Goal: Task Accomplishment & Management: Complete application form

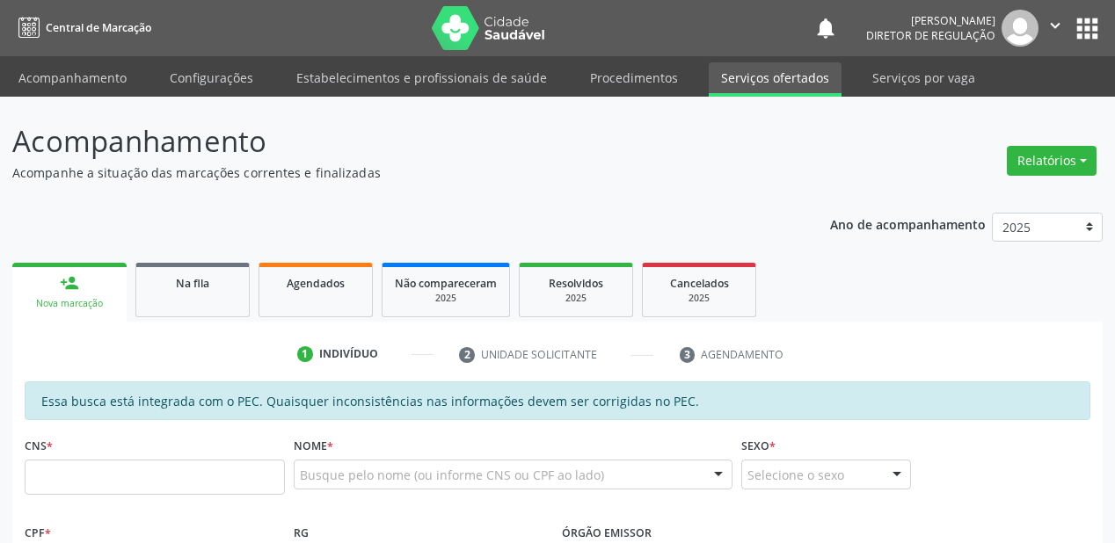
click at [748, 77] on link "Serviços ofertados" at bounding box center [775, 79] width 133 height 34
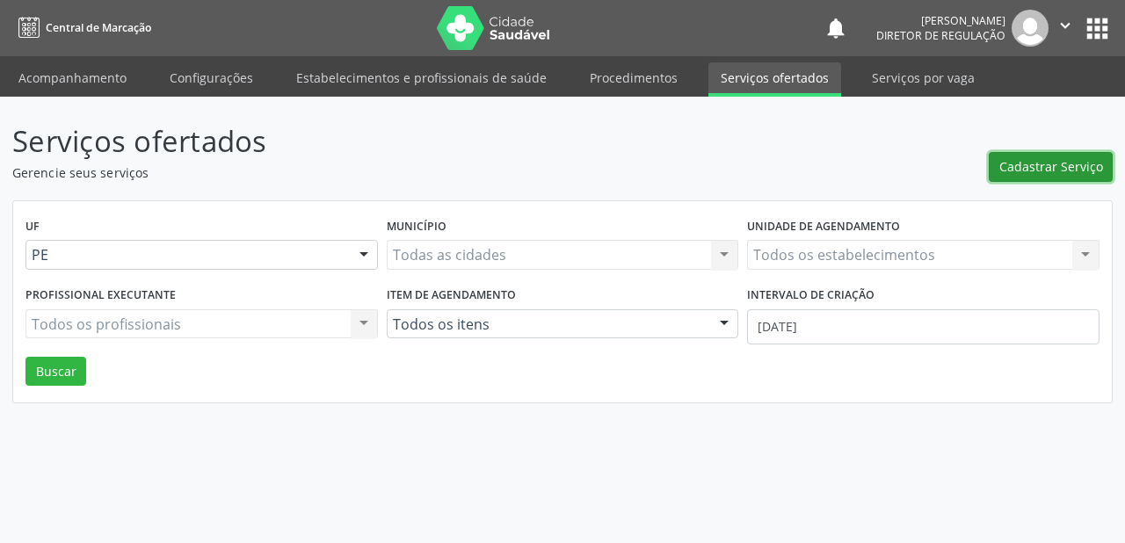
click at [1045, 168] on span "Cadastrar Serviço" at bounding box center [1052, 166] width 104 height 18
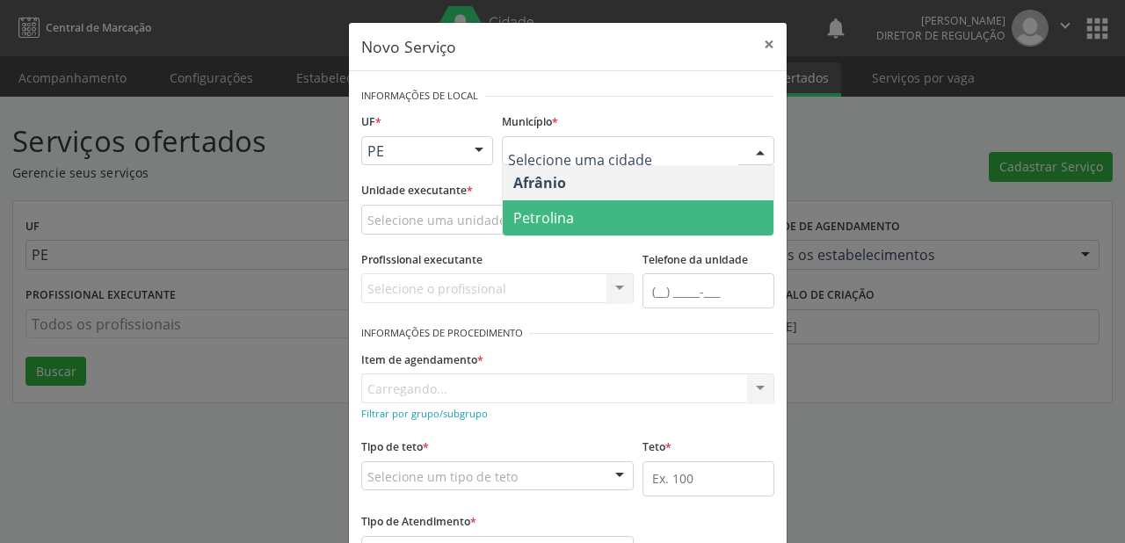
click at [538, 204] on span "Petrolina" at bounding box center [638, 217] width 271 height 35
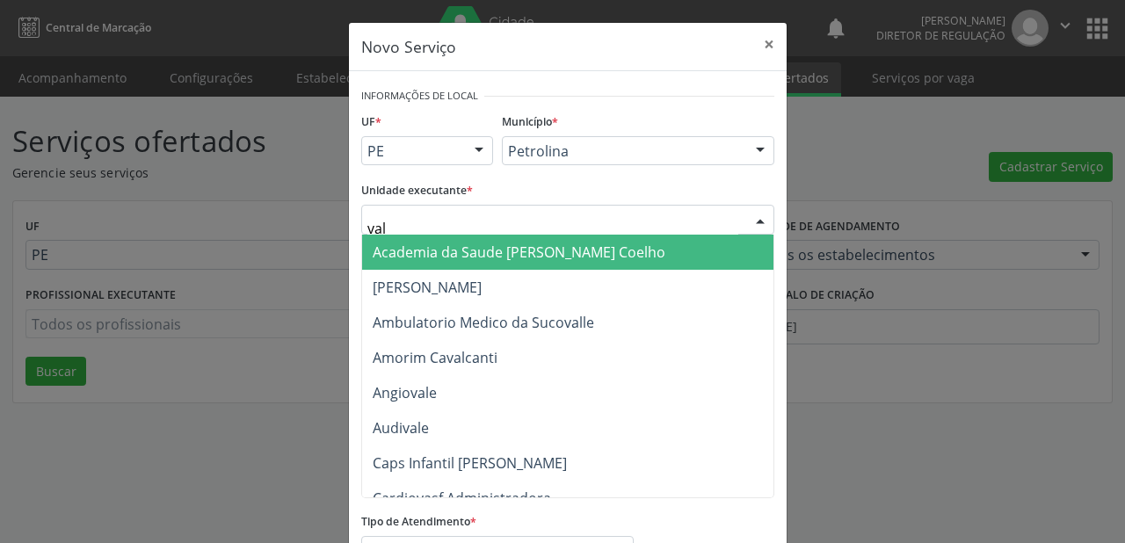
type input "vale"
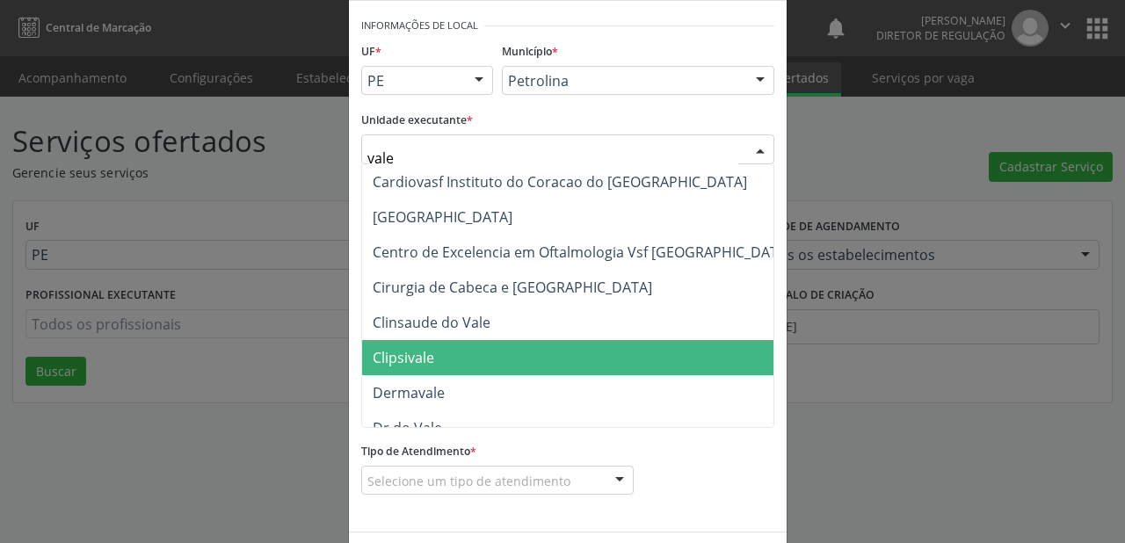
scroll to position [141, 0]
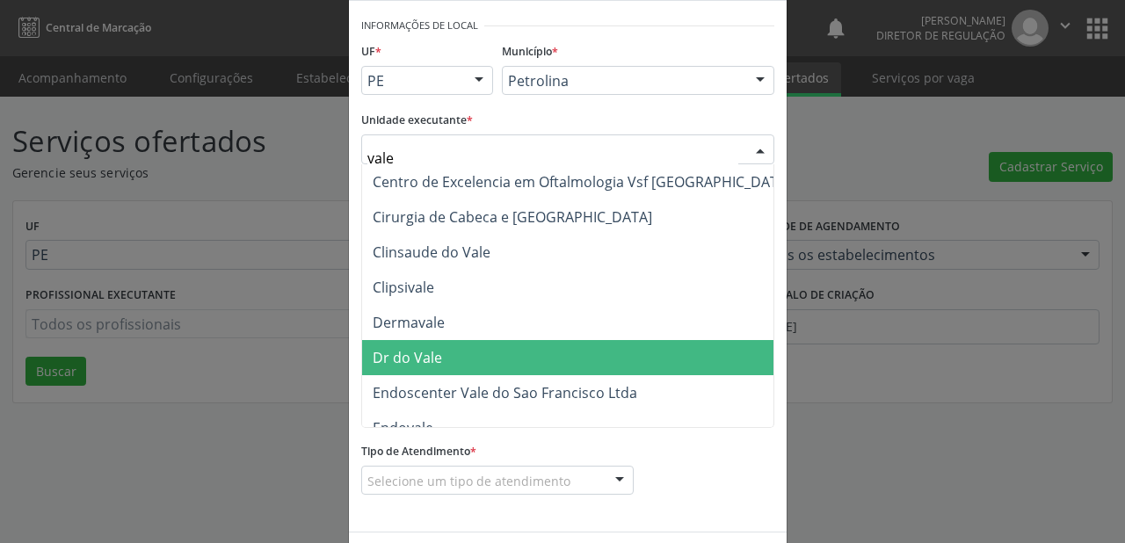
click at [433, 359] on span "Dr do Vale" at bounding box center [407, 357] width 69 height 19
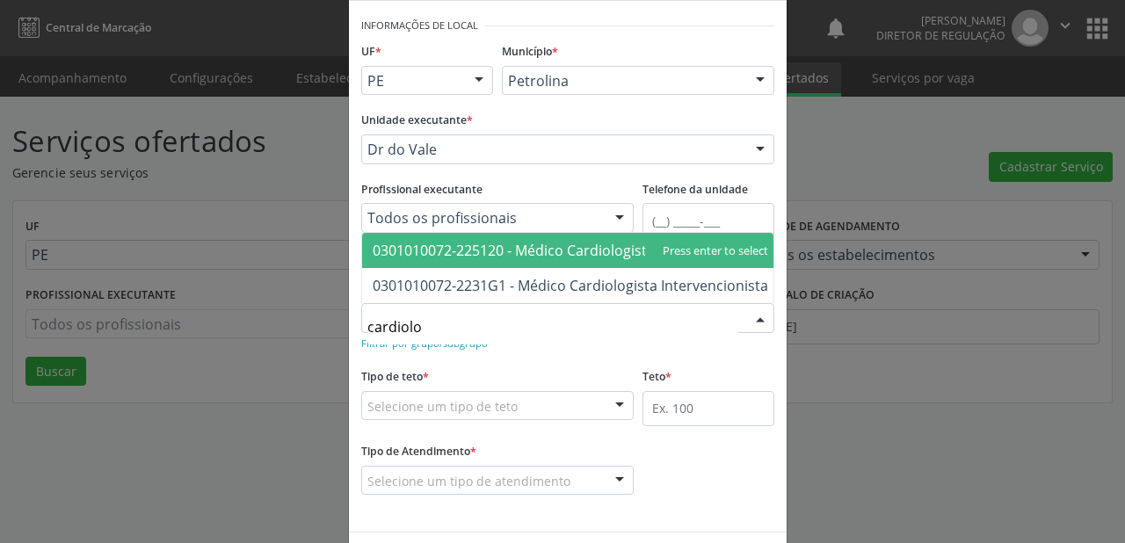
type input "cardiolog"
click at [429, 243] on span "0301010072-225120 - Médico Cardiologista" at bounding box center [514, 250] width 282 height 19
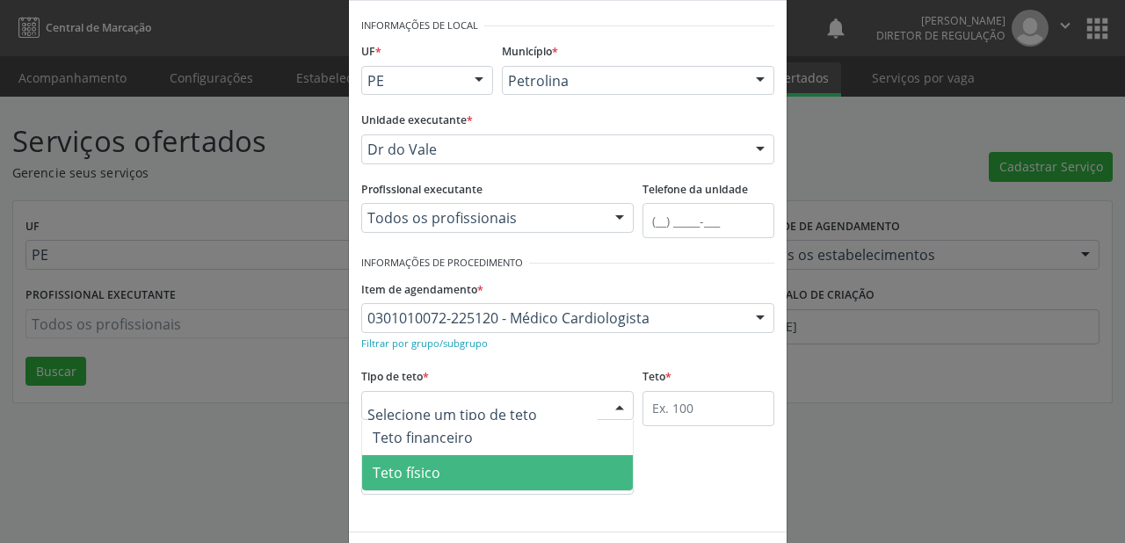
click at [396, 478] on span "Teto físico" at bounding box center [407, 472] width 68 height 19
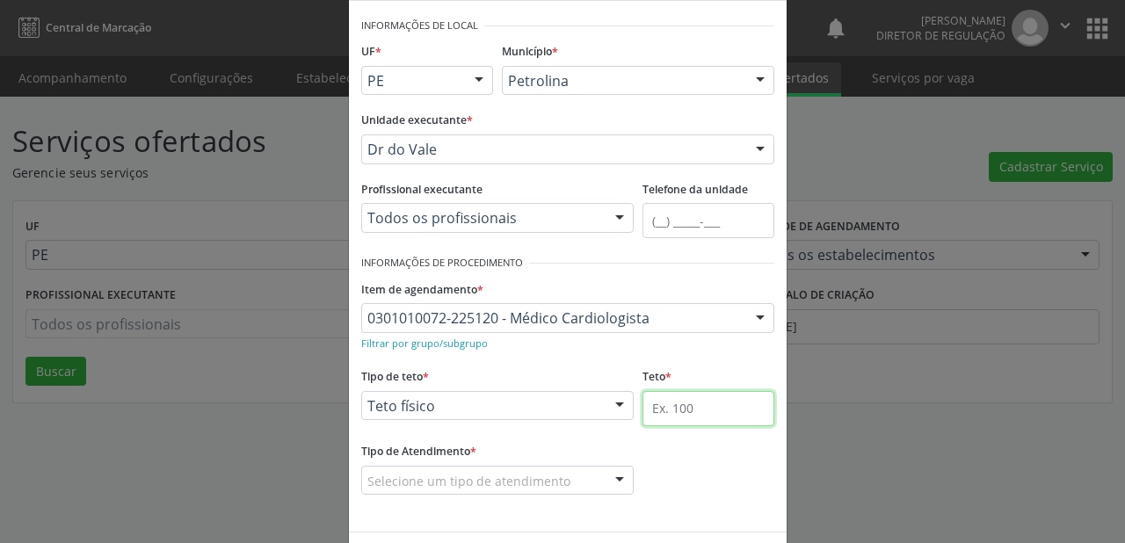
click at [648, 404] on input "text" at bounding box center [709, 408] width 132 height 35
type input "1"
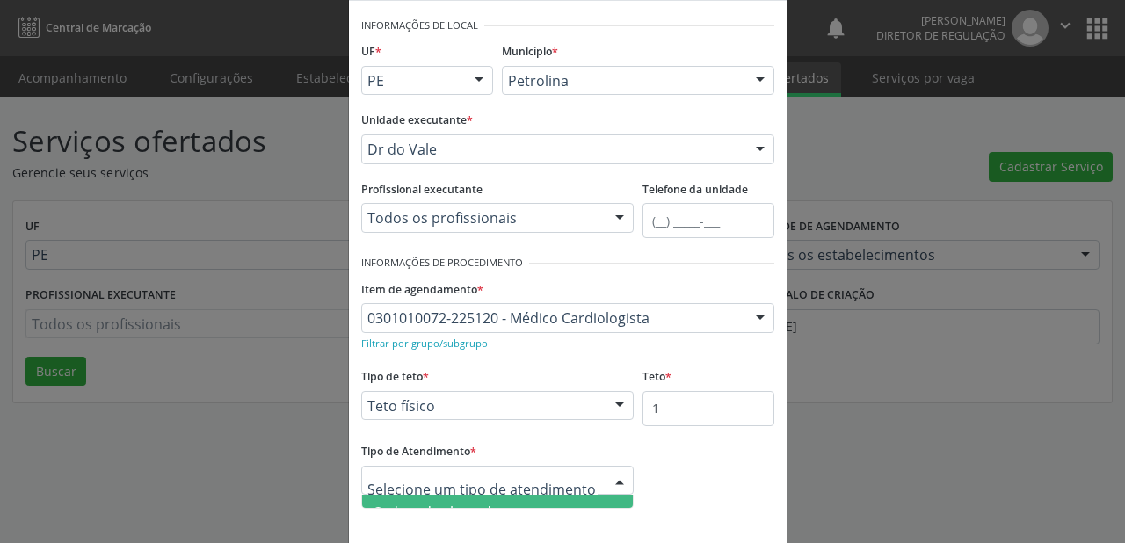
scroll to position [56, 0]
click at [420, 499] on span "Horário agendado" at bounding box center [497, 491] width 271 height 35
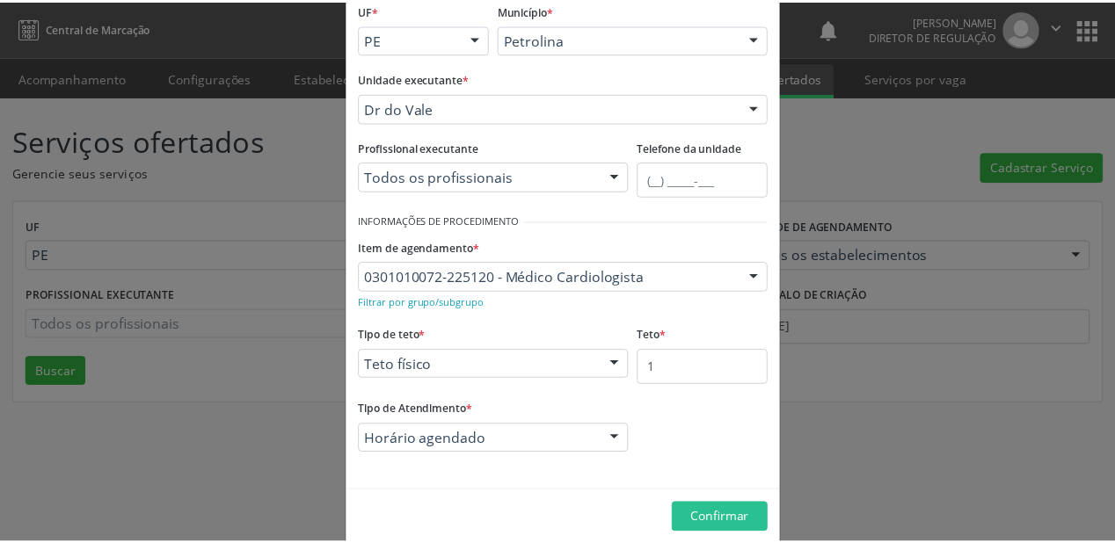
scroll to position [134, 0]
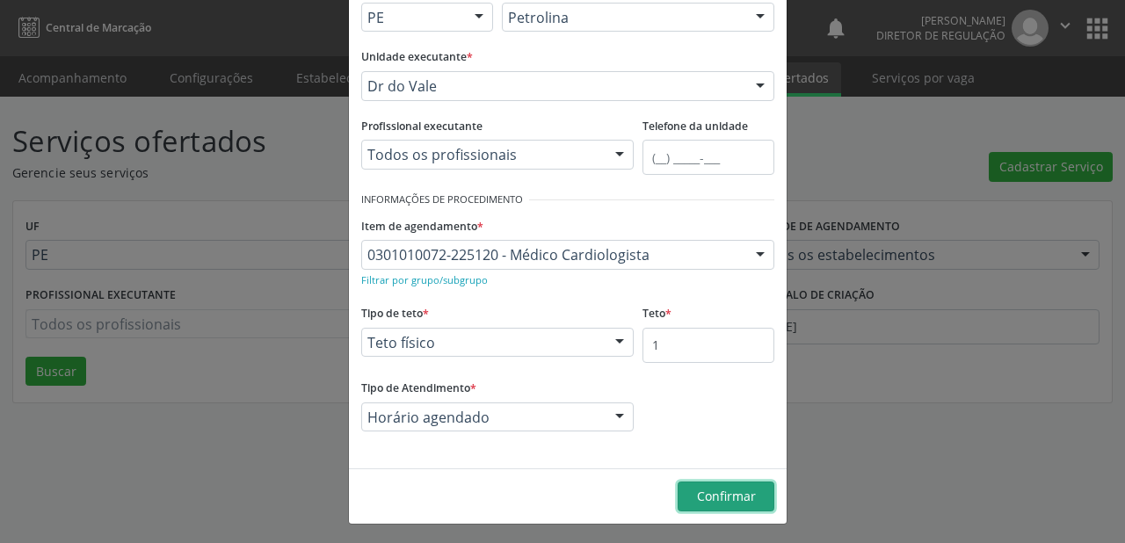
click at [697, 498] on span "Confirmar" at bounding box center [726, 496] width 59 height 17
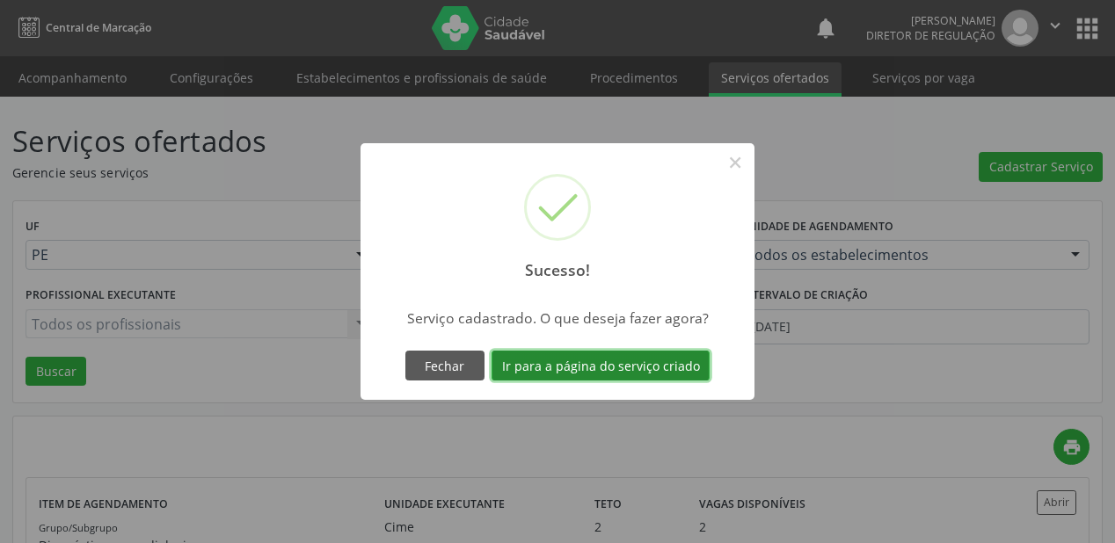
click at [587, 363] on button "Ir para a página do serviço criado" at bounding box center [600, 366] width 218 height 30
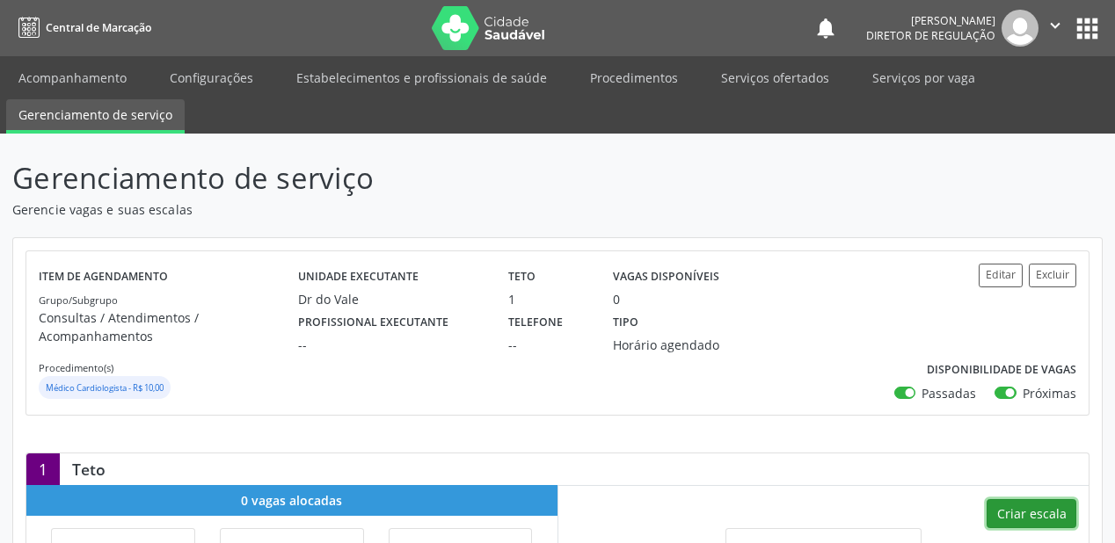
click at [1030, 511] on button "Criar escala" at bounding box center [1031, 514] width 90 height 30
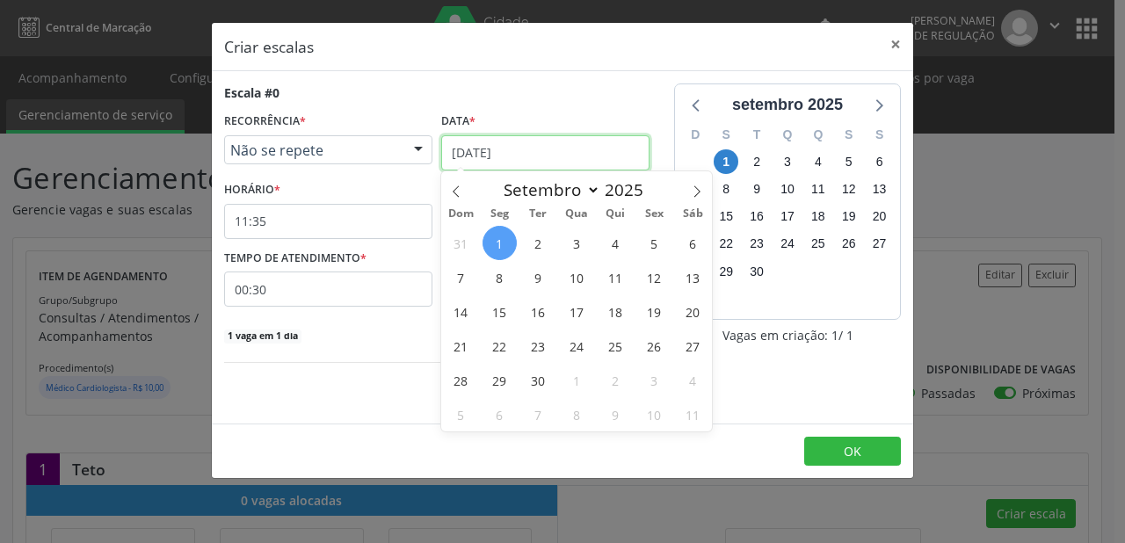
click at [520, 150] on input "01/09/2025" at bounding box center [545, 152] width 208 height 35
click at [614, 246] on span "4" at bounding box center [616, 243] width 34 height 34
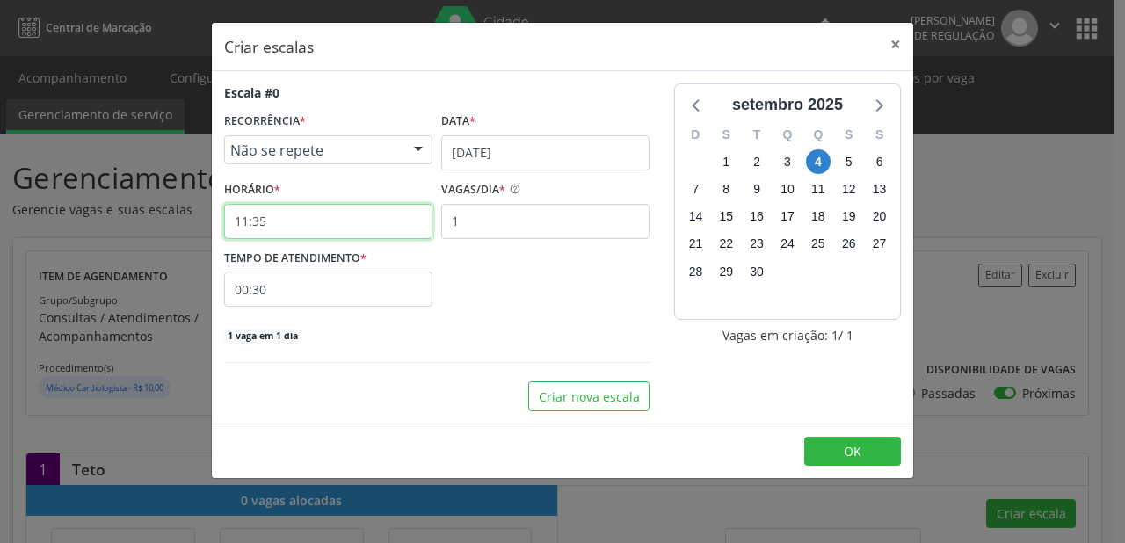
click at [347, 221] on input "11:35" at bounding box center [328, 221] width 208 height 35
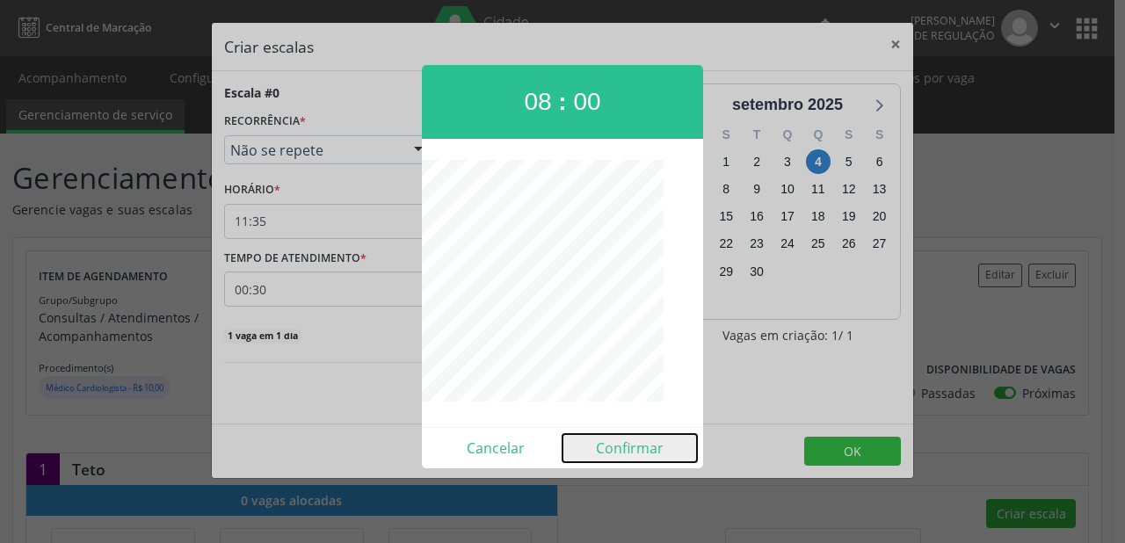
click at [612, 448] on button "Confirmar" at bounding box center [630, 448] width 135 height 28
type input "08:00"
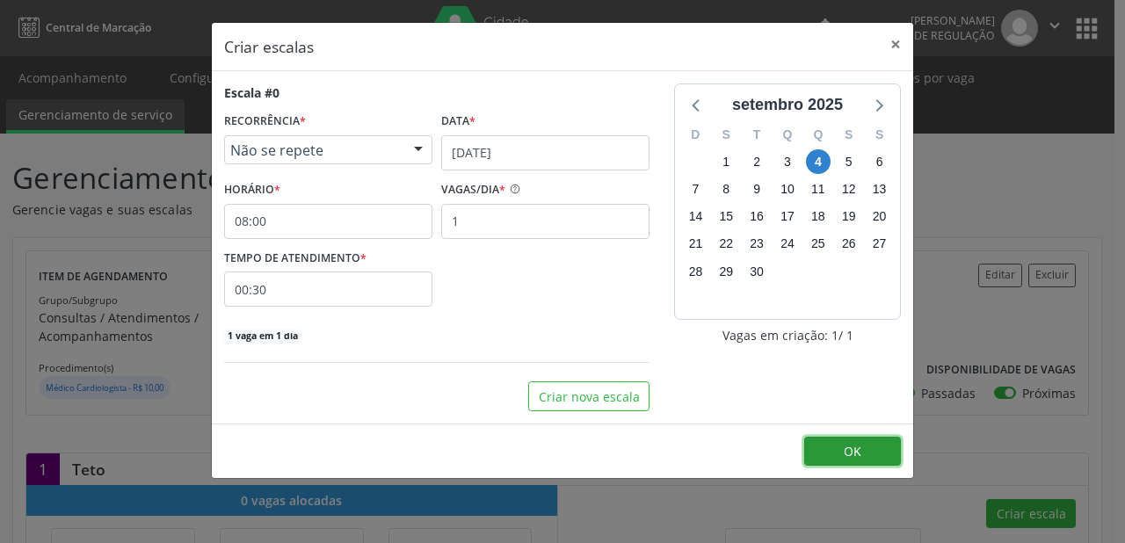
click at [845, 457] on span "OK" at bounding box center [853, 451] width 18 height 17
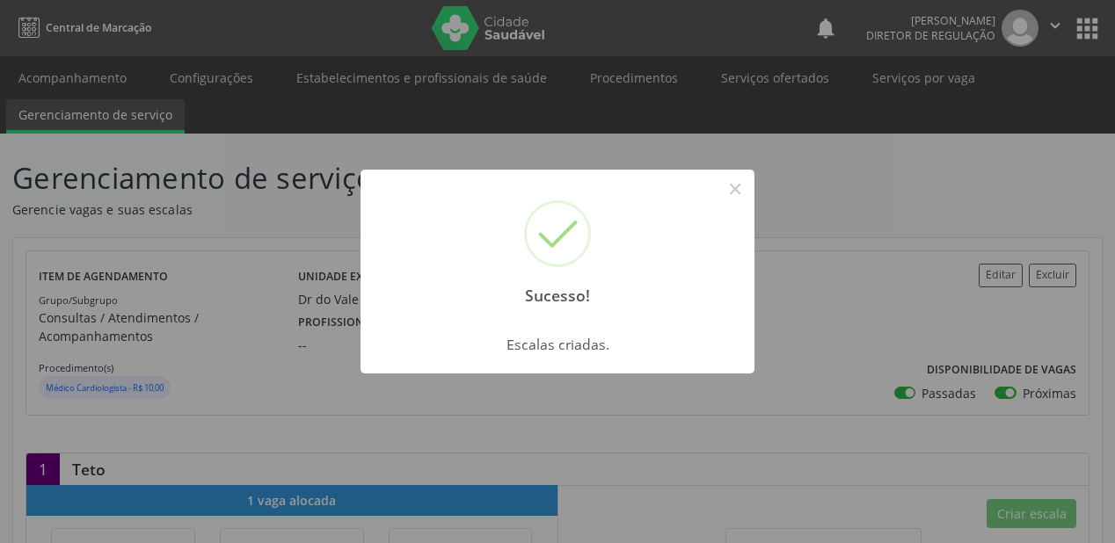
click at [717, 171] on div "Sucesso! ×" at bounding box center [557, 245] width 394 height 151
click at [726, 193] on button "×" at bounding box center [735, 189] width 30 height 30
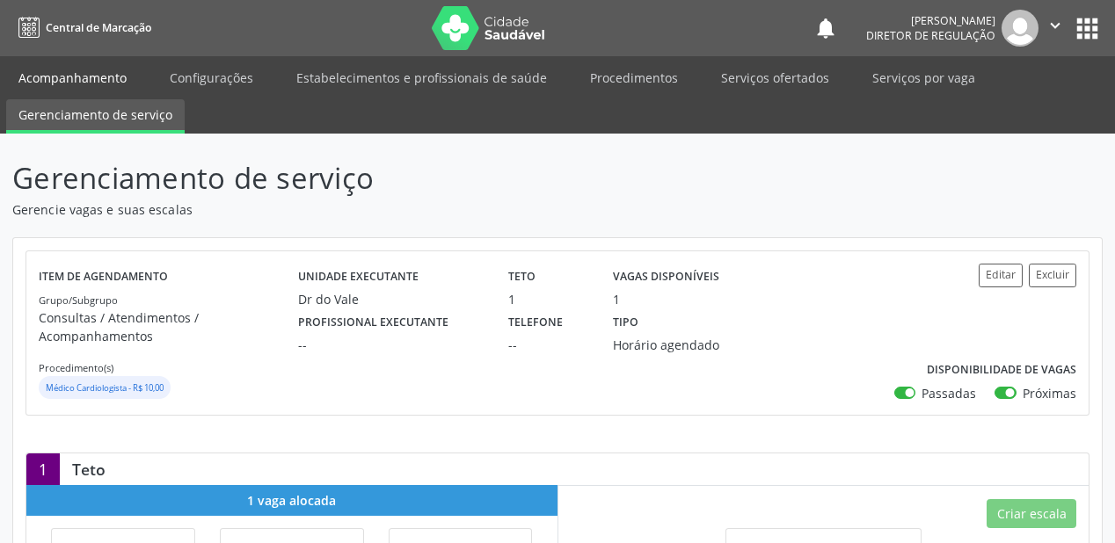
click at [56, 72] on link "Acompanhamento" at bounding box center [72, 77] width 133 height 31
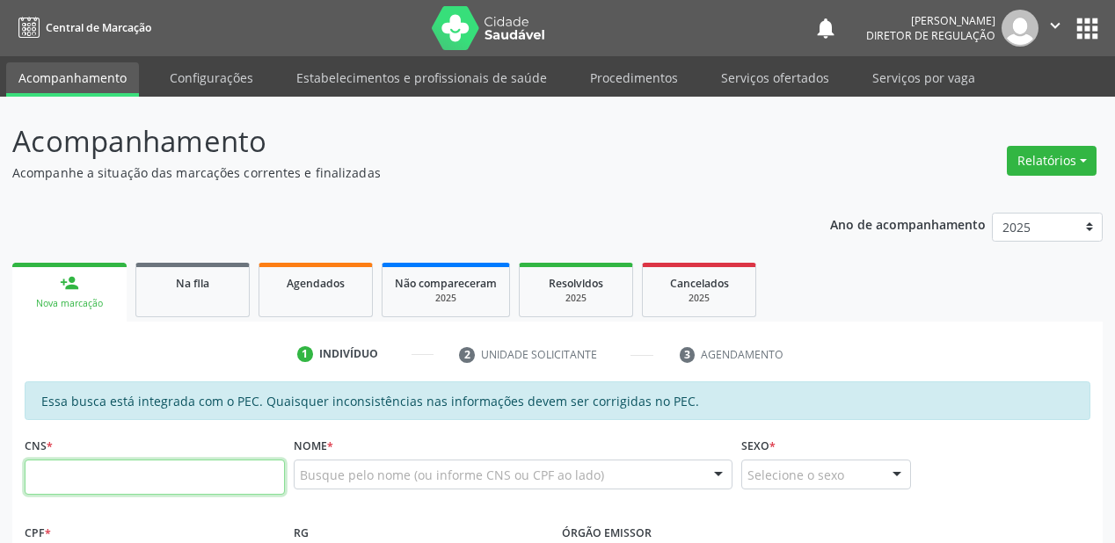
click at [100, 469] on input "text" at bounding box center [155, 477] width 260 height 35
type input "702 1008 6191 1970"
type input "418.173.704-72"
type input "05/07/1944"
type input "Eva Antonia da Conceicao"
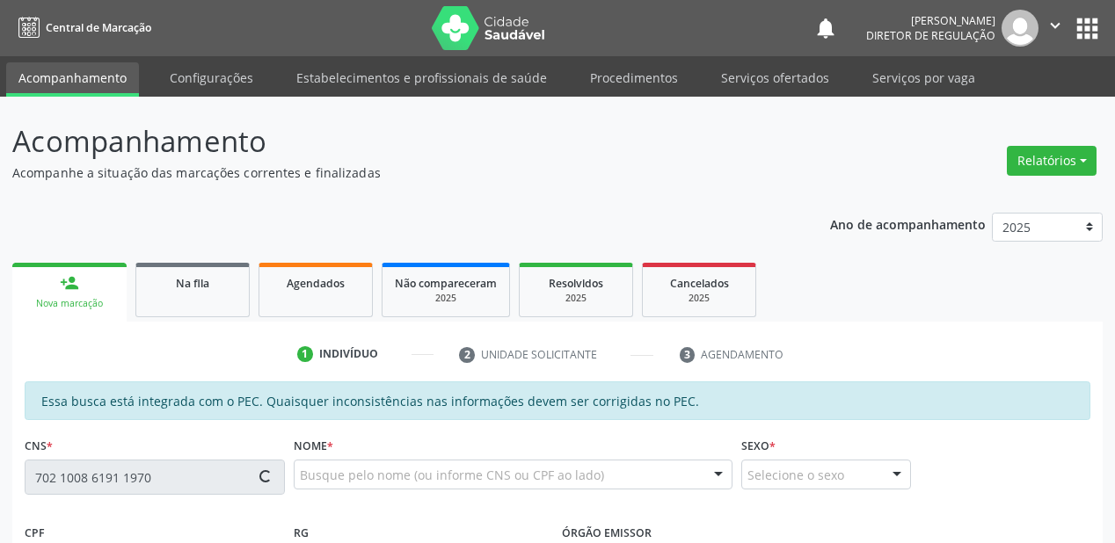
type input "(87) 9178-5538"
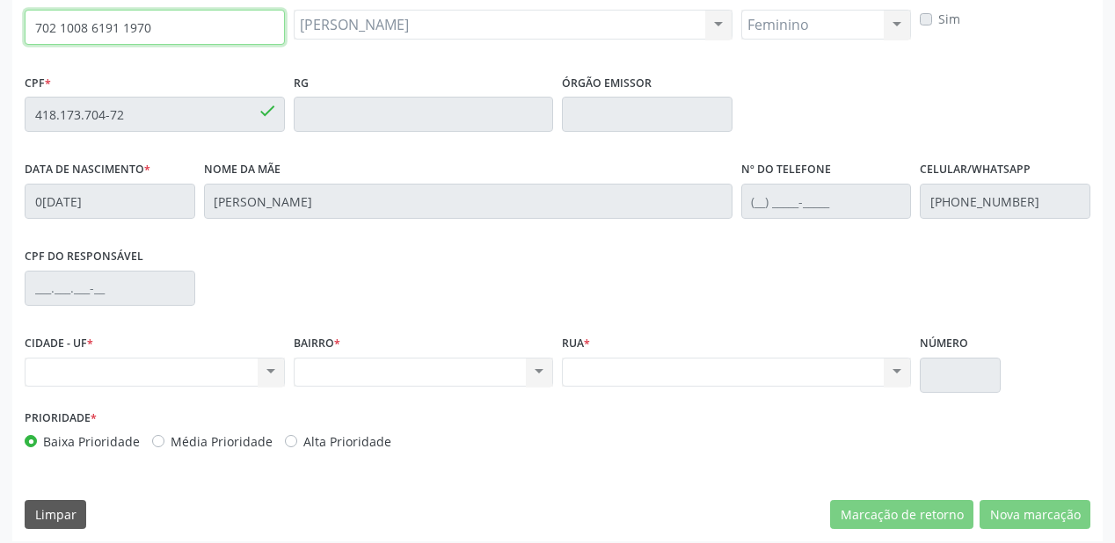
scroll to position [447, 0]
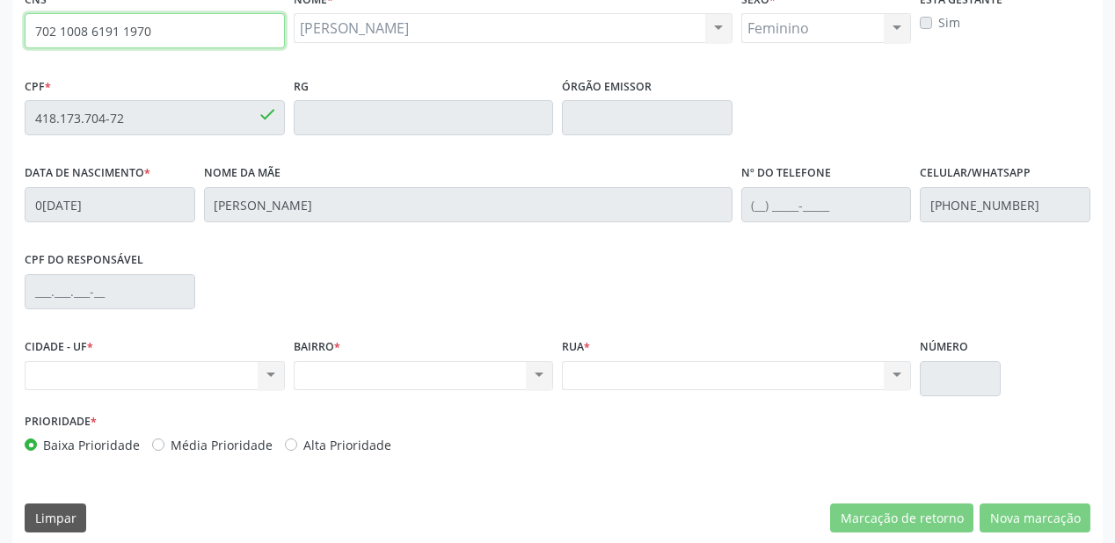
drag, startPoint x: 151, startPoint y: 14, endPoint x: 10, endPoint y: 13, distance: 141.5
click at [10, 13] on div "Acompanhamento Acompanhe a situação das marcações correntes e finalizadas Relat…" at bounding box center [557, 103] width 1115 height 907
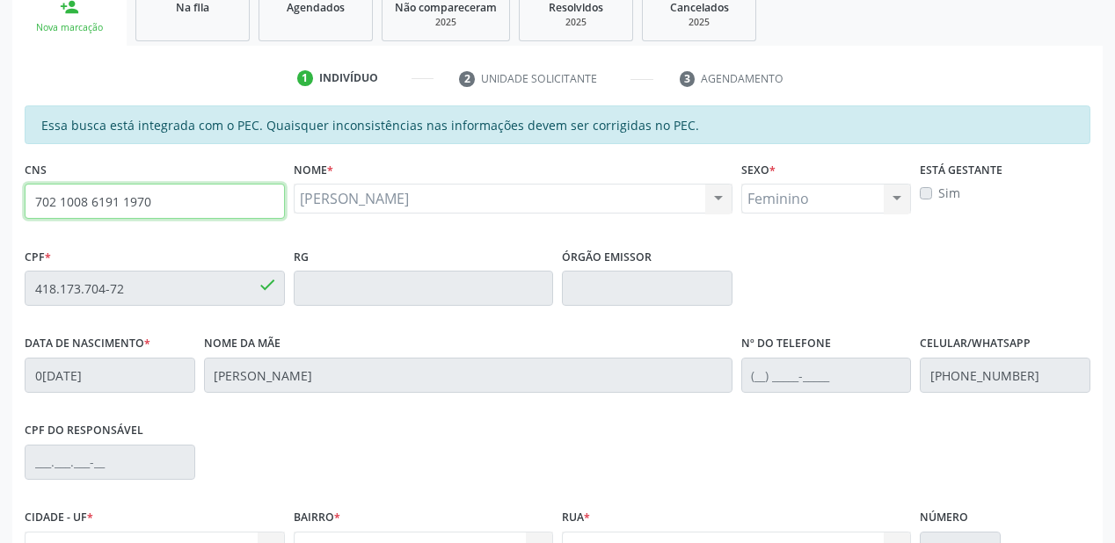
scroll to position [281, 0]
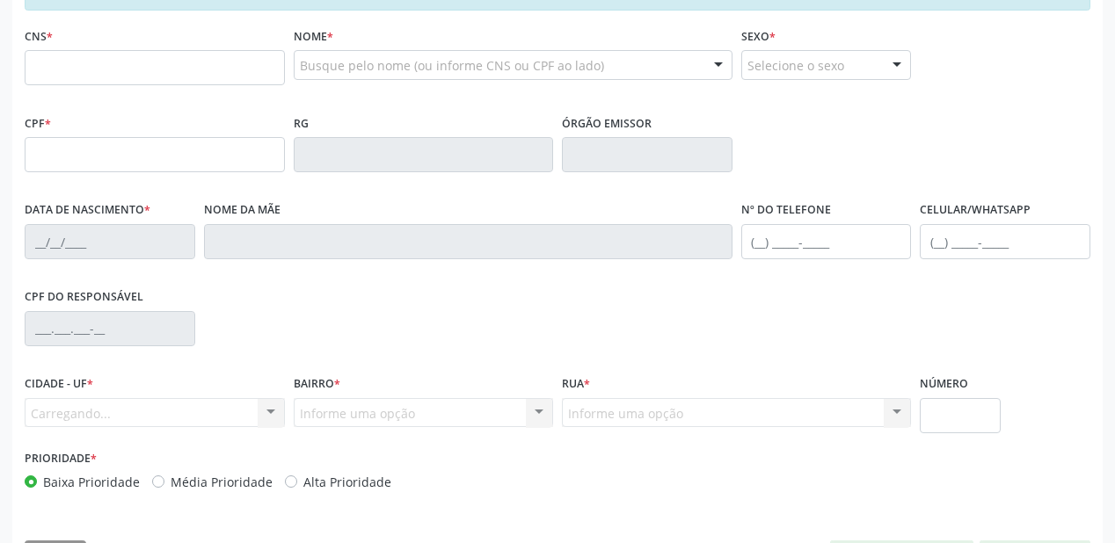
scroll to position [410, 0]
type input "702 1008 6191 1970"
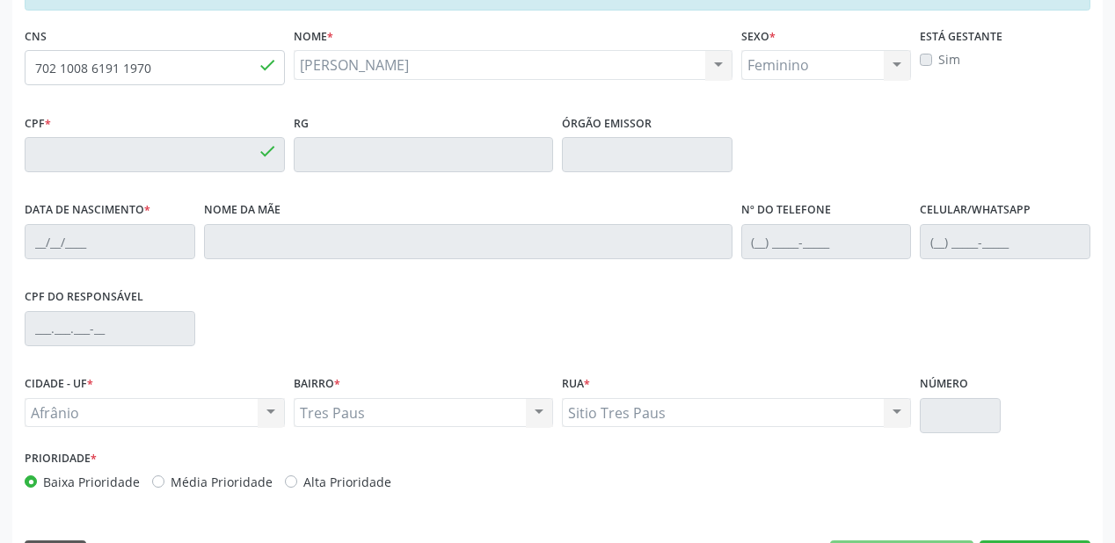
type input "418.173.704-72"
type input "05/07/1944"
type input "Eva Antonia da Conceicao"
type input "(87) 9178-5538"
type input "S/N"
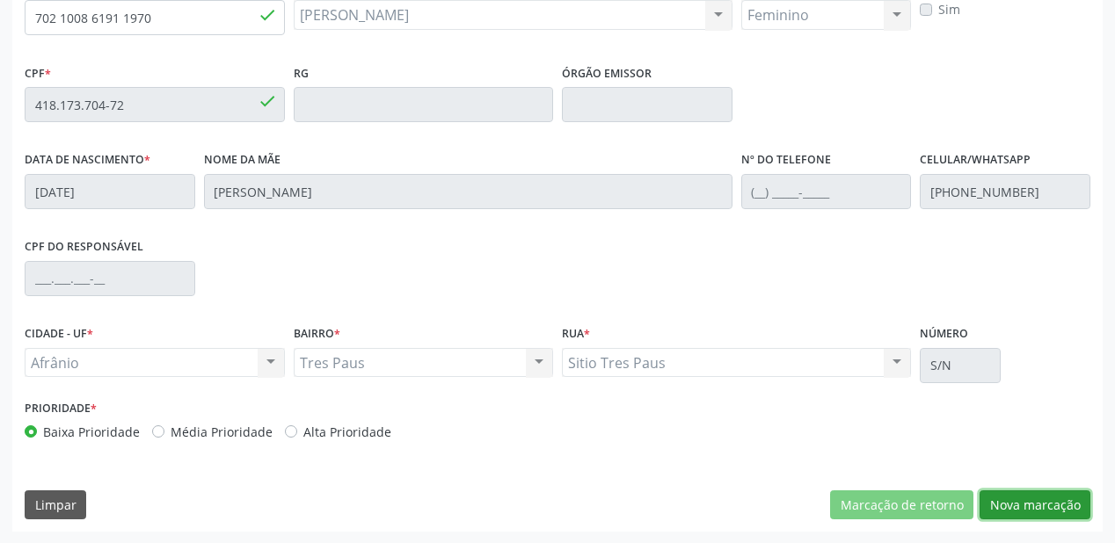
click at [1026, 510] on button "Nova marcação" at bounding box center [1034, 506] width 111 height 30
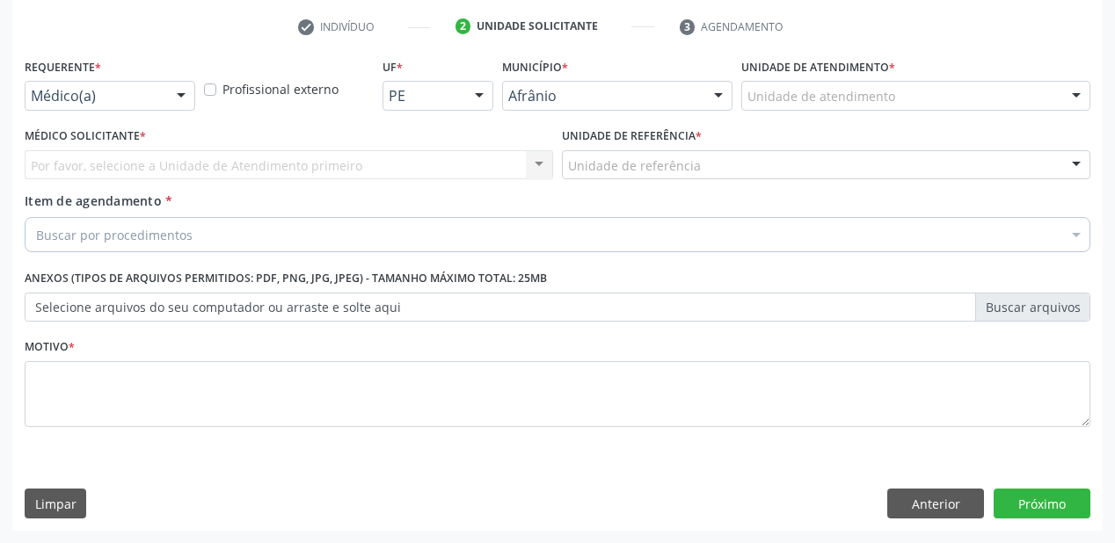
scroll to position [327, 0]
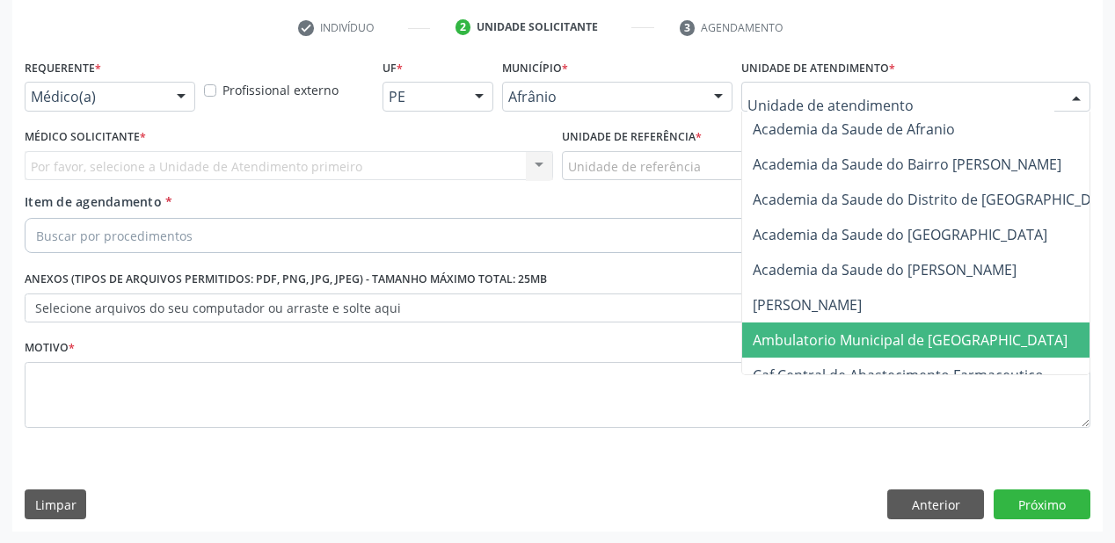
click at [803, 345] on span "Ambulatorio Municipal de [GEOGRAPHIC_DATA]" at bounding box center [910, 340] width 315 height 19
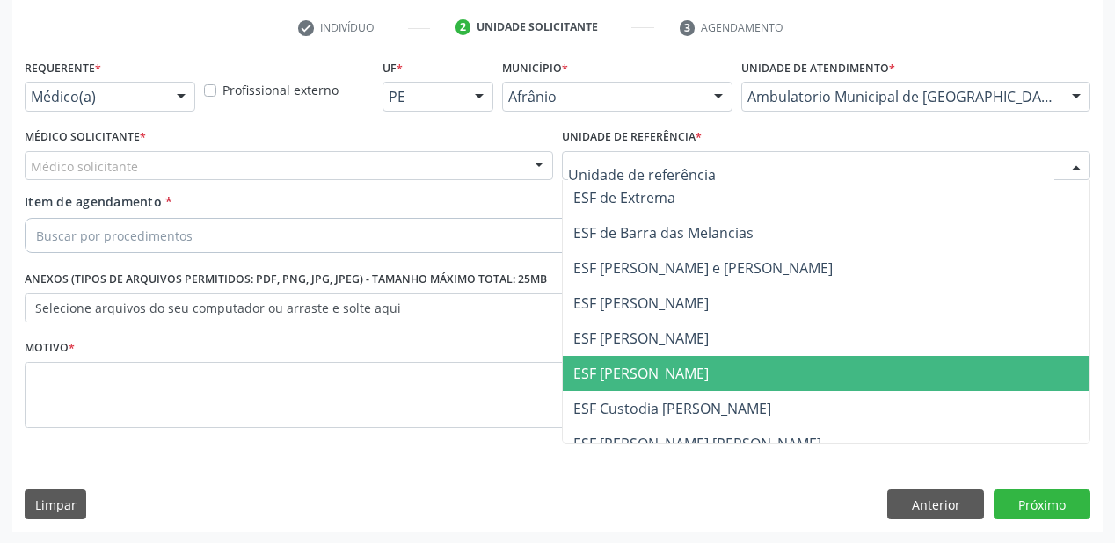
click at [594, 366] on span "ESF [PERSON_NAME]" at bounding box center [640, 373] width 135 height 19
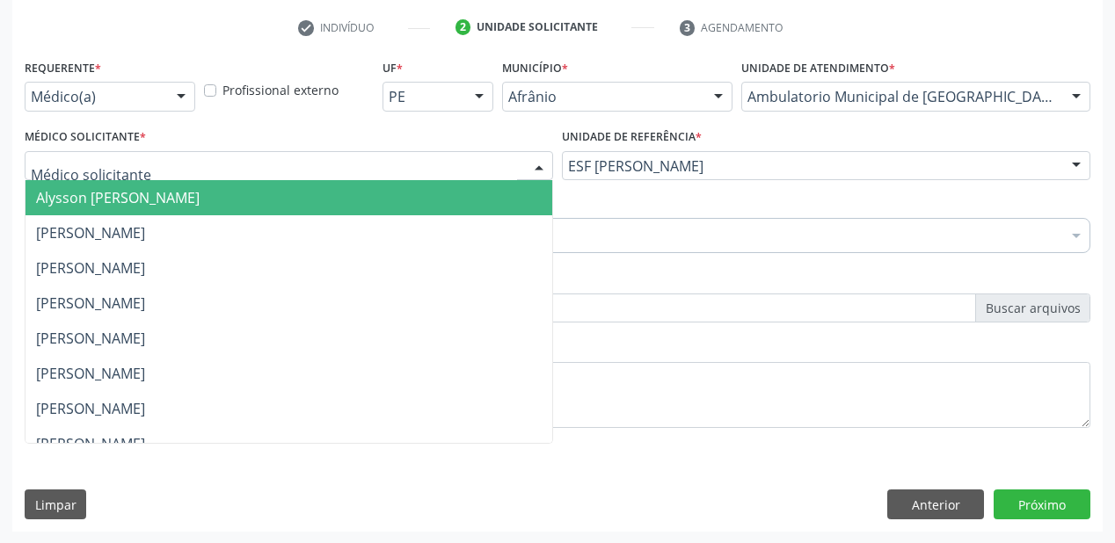
click at [90, 190] on span "Alysson Rodrigo Ferreira Cavalcanti" at bounding box center [118, 197] width 164 height 19
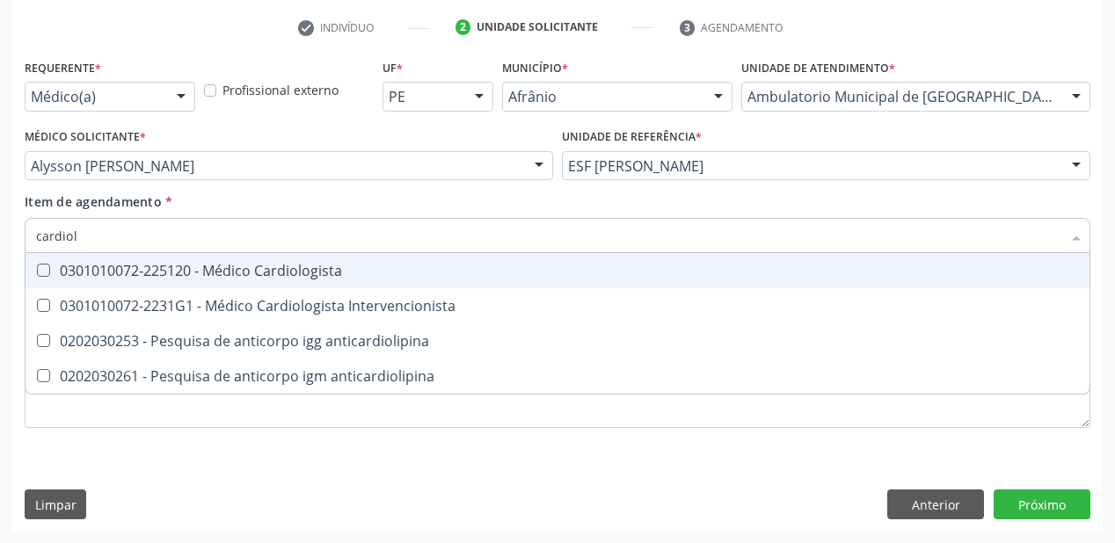
type input "cardiolo"
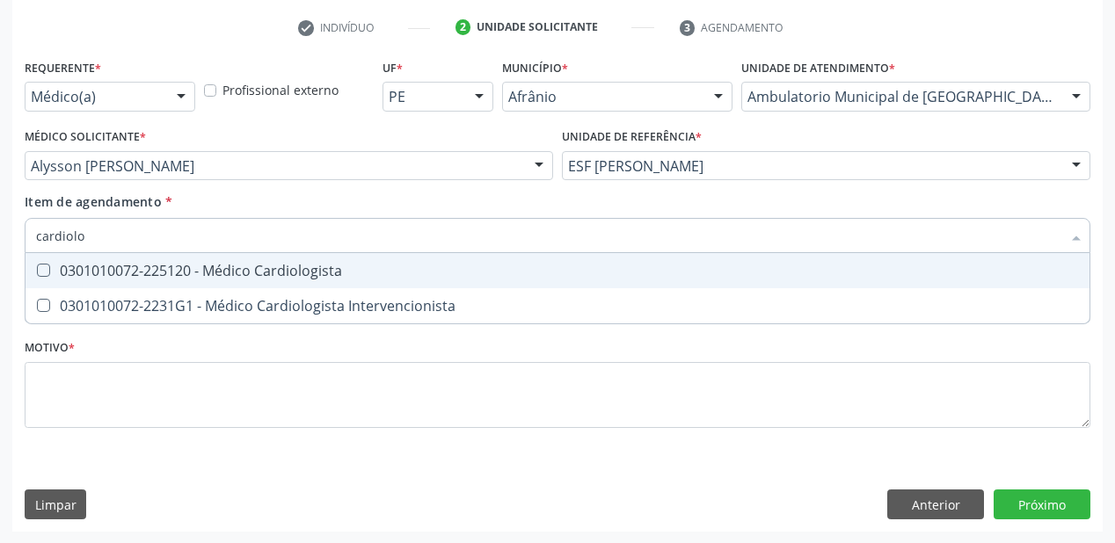
click at [90, 264] on div "0301010072-225120 - Médico Cardiologista" at bounding box center [557, 271] width 1043 height 14
checkbox Cardiologista "true"
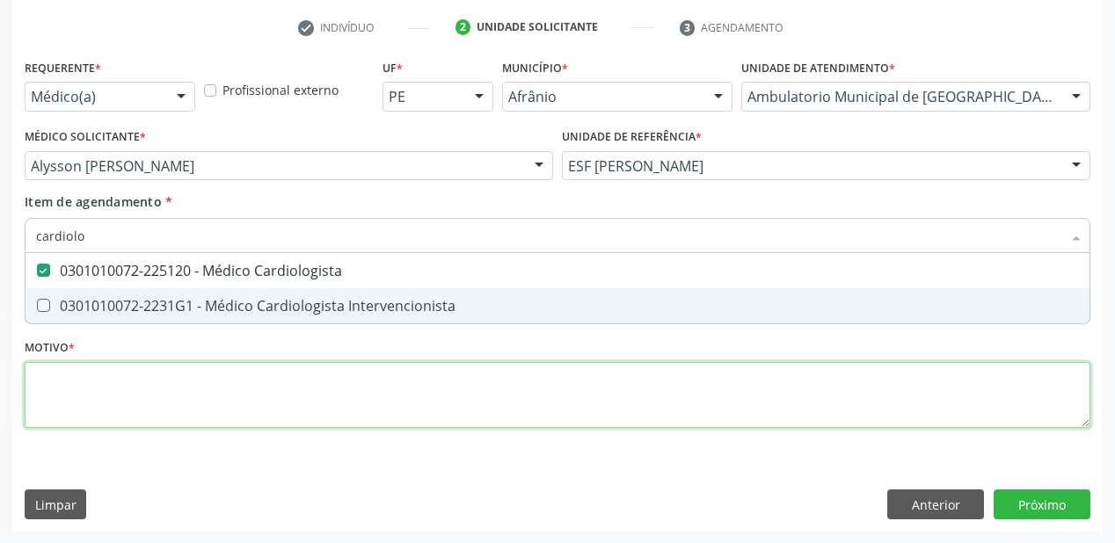
click at [79, 366] on div "Requerente * Médico(a) Médico(a) Enfermeiro(a) Paciente Nenhum resultado encont…" at bounding box center [557, 254] width 1065 height 398
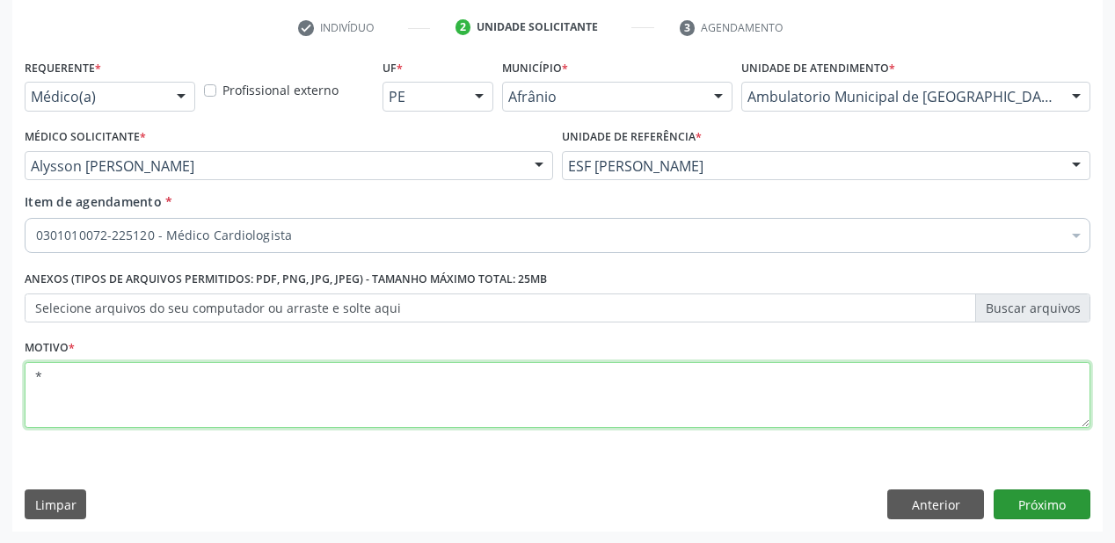
type textarea "*"
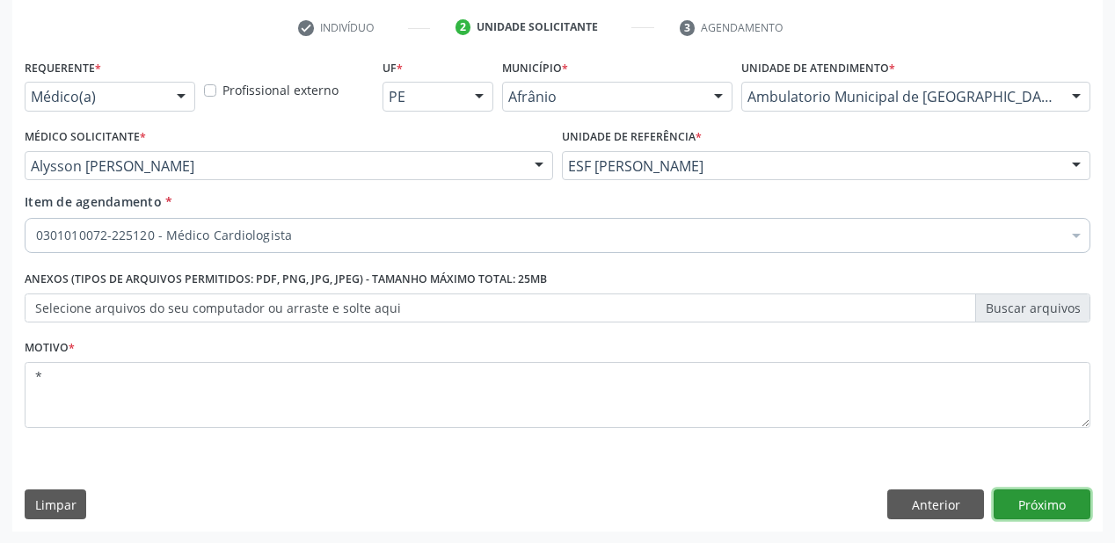
click at [1027, 506] on button "Próximo" at bounding box center [1041, 505] width 97 height 30
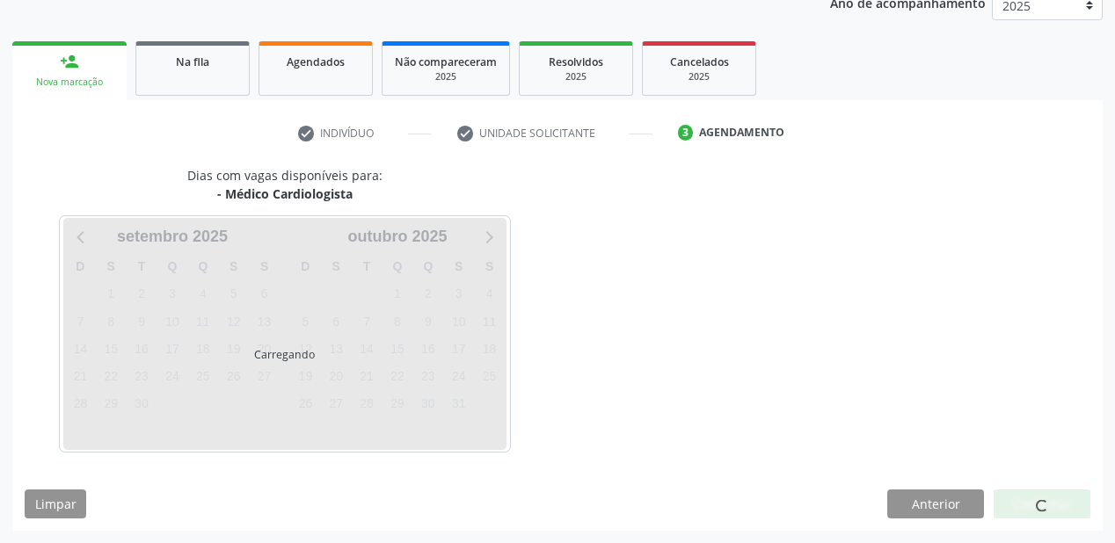
scroll to position [221, 0]
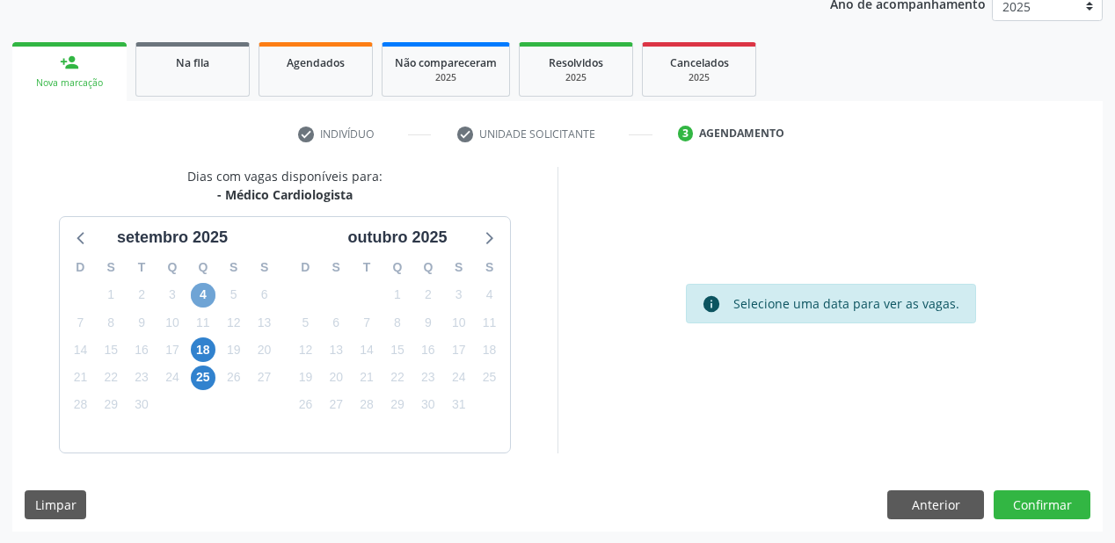
click at [201, 288] on span "4" at bounding box center [203, 295] width 25 height 25
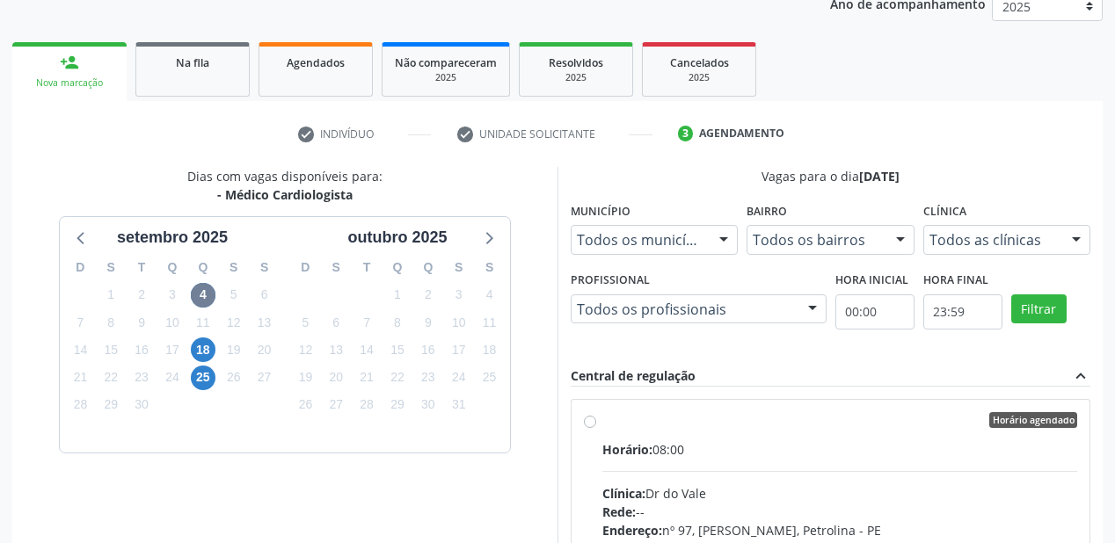
click at [740, 496] on div "Clínica: Dr do Vale" at bounding box center [839, 493] width 475 height 18
click at [596, 428] on input "Horário agendado Horário: 08:00 Clínica: Dr do Vale Rede: -- Endereço: nº 97, G…" at bounding box center [590, 420] width 12 height 16
radio input "true"
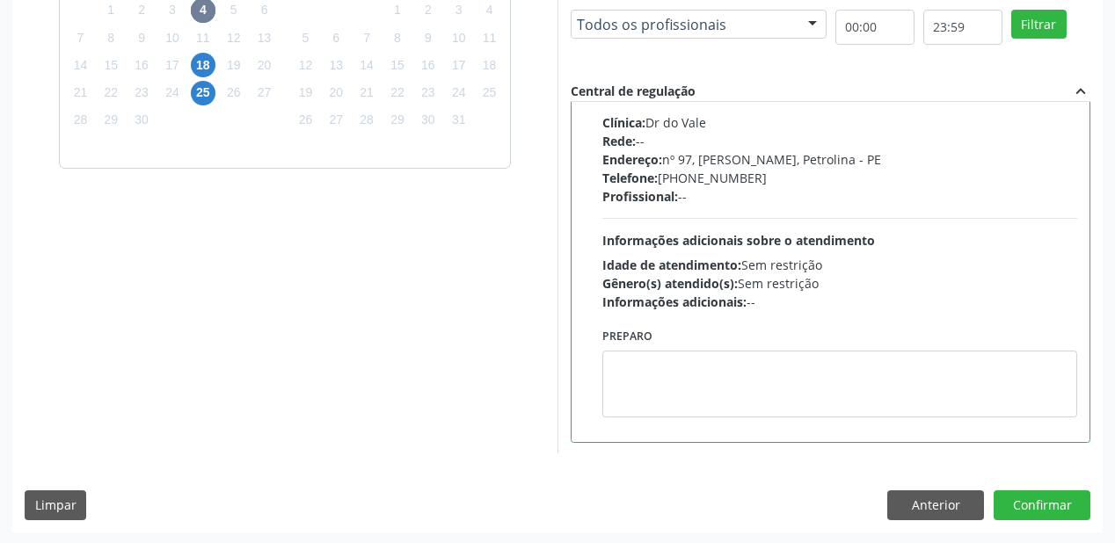
scroll to position [506, 0]
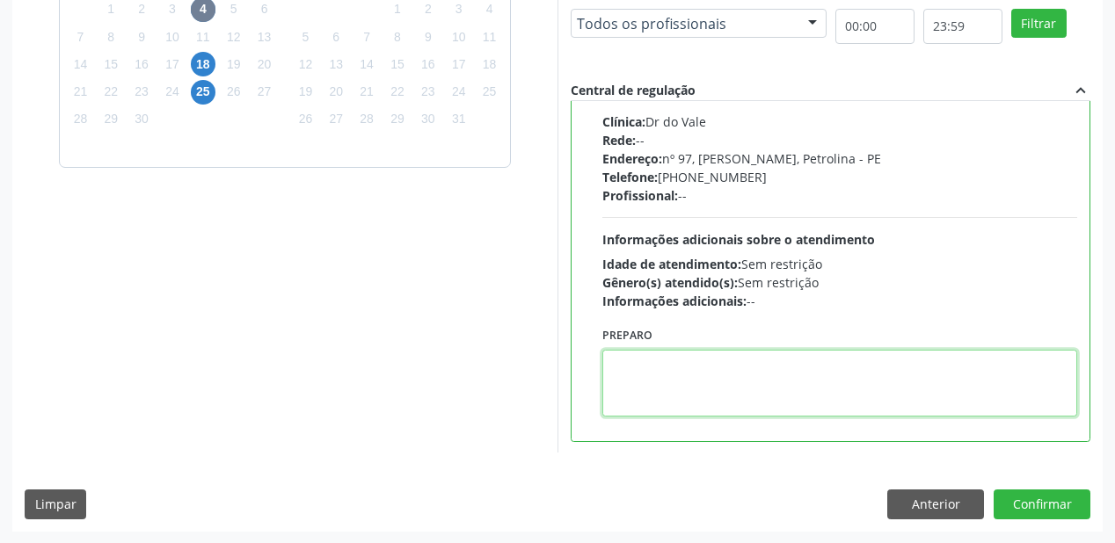
drag, startPoint x: 663, startPoint y: 356, endPoint x: 893, endPoint y: 432, distance: 242.4
click at [667, 353] on textarea at bounding box center [839, 383] width 475 height 67
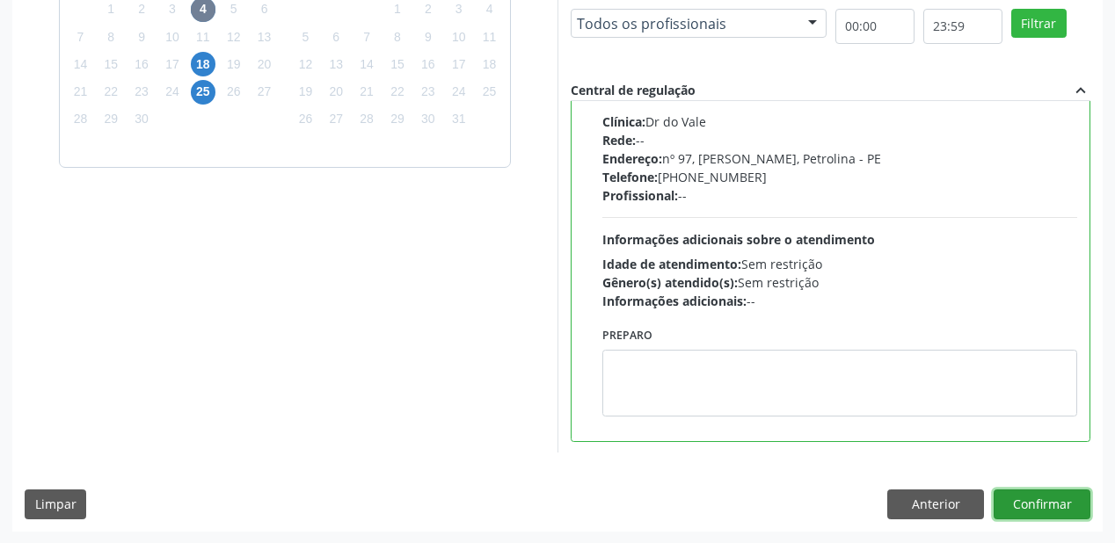
click at [1047, 502] on button "Confirmar" at bounding box center [1041, 505] width 97 height 30
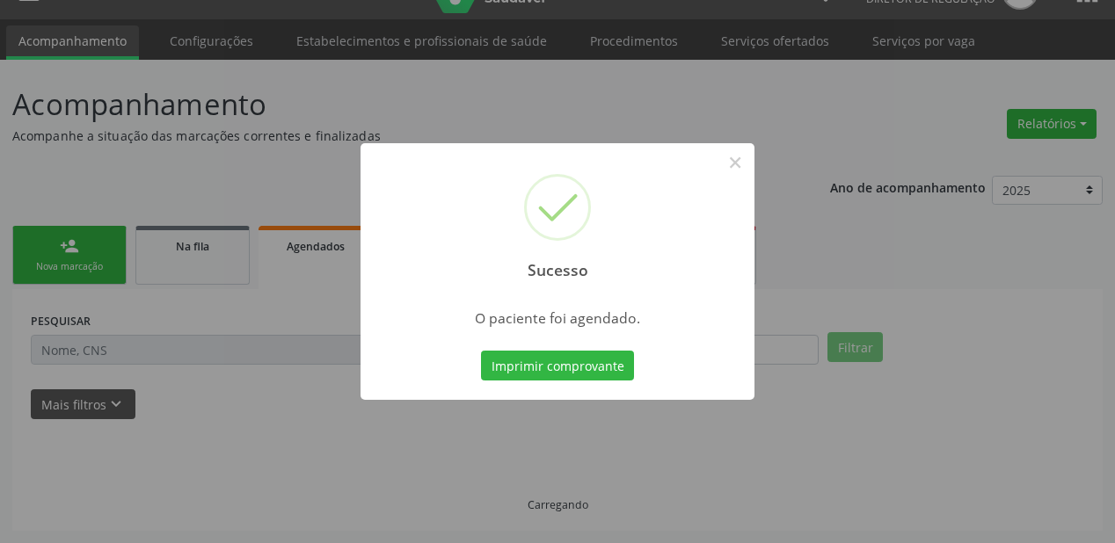
scroll to position [35, 0]
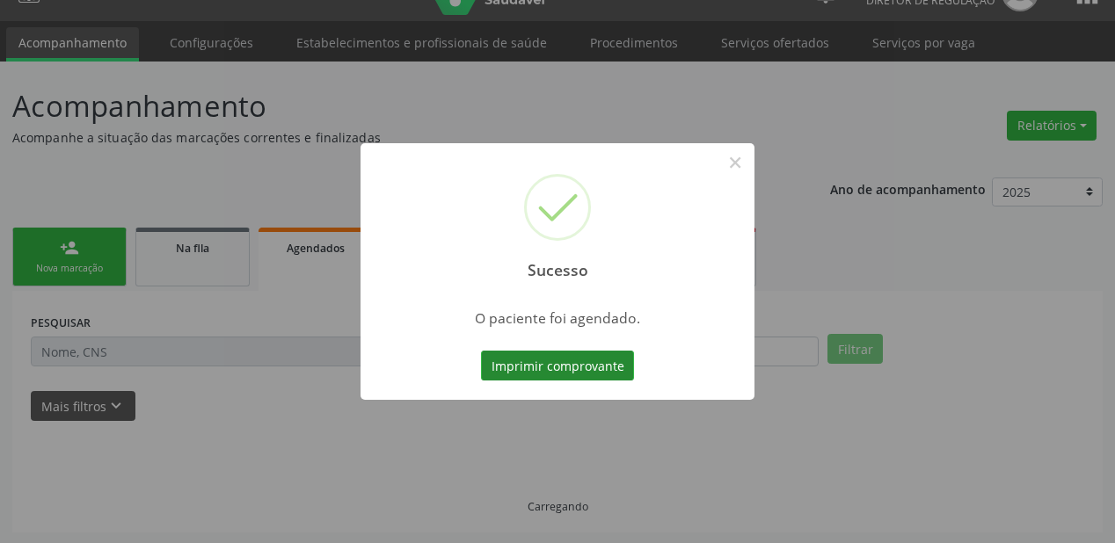
click at [545, 366] on button "Imprimir comprovante" at bounding box center [557, 366] width 153 height 30
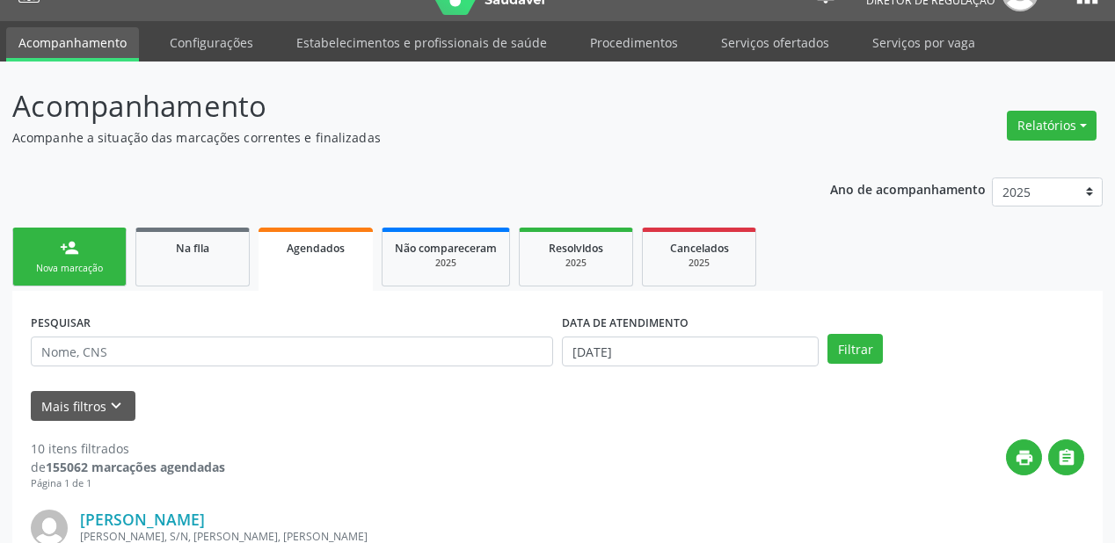
click at [107, 277] on link "person_add Nova marcação" at bounding box center [69, 257] width 114 height 59
click at [107, 274] on link "person_add Nova marcação" at bounding box center [69, 257] width 114 height 59
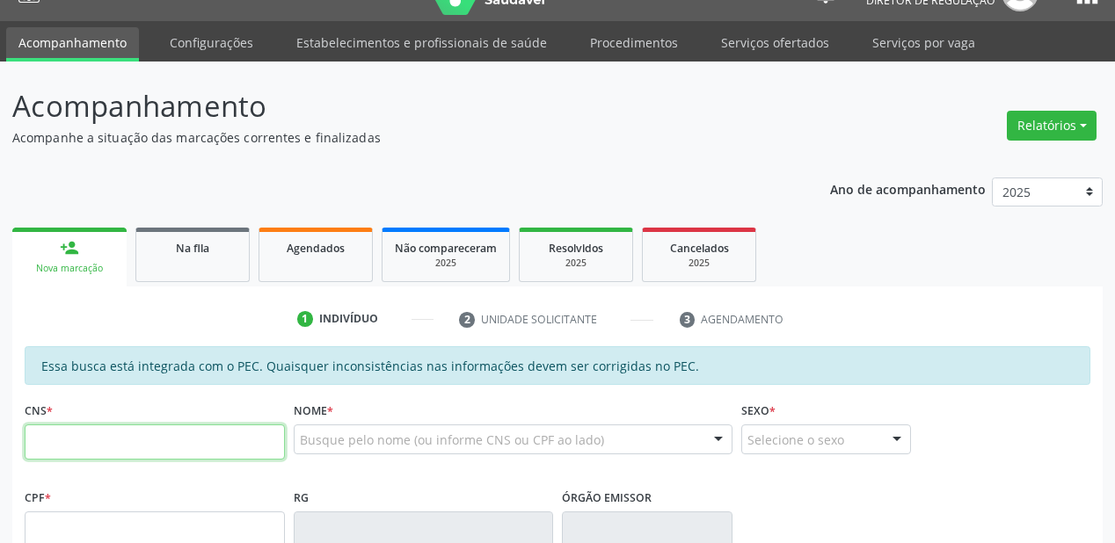
click at [91, 425] on input "text" at bounding box center [155, 442] width 260 height 35
type input "703 4039 0546 7300"
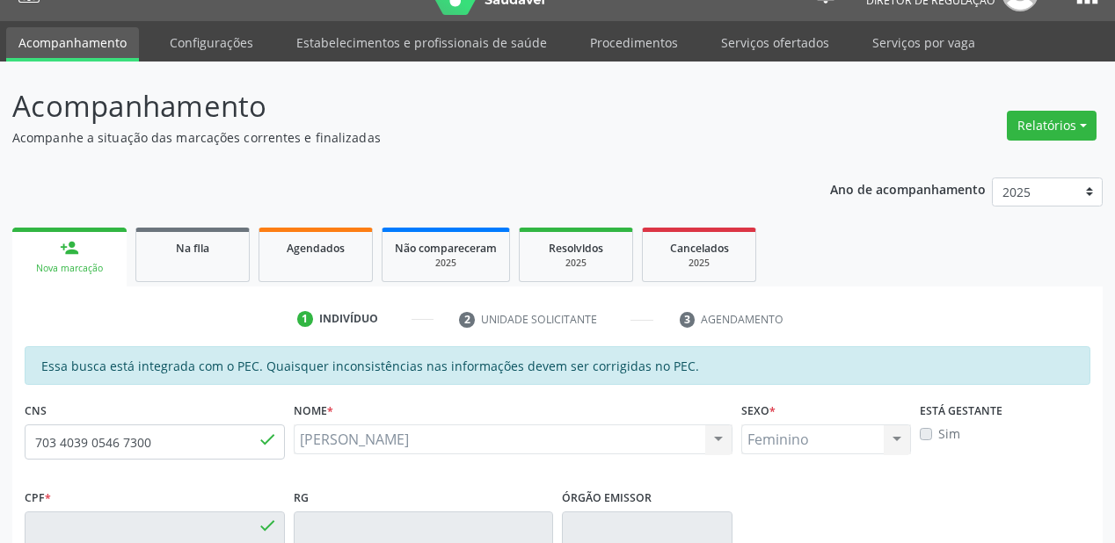
type input "071.776.344-79"
type input "08/07/1988"
type input "Maria Elite Coelho Pereira"
type input "(87) 98839-4812"
type input "S/N"
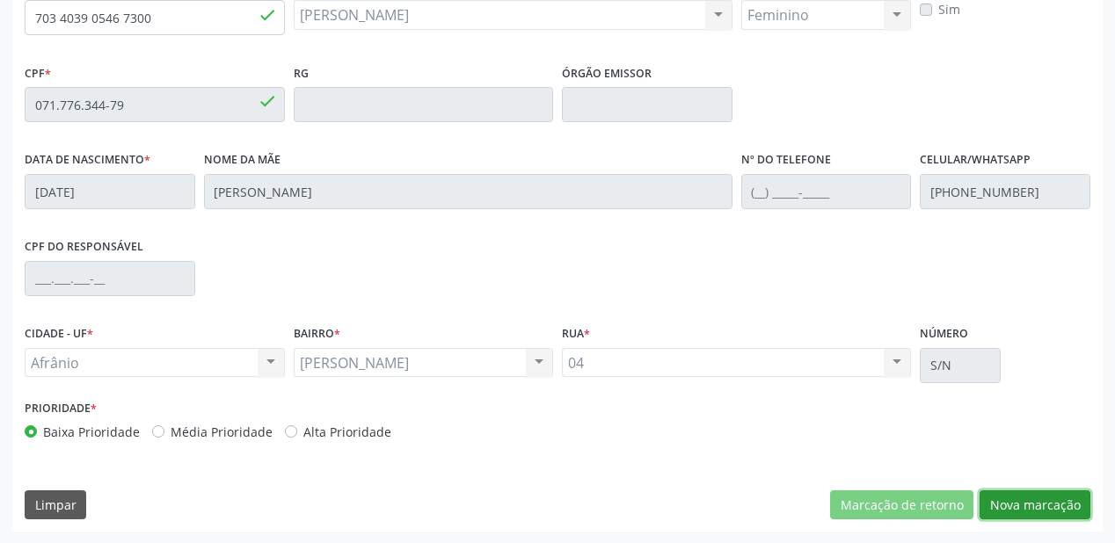
drag, startPoint x: 1029, startPoint y: 500, endPoint x: 955, endPoint y: 460, distance: 85.0
click at [1029, 496] on button "Nova marcação" at bounding box center [1034, 506] width 111 height 30
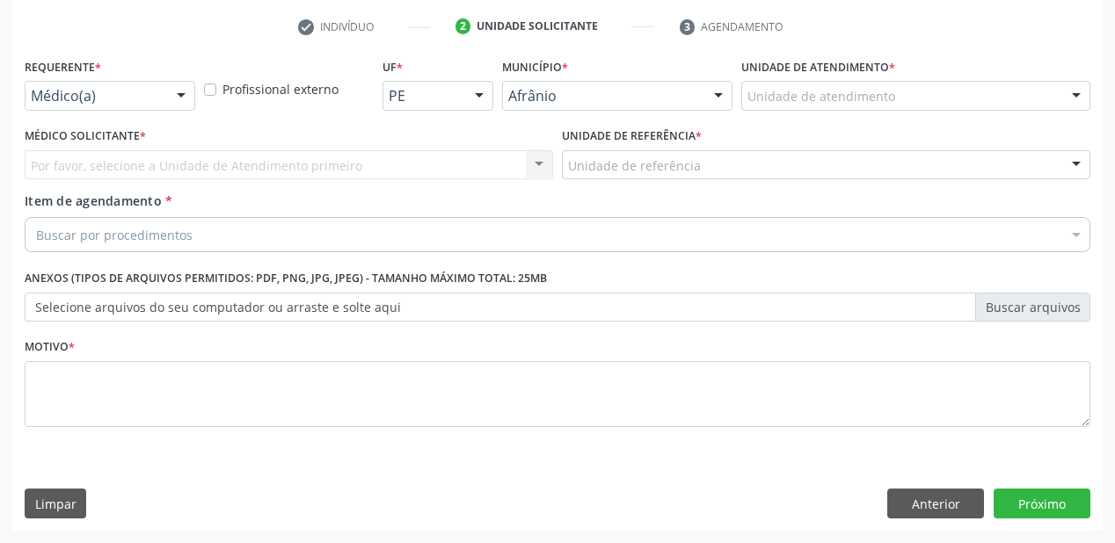
scroll to position [327, 0]
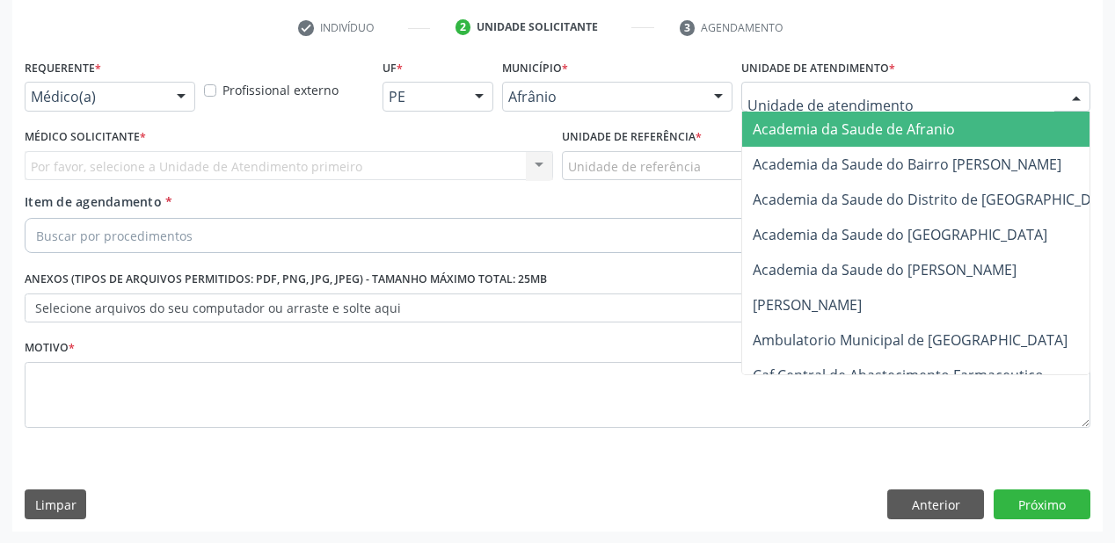
drag, startPoint x: 797, startPoint y: 85, endPoint x: 788, endPoint y: 176, distance: 91.1
click at [797, 87] on div at bounding box center [915, 97] width 349 height 30
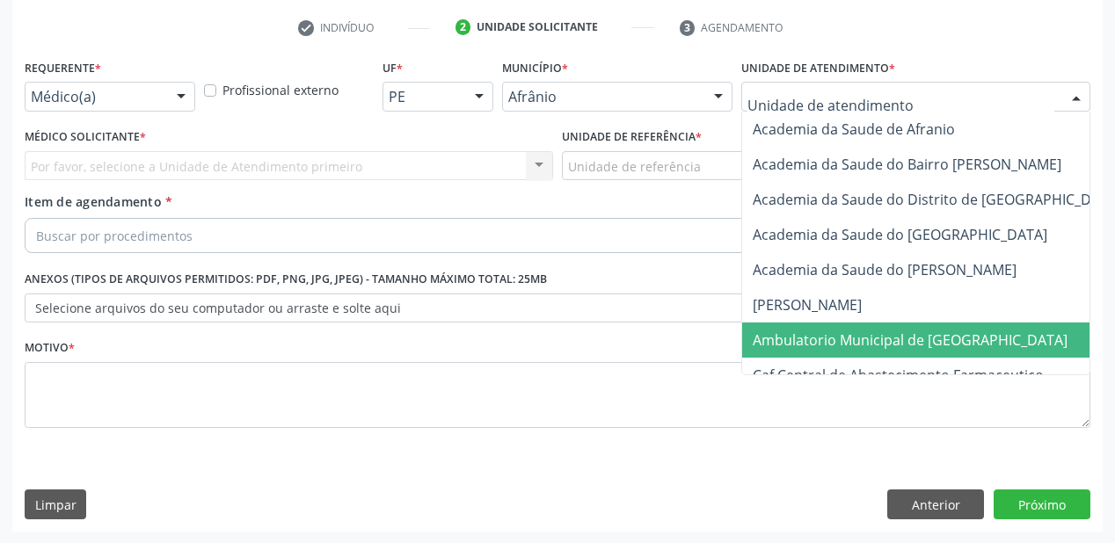
click at [793, 338] on span "Ambulatorio Municipal de [GEOGRAPHIC_DATA]" at bounding box center [910, 340] width 315 height 19
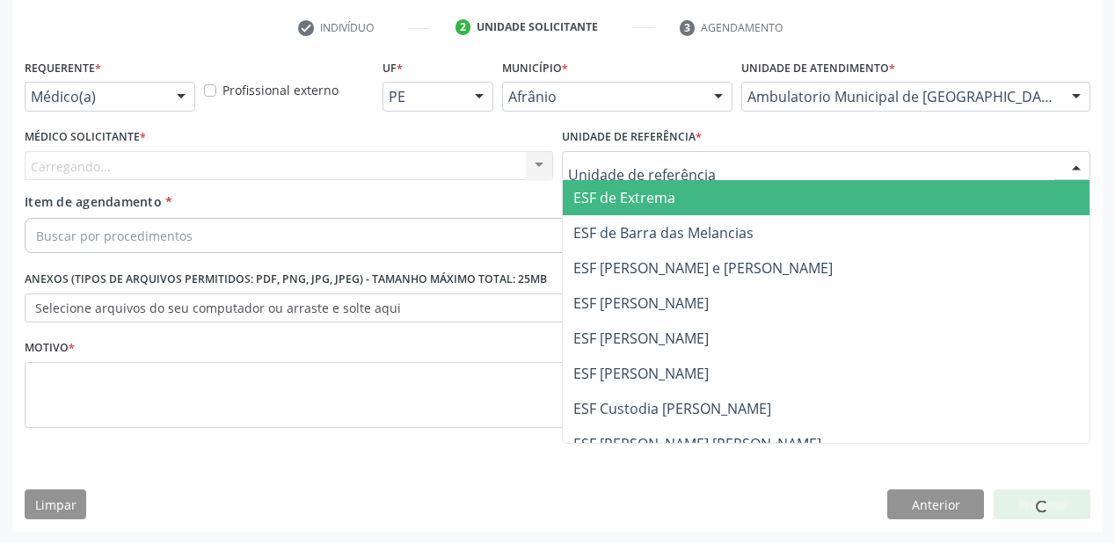
drag, startPoint x: 603, startPoint y: 172, endPoint x: 609, endPoint y: 318, distance: 146.1
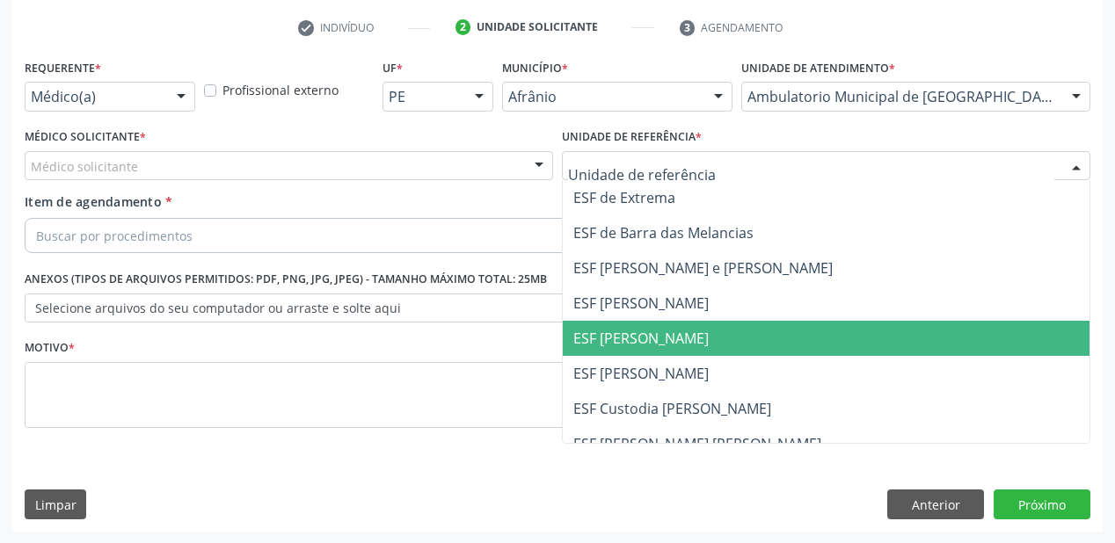
click at [614, 343] on span "ESF [PERSON_NAME]" at bounding box center [640, 338] width 135 height 19
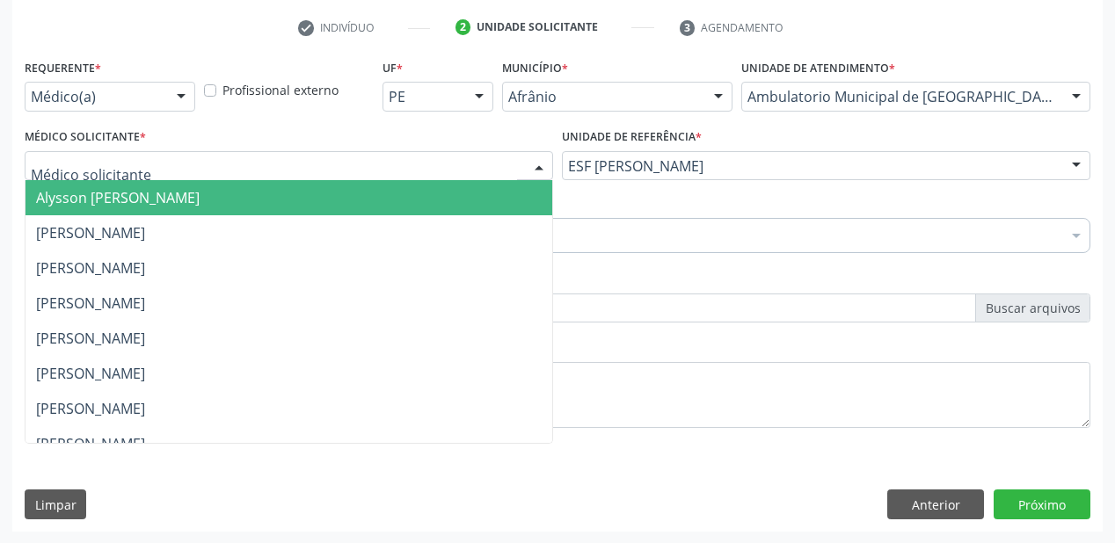
drag, startPoint x: 116, startPoint y: 172, endPoint x: 116, endPoint y: 206, distance: 33.4
click at [116, 206] on span "Alysson [PERSON_NAME]" at bounding box center [118, 197] width 164 height 19
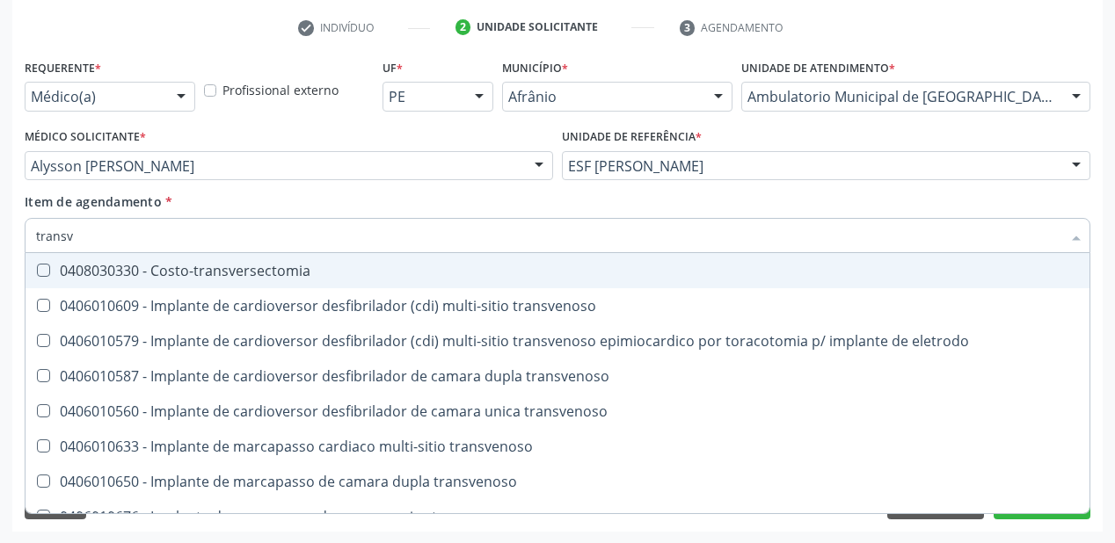
type input "transva"
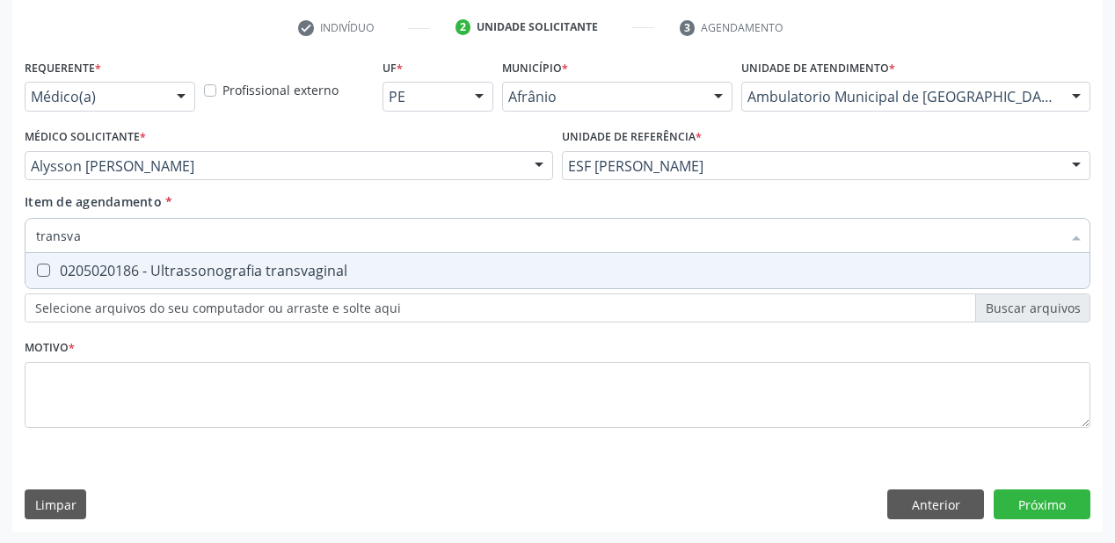
click at [127, 273] on div "0205020186 - Ultrassonografia transvaginal" at bounding box center [557, 271] width 1043 height 14
checkbox transvaginal "true"
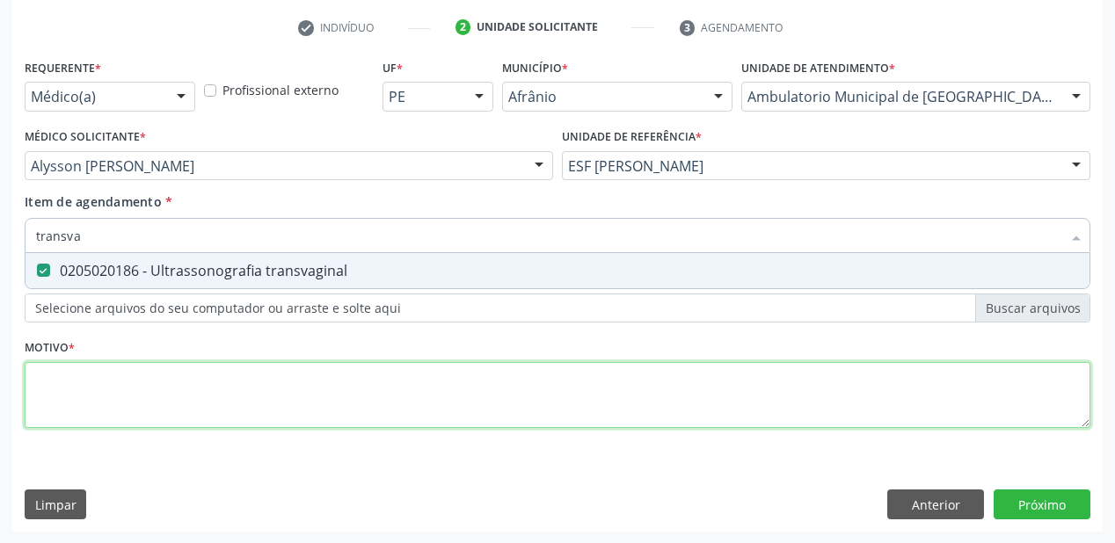
click at [97, 387] on div "Requerente * Médico(a) Médico(a) Enfermeiro(a) Paciente Nenhum resultado encont…" at bounding box center [557, 254] width 1065 height 398
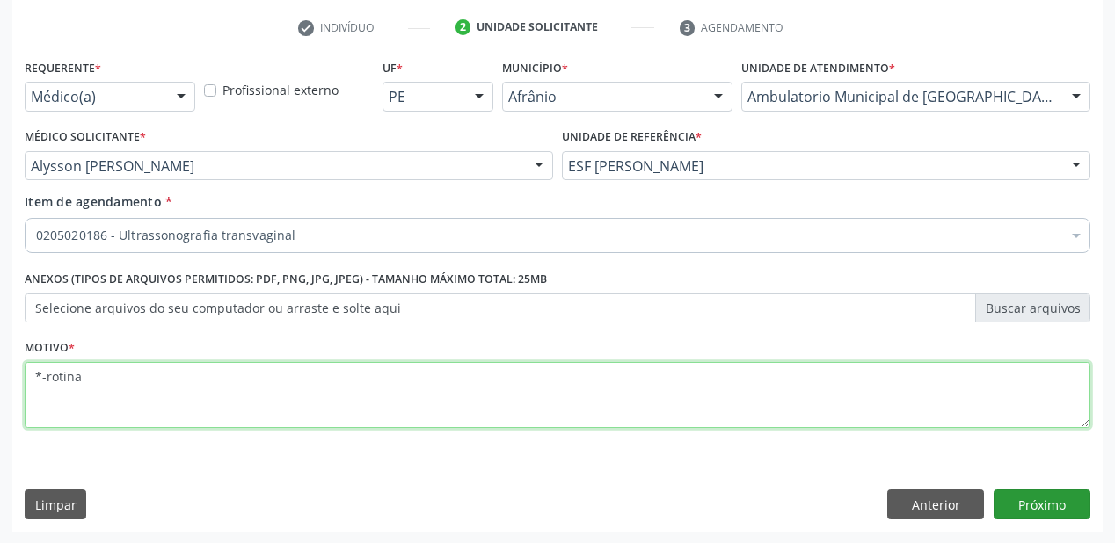
type textarea "*-rotina"
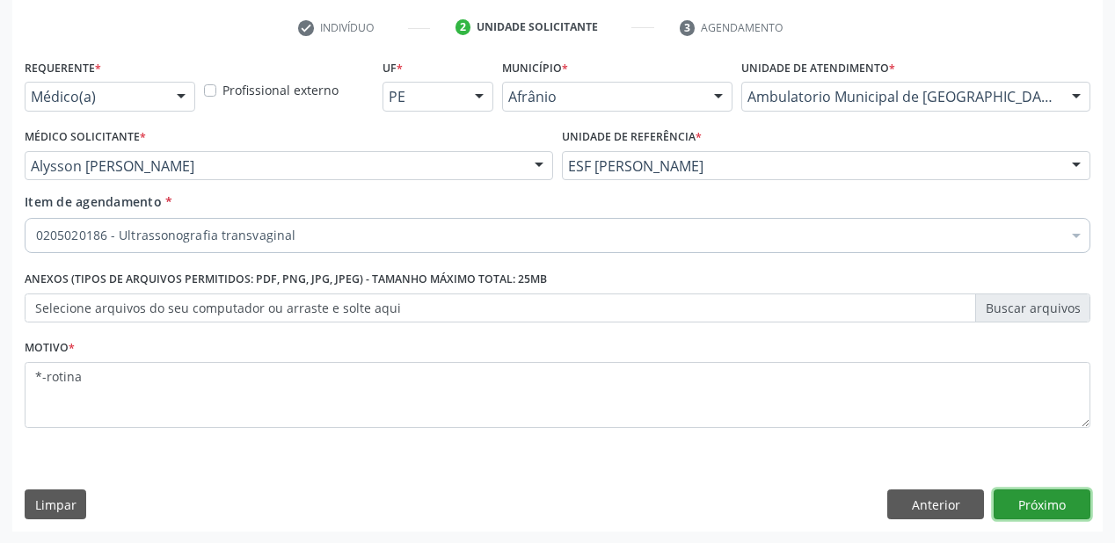
click at [1047, 512] on button "Próximo" at bounding box center [1041, 505] width 97 height 30
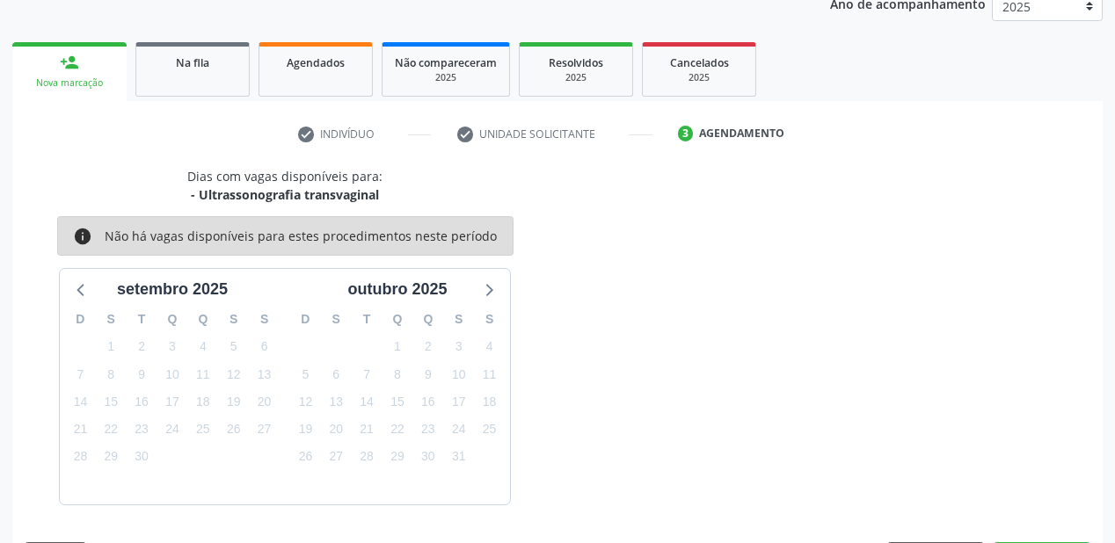
scroll to position [272, 0]
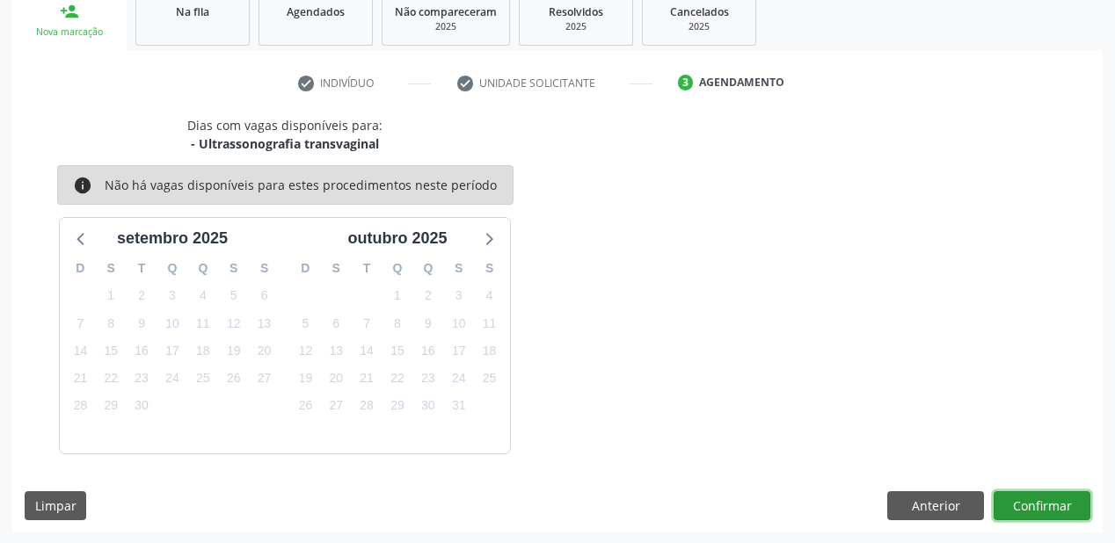
click at [1023, 498] on button "Confirmar" at bounding box center [1041, 506] width 97 height 30
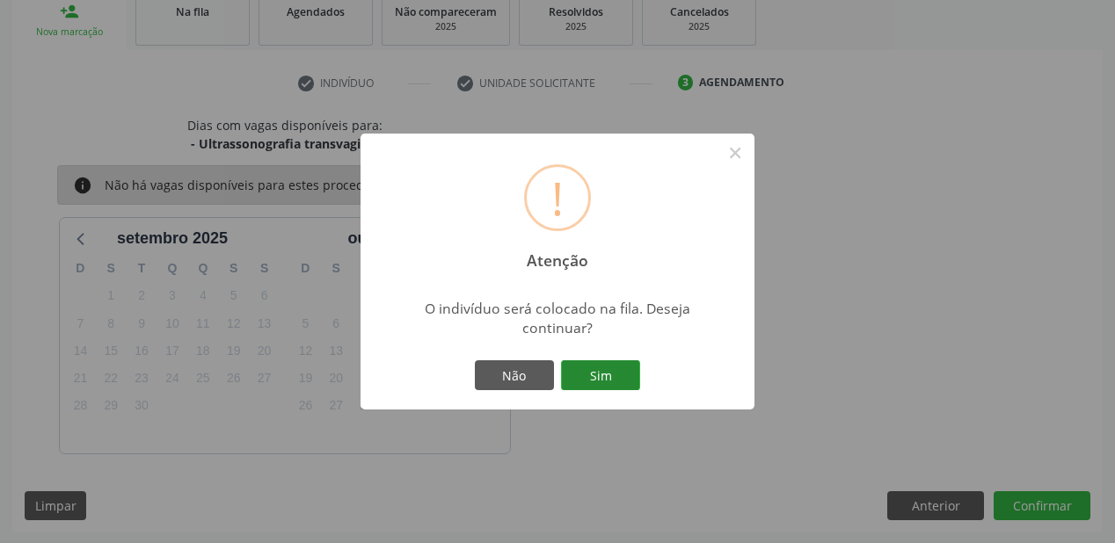
click at [611, 376] on button "Sim" at bounding box center [600, 375] width 79 height 30
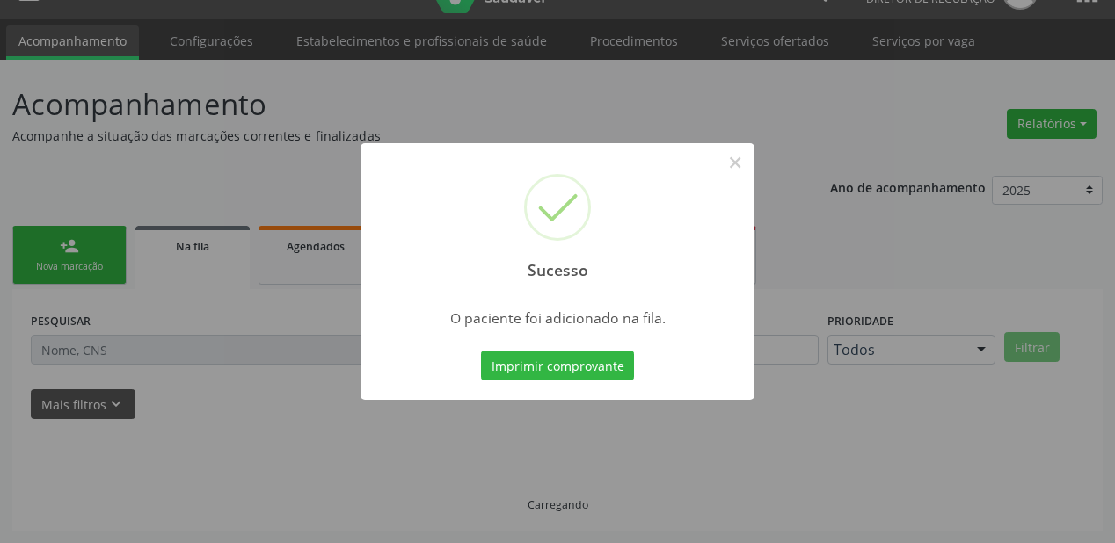
scroll to position [35, 0]
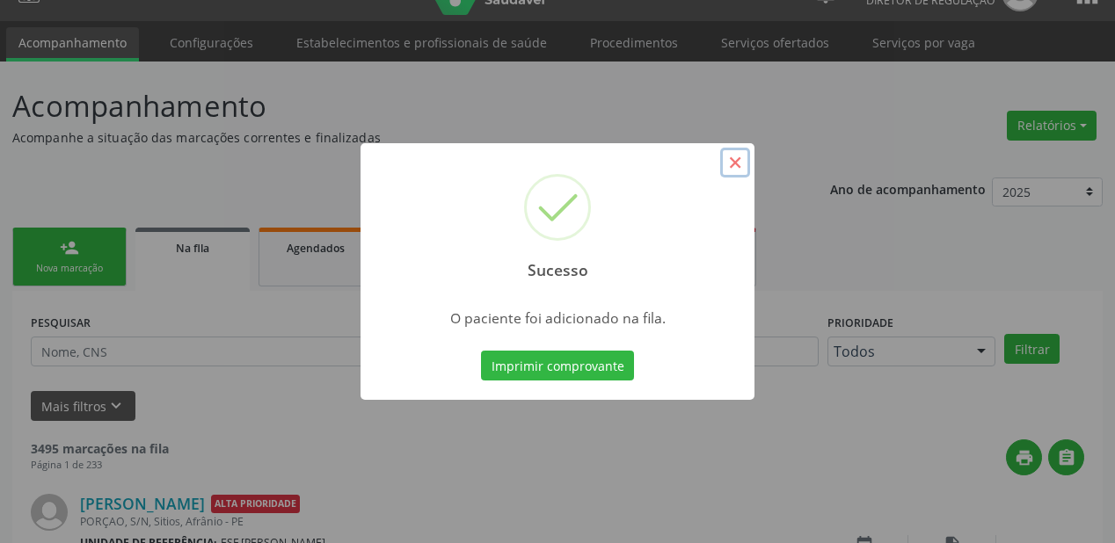
click at [745, 158] on button "×" at bounding box center [735, 163] width 30 height 30
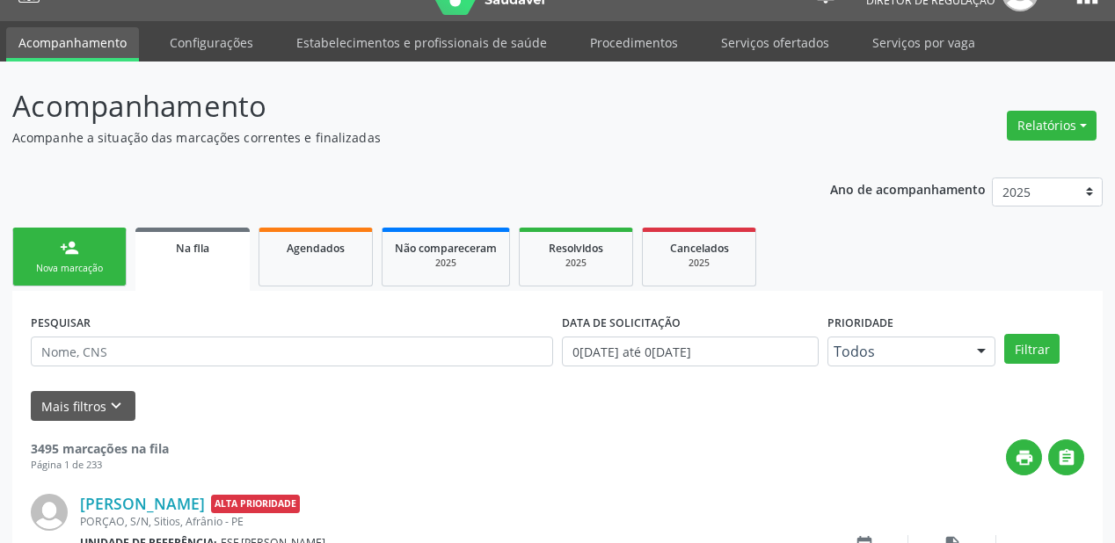
click at [85, 265] on div "Nova marcação" at bounding box center [69, 268] width 88 height 13
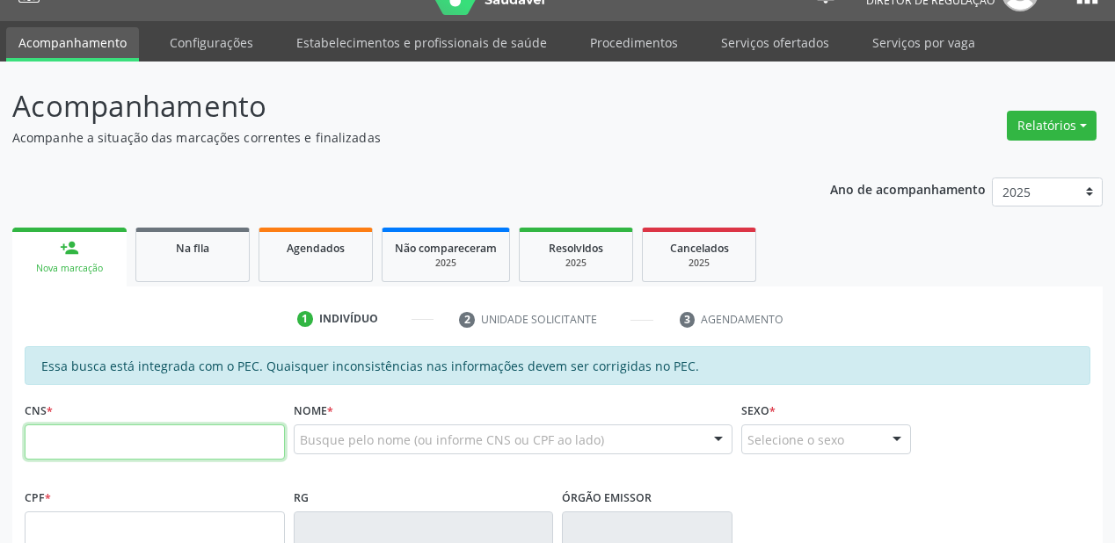
click at [105, 442] on input "text" at bounding box center [155, 442] width 260 height 35
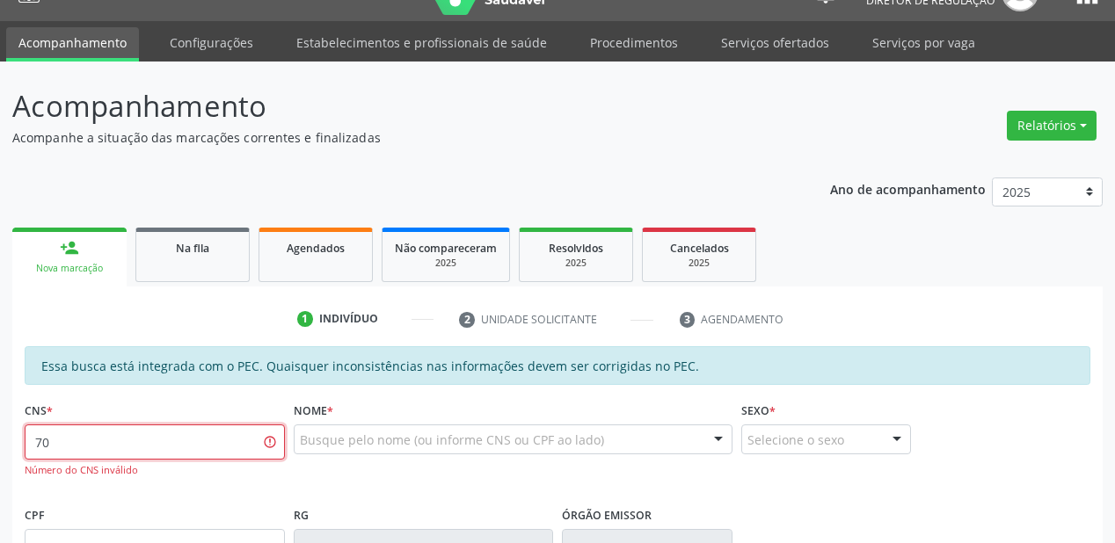
type input "7"
type input "706 4006 2770 5480"
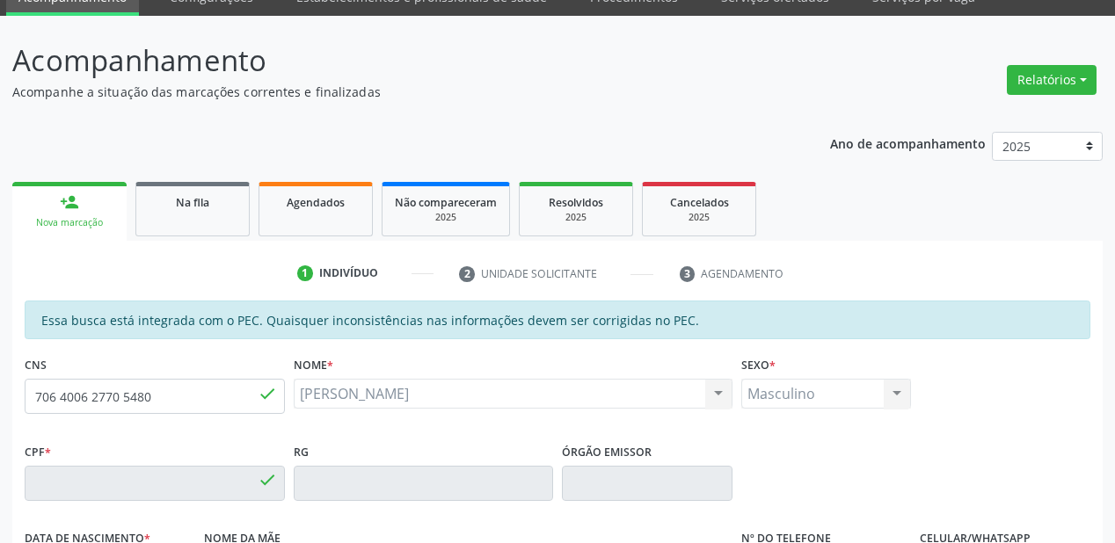
type input "173.916.194-77"
type input "27/01/2016"
type input "Marilene Lima Rodrigues"
type input "(87) 98859-5985"
type input "S/N"
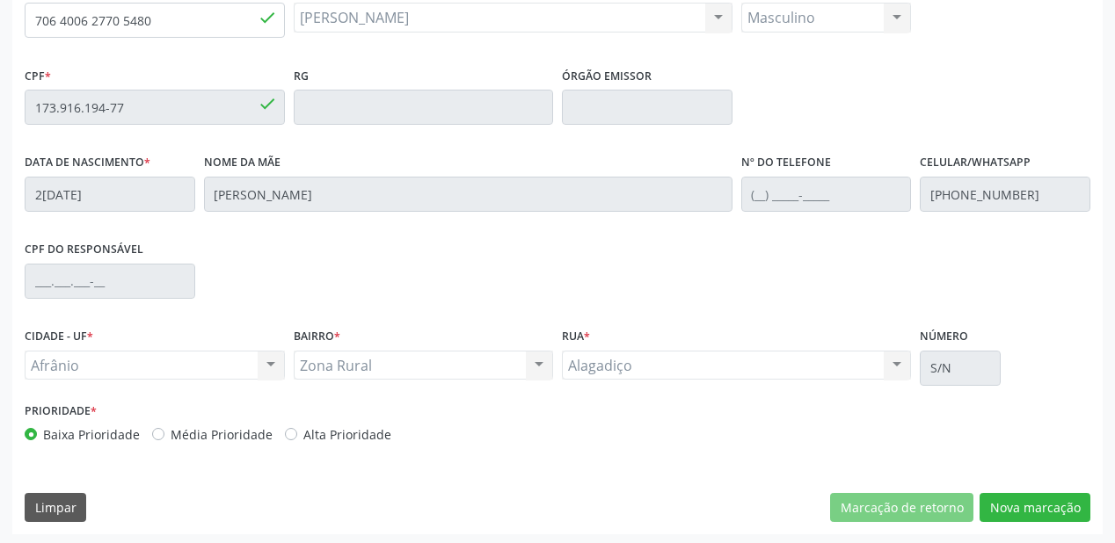
scroll to position [457, 0]
drag, startPoint x: 1045, startPoint y: 510, endPoint x: 1030, endPoint y: 510, distance: 14.9
click at [1043, 510] on button "Nova marcação" at bounding box center [1034, 508] width 111 height 30
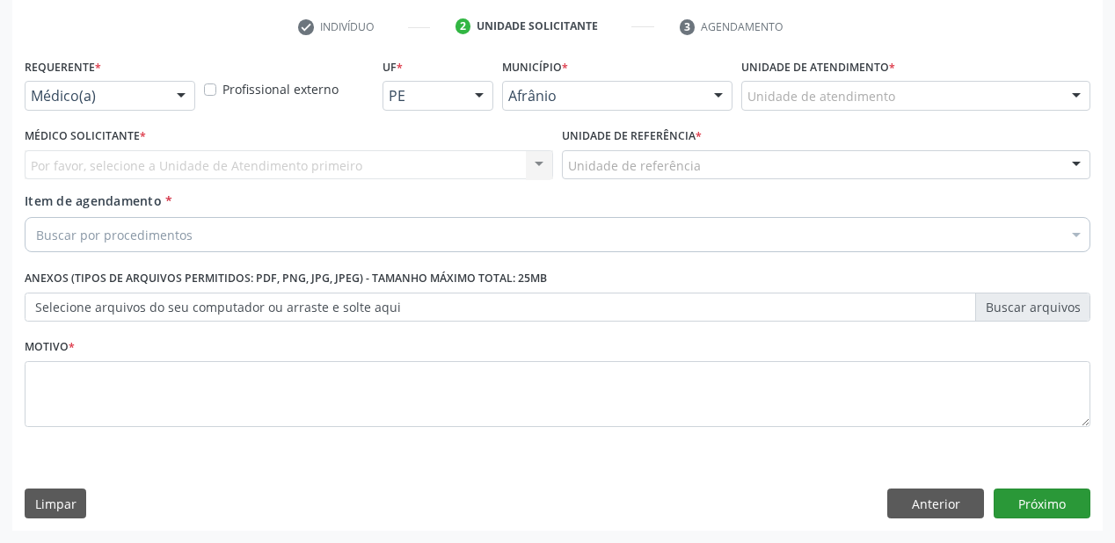
scroll to position [327, 0]
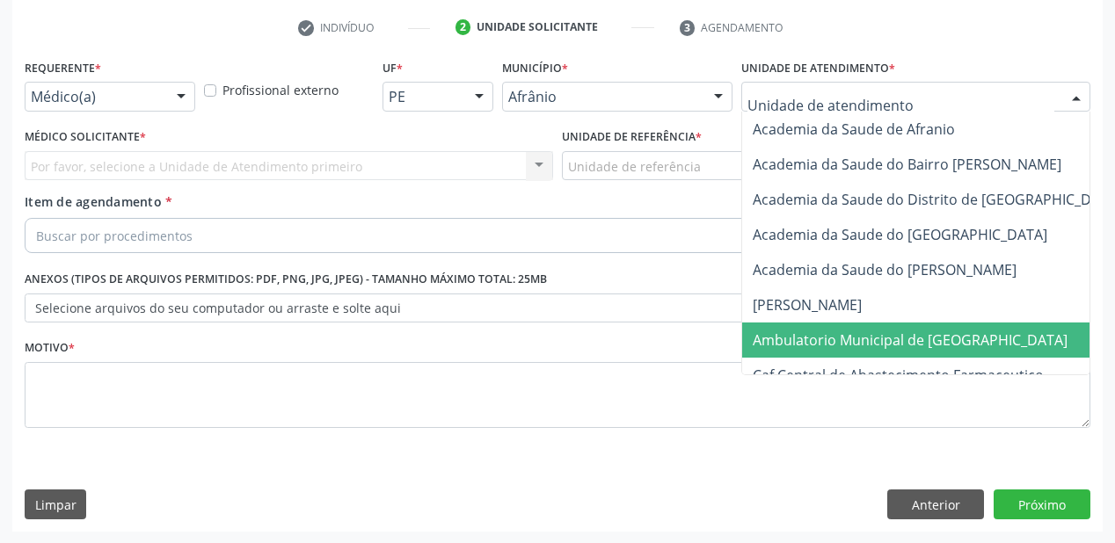
click at [767, 341] on span "Ambulatorio Municipal de [GEOGRAPHIC_DATA]" at bounding box center [910, 340] width 315 height 19
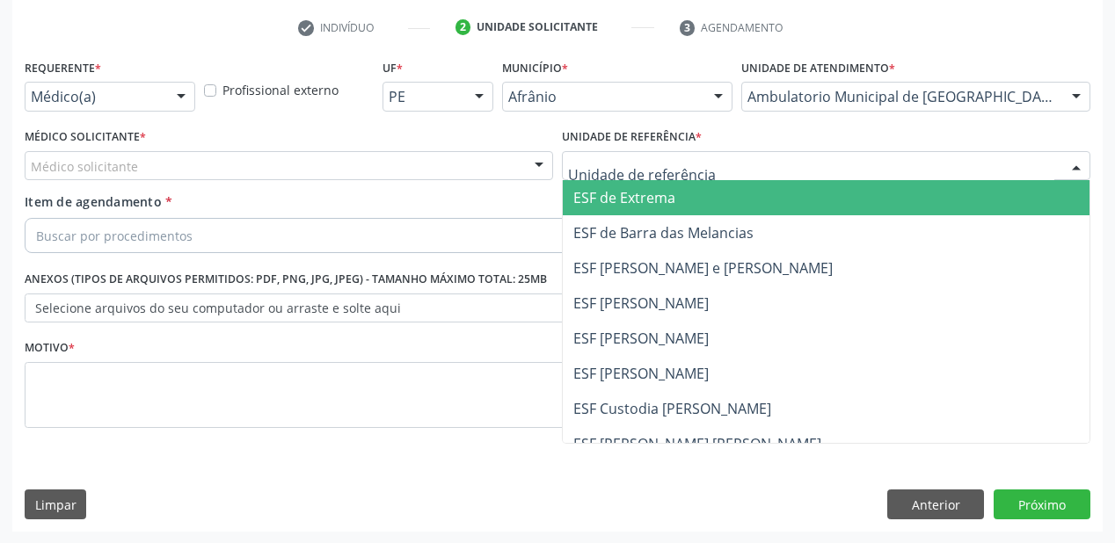
drag, startPoint x: 579, startPoint y: 161, endPoint x: 588, endPoint y: 264, distance: 103.2
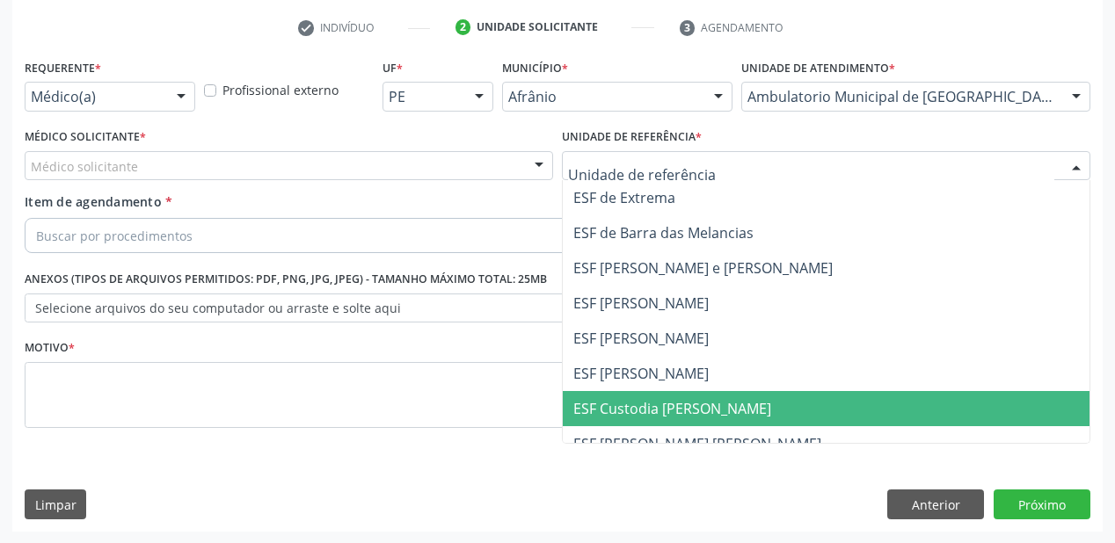
click at [578, 396] on span "ESF Custodia [PERSON_NAME]" at bounding box center [826, 408] width 527 height 35
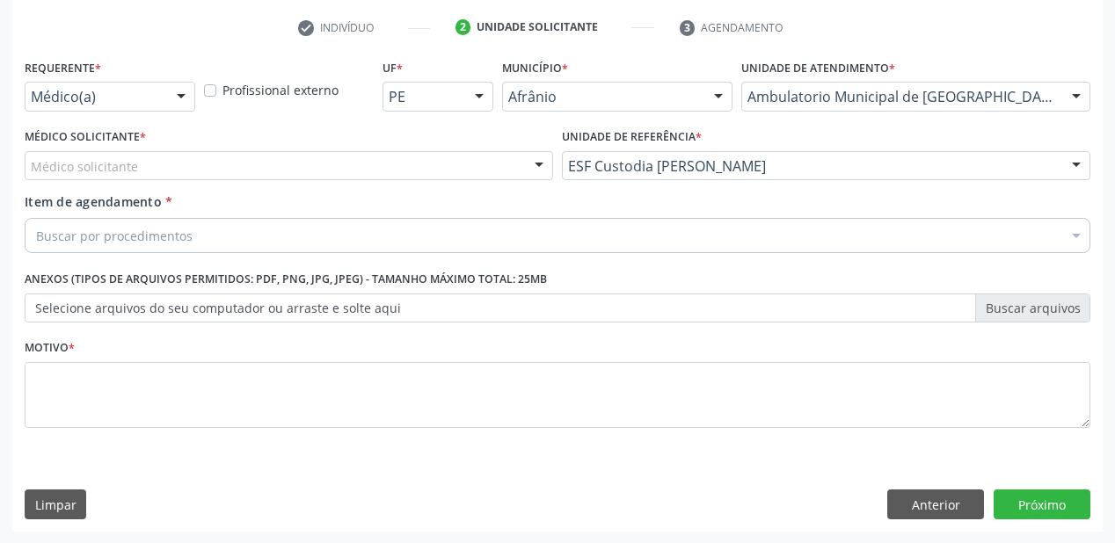
click at [110, 180] on div "Médico solicitante [PERSON_NAME] [PERSON_NAME] [PERSON_NAME] Reis [PERSON_NAME]…" at bounding box center [289, 166] width 528 height 30
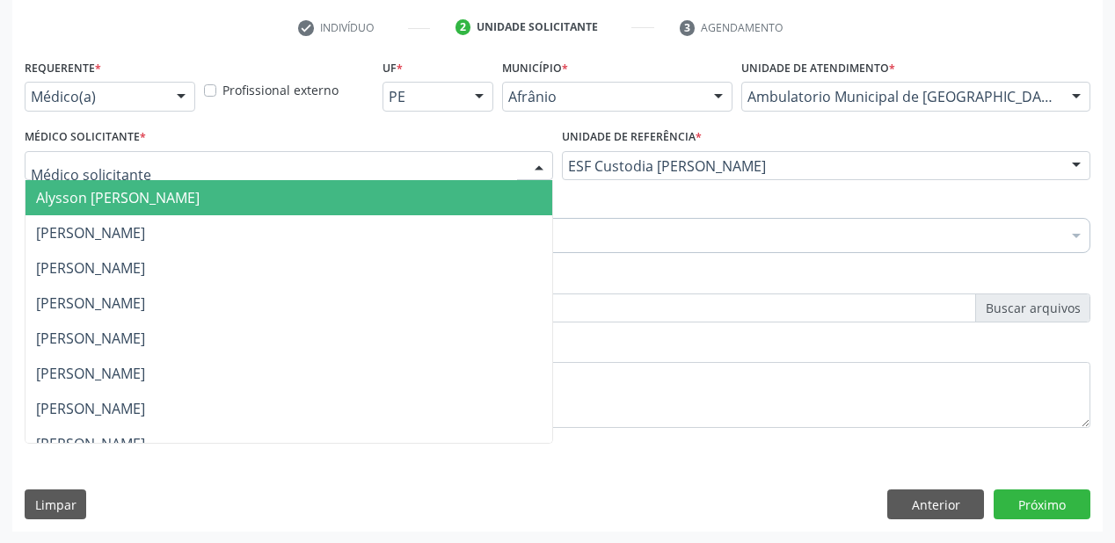
drag, startPoint x: 115, startPoint y: 201, endPoint x: 122, endPoint y: 215, distance: 14.9
click at [116, 204] on span "Alysson [PERSON_NAME]" at bounding box center [118, 197] width 164 height 19
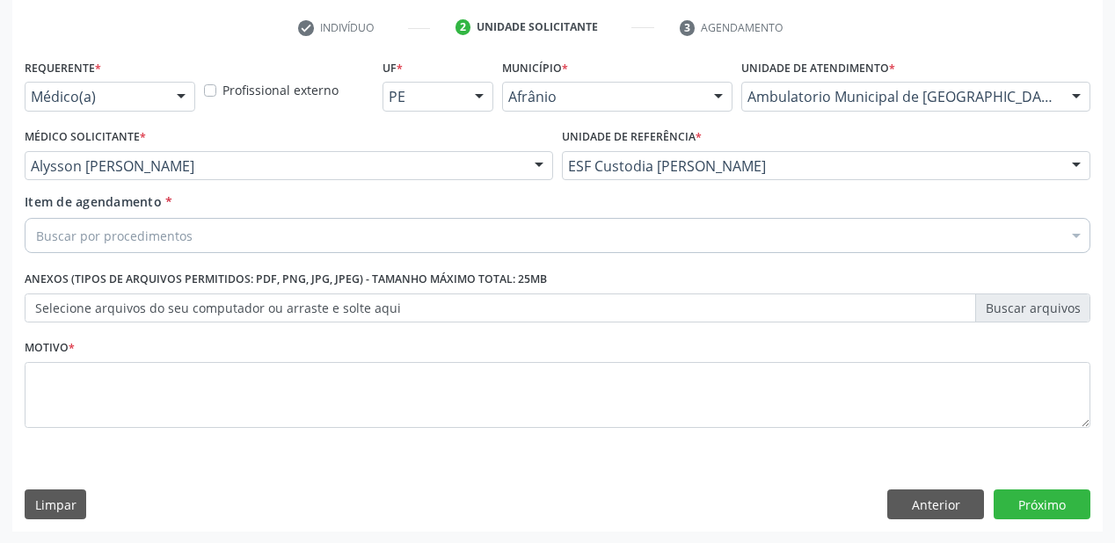
click at [122, 218] on div "Buscar por procedimentos" at bounding box center [557, 235] width 1065 height 35
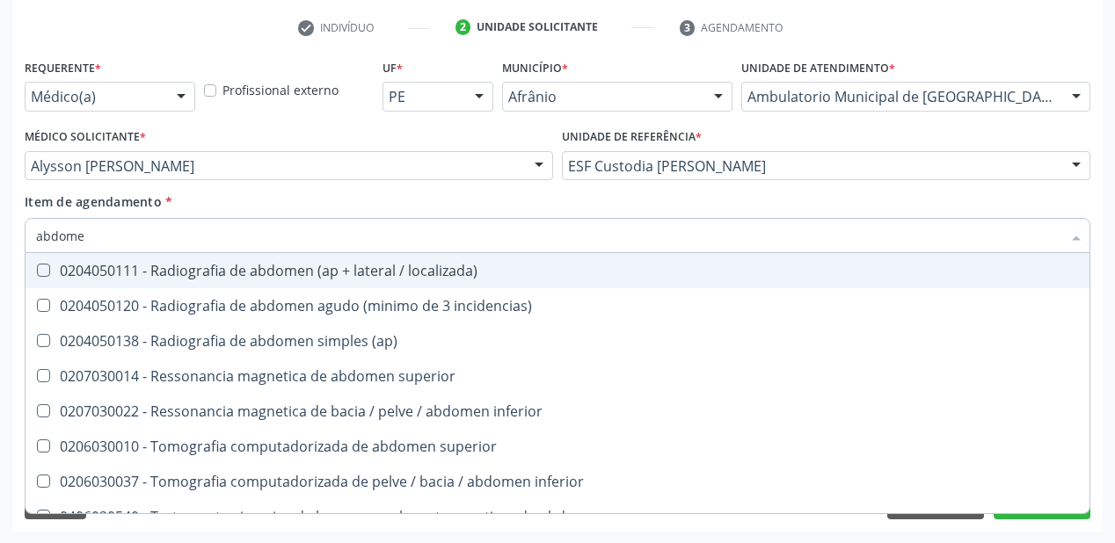
type input "abdom"
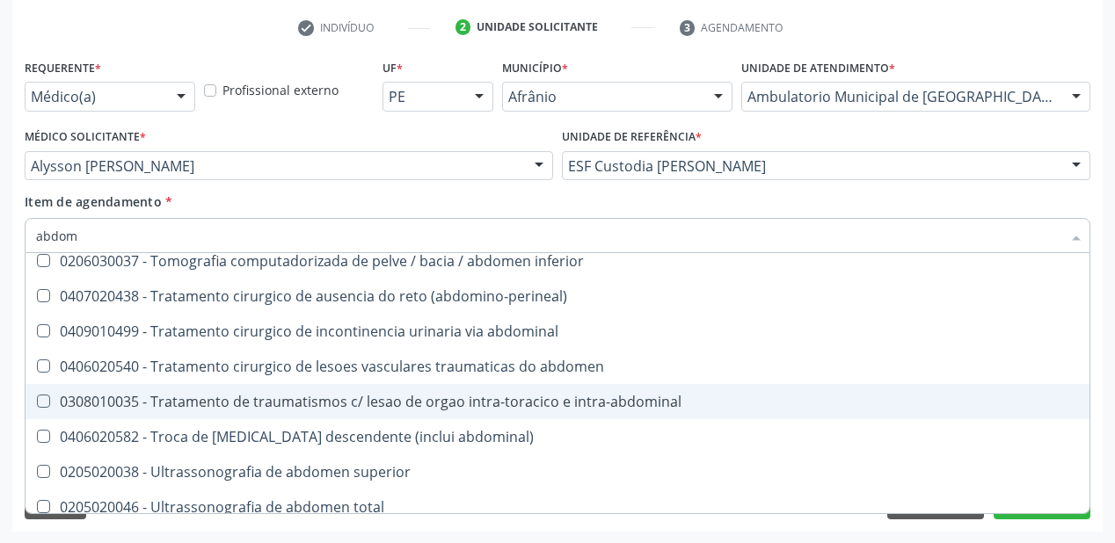
scroll to position [1146, 0]
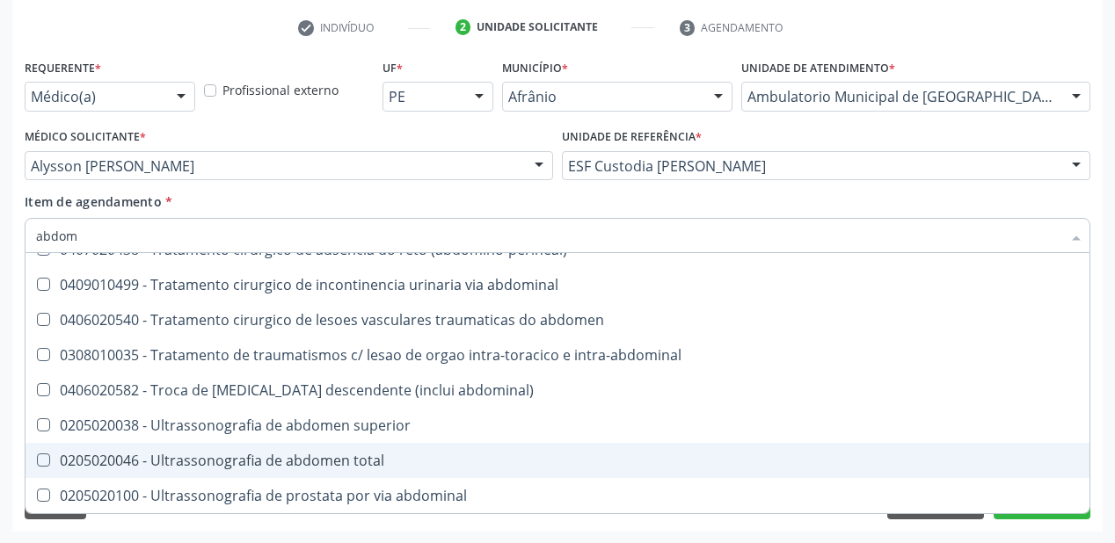
click at [251, 459] on div "0205020046 - Ultrassonografia de abdomen total" at bounding box center [557, 461] width 1043 height 14
checkbox total "true"
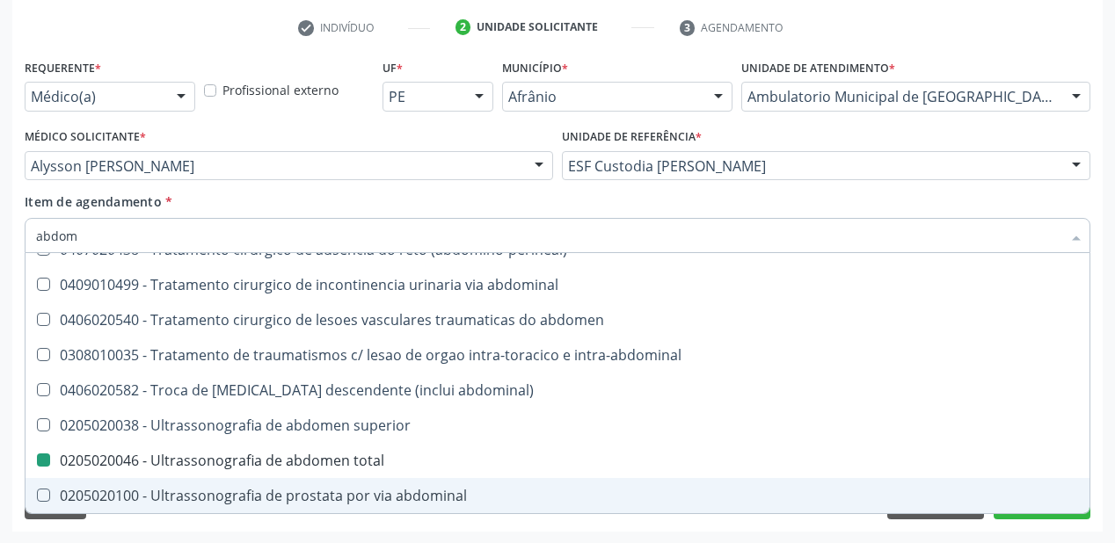
click at [224, 515] on div "Limpar Anterior Próximo" at bounding box center [557, 505] width 1065 height 30
checkbox reto "true"
checkbox total "false"
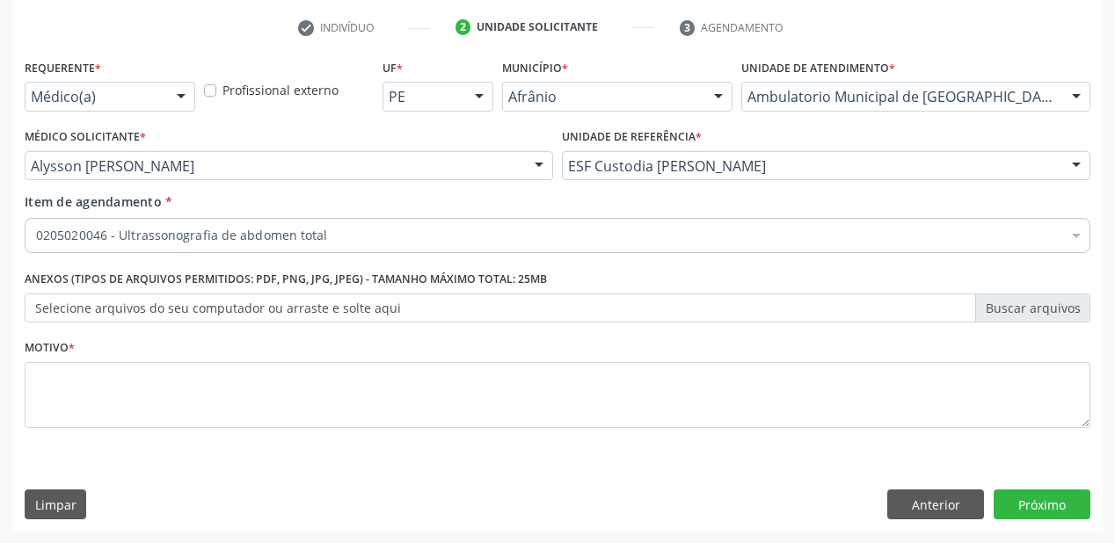
scroll to position [0, 0]
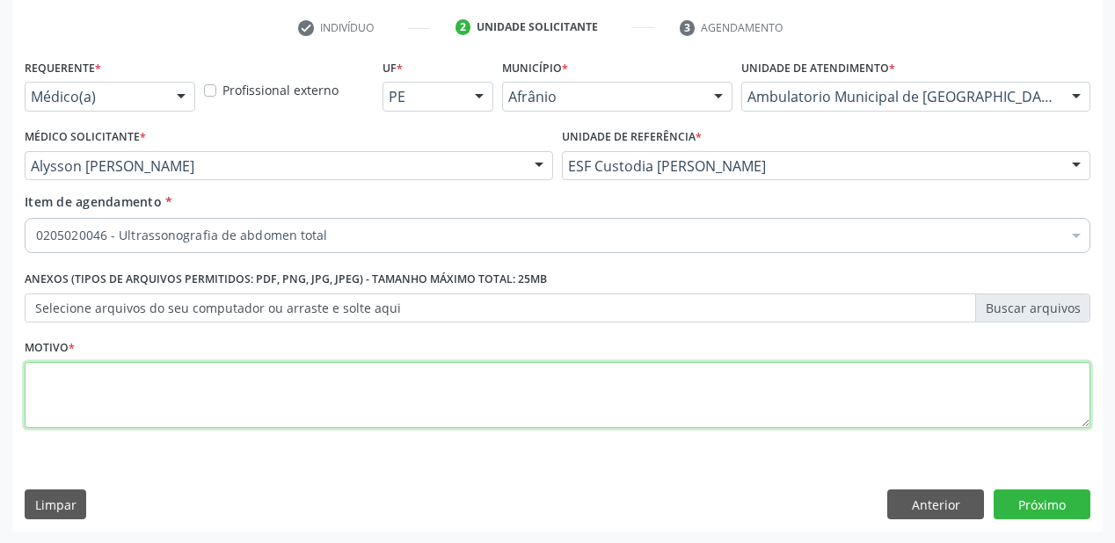
click at [126, 404] on textarea at bounding box center [557, 395] width 1065 height 67
type textarea "*"
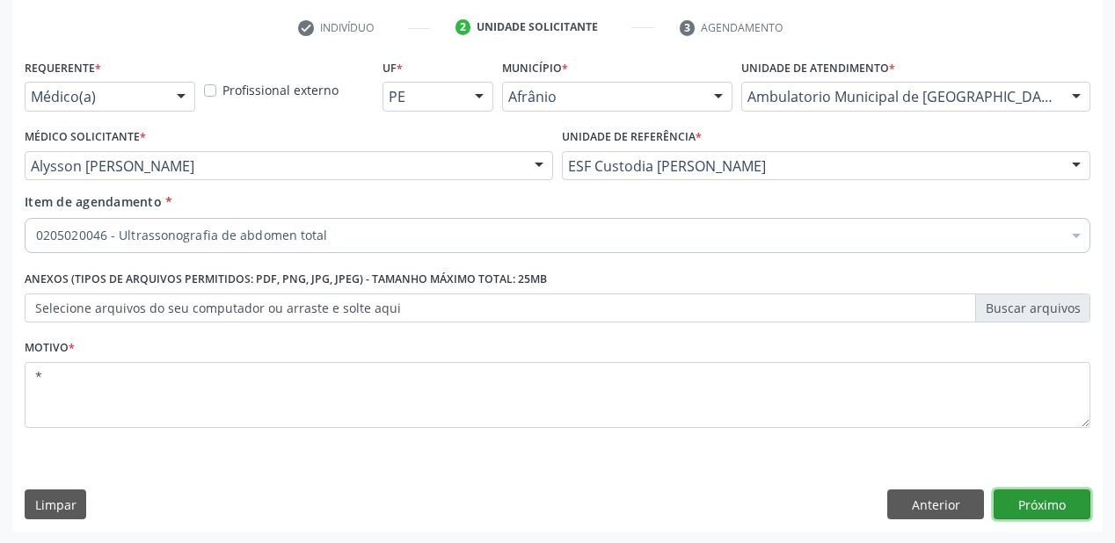
click at [1051, 510] on button "Próximo" at bounding box center [1041, 505] width 97 height 30
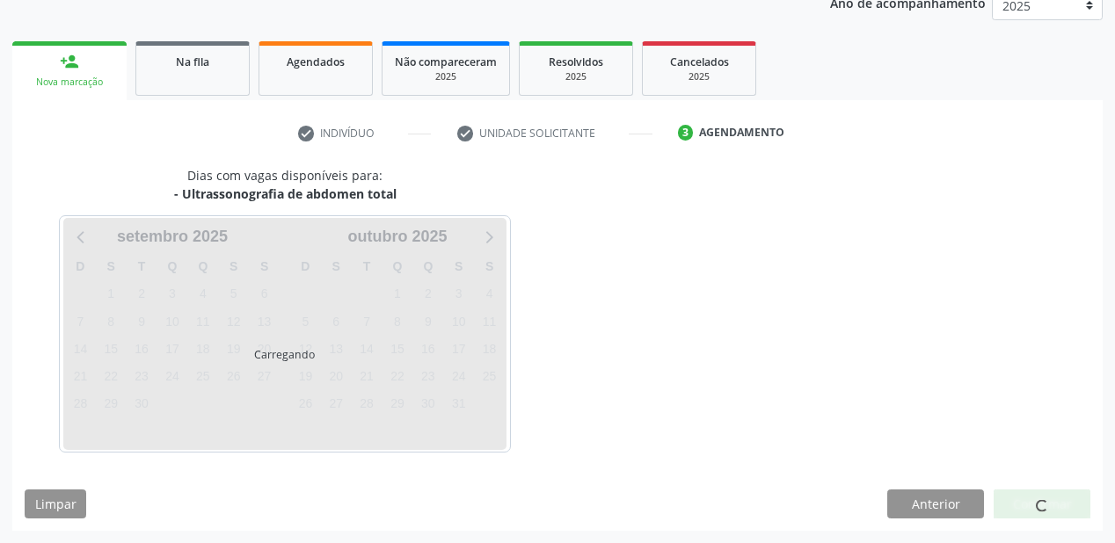
scroll to position [221, 0]
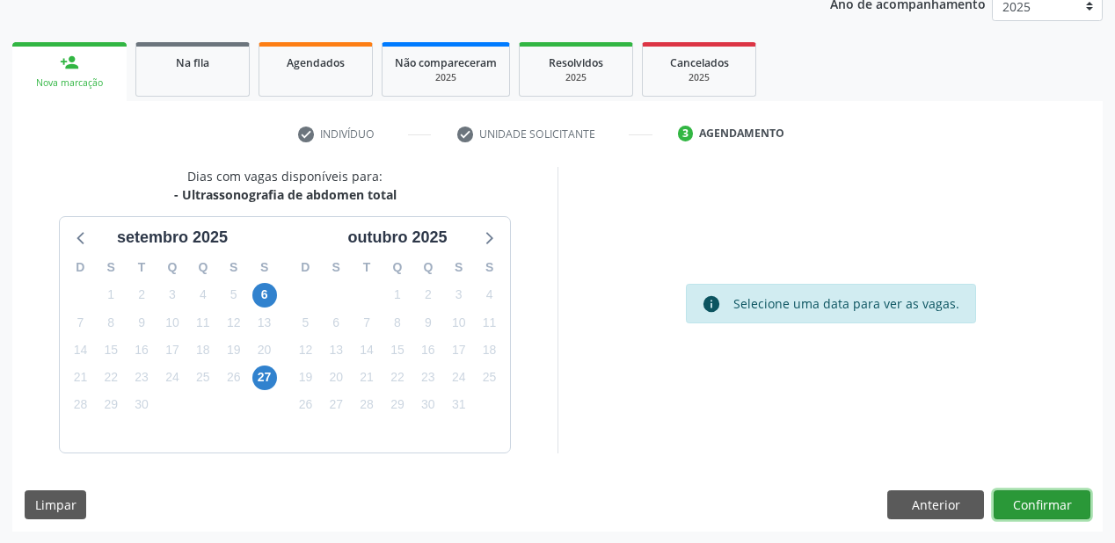
click at [1037, 501] on button "Confirmar" at bounding box center [1041, 506] width 97 height 30
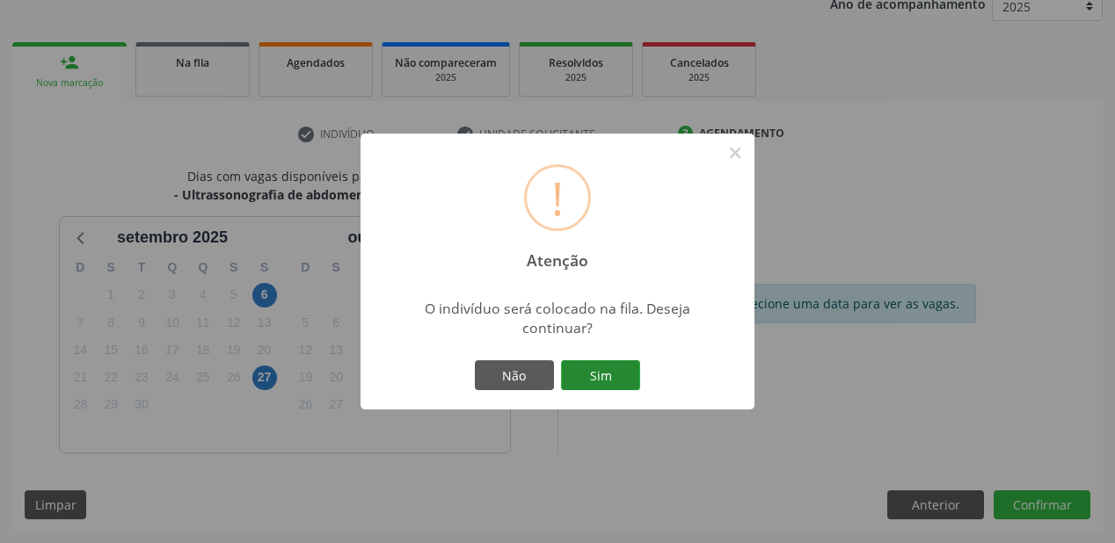
click at [616, 374] on button "Sim" at bounding box center [600, 375] width 79 height 30
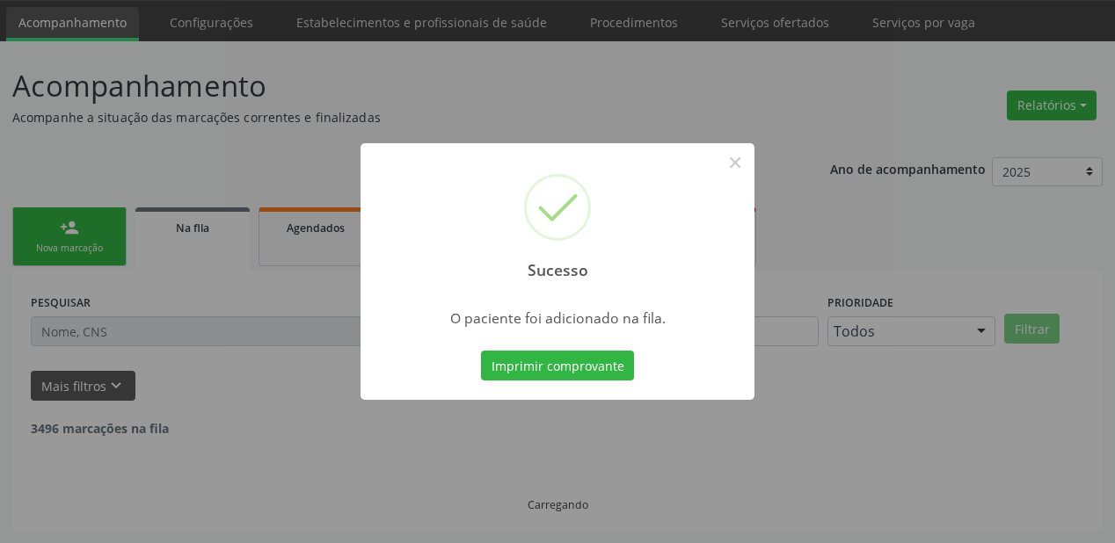
scroll to position [35, 0]
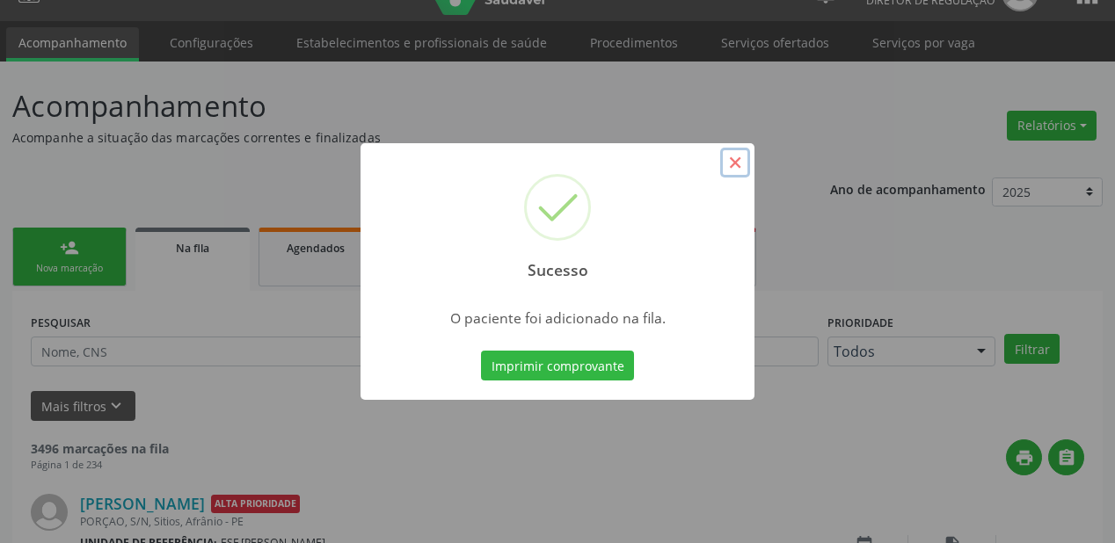
click at [731, 166] on button "×" at bounding box center [735, 163] width 30 height 30
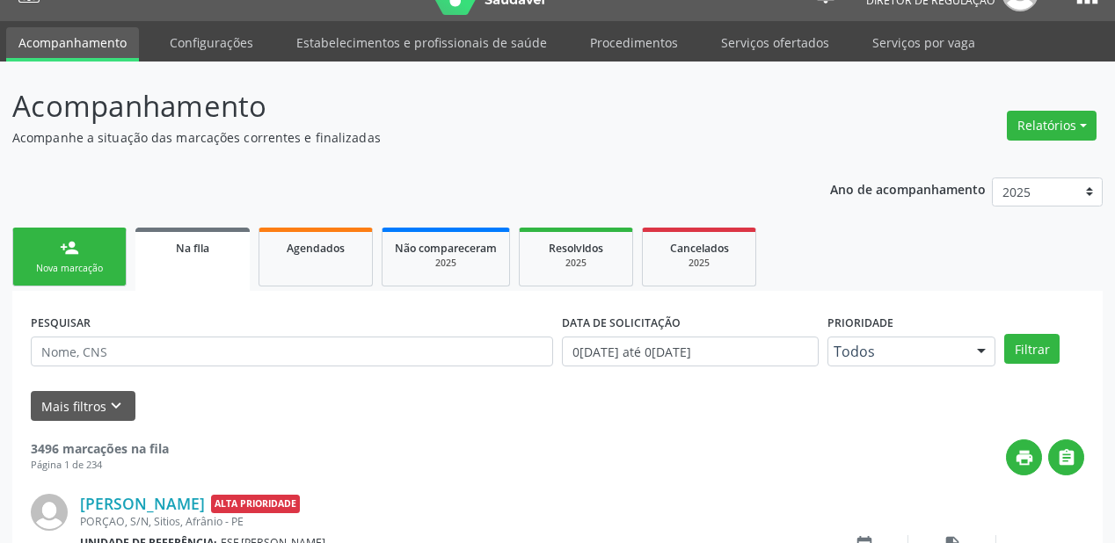
click at [81, 257] on link "person_add Nova marcação" at bounding box center [69, 257] width 114 height 59
click at [81, 256] on link "person_add Nova marcação" at bounding box center [69, 257] width 114 height 59
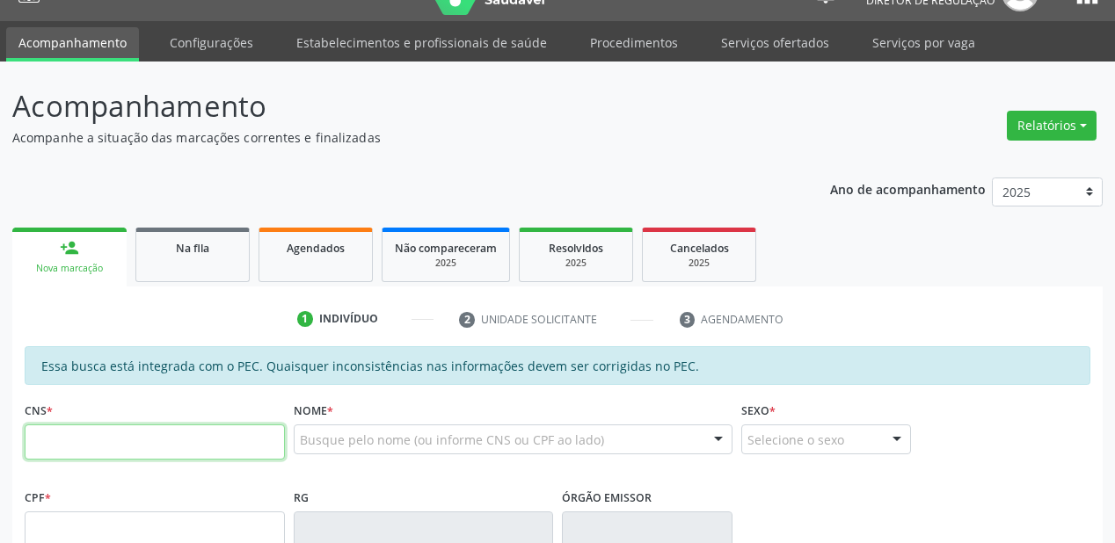
click at [79, 447] on input "text" at bounding box center [155, 442] width 260 height 35
type input "706 4006 2770 5480"
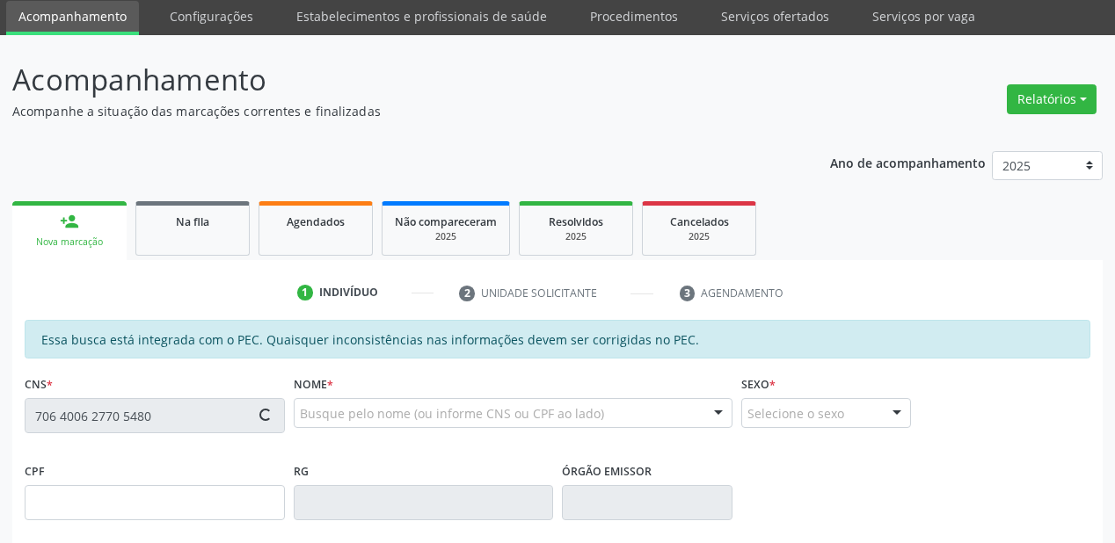
type input "173.916.194-77"
type input "27/01/2016"
type input "Marilene Lima Rodrigues"
type input "(87) 98859-5985"
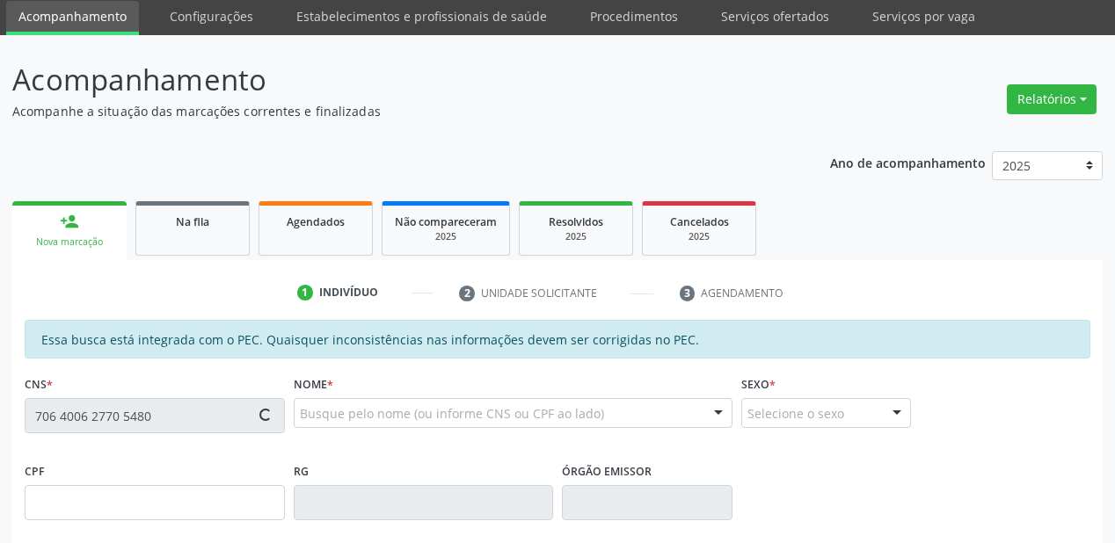
type input "173.916.194-77"
type input "S/N"
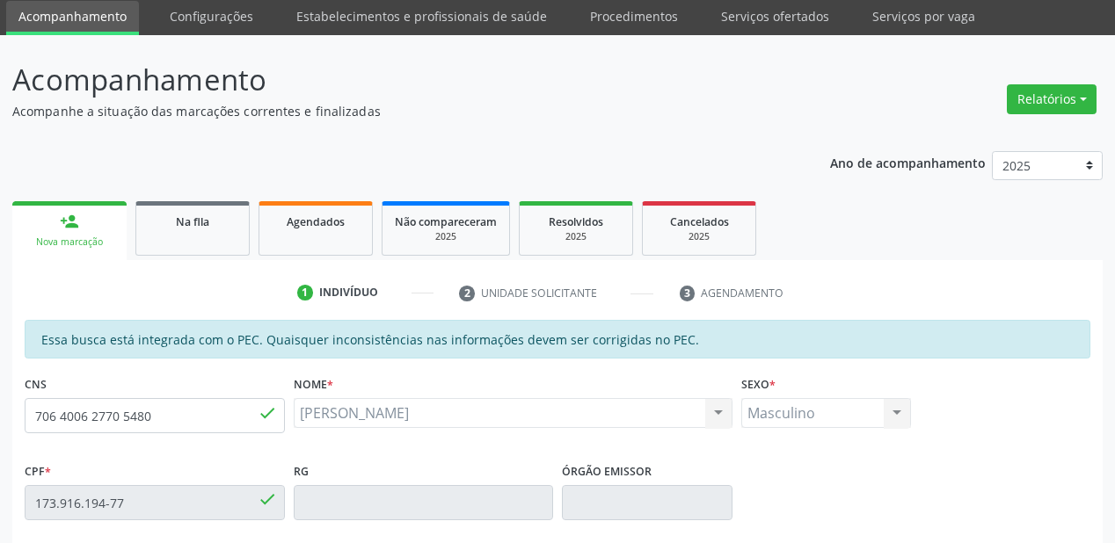
scroll to position [316, 0]
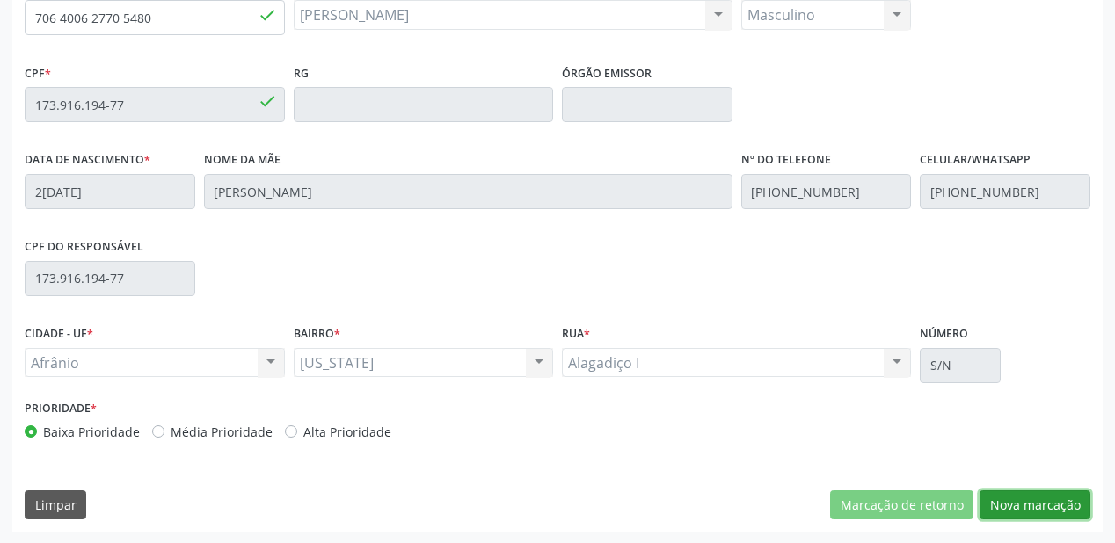
click at [1022, 496] on button "Nova marcação" at bounding box center [1034, 506] width 111 height 30
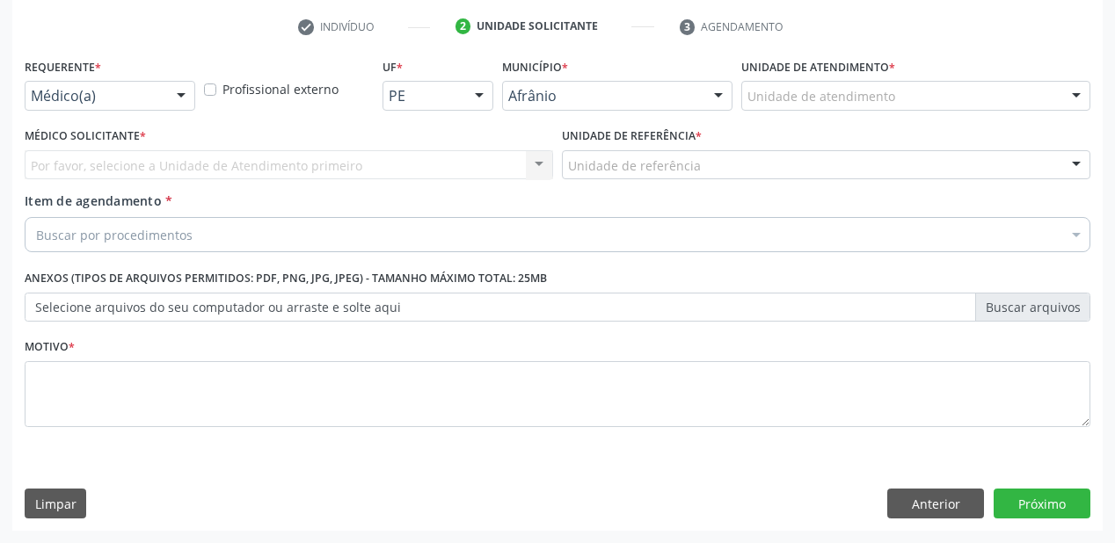
scroll to position [327, 0]
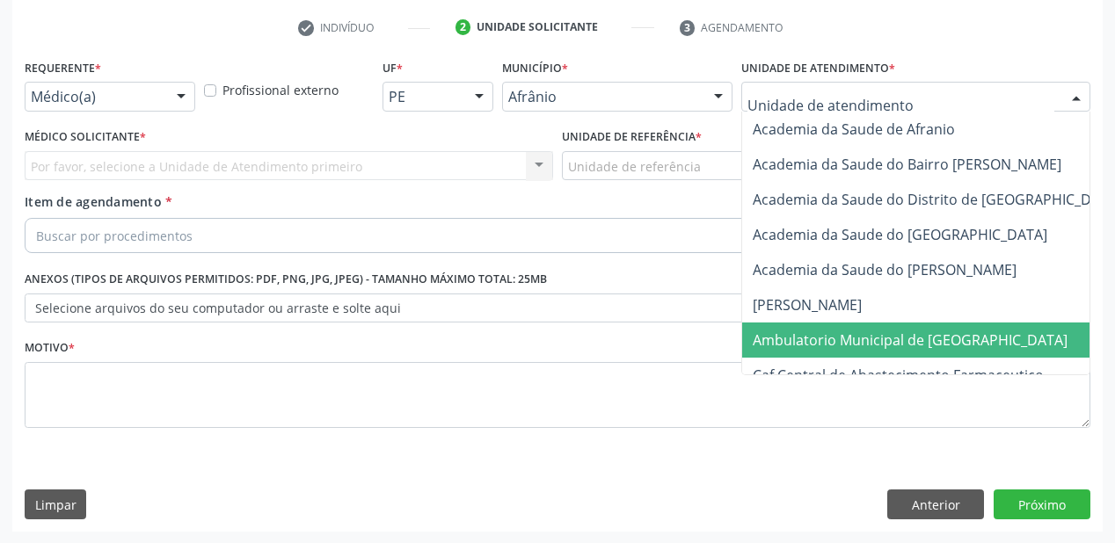
click at [793, 337] on span "Ambulatorio Municipal de [GEOGRAPHIC_DATA]" at bounding box center [910, 340] width 315 height 19
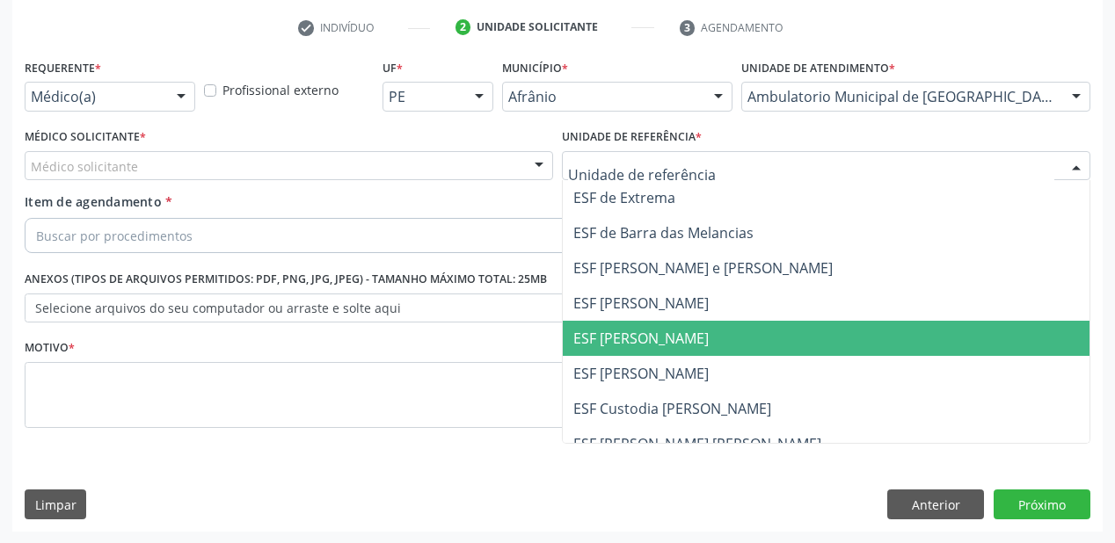
click at [598, 331] on span "ESF [PERSON_NAME]" at bounding box center [640, 338] width 135 height 19
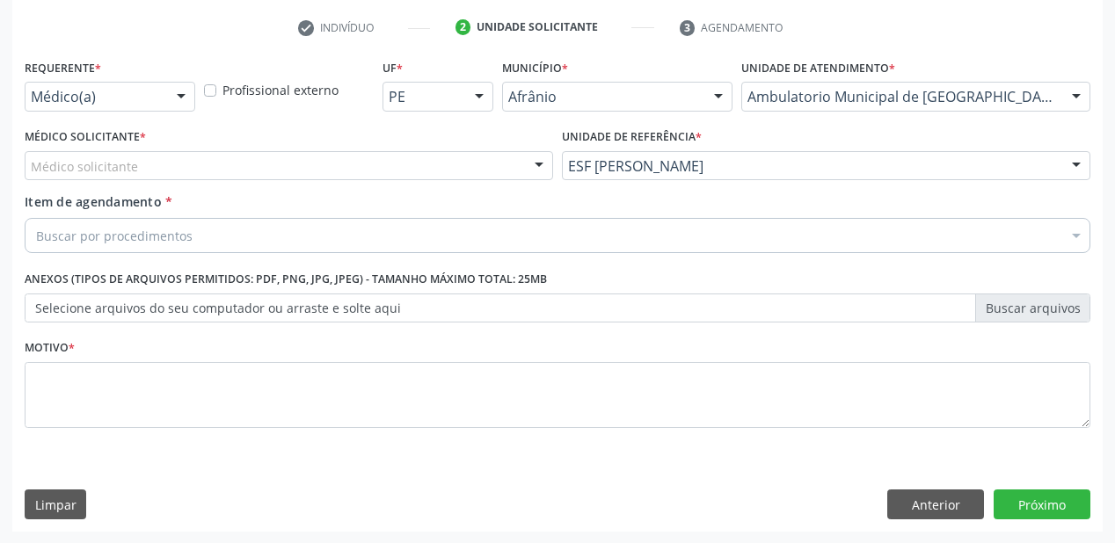
drag, startPoint x: 84, startPoint y: 179, endPoint x: 88, endPoint y: 199, distance: 19.7
click at [84, 183] on div "Médico Solicitante * Médico solicitante Alysson Rodrigo Ferreira Cavalcanti Bru…" at bounding box center [288, 158] width 537 height 69
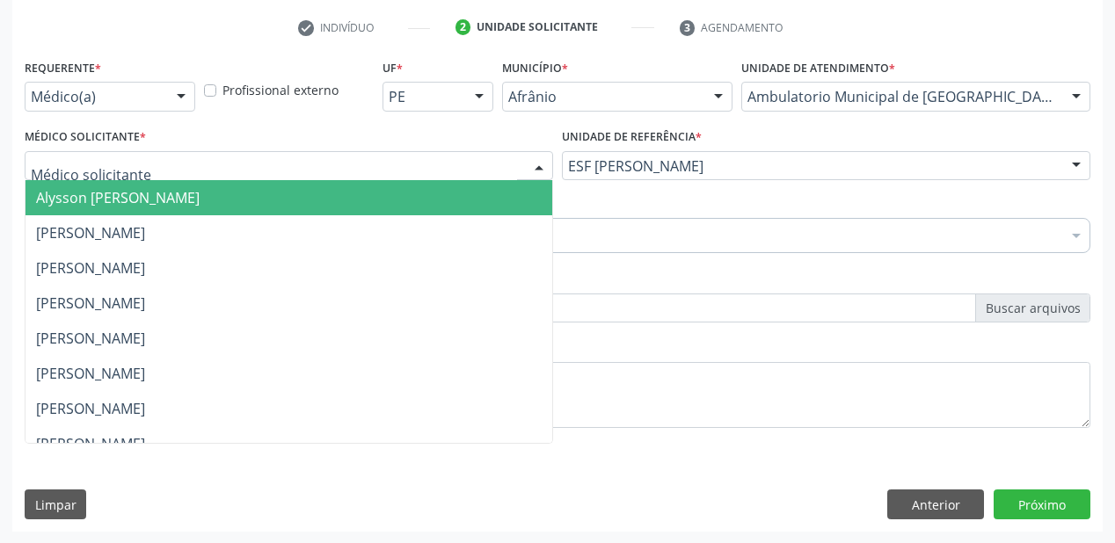
click at [98, 201] on span "Alysson [PERSON_NAME]" at bounding box center [118, 197] width 164 height 19
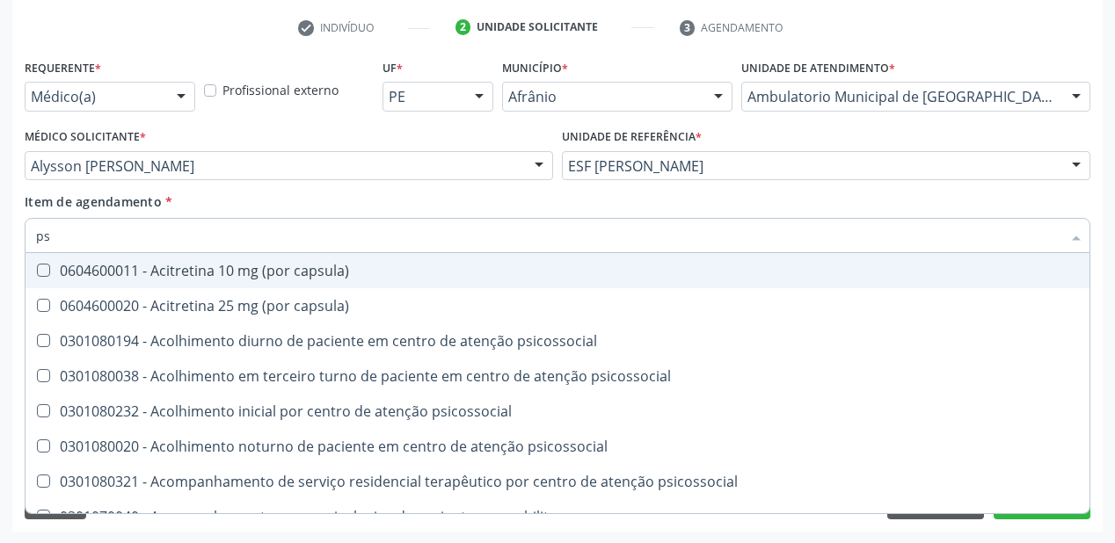
type input "p"
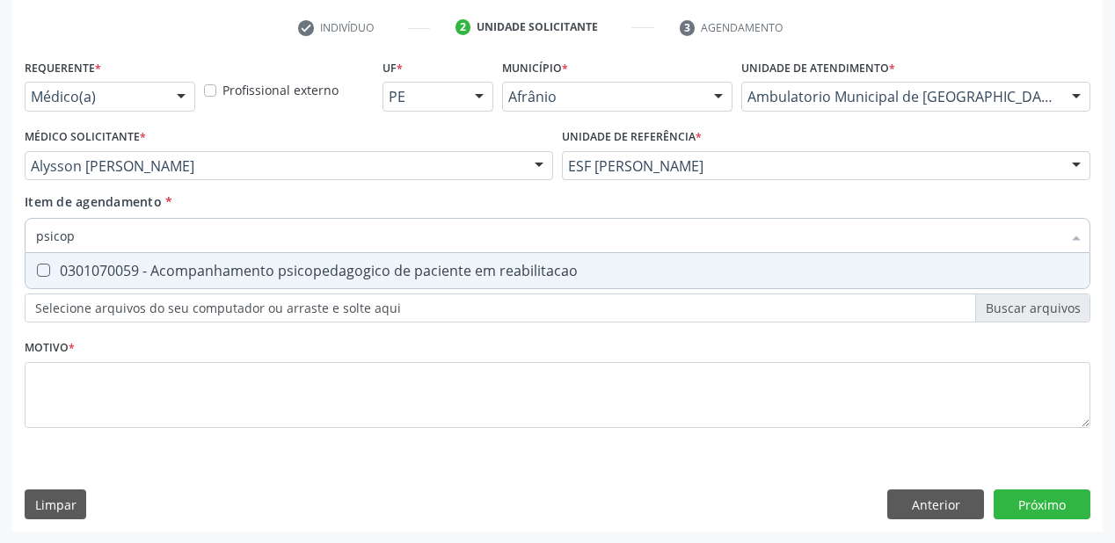
type input "psicope"
click at [142, 278] on div "0301070059 - Acompanhamento psicopedagogico de paciente em reabilitacao" at bounding box center [557, 271] width 1043 height 14
checkbox reabilitacao "true"
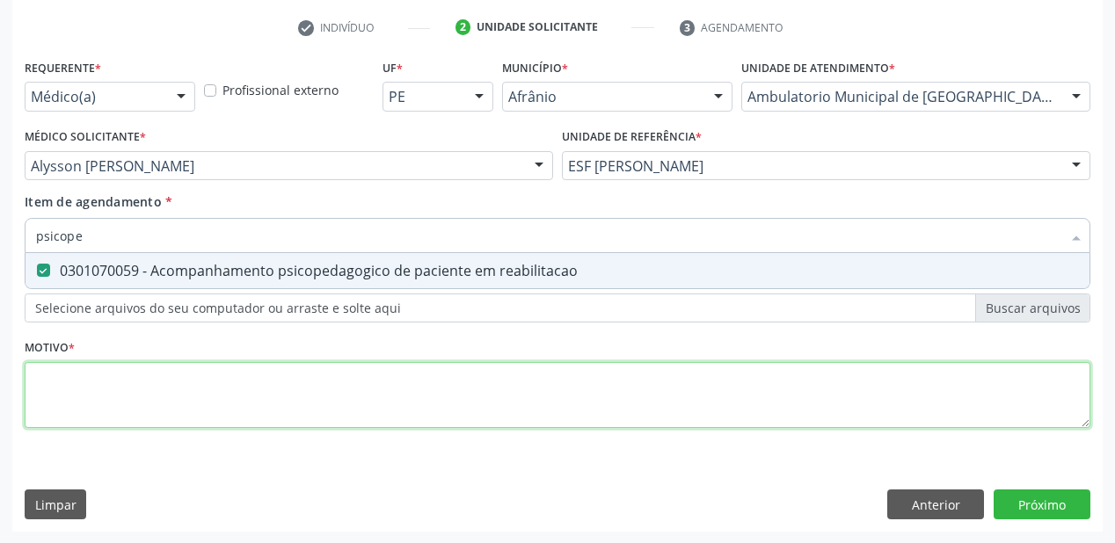
click at [76, 389] on div "Requerente * Médico(a) Médico(a) Enfermeiro(a) Paciente Nenhum resultado encont…" at bounding box center [557, 254] width 1065 height 398
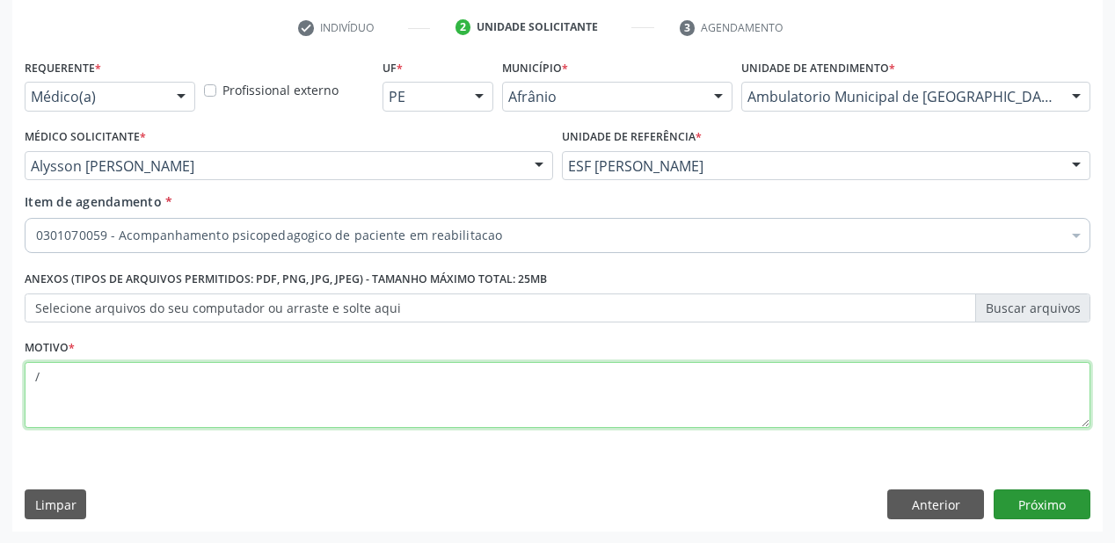
type textarea "/"
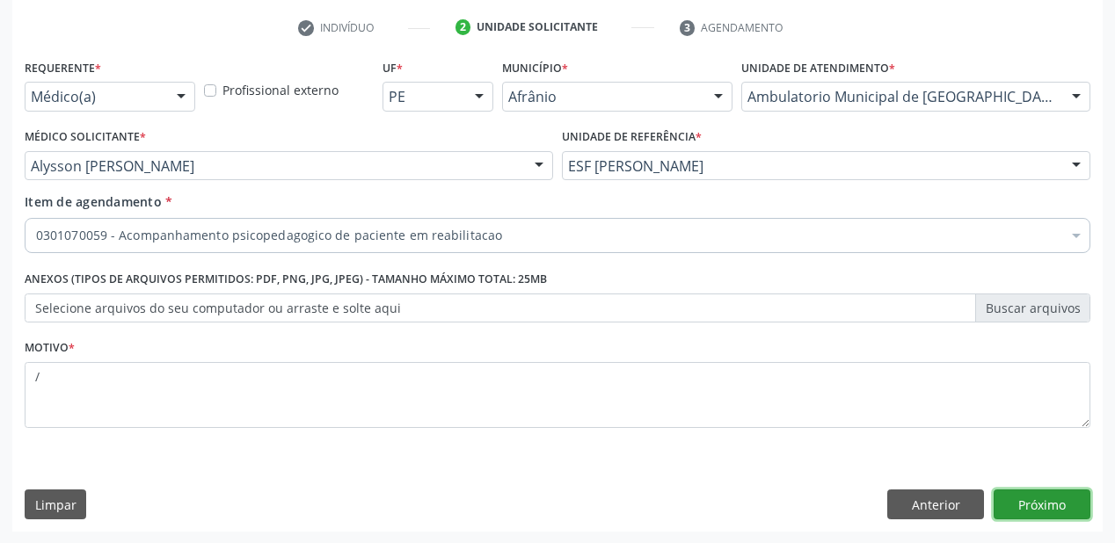
click at [1041, 501] on button "Próximo" at bounding box center [1041, 505] width 97 height 30
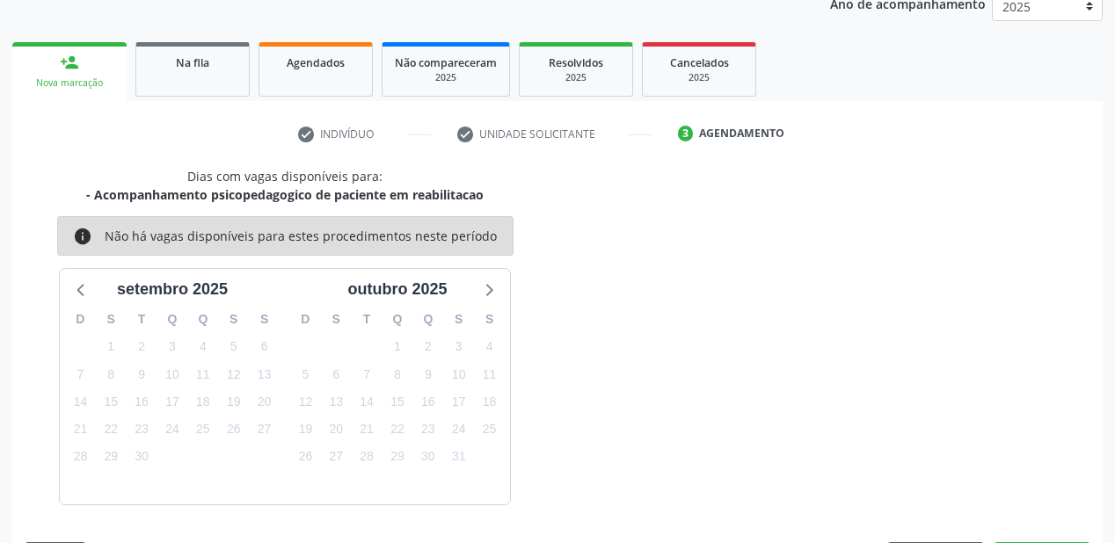
scroll to position [272, 0]
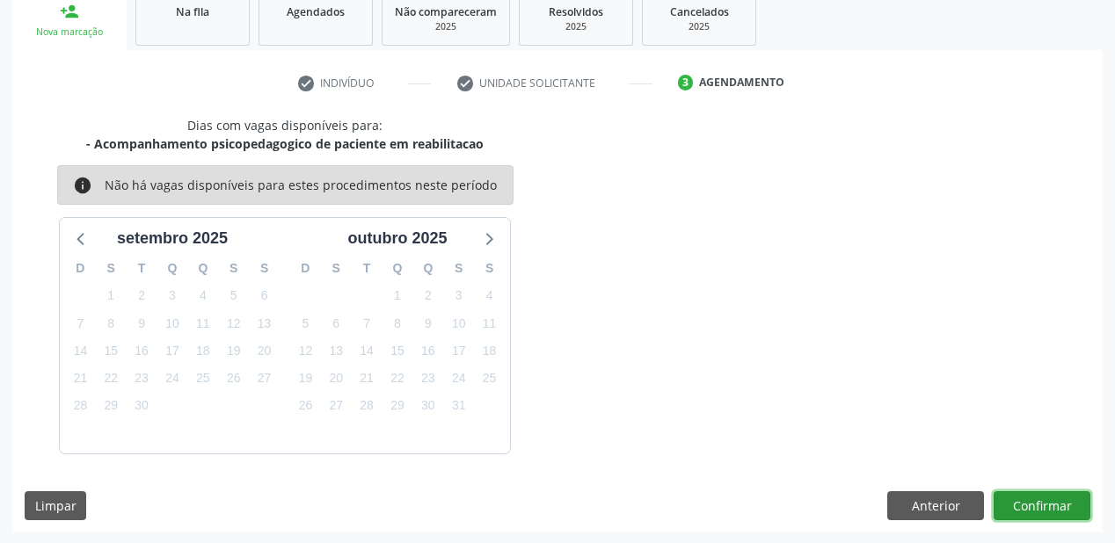
click at [1044, 505] on button "Confirmar" at bounding box center [1041, 506] width 97 height 30
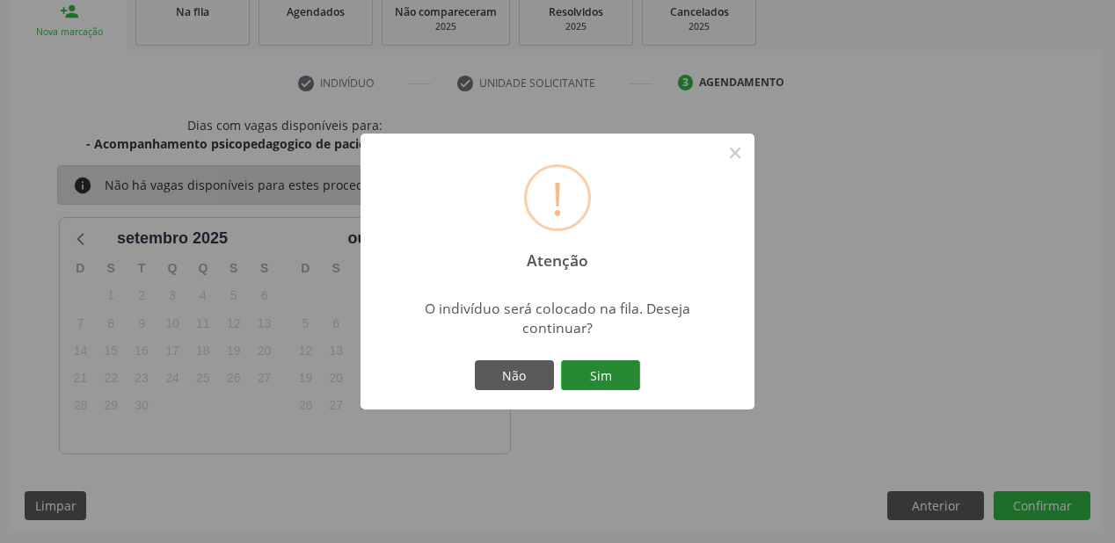
click at [595, 374] on button "Sim" at bounding box center [600, 375] width 79 height 30
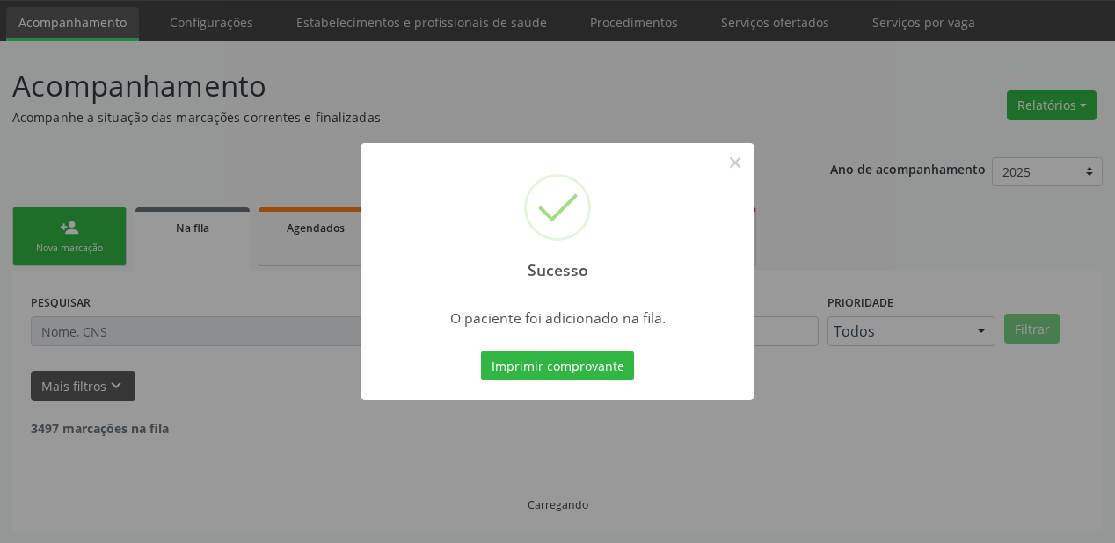
scroll to position [35, 0]
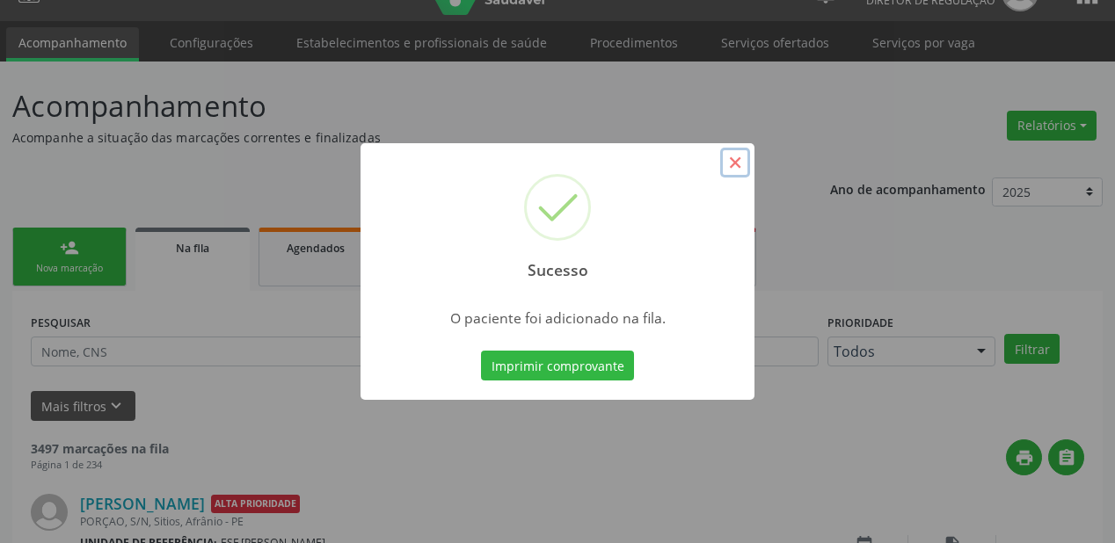
click at [737, 164] on button "×" at bounding box center [735, 163] width 30 height 30
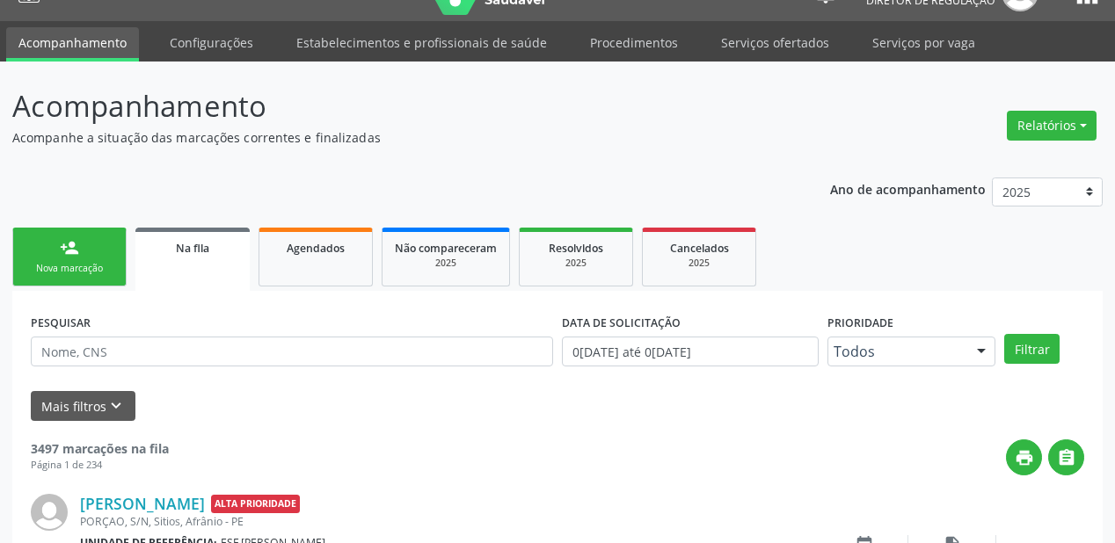
click at [54, 244] on link "person_add Nova marcação" at bounding box center [69, 257] width 114 height 59
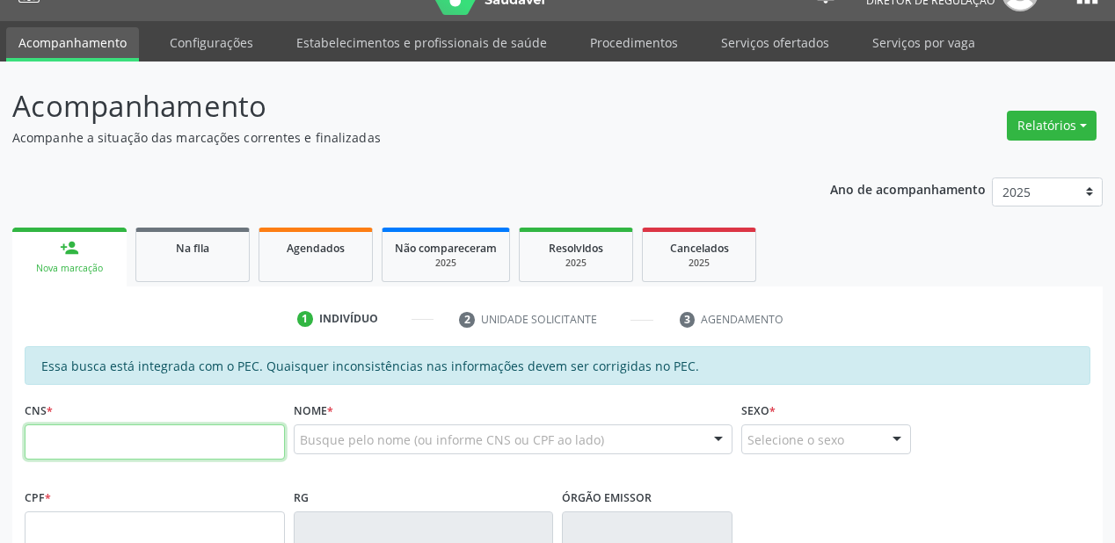
click at [76, 437] on input "text" at bounding box center [155, 442] width 260 height 35
type input "706 0033 4740 0244"
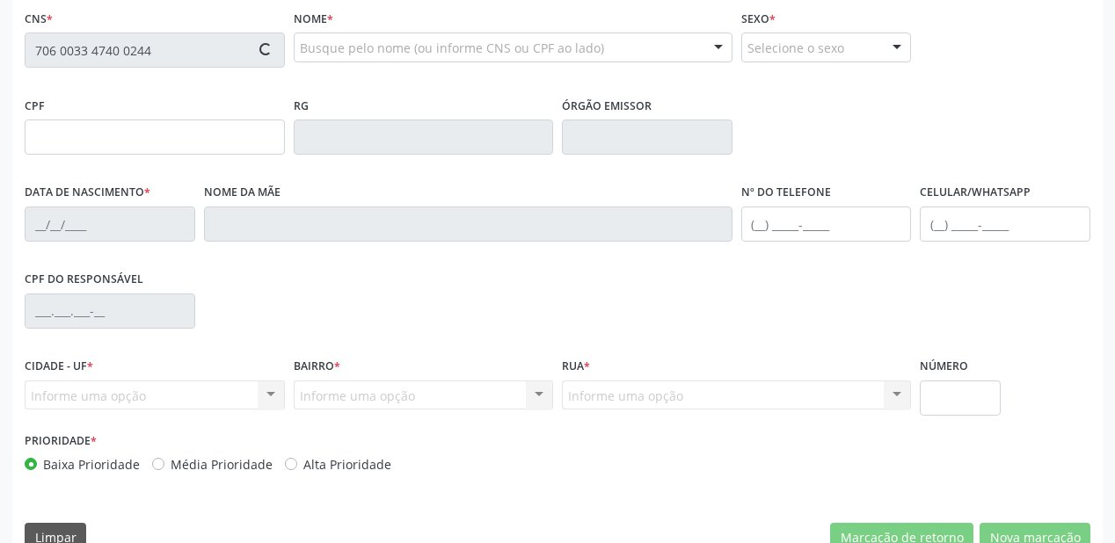
type input "704.668.604-12"
type input "13/04/2010"
type input "Carla Jainy de Sousa"
type input "(87) 98824-7901"
type input "S/N"
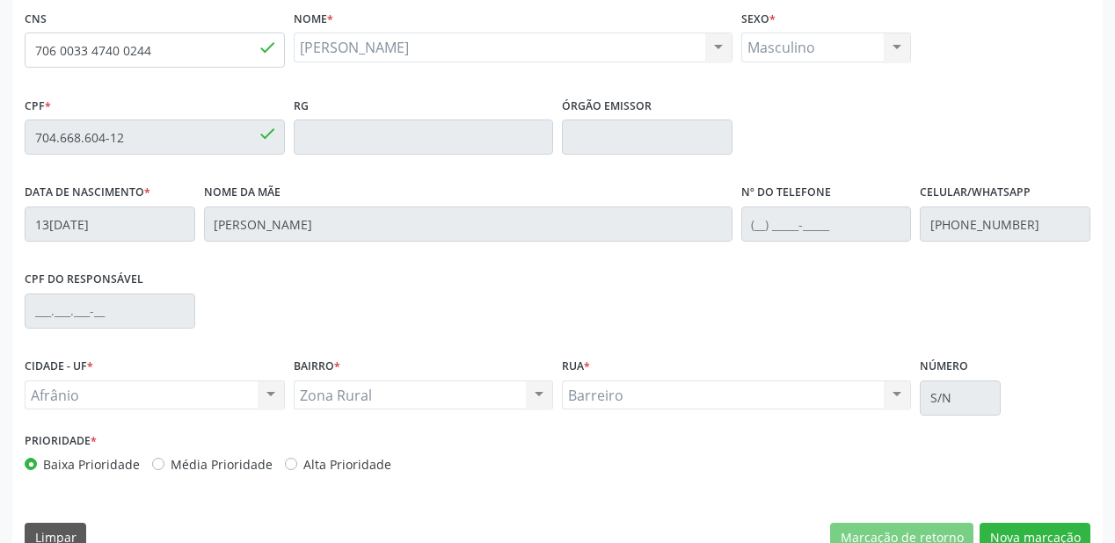
scroll to position [457, 0]
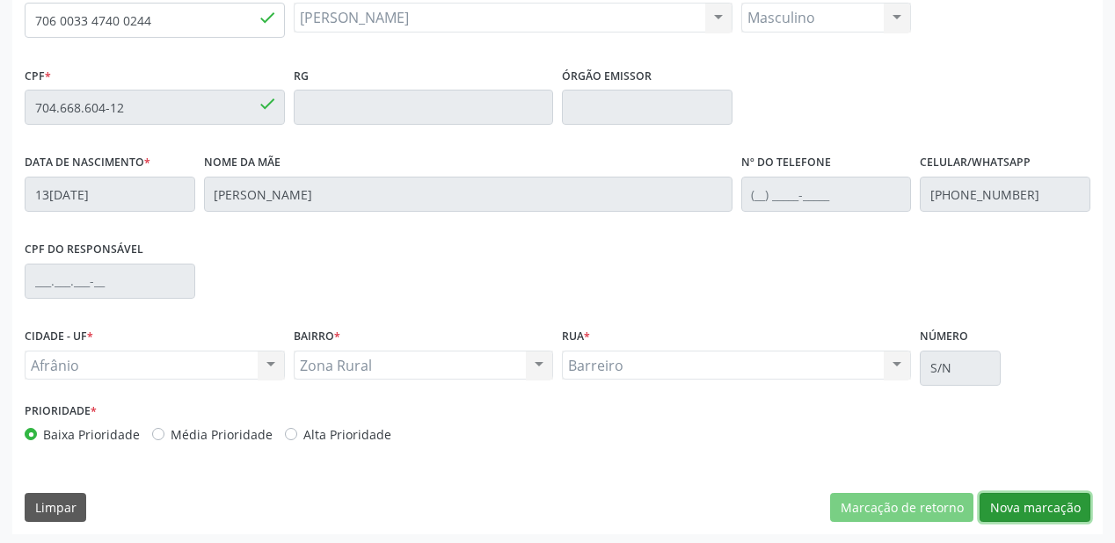
click at [1014, 519] on button "Nova marcação" at bounding box center [1034, 508] width 111 height 30
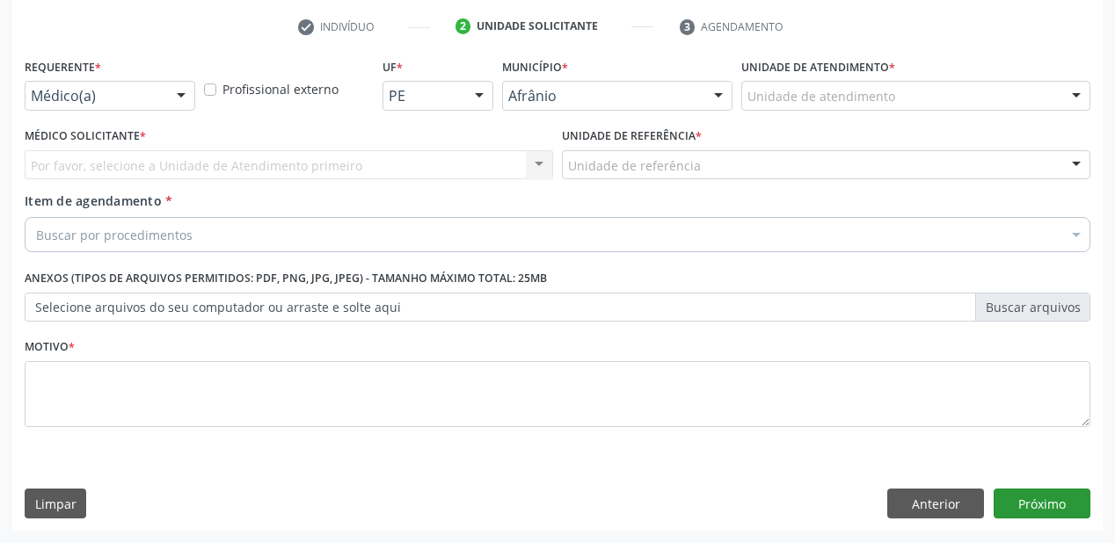
scroll to position [327, 0]
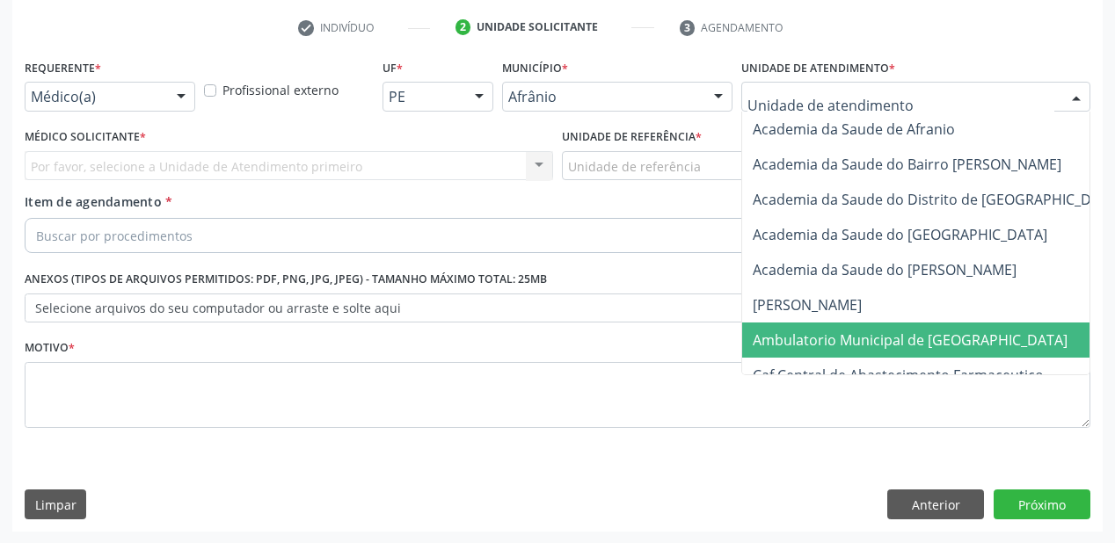
click at [825, 345] on span "Ambulatorio Municipal de [GEOGRAPHIC_DATA]" at bounding box center [910, 340] width 315 height 19
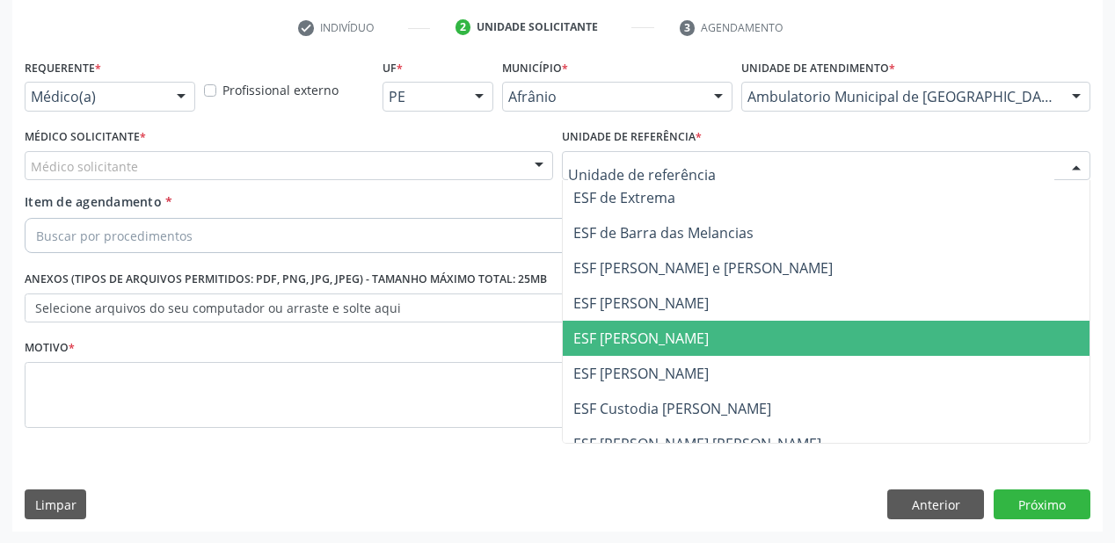
drag, startPoint x: 600, startPoint y: 334, endPoint x: 443, endPoint y: 300, distance: 160.2
click at [600, 334] on span "ESF [PERSON_NAME]" at bounding box center [640, 338] width 135 height 19
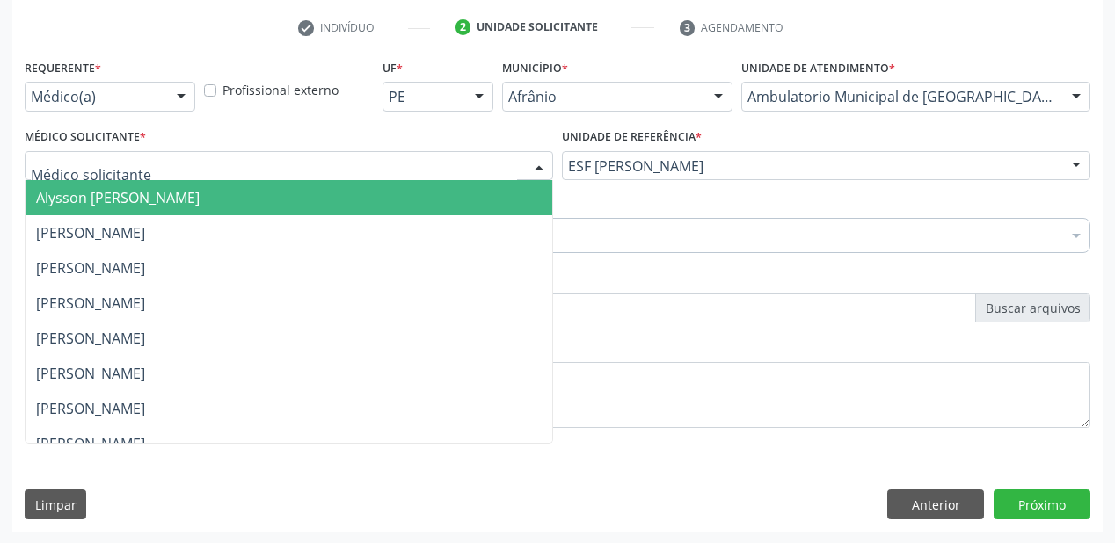
click at [126, 202] on span "Alysson [PERSON_NAME]" at bounding box center [118, 197] width 164 height 19
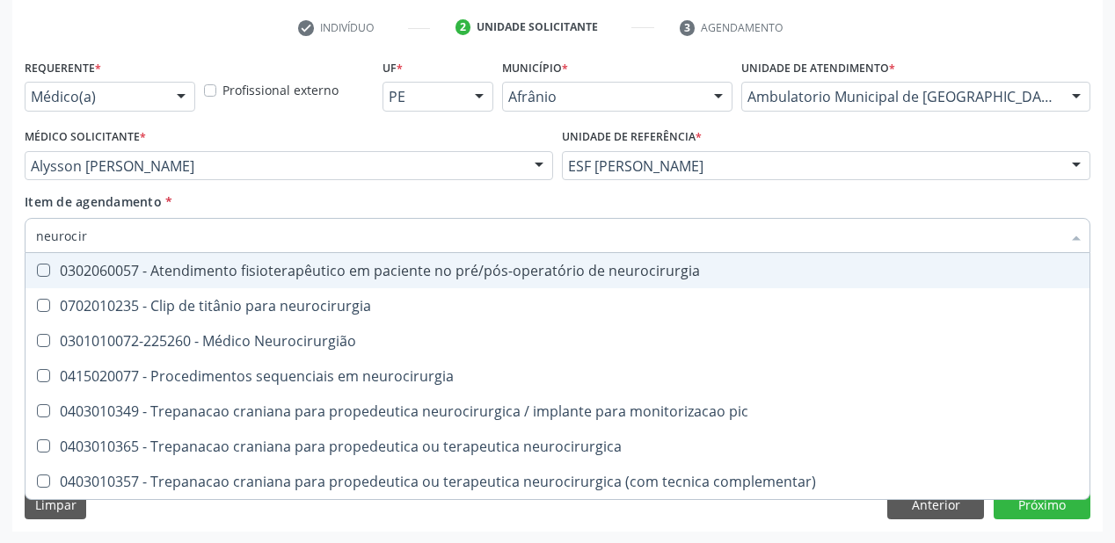
type input "neurociru"
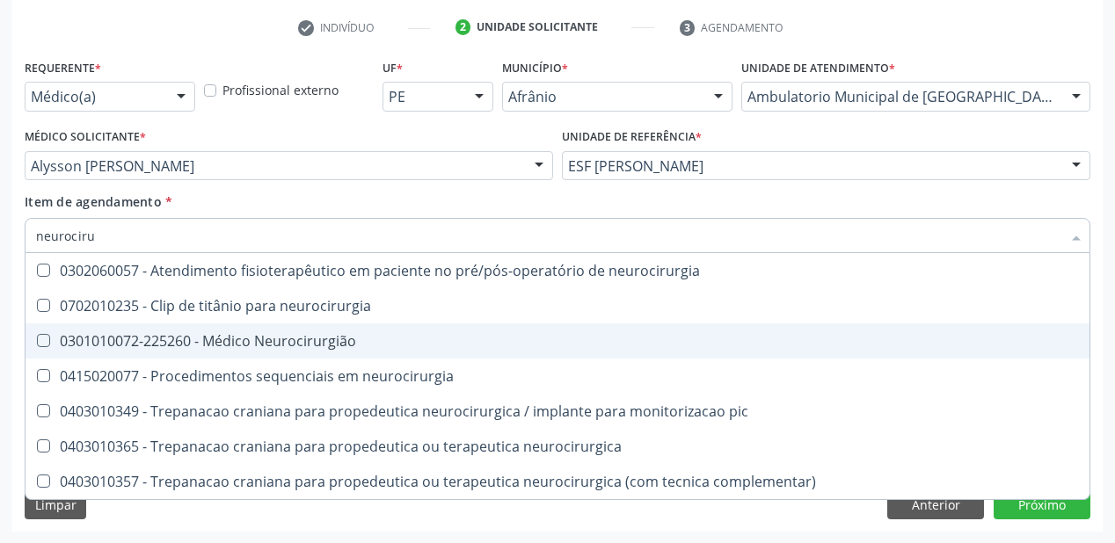
click at [140, 348] on div "0301010072-225260 - Médico Neurocirurgião" at bounding box center [557, 341] width 1043 height 14
checkbox Neurocirurgião "true"
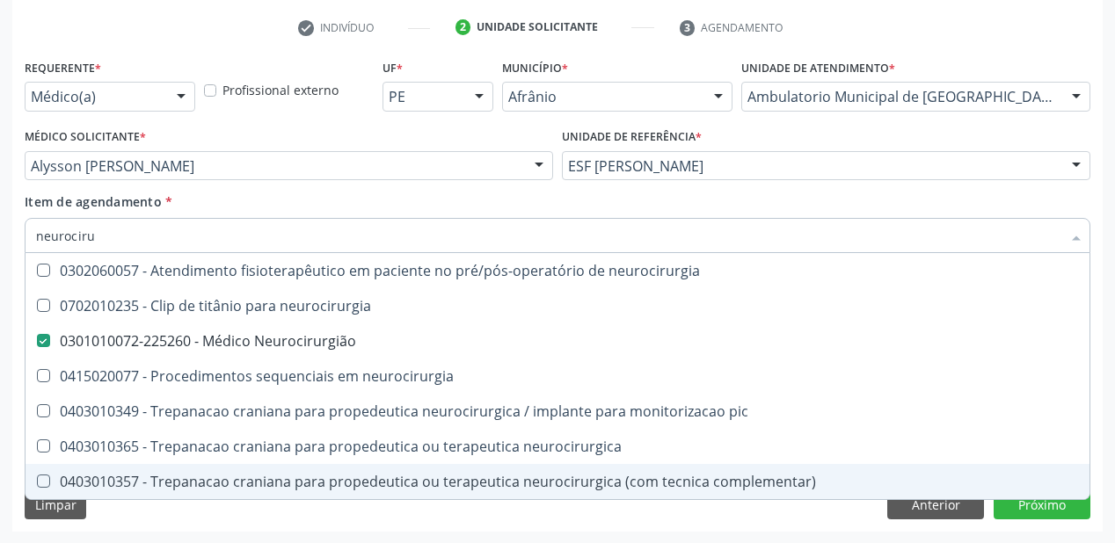
click at [135, 510] on div "Requerente * Médico(a) Médico(a) Enfermeiro(a) Paciente Nenhum resultado encont…" at bounding box center [557, 293] width 1090 height 477
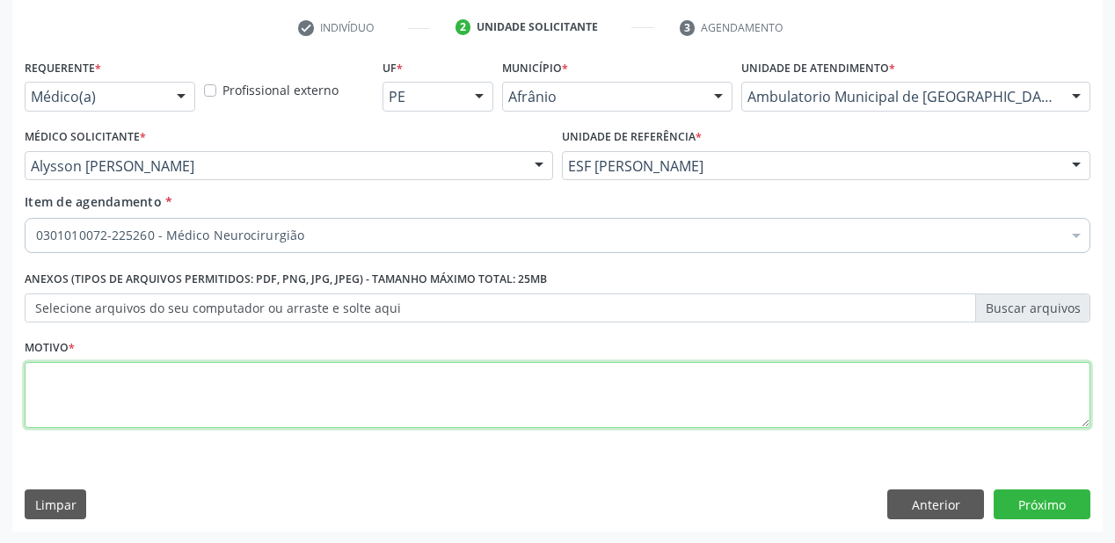
click at [46, 387] on textarea at bounding box center [557, 395] width 1065 height 67
type textarea "fretorno"
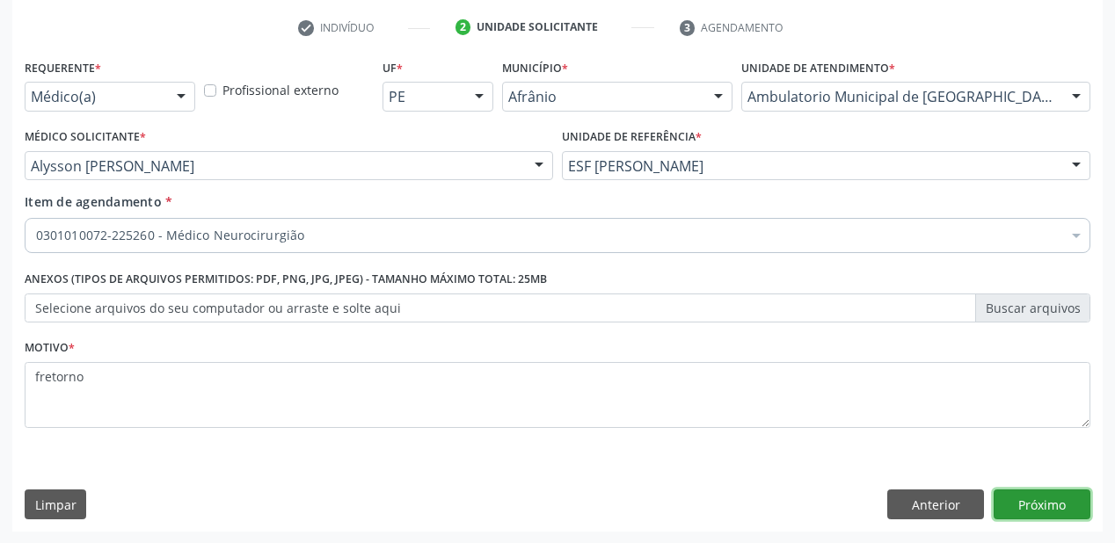
click at [1024, 503] on button "Próximo" at bounding box center [1041, 505] width 97 height 30
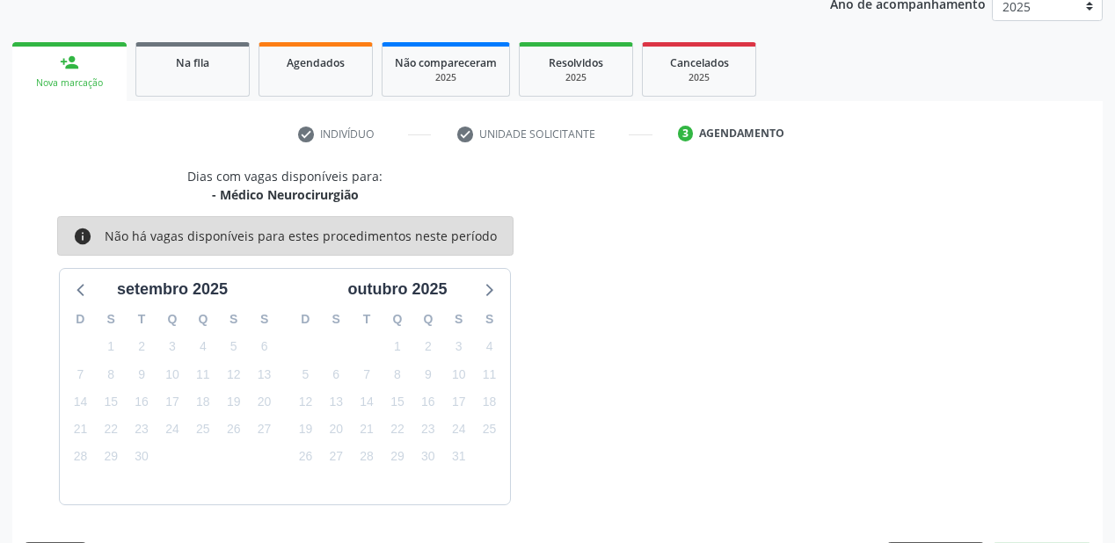
scroll to position [272, 0]
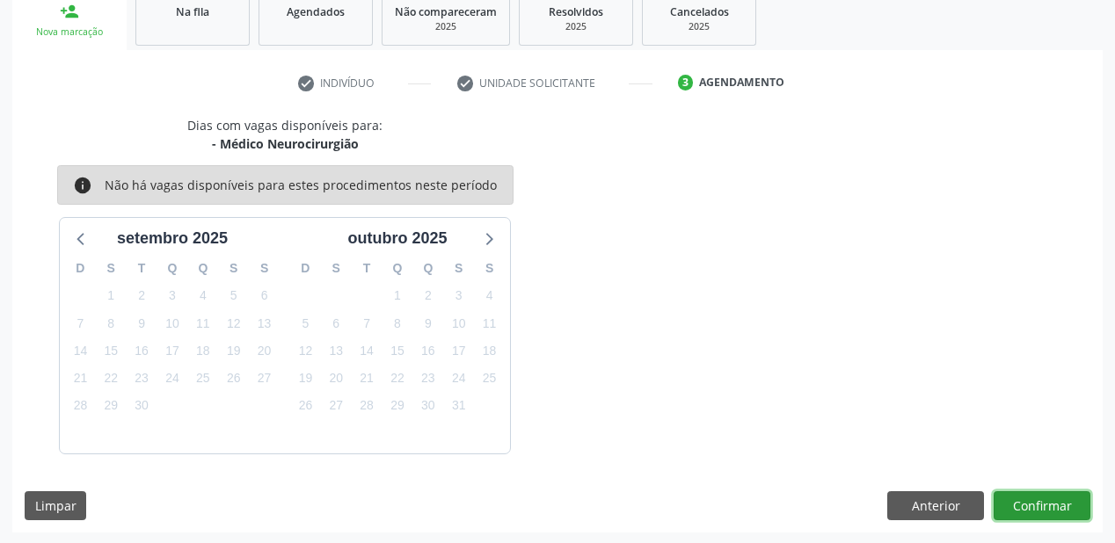
click at [1019, 498] on button "Confirmar" at bounding box center [1041, 506] width 97 height 30
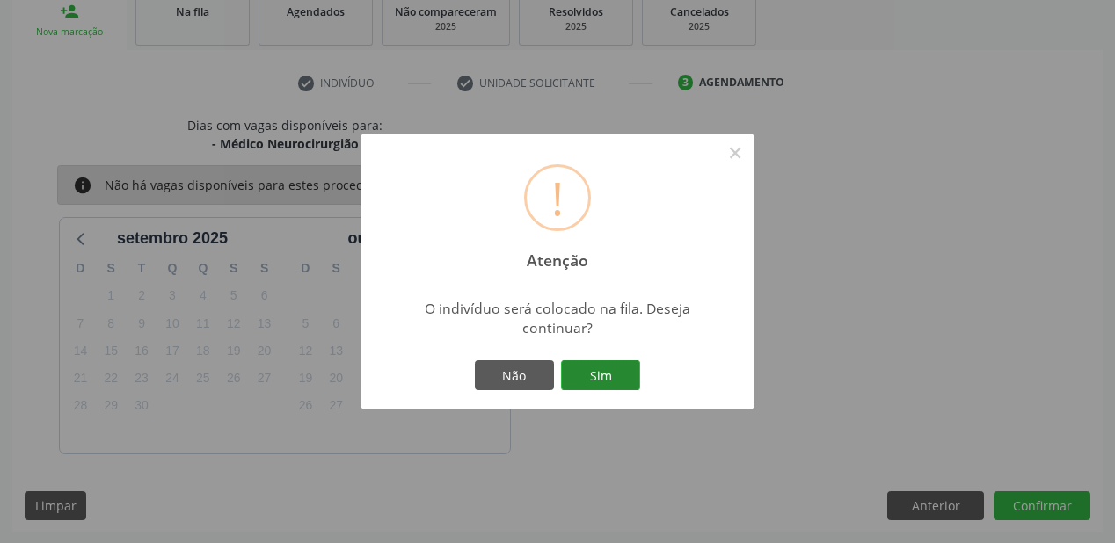
click at [601, 371] on button "Sim" at bounding box center [600, 375] width 79 height 30
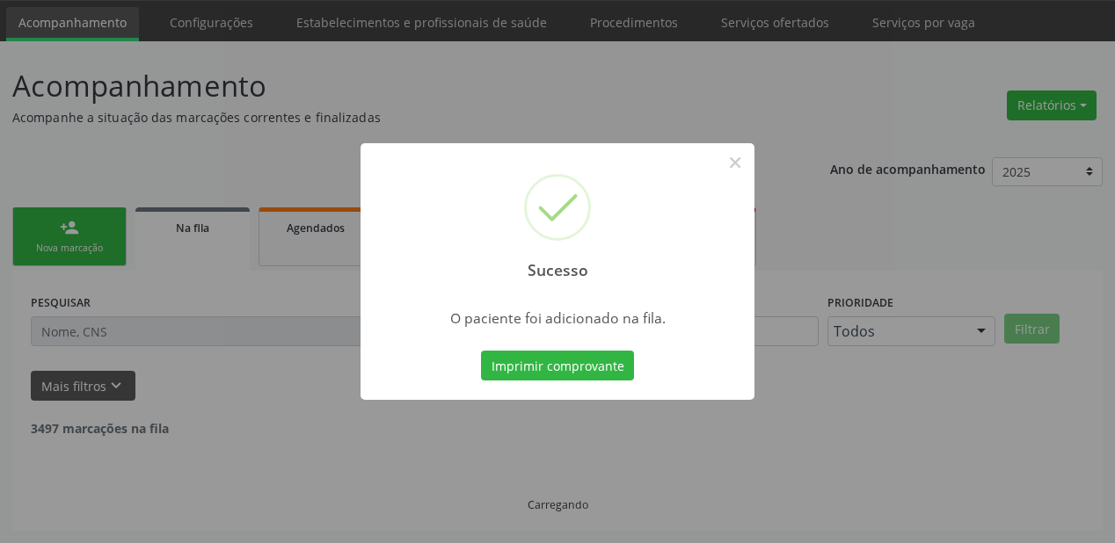
scroll to position [35, 0]
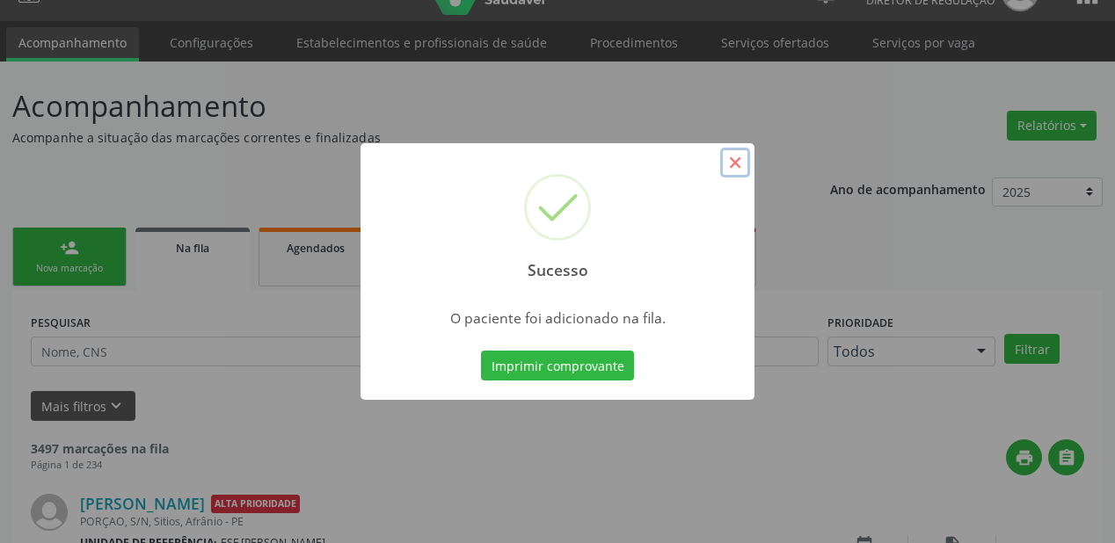
click at [735, 160] on button "×" at bounding box center [735, 163] width 30 height 30
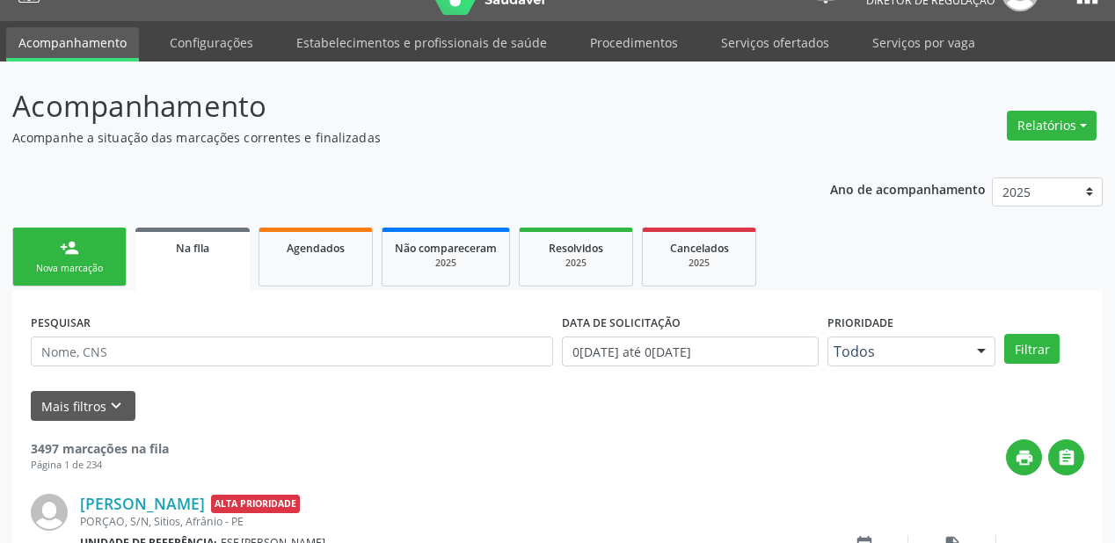
click at [56, 258] on link "person_add Nova marcação" at bounding box center [69, 257] width 114 height 59
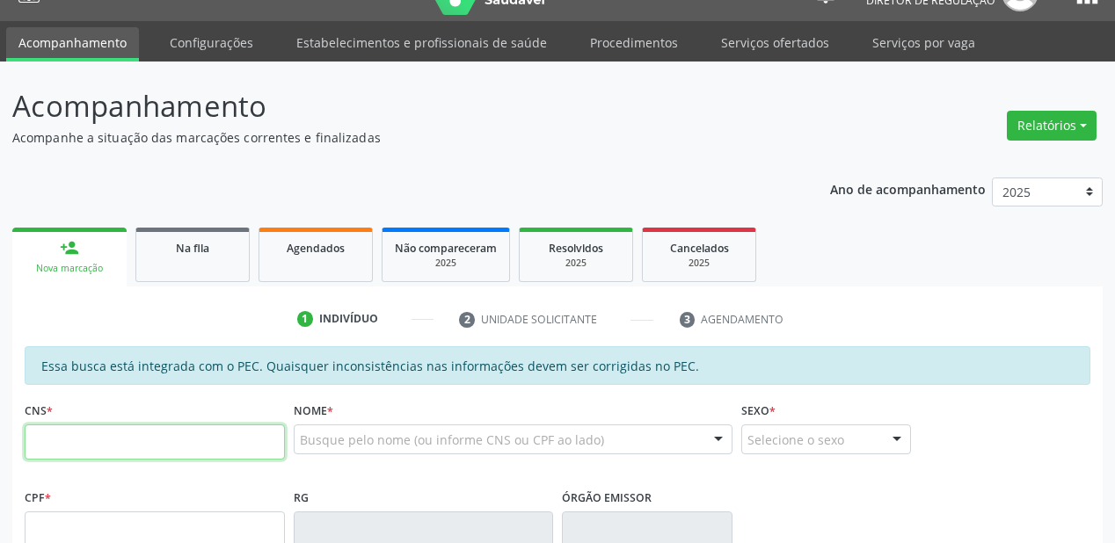
click at [91, 443] on input "text" at bounding box center [155, 442] width 260 height 35
type input "704 6016 3770 4625"
type input "005.788.794-25"
type input "23/03/2025"
type input "Edinalva Ds Cruz Sousa"
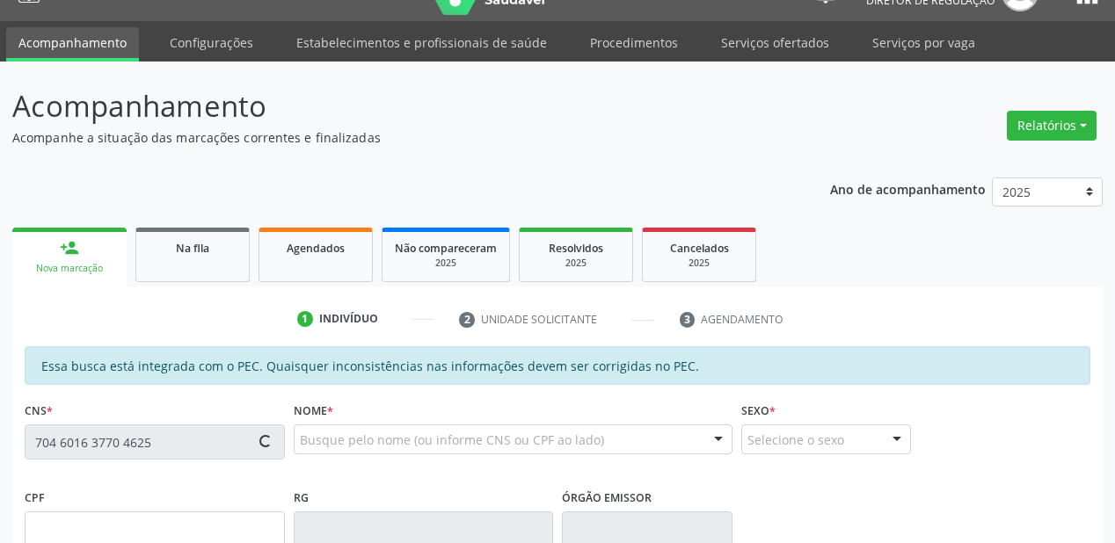
type input "(87) 98828-5922"
type input "S/N"
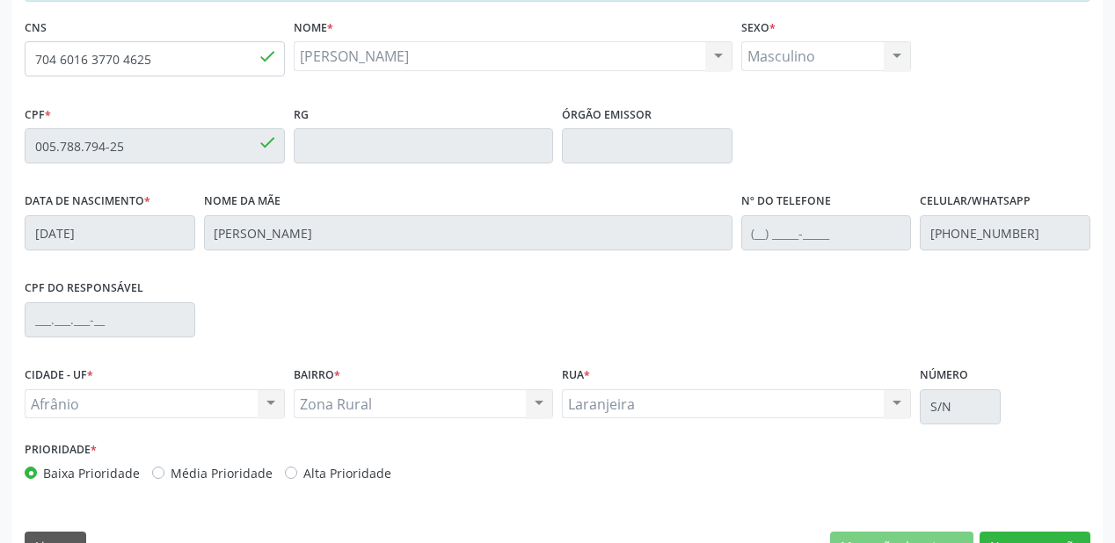
scroll to position [460, 0]
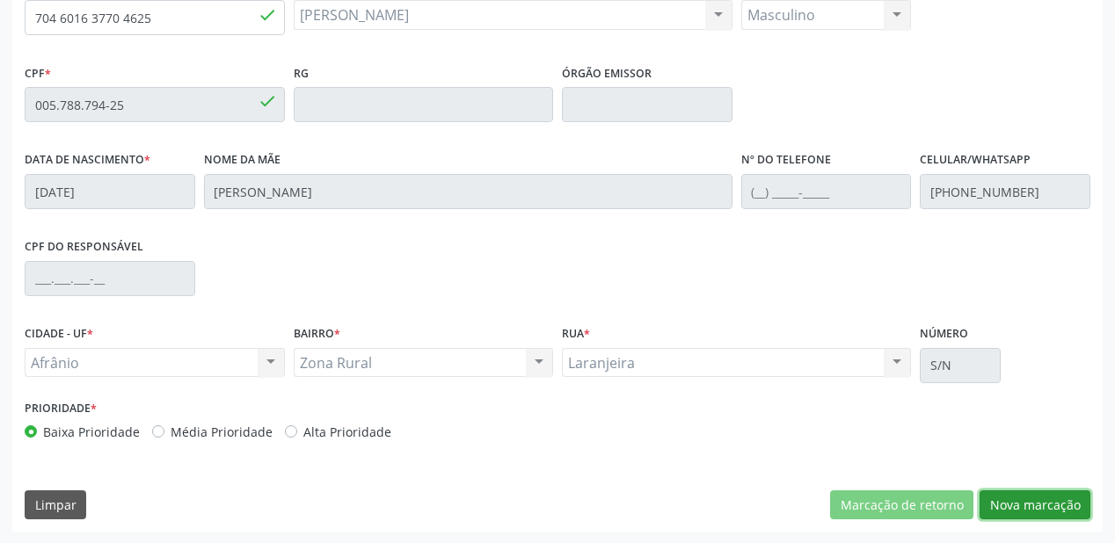
click at [1027, 498] on button "Nova marcação" at bounding box center [1034, 506] width 111 height 30
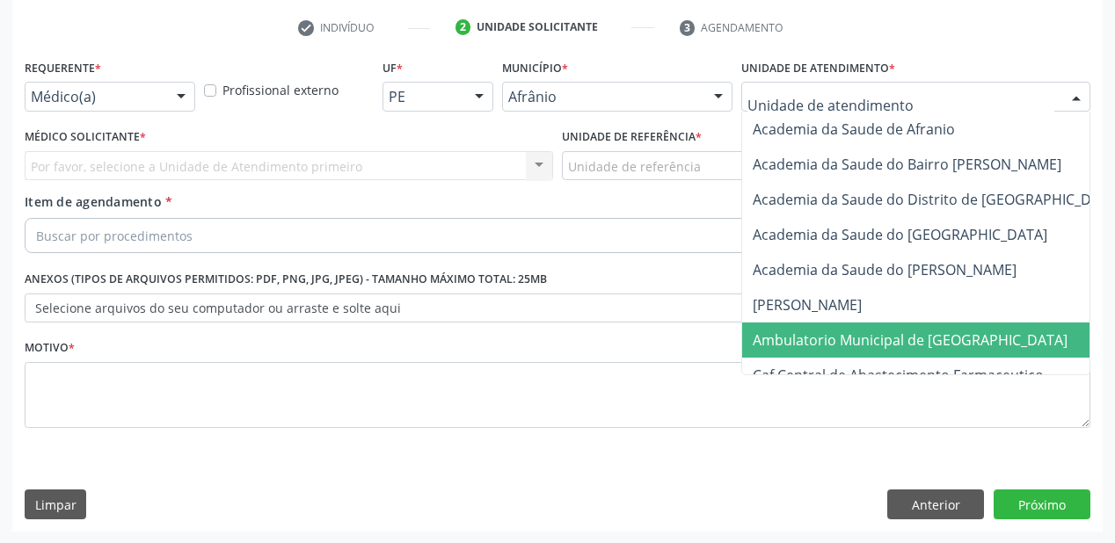
click at [798, 353] on span "Ambulatorio Municipal de [GEOGRAPHIC_DATA]" at bounding box center [956, 340] width 429 height 35
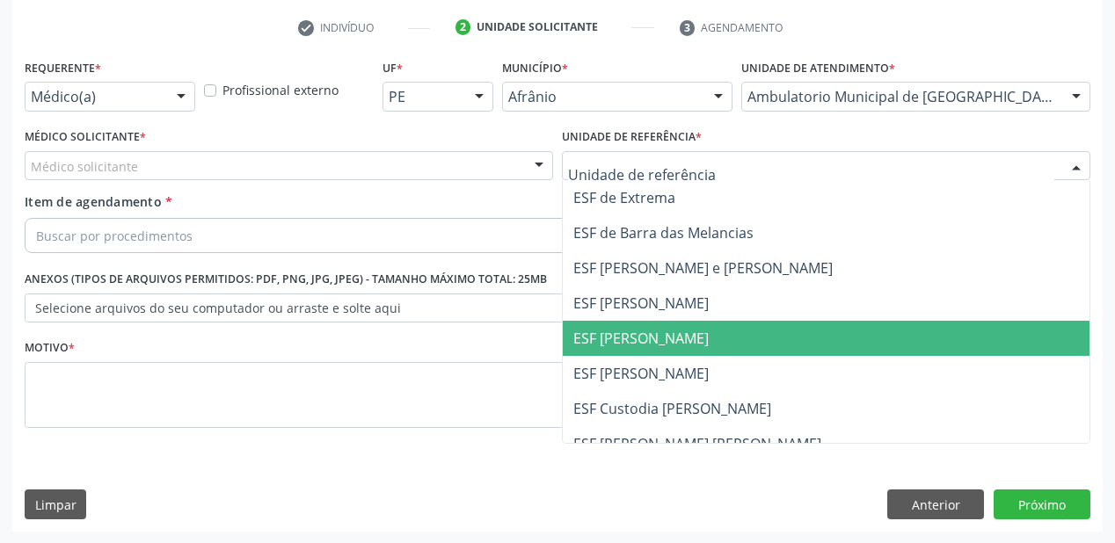
click at [632, 345] on span "ESF [PERSON_NAME]" at bounding box center [640, 338] width 135 height 19
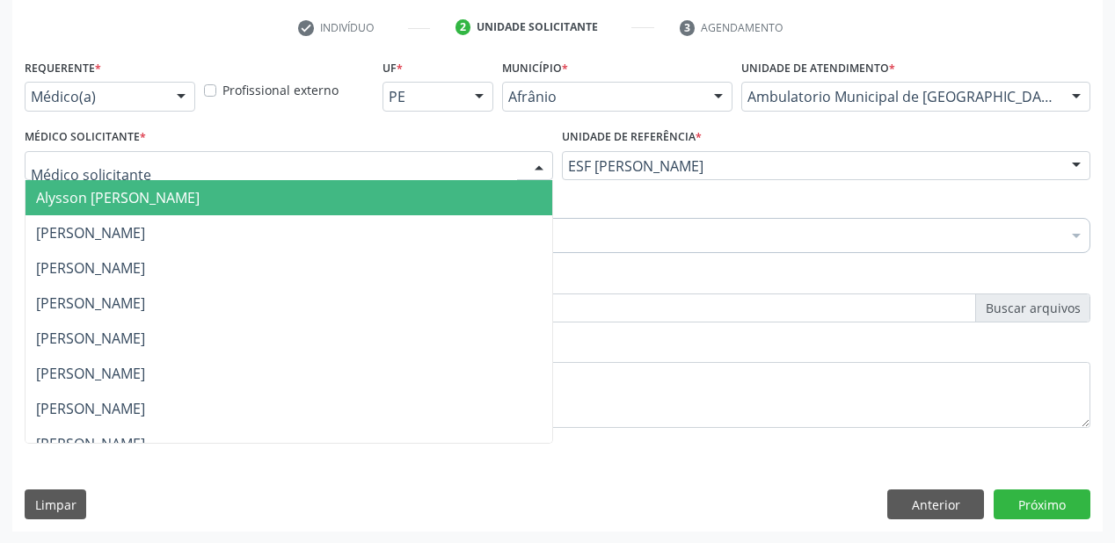
click at [115, 201] on span "Alysson [PERSON_NAME]" at bounding box center [118, 197] width 164 height 19
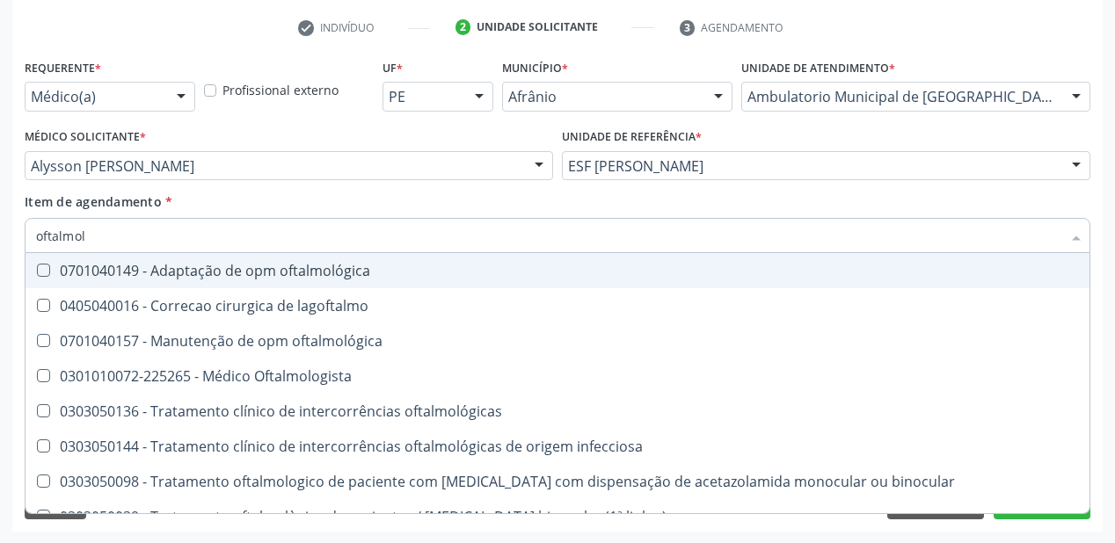
type input "oftalmolo"
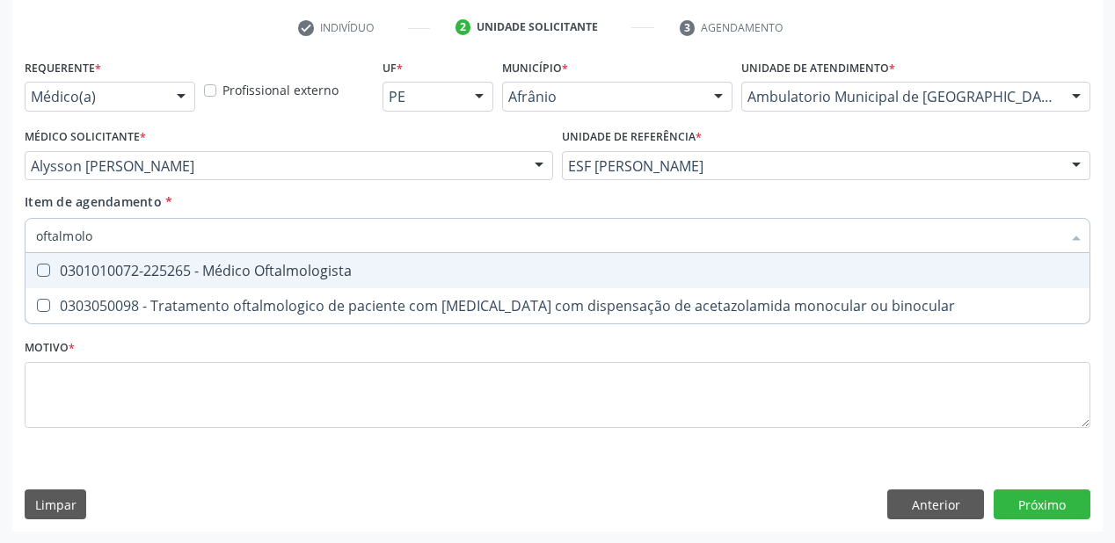
click at [179, 268] on div "0301010072-225265 - Médico Oftalmologista" at bounding box center [557, 271] width 1043 height 14
checkbox Oftalmologista "true"
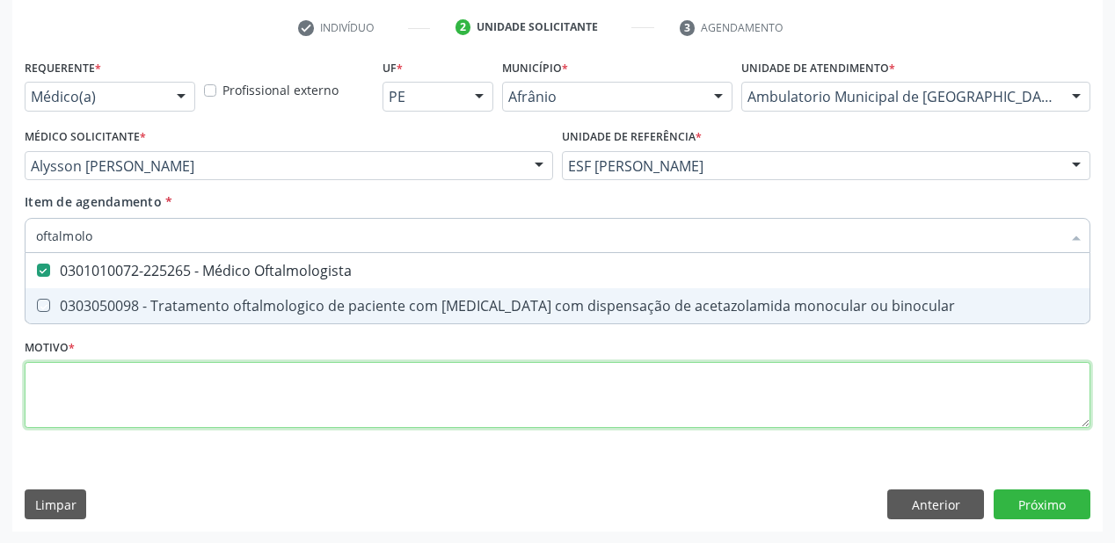
click at [115, 388] on div "Requerente * Médico(a) Médico(a) Enfermeiro(a) Paciente Nenhum resultado encont…" at bounding box center [557, 254] width 1065 height 398
checkbox binocular "true"
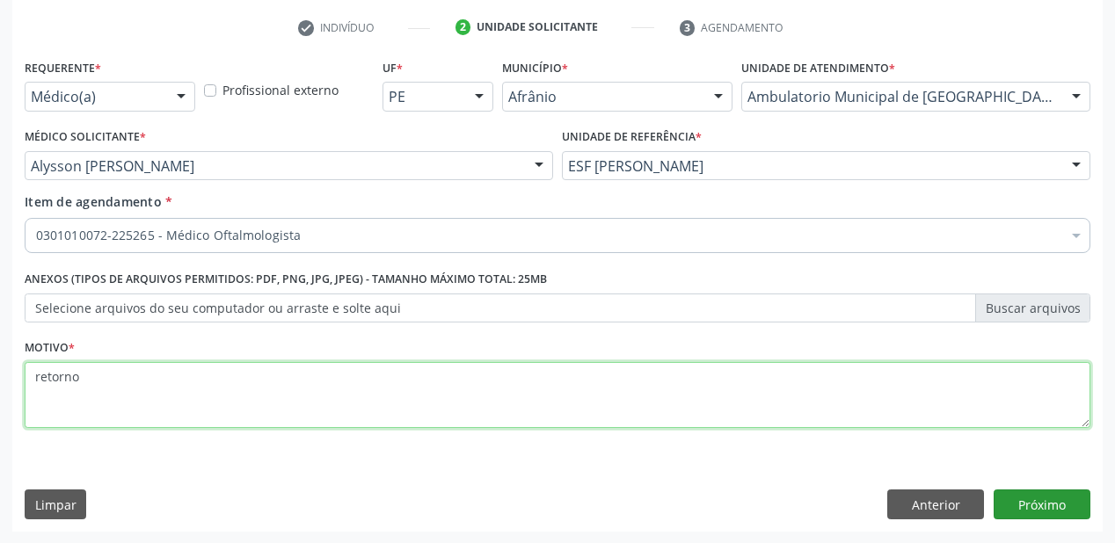
type textarea "retorno"
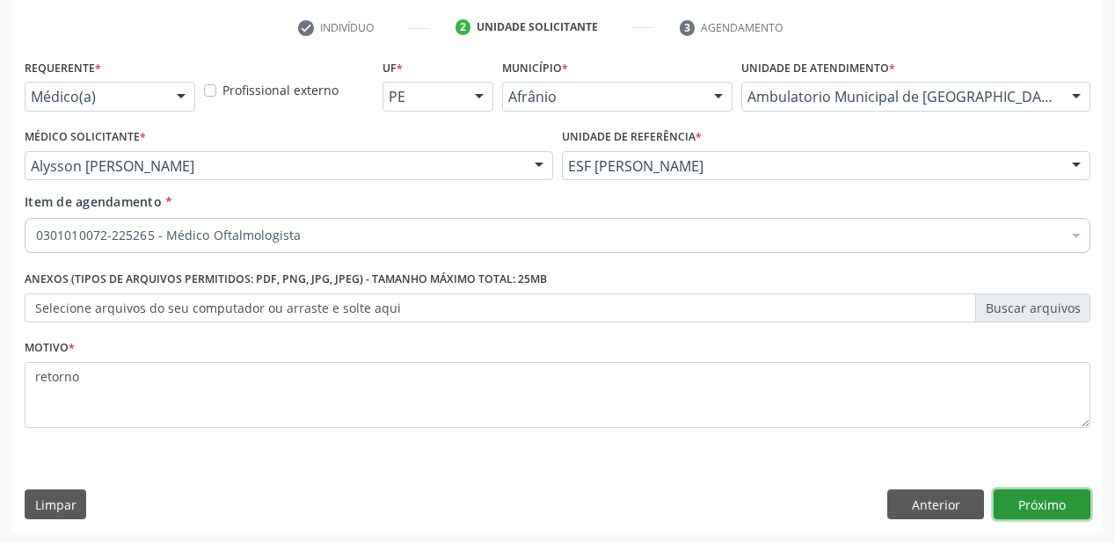
click at [1013, 499] on button "Próximo" at bounding box center [1041, 505] width 97 height 30
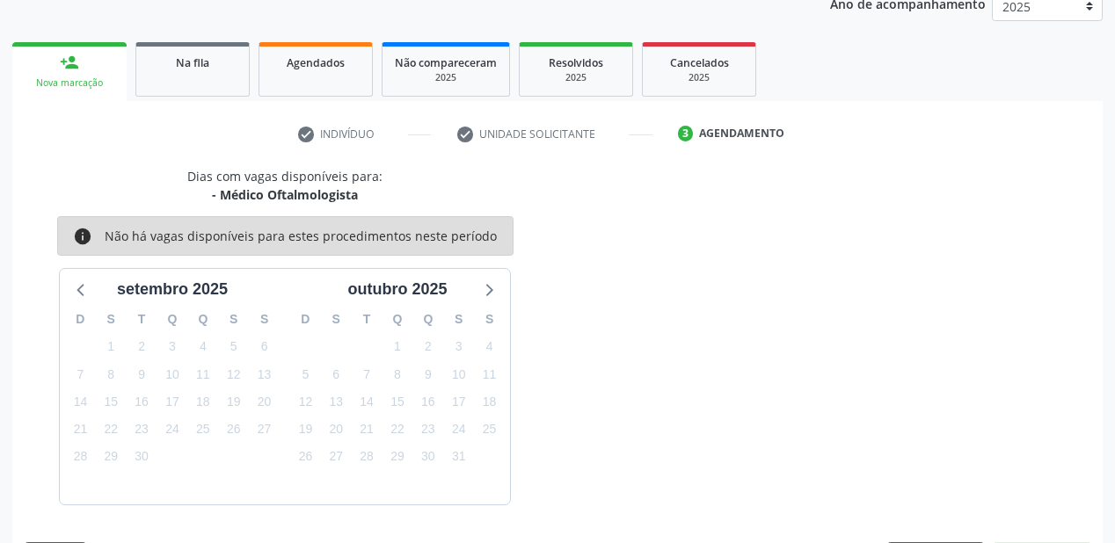
scroll to position [272, 0]
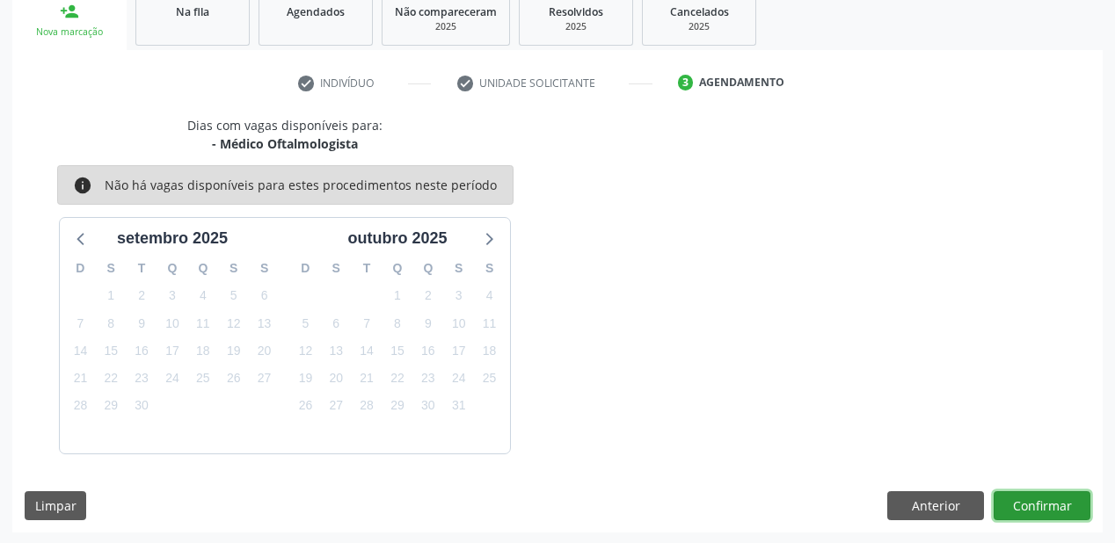
click at [1047, 501] on button "Confirmar" at bounding box center [1041, 506] width 97 height 30
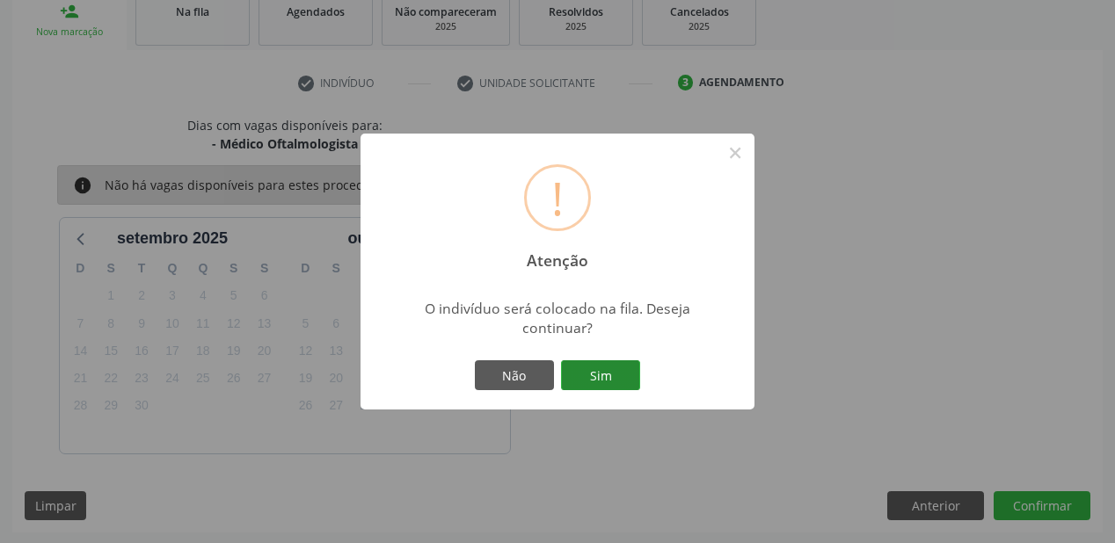
click at [604, 375] on button "Sim" at bounding box center [600, 375] width 79 height 30
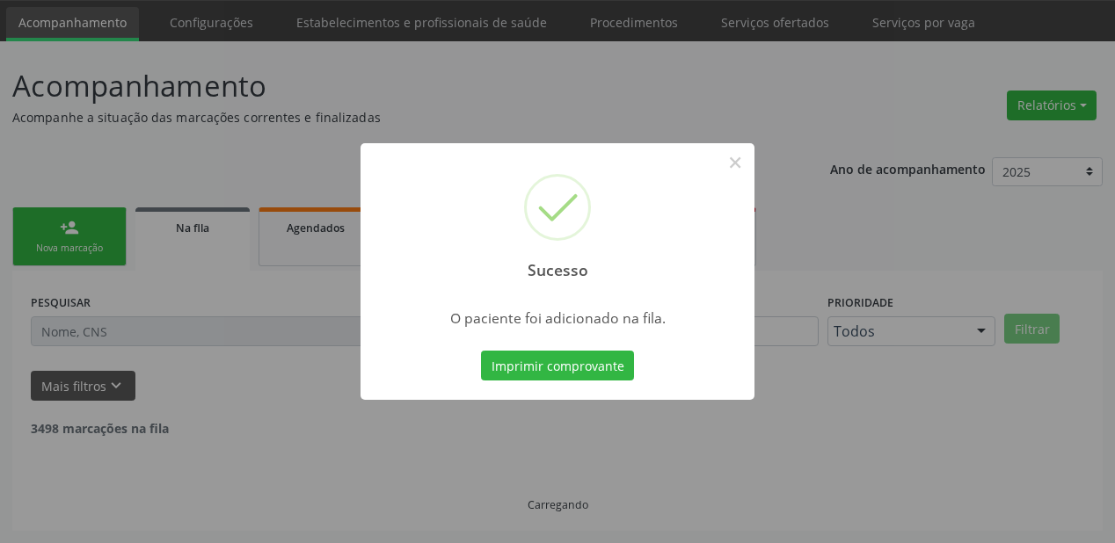
scroll to position [35, 0]
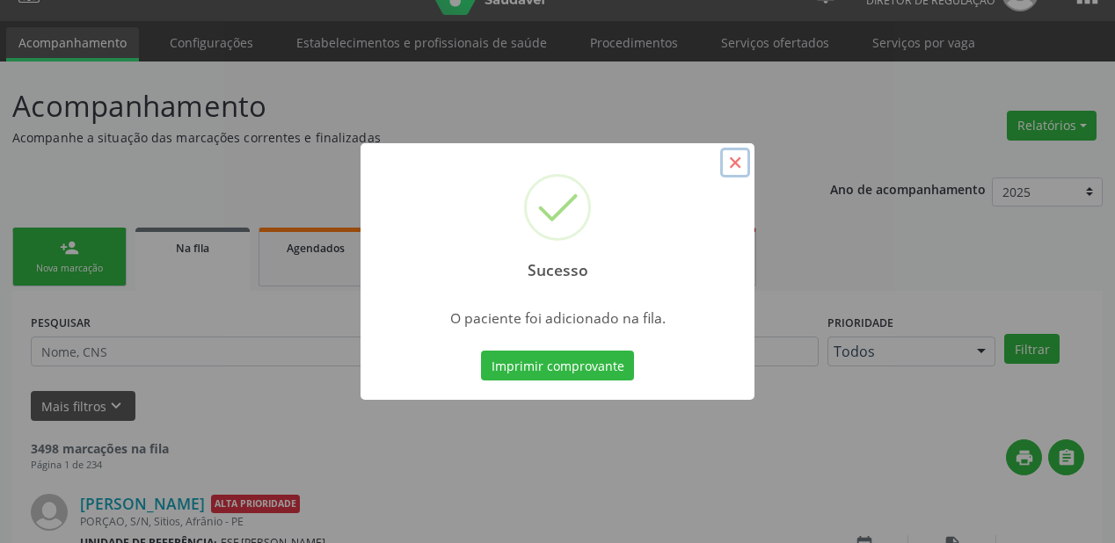
click at [731, 163] on button "×" at bounding box center [735, 163] width 30 height 30
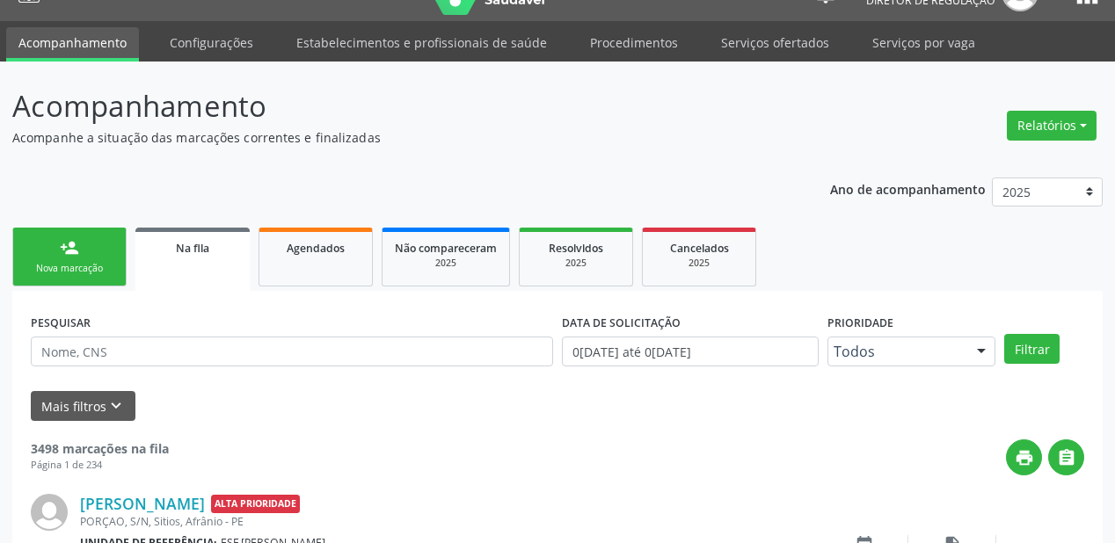
click at [65, 258] on link "person_add Nova marcação" at bounding box center [69, 257] width 114 height 59
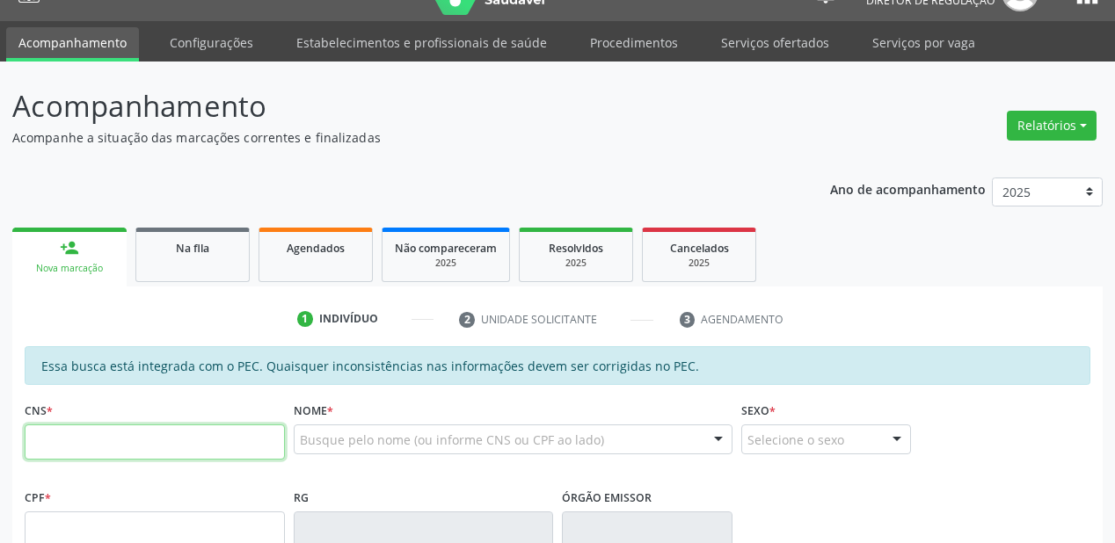
click at [200, 437] on input "text" at bounding box center [155, 442] width 260 height 35
type input "704 6051 3436 2027"
type input "117.793.284-94"
type input "03/02/2005"
type input "Zumira Antonia Rodrigues"
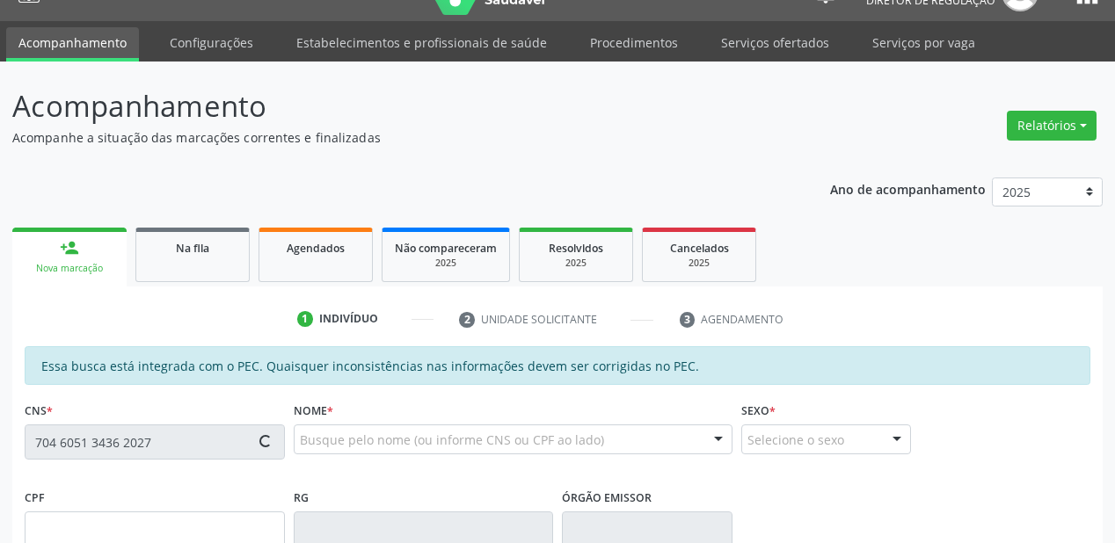
type input "(87) 98829-2412"
type input "S/N"
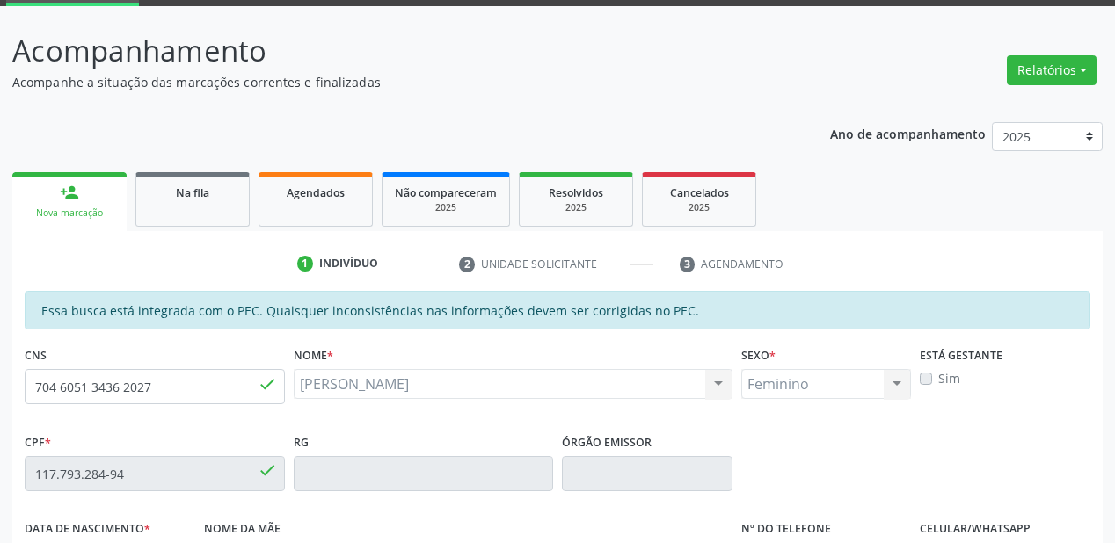
scroll to position [460, 0]
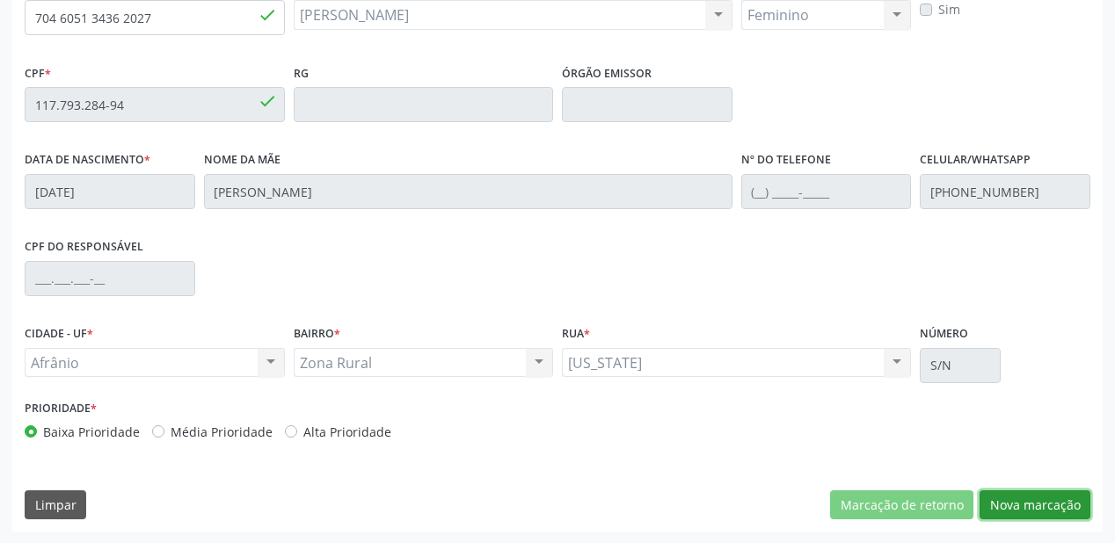
click at [1006, 504] on button "Nova marcação" at bounding box center [1034, 506] width 111 height 30
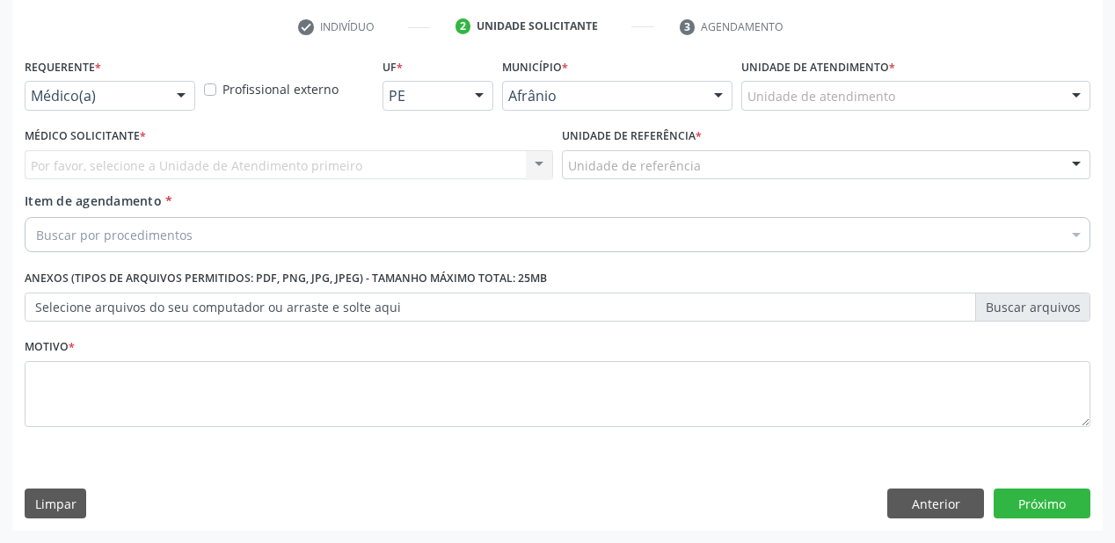
scroll to position [327, 0]
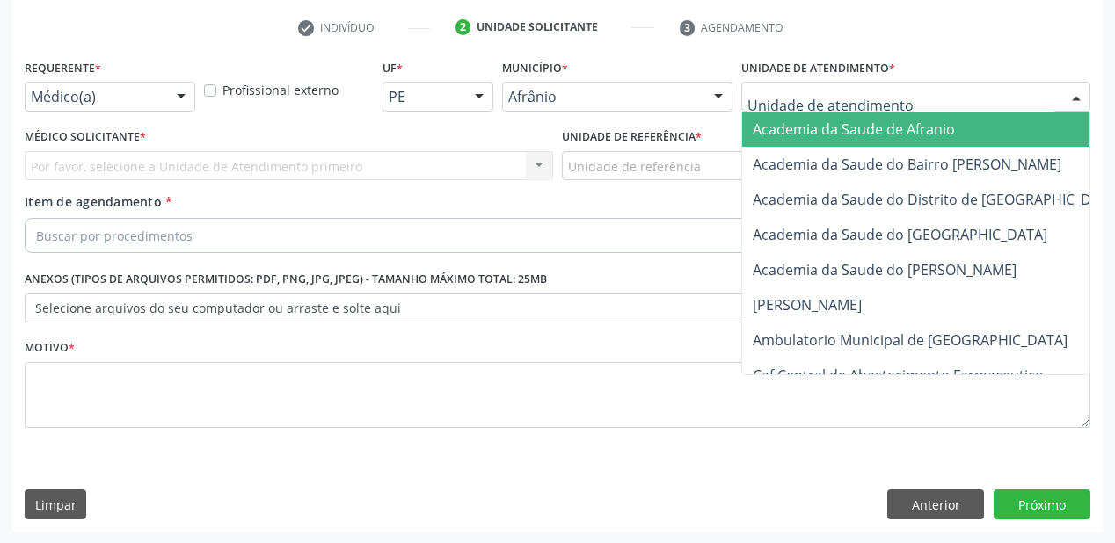
drag, startPoint x: 770, startPoint y: 91, endPoint x: 782, endPoint y: 153, distance: 62.6
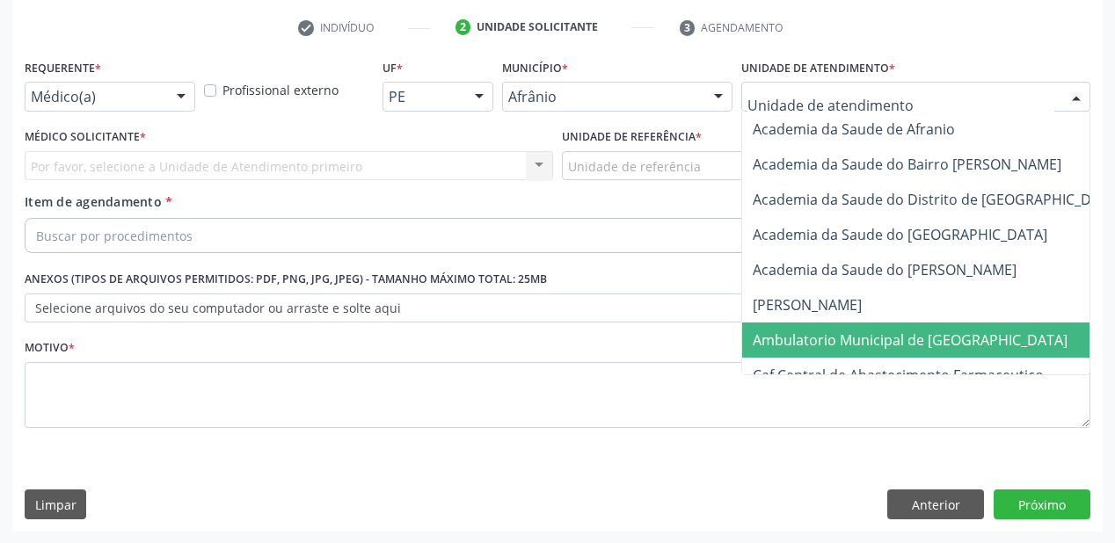
click at [797, 331] on span "Ambulatorio Municipal de [GEOGRAPHIC_DATA]" at bounding box center [910, 340] width 315 height 19
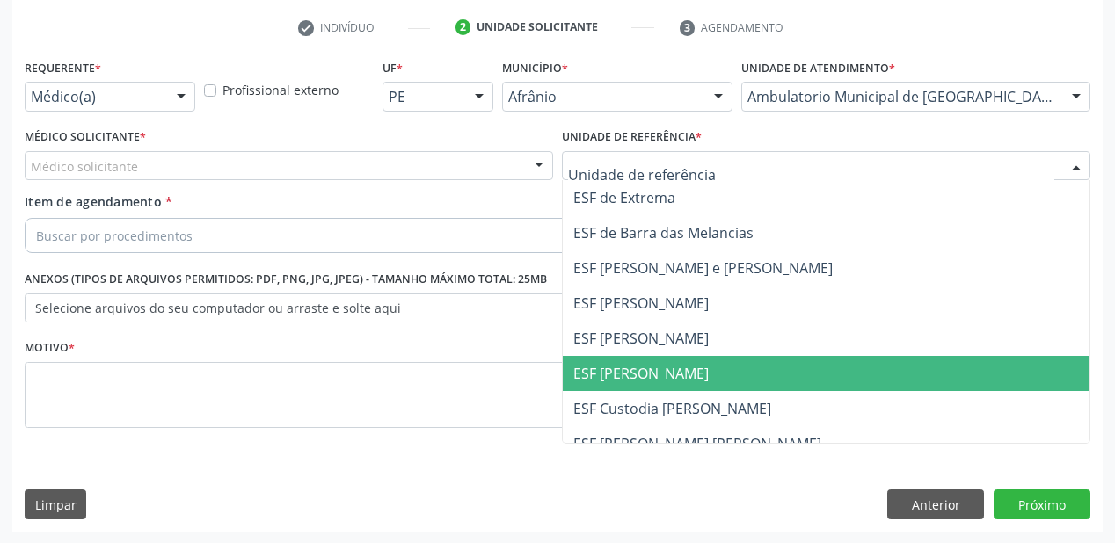
click at [640, 359] on span "ESF [PERSON_NAME]" at bounding box center [826, 373] width 527 height 35
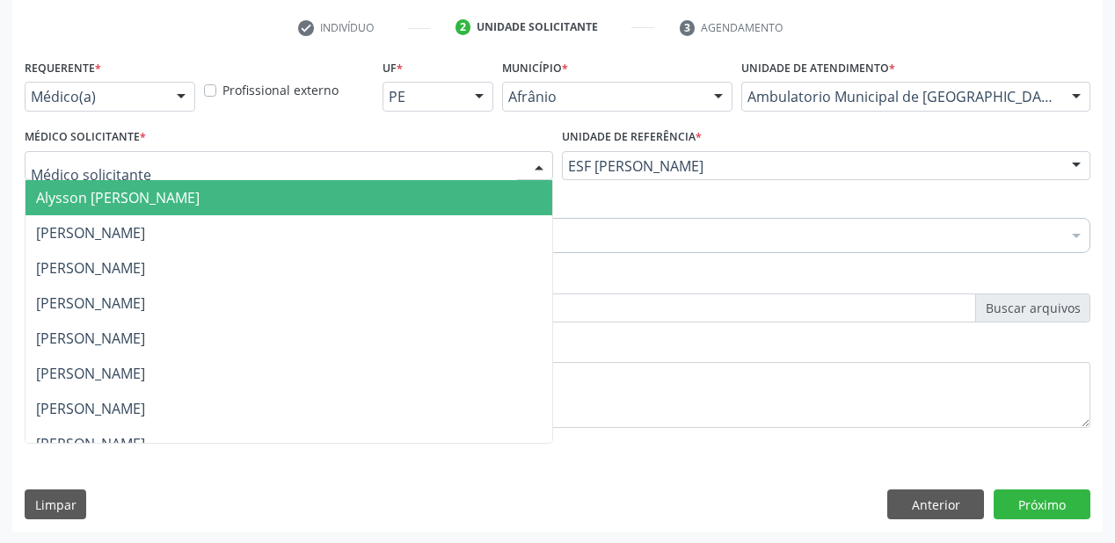
click at [93, 197] on span "Alysson [PERSON_NAME]" at bounding box center [118, 197] width 164 height 19
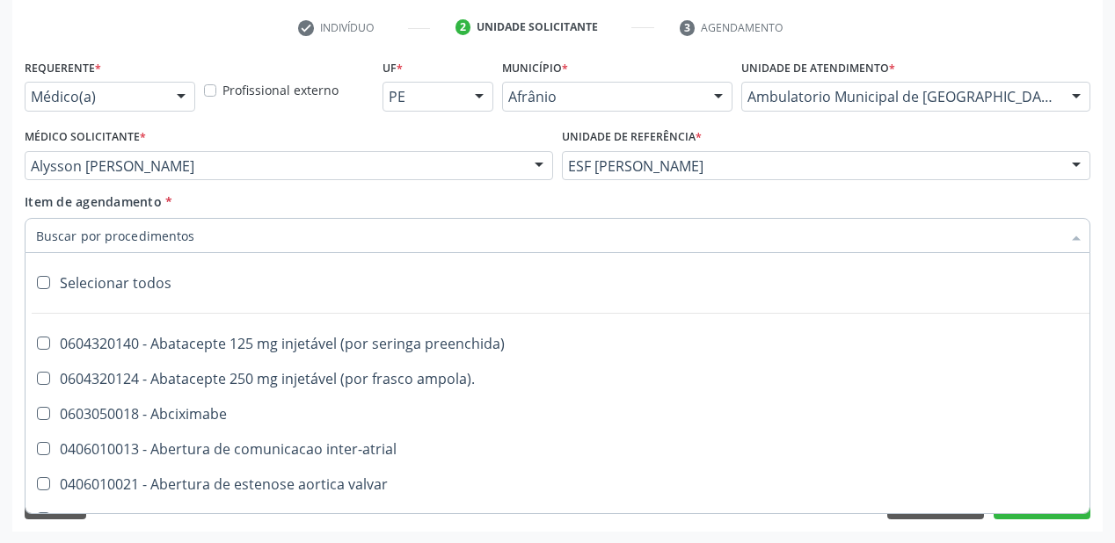
scroll to position [492, 0]
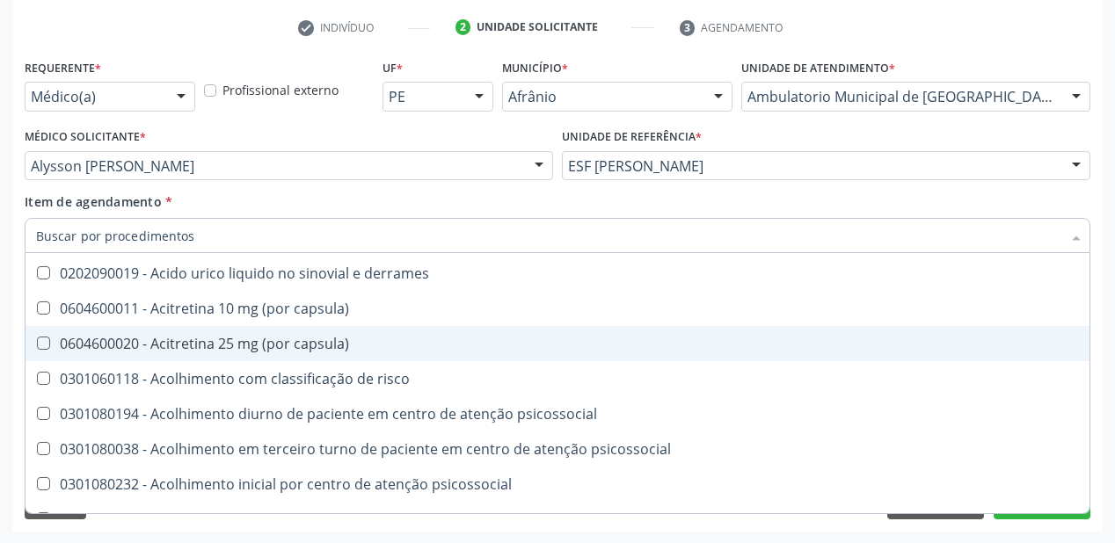
click at [942, 527] on div "Requerente * Médico(a) Médico(a) Enfermeiro(a) Paciente Nenhum resultado encont…" at bounding box center [557, 293] width 1090 height 477
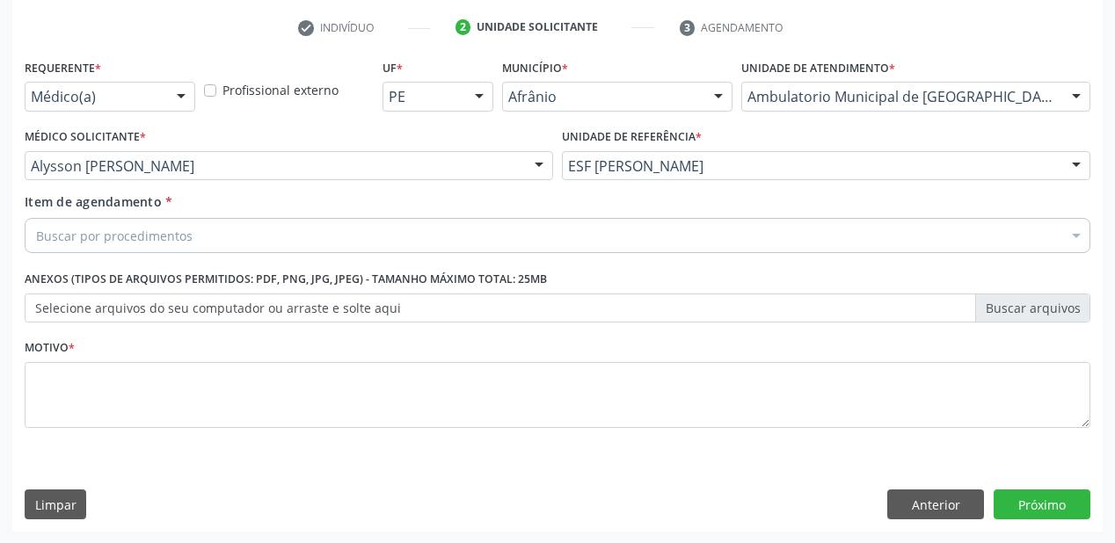
scroll to position [0, 0]
click at [940, 512] on button "Anterior" at bounding box center [935, 505] width 97 height 30
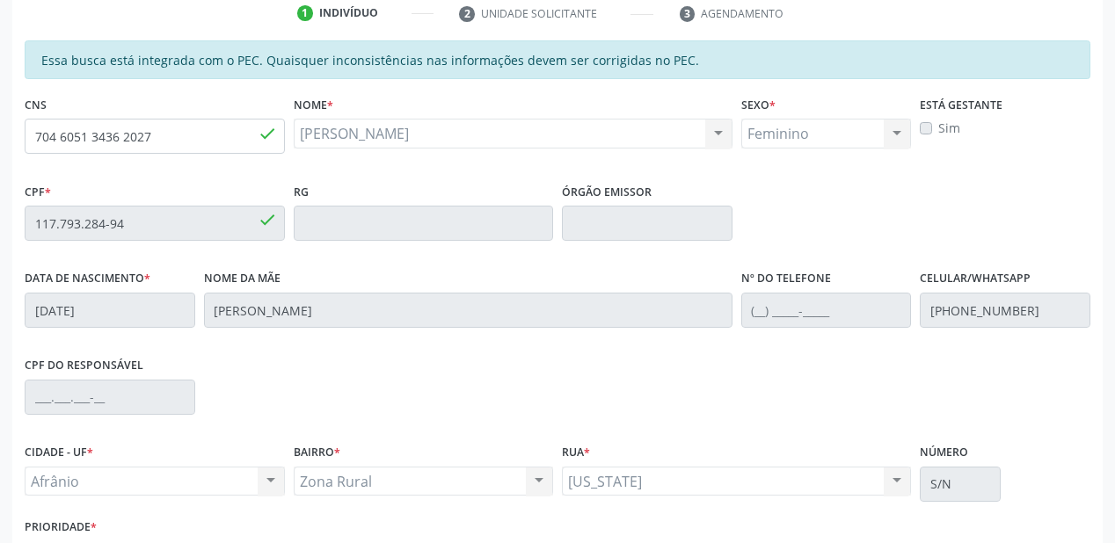
scroll to position [319, 0]
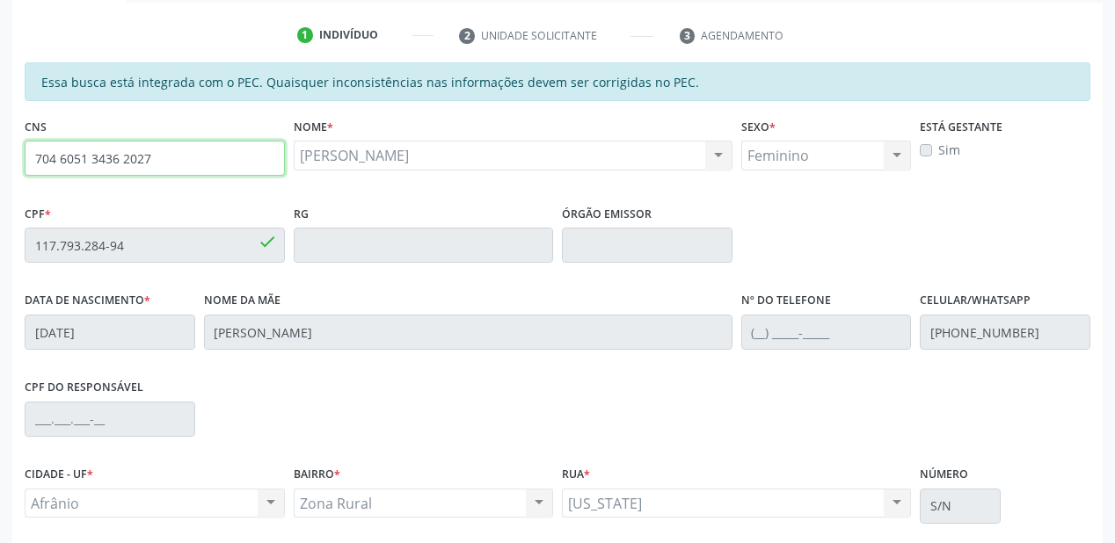
click at [162, 160] on input "704 6051 3436 2027" at bounding box center [155, 158] width 260 height 35
type input "7"
type input "704 6051 3436 2027"
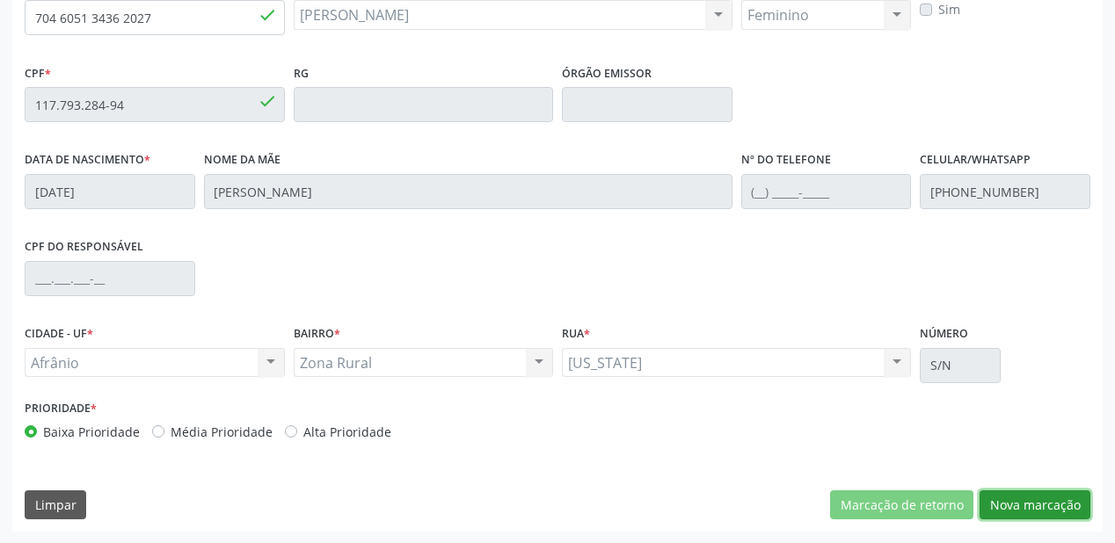
click at [1023, 500] on button "Nova marcação" at bounding box center [1034, 506] width 111 height 30
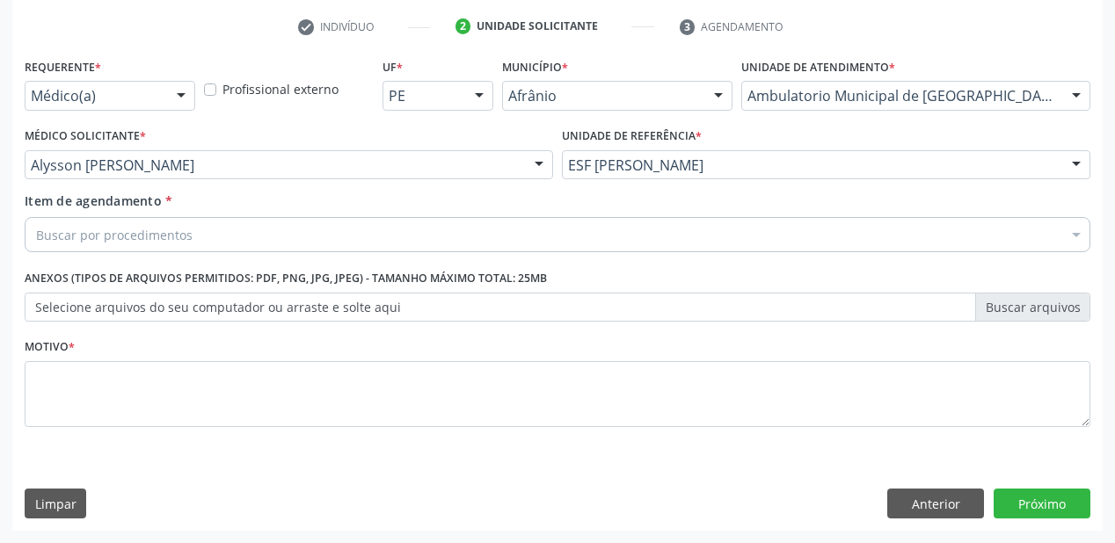
scroll to position [327, 0]
click at [158, 225] on div "Buscar por procedimentos" at bounding box center [557, 235] width 1065 height 35
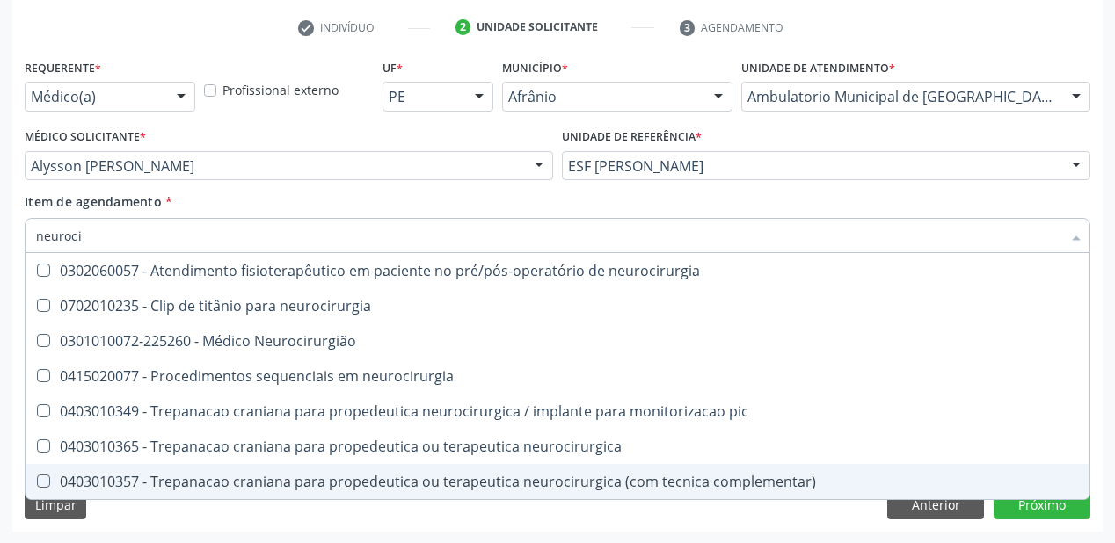
type input "neurocir"
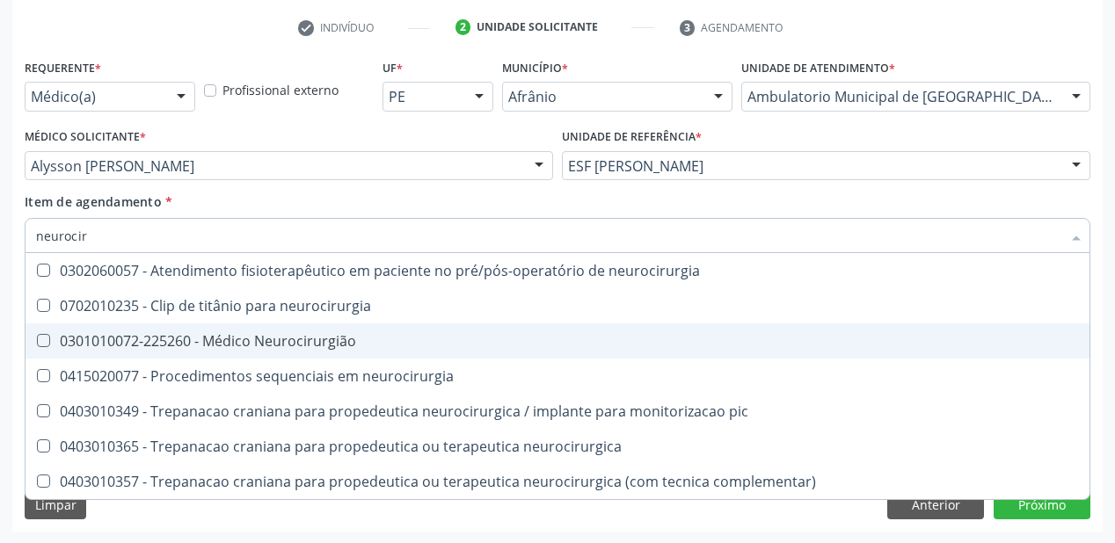
click at [200, 341] on div "0301010072-225260 - Médico Neurocirurgião" at bounding box center [557, 341] width 1043 height 14
checkbox Neurocirurgião "true"
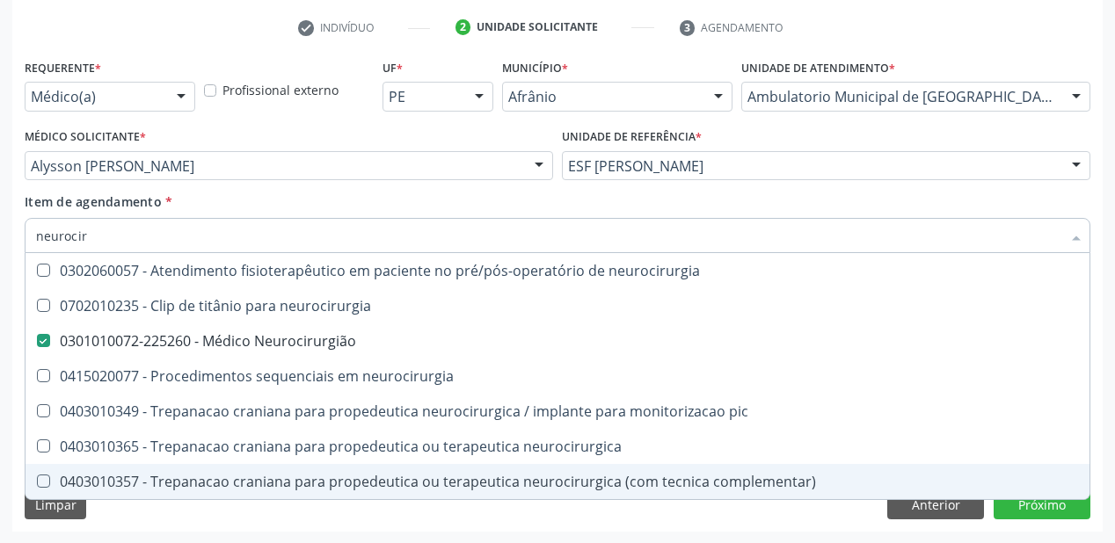
click at [151, 513] on div "Requerente * Médico(a) Médico(a) Enfermeiro(a) Paciente Nenhum resultado encont…" at bounding box center [557, 293] width 1090 height 477
checkbox neurocirurgia "true"
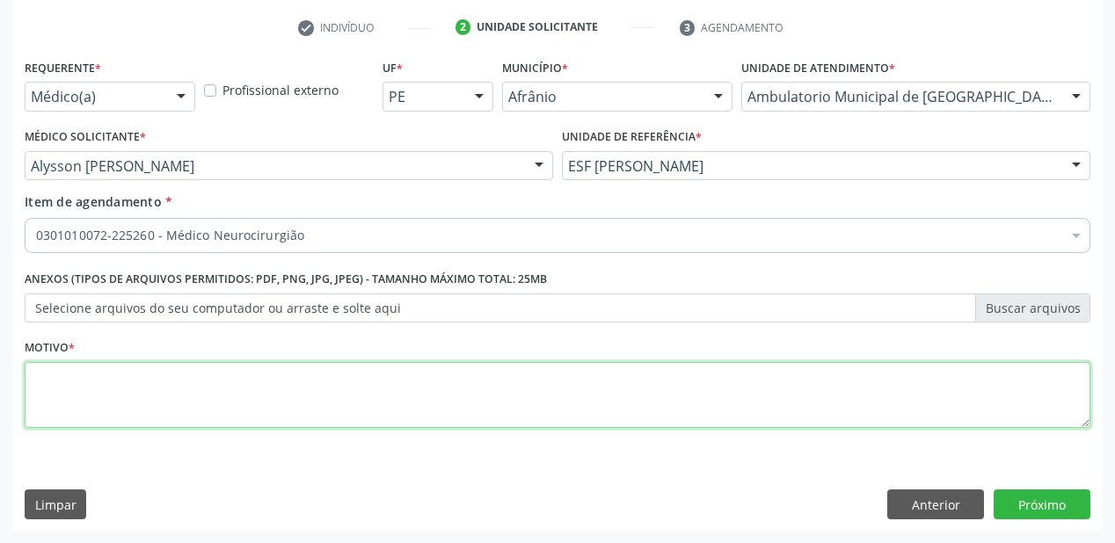
click at [86, 404] on textarea at bounding box center [557, 395] width 1065 height 67
type textarea "*"
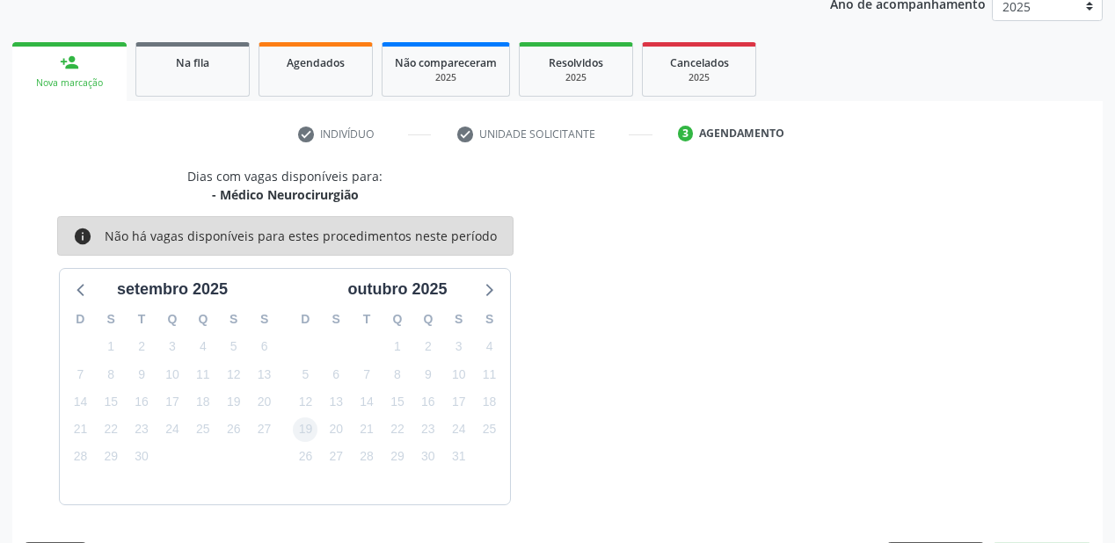
scroll to position [272, 0]
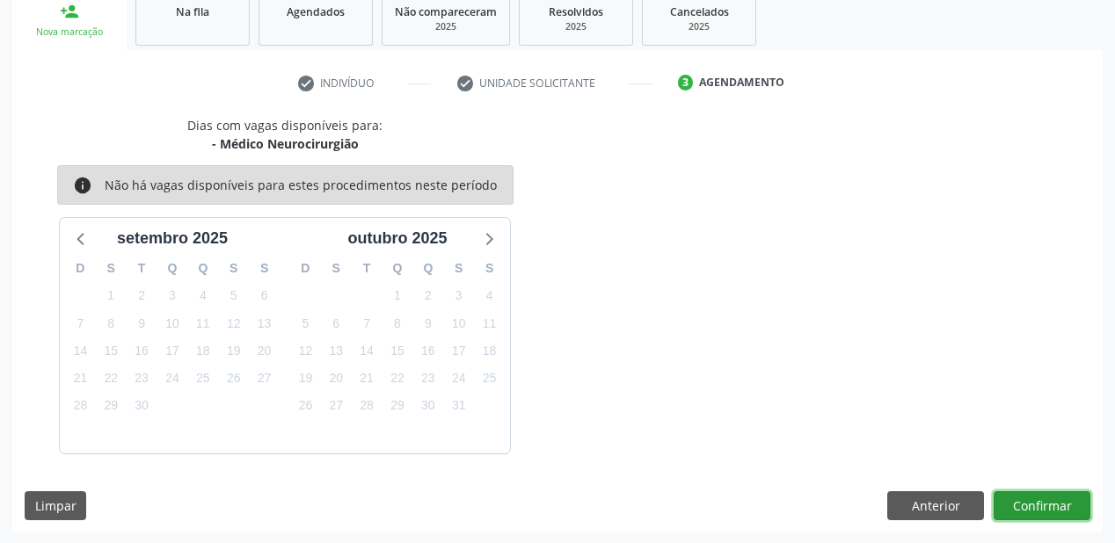
click at [1042, 500] on button "Confirmar" at bounding box center [1041, 506] width 97 height 30
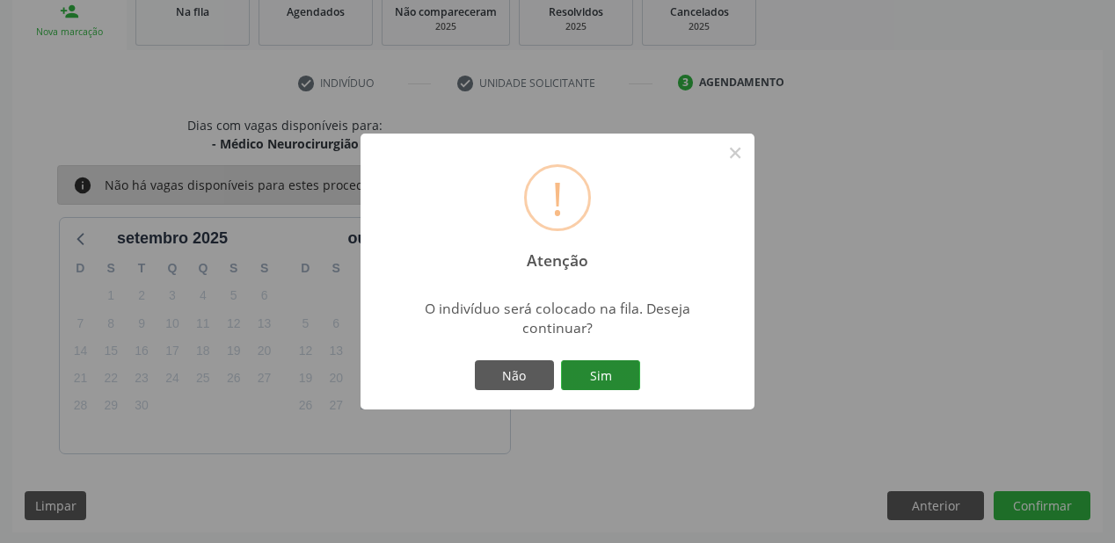
click at [608, 373] on button "Sim" at bounding box center [600, 375] width 79 height 30
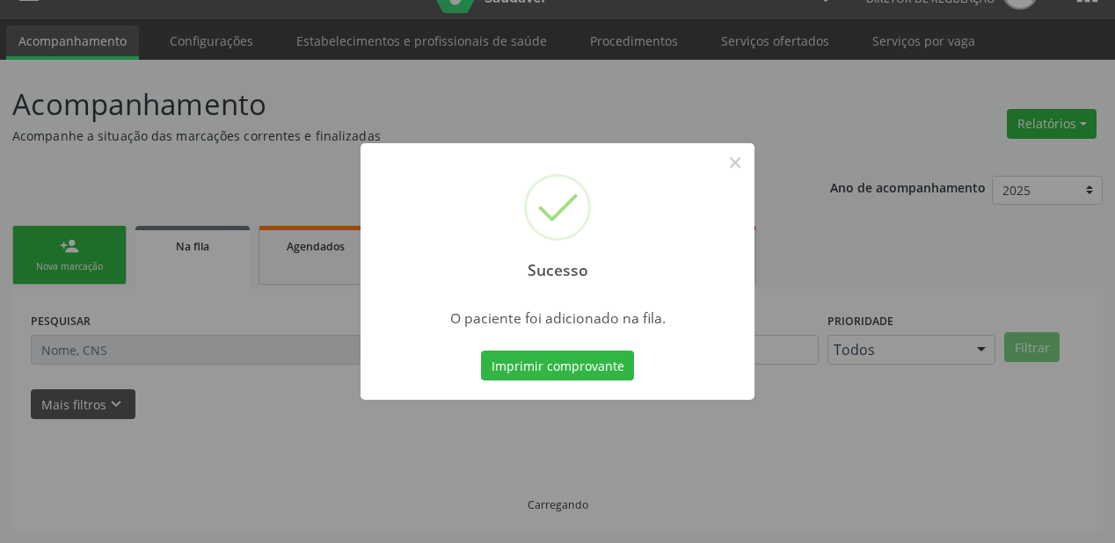
scroll to position [35, 0]
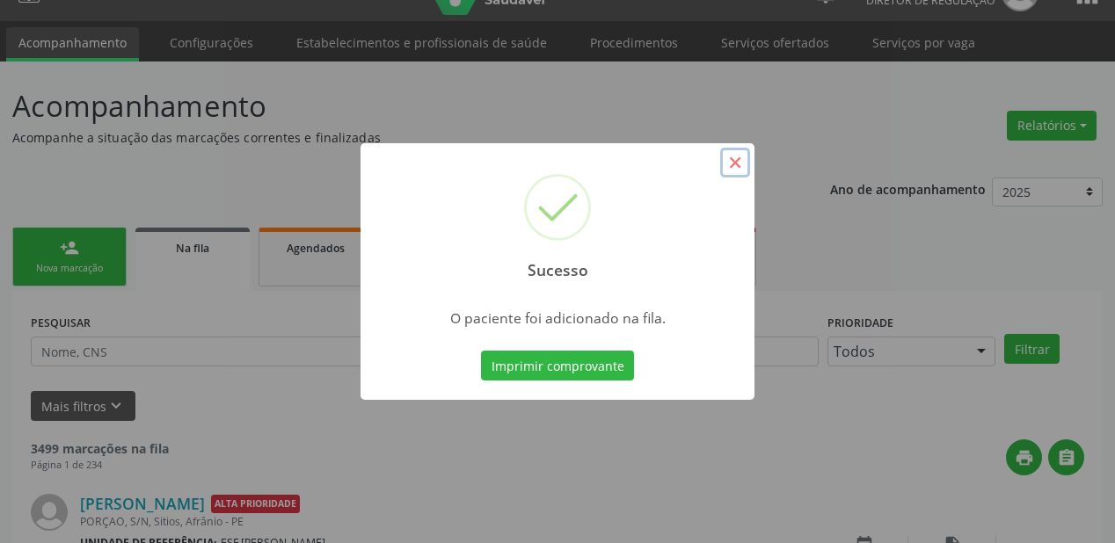
click at [737, 164] on button "×" at bounding box center [735, 163] width 30 height 30
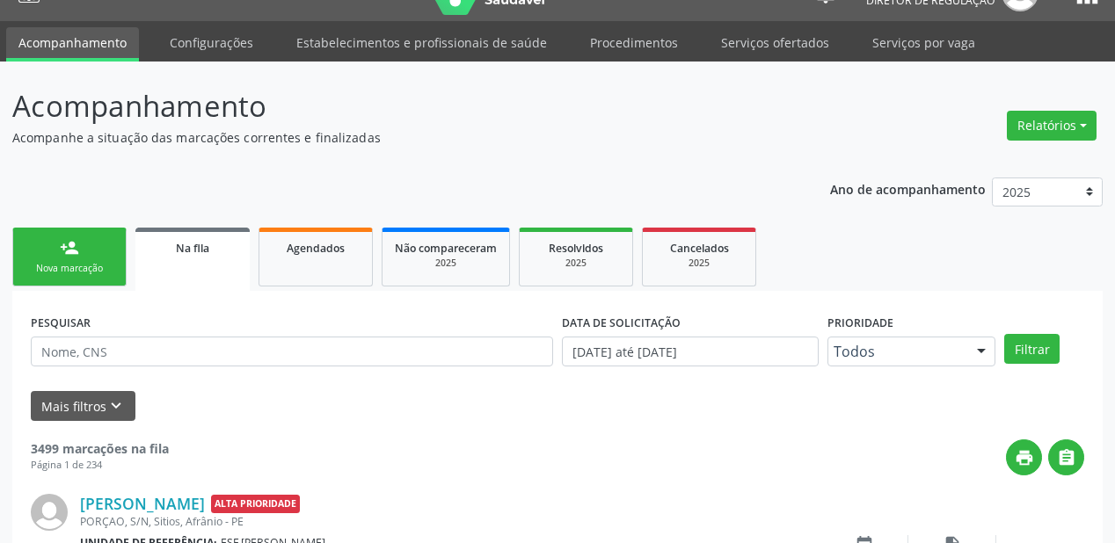
click at [91, 265] on div "Nova marcação" at bounding box center [69, 268] width 88 height 13
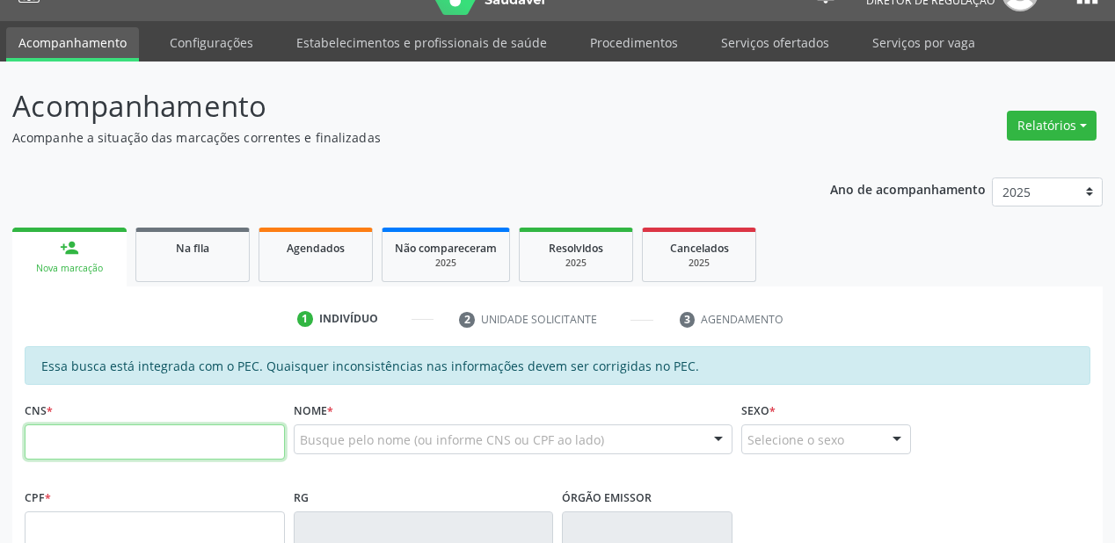
click at [98, 451] on input "text" at bounding box center [155, 442] width 260 height 35
type input "700 5099 9226 1552"
type input "072.715.034-04"
type input "12/11/1984"
type input "Margarida Basilia do Nascimento Sousa"
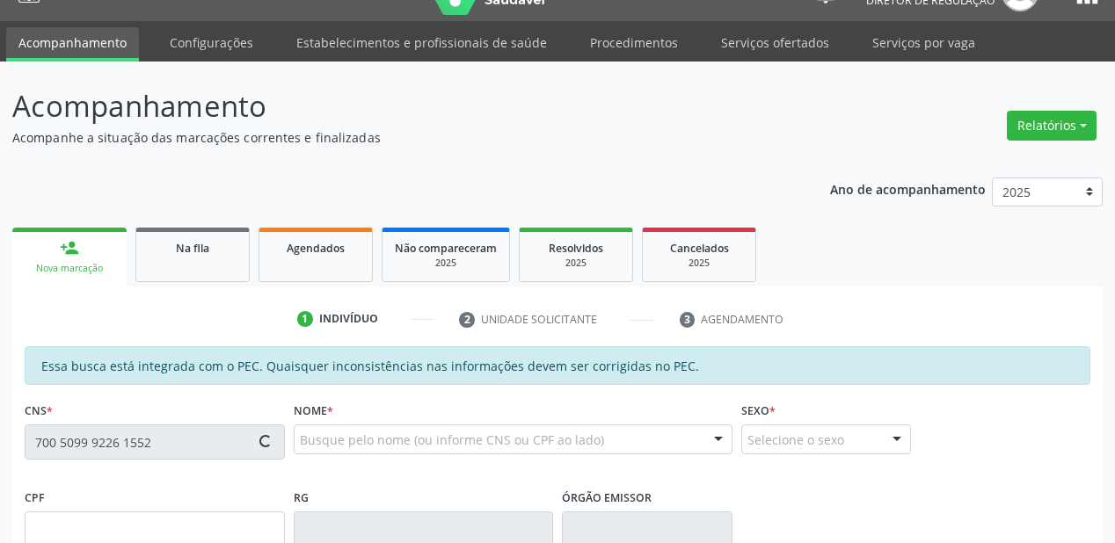
type input "(87) 99193-5428"
type input "S/N"
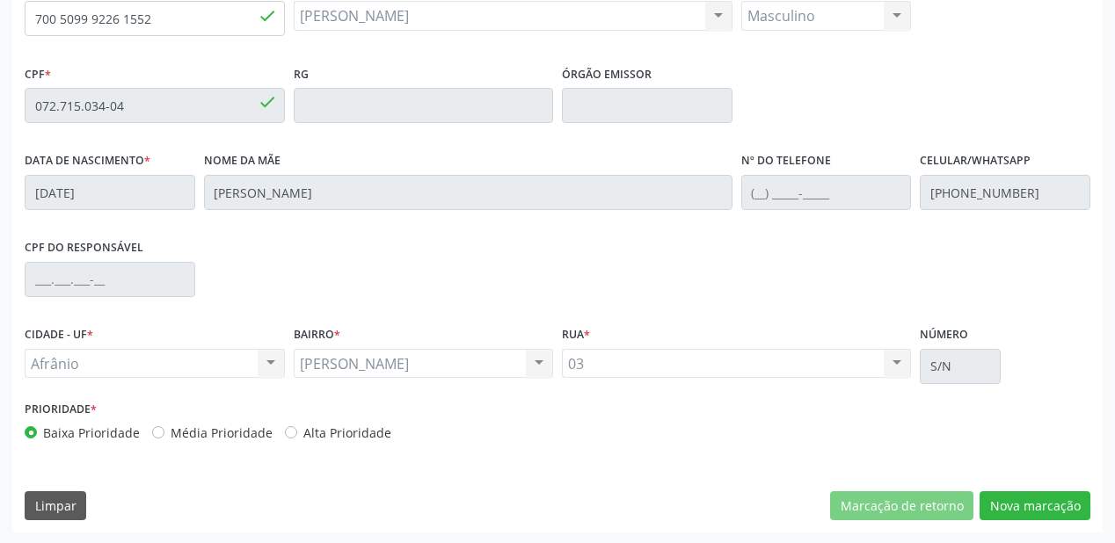
scroll to position [460, 0]
click at [1029, 505] on button "Nova marcação" at bounding box center [1034, 506] width 111 height 30
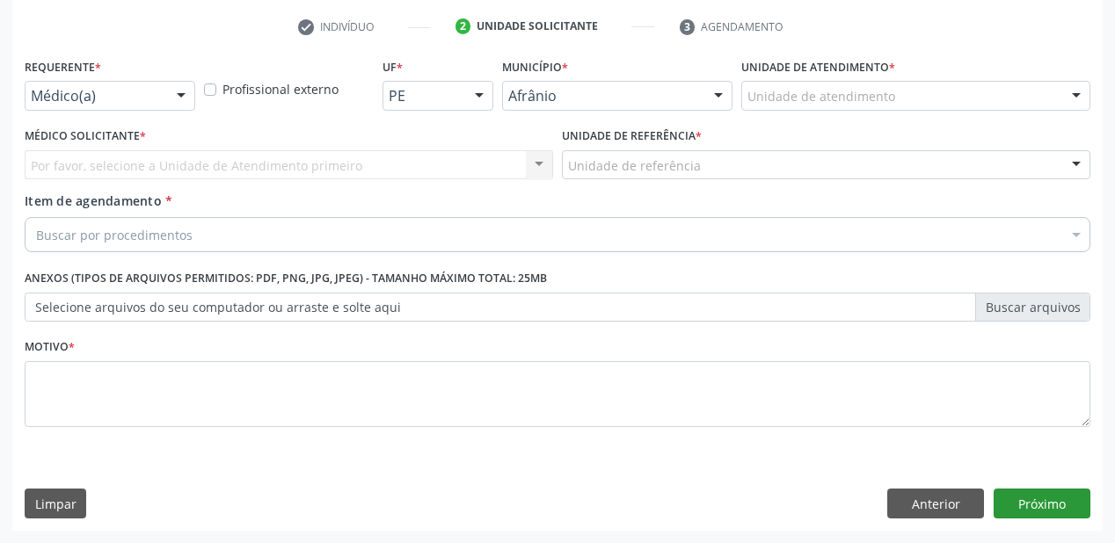
scroll to position [327, 0]
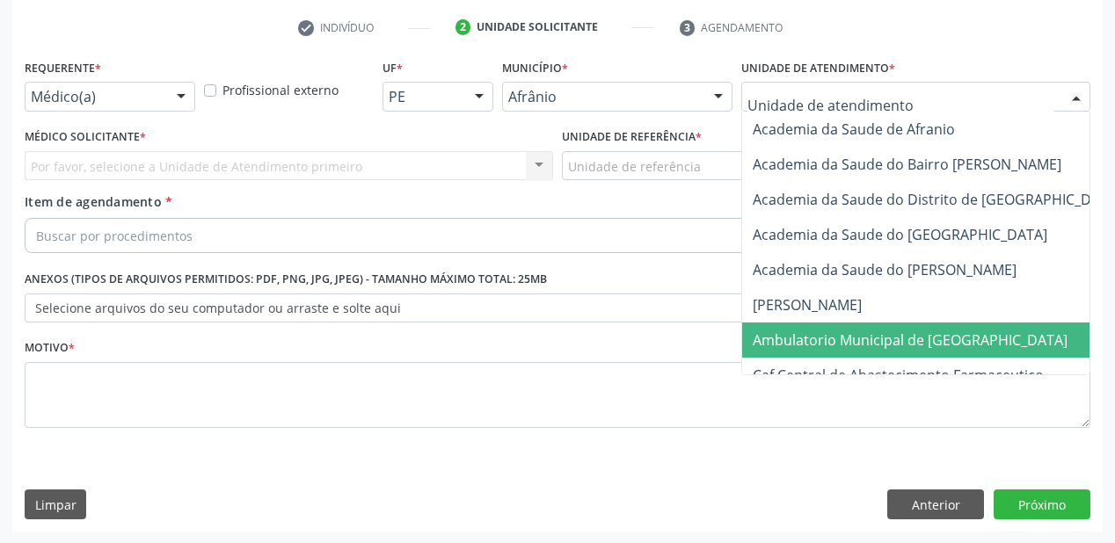
drag, startPoint x: 813, startPoint y: 331, endPoint x: 669, endPoint y: 192, distance: 200.2
click at [811, 327] on span "Ambulatorio Municipal de [GEOGRAPHIC_DATA]" at bounding box center [956, 340] width 429 height 35
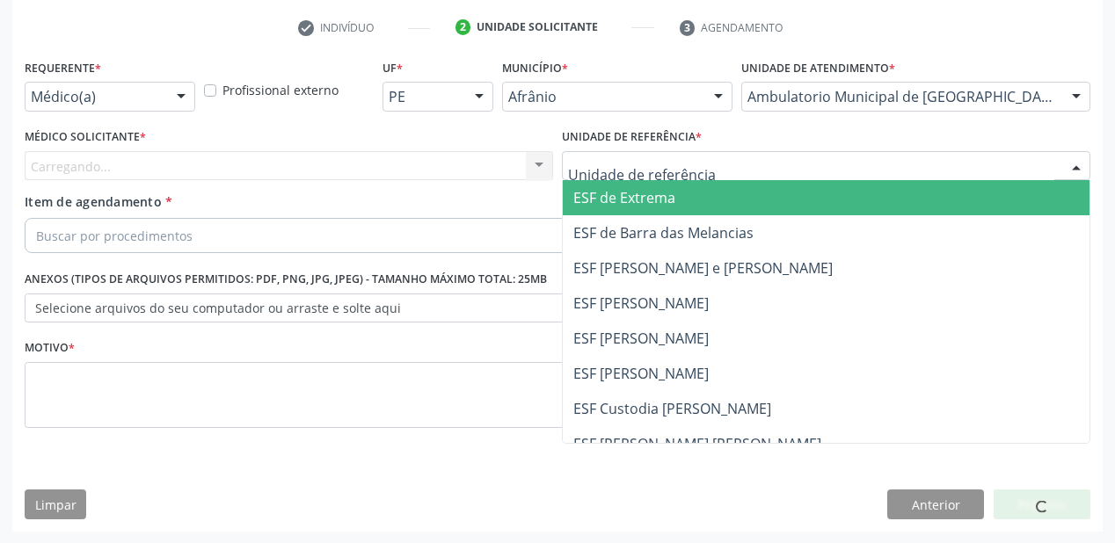
drag, startPoint x: 610, startPoint y: 162, endPoint x: 609, endPoint y: 245, distance: 83.5
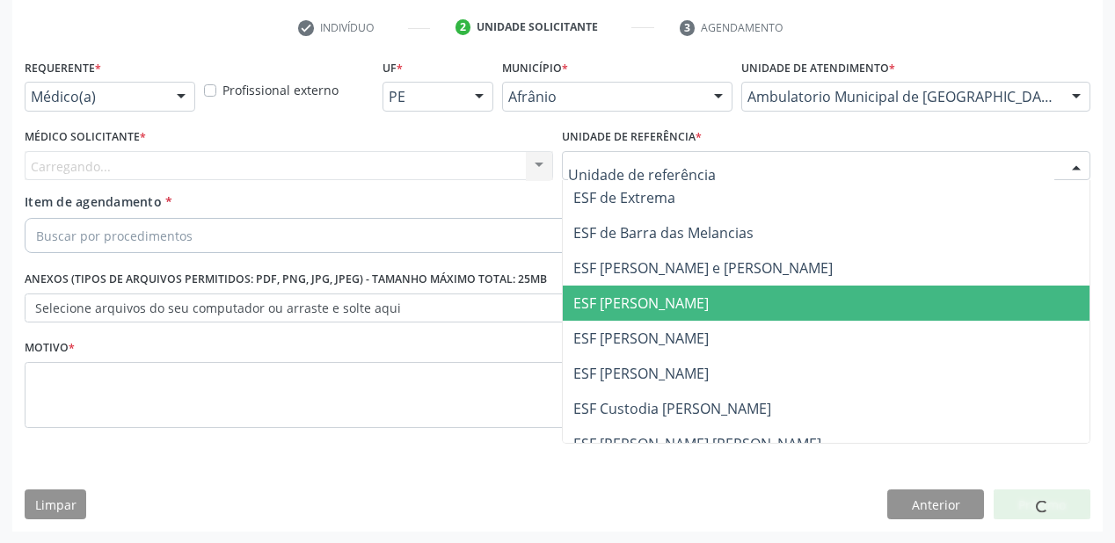
click at [610, 299] on span "ESF [PERSON_NAME]" at bounding box center [640, 303] width 135 height 19
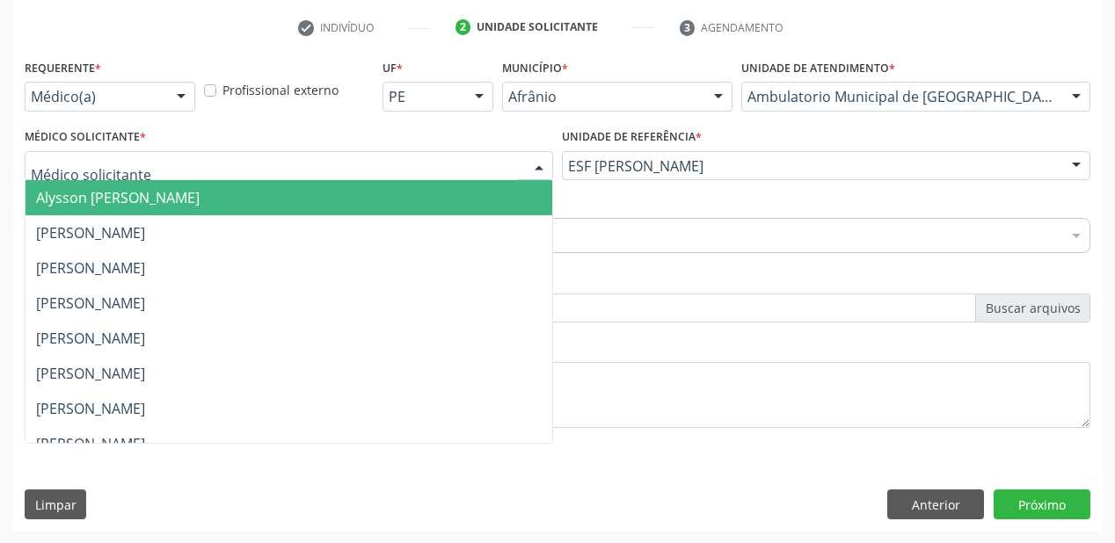
drag, startPoint x: 99, startPoint y: 171, endPoint x: 103, endPoint y: 204, distance: 32.7
click at [103, 204] on span "Alysson [PERSON_NAME]" at bounding box center [118, 197] width 164 height 19
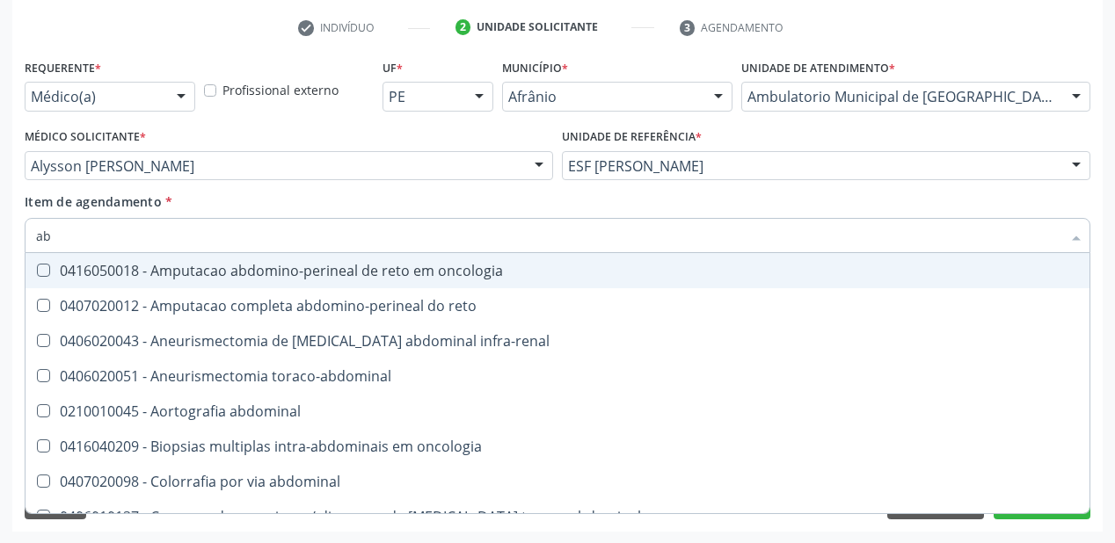
type input "a"
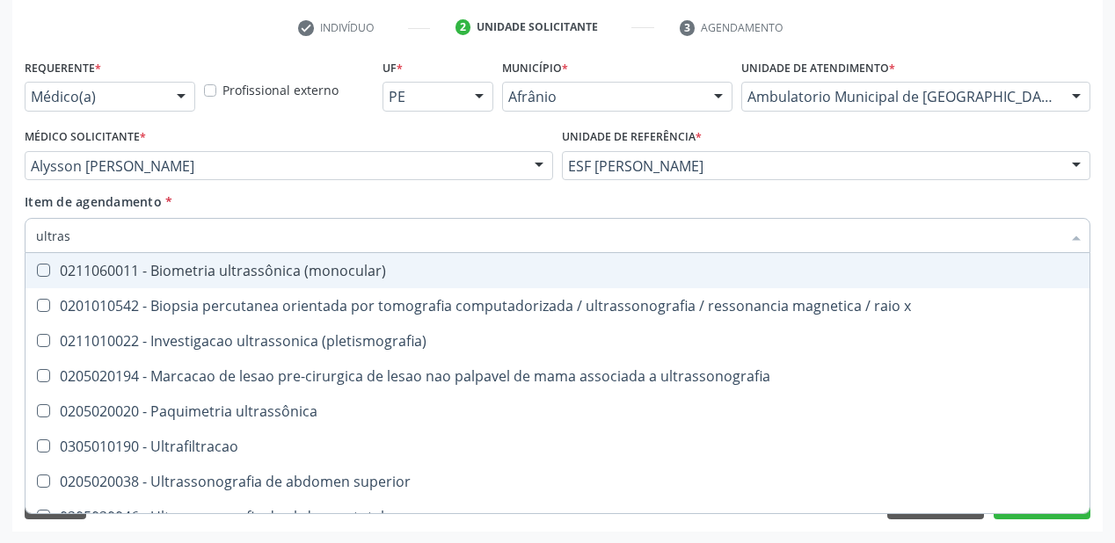
type input "ultrass"
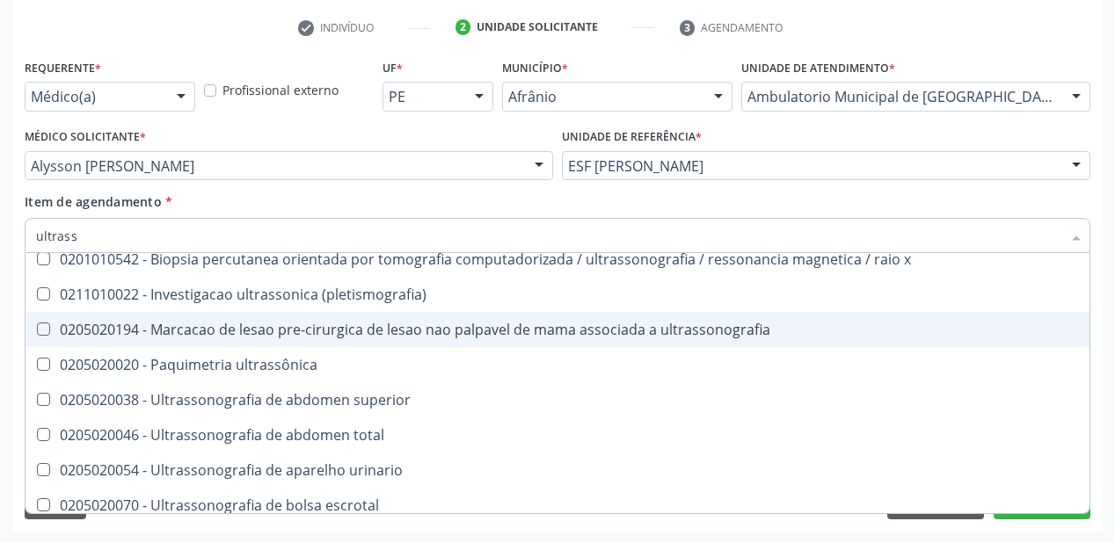
scroll to position [70, 0]
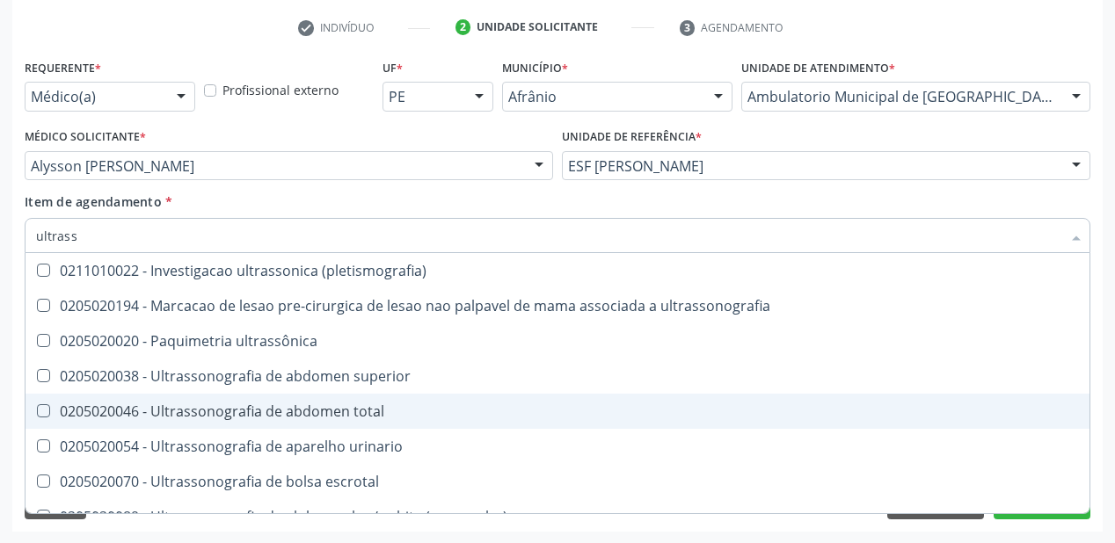
click at [267, 407] on div "0205020046 - Ultrassonografia de abdomen total" at bounding box center [557, 411] width 1043 height 14
checkbox total "true"
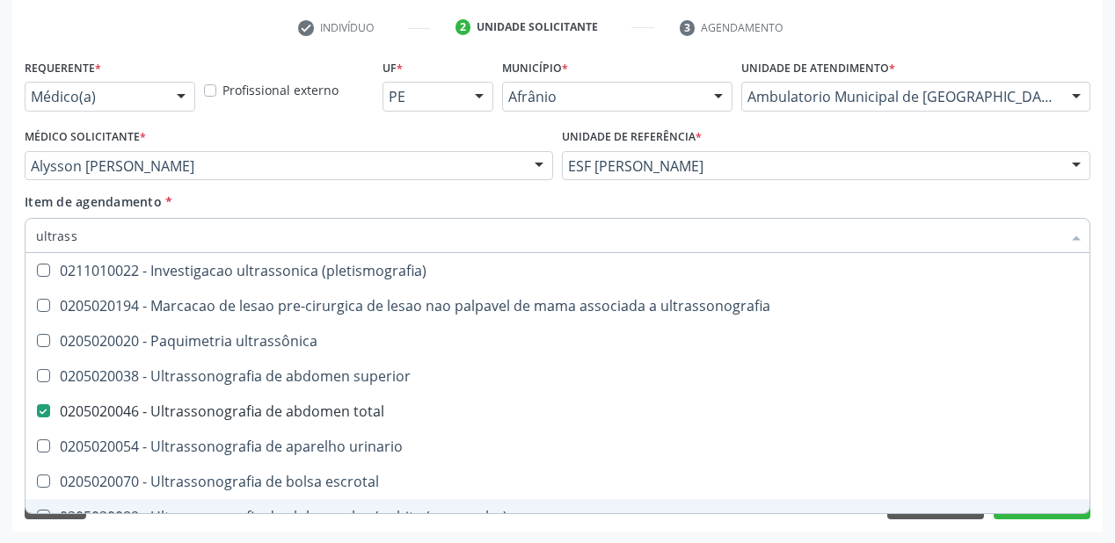
click at [198, 523] on div "Requerente * Médico(a) Médico(a) Enfermeiro(a) Paciente Nenhum resultado encont…" at bounding box center [557, 293] width 1090 height 477
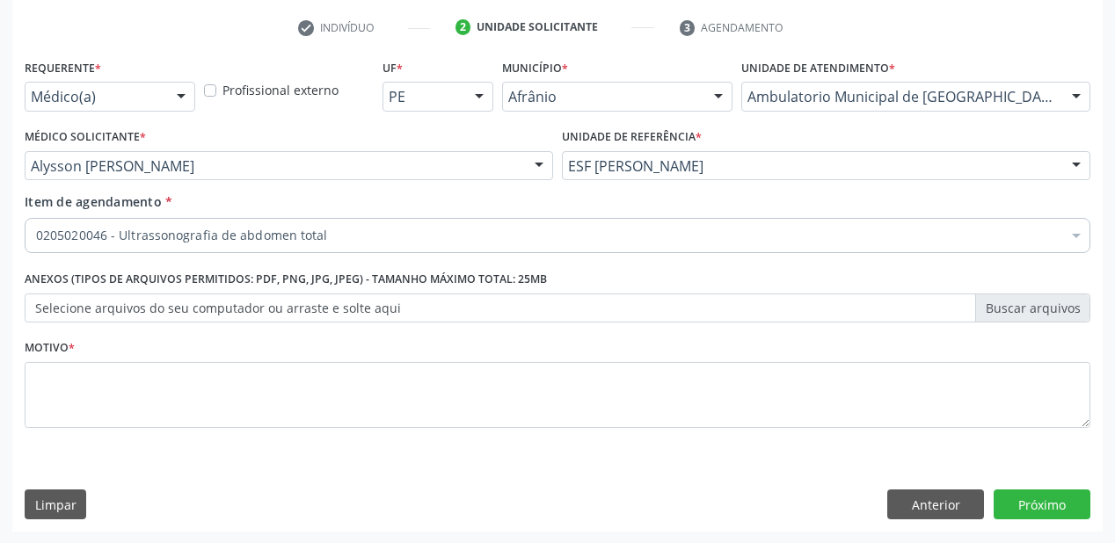
scroll to position [0, 0]
click at [142, 357] on div "Motivo *" at bounding box center [557, 381] width 1065 height 93
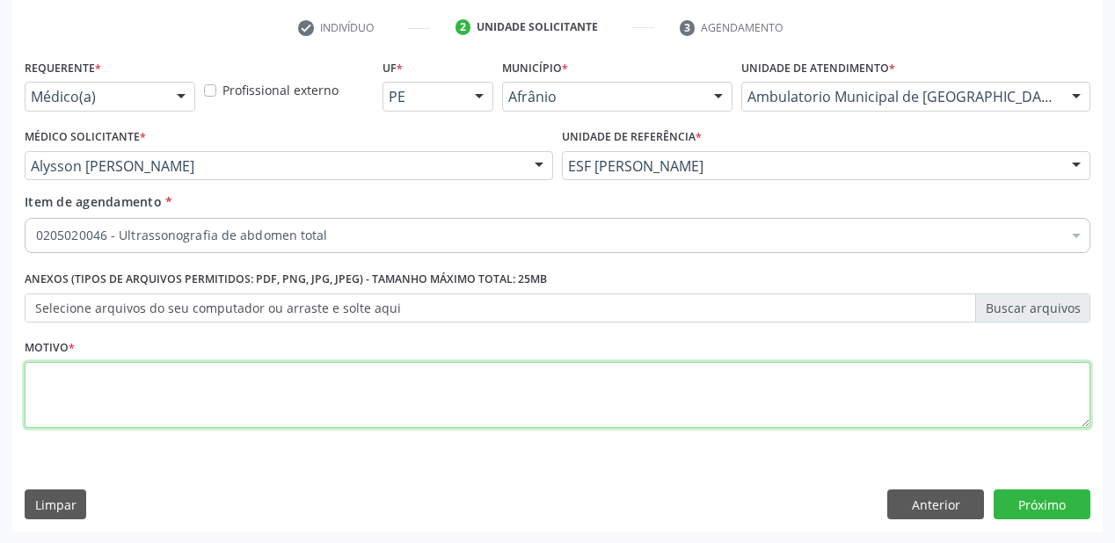
click at [113, 381] on textarea at bounding box center [557, 395] width 1065 height 67
type textarea "dor"
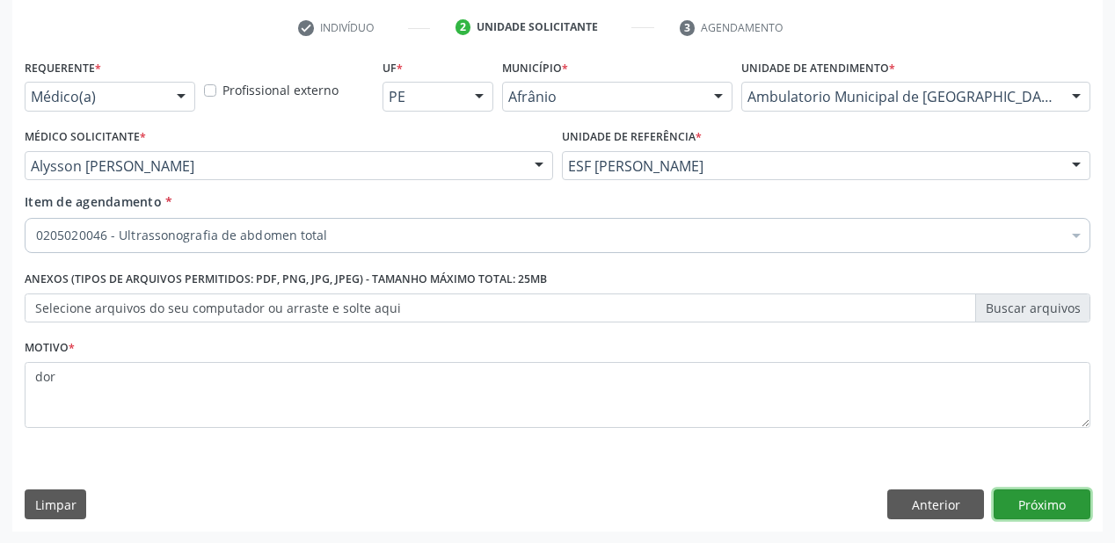
click at [1063, 499] on button "Próximo" at bounding box center [1041, 505] width 97 height 30
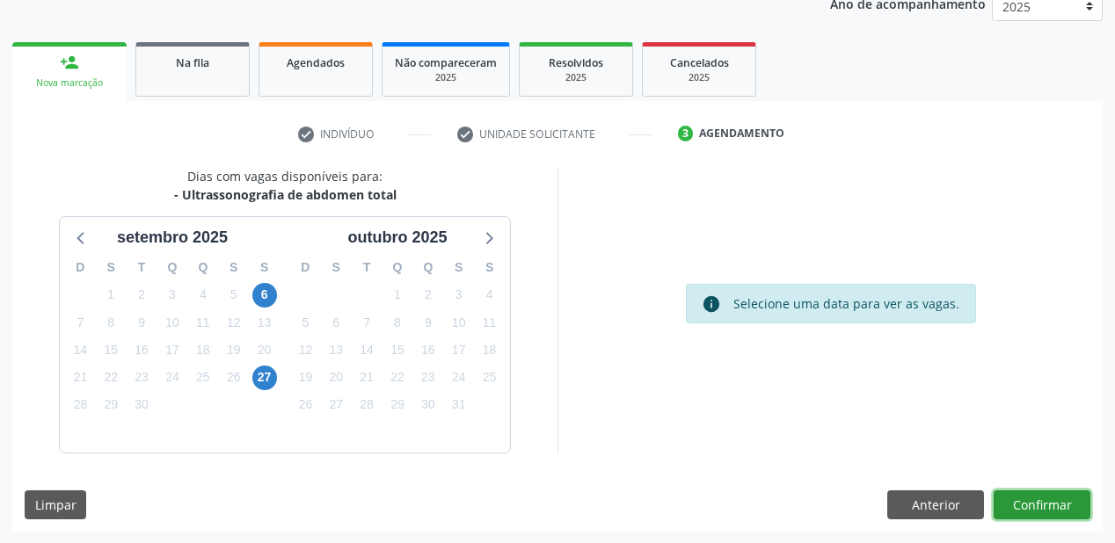
click at [1029, 499] on button "Confirmar" at bounding box center [1041, 506] width 97 height 30
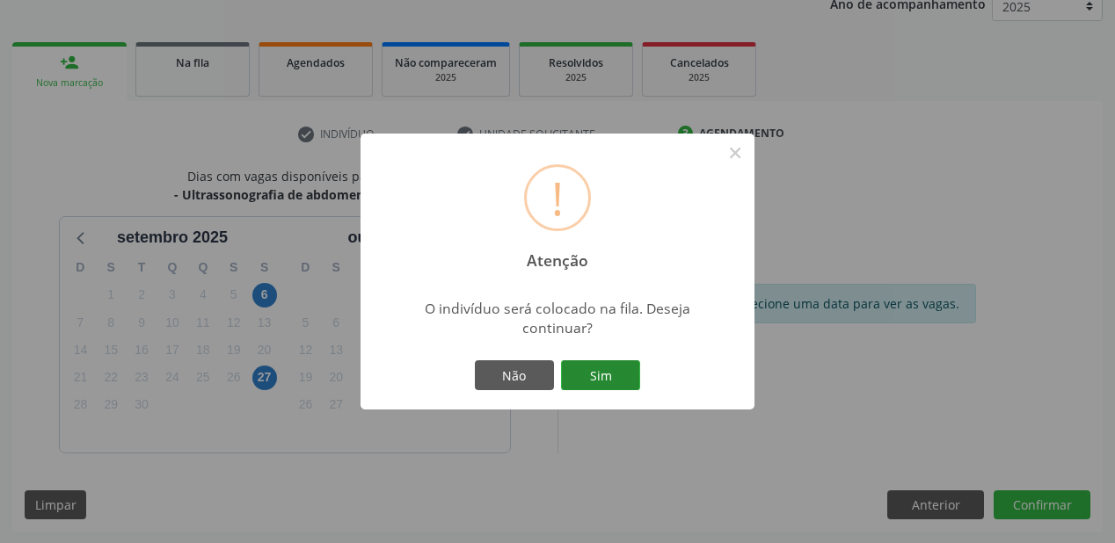
click at [625, 375] on button "Sim" at bounding box center [600, 375] width 79 height 30
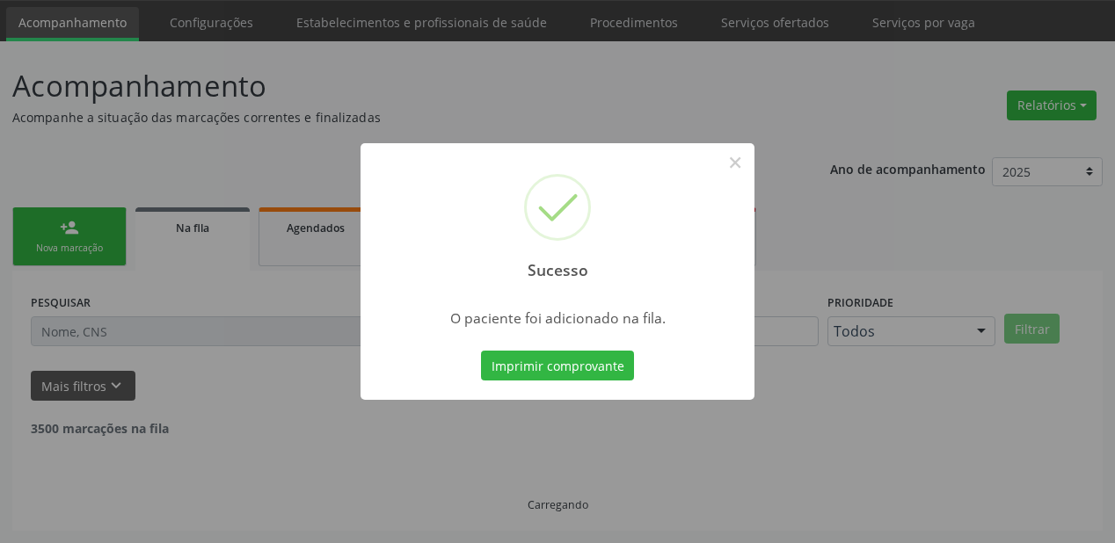
scroll to position [35, 0]
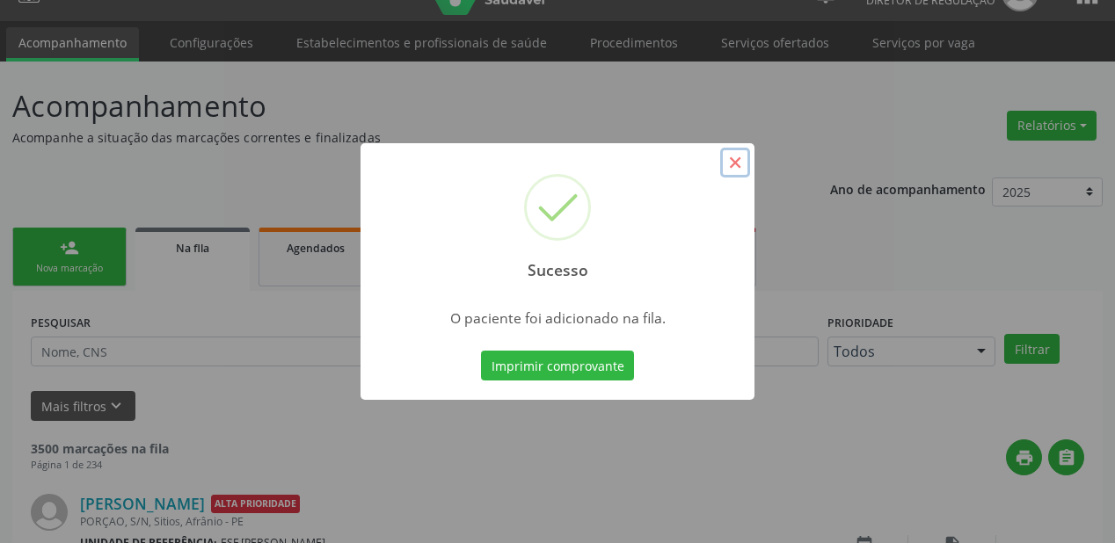
click at [738, 164] on button "×" at bounding box center [735, 163] width 30 height 30
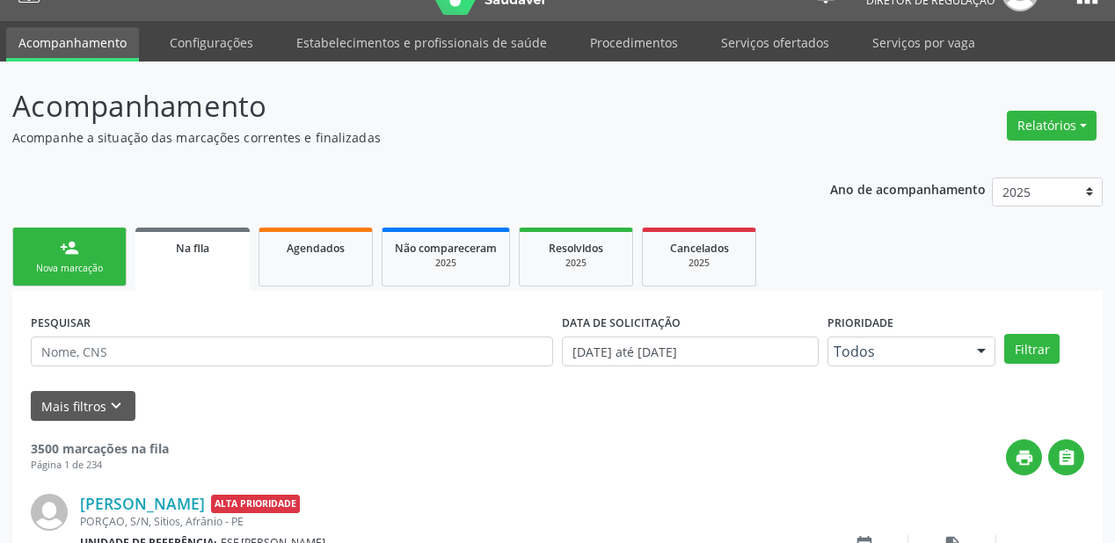
click at [87, 245] on link "person_add Nova marcação" at bounding box center [69, 257] width 114 height 59
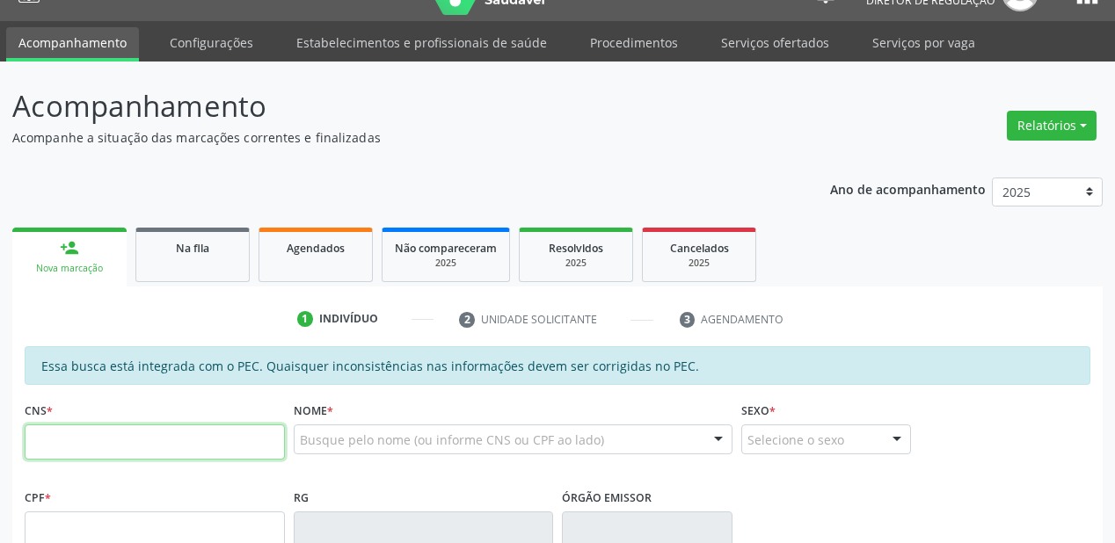
click at [78, 442] on input "text" at bounding box center [155, 442] width 260 height 35
type input "709 2092 2004 9739"
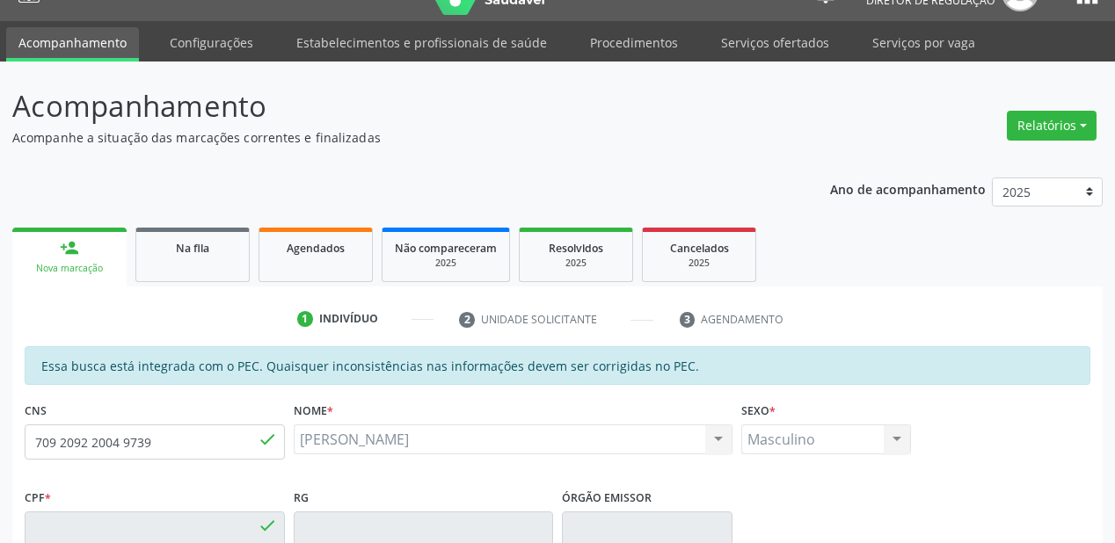
type input "061.069.174-00"
type input "03/09/1966"
type input "Júlia Macêdode Araújo"
type input "(87) 8831-1750"
type input "S/N"
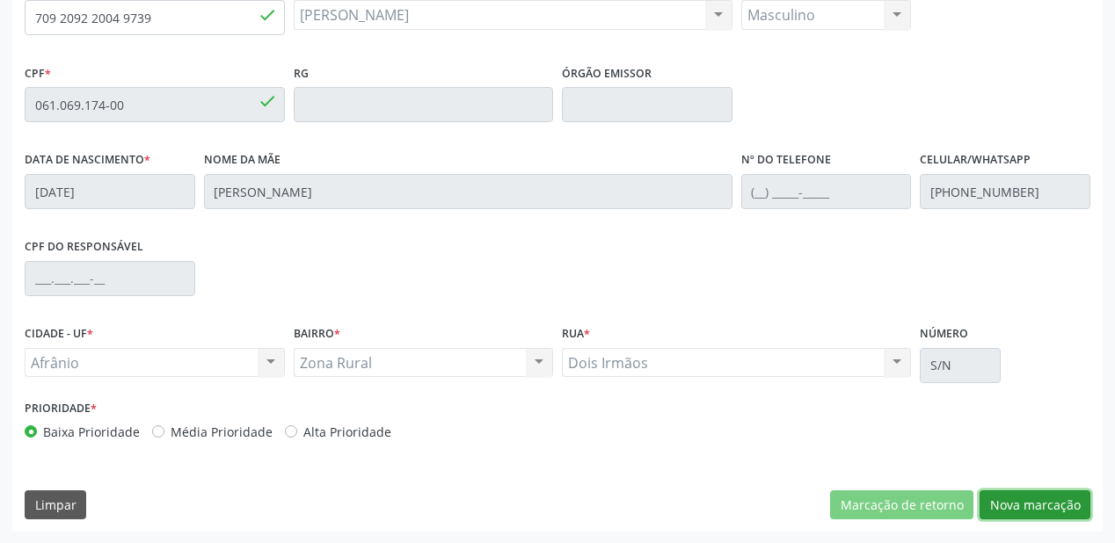
click at [1014, 506] on button "Nova marcação" at bounding box center [1034, 506] width 111 height 30
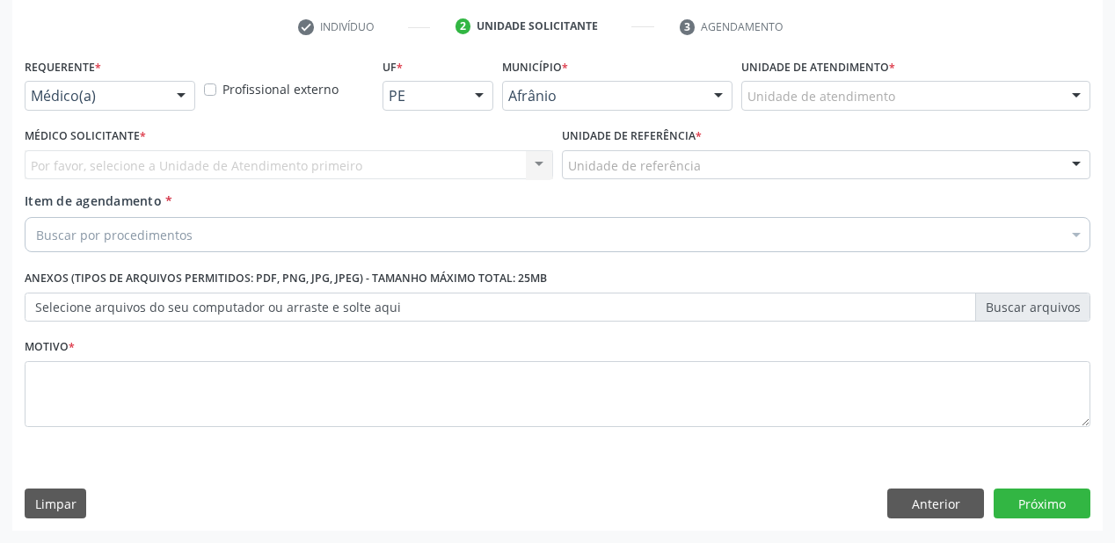
scroll to position [327, 0]
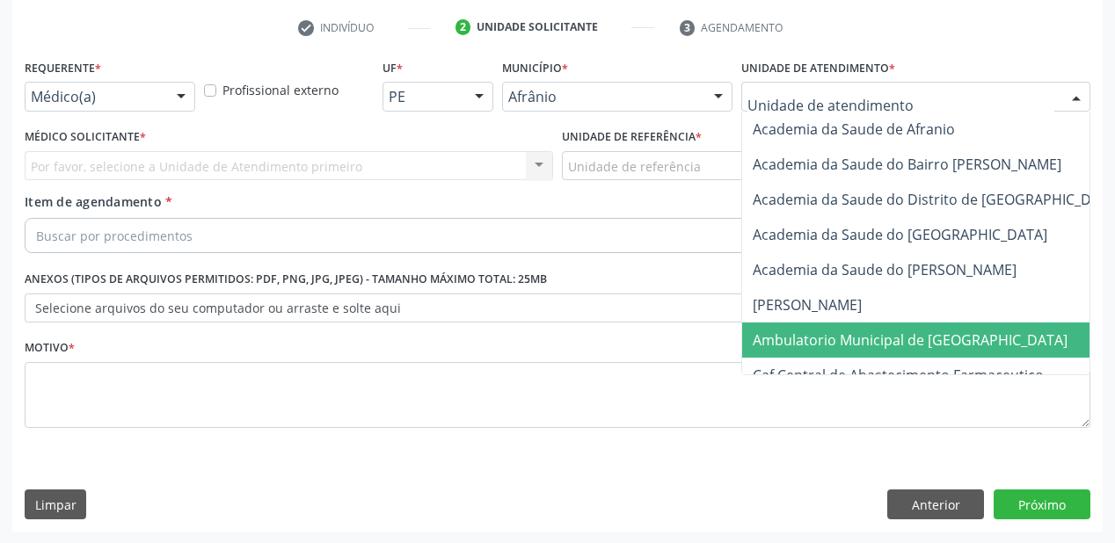
click at [830, 338] on span "Ambulatorio Municipal de [GEOGRAPHIC_DATA]" at bounding box center [910, 340] width 315 height 19
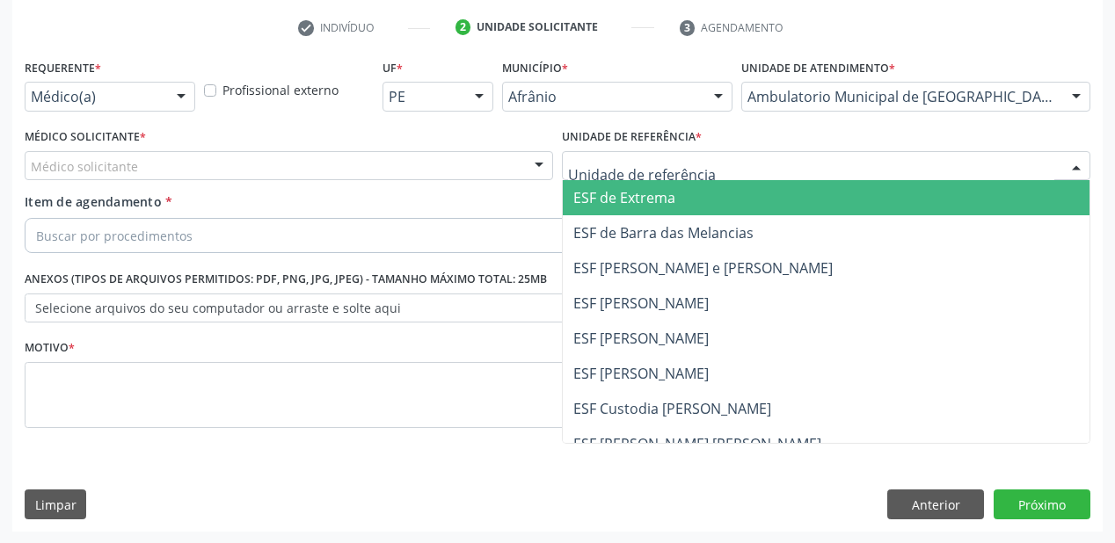
drag, startPoint x: 605, startPoint y: 168, endPoint x: 614, endPoint y: 258, distance: 91.0
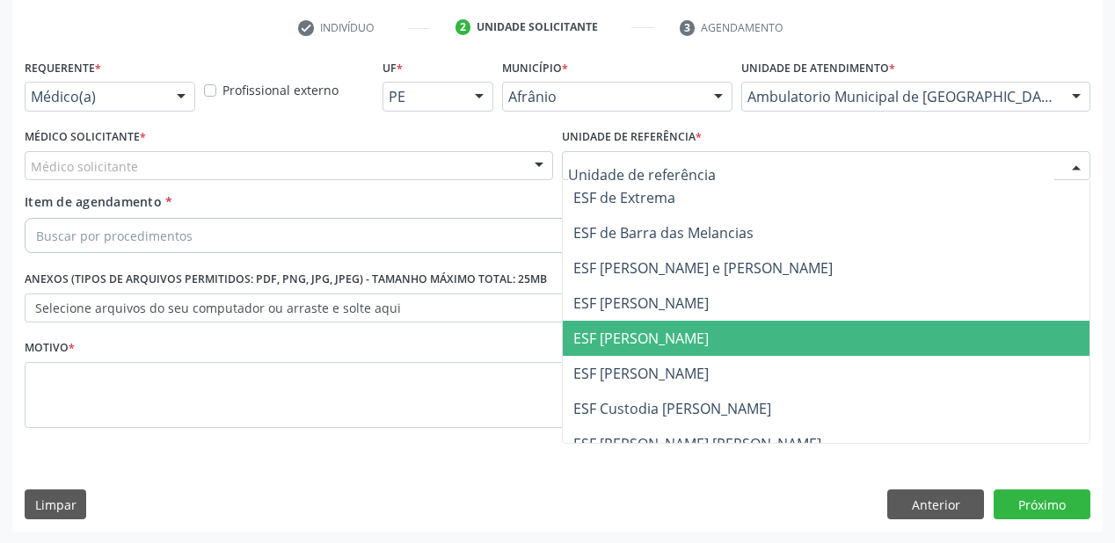
click at [623, 321] on span "ESF [PERSON_NAME]" at bounding box center [826, 338] width 527 height 35
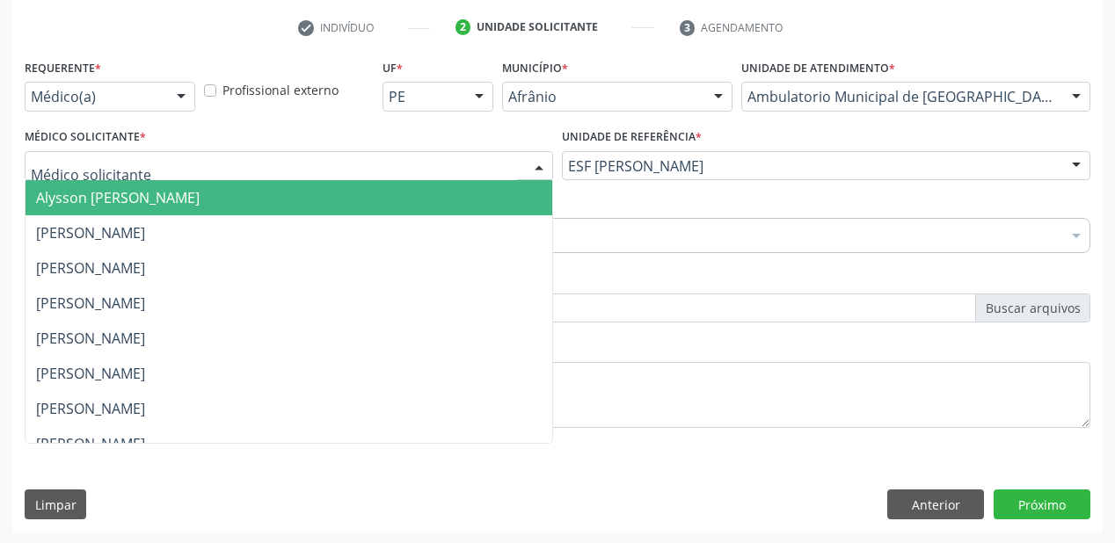
click at [117, 207] on span "Alysson [PERSON_NAME]" at bounding box center [288, 197] width 527 height 35
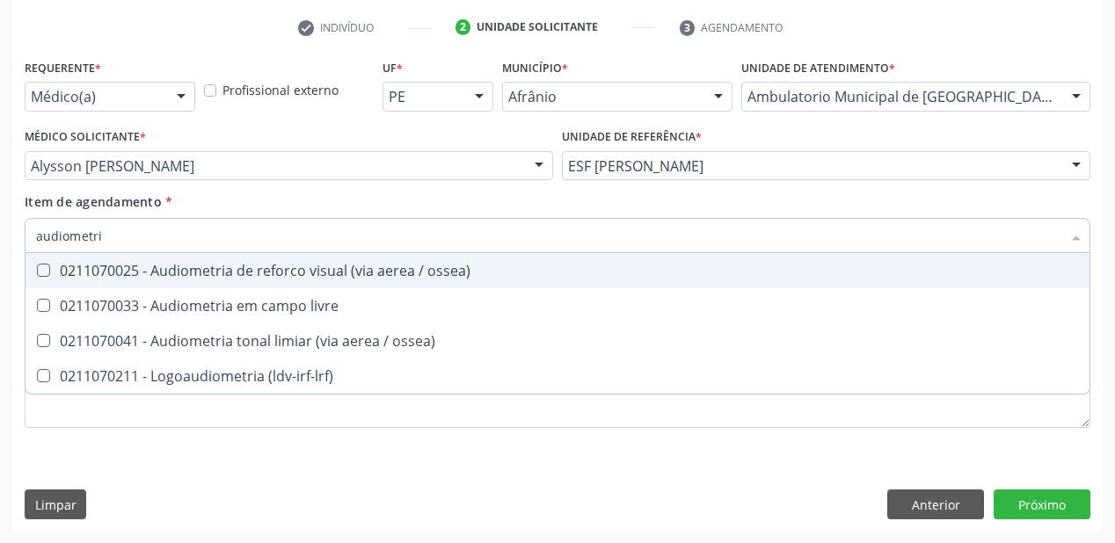
type input "audiometria"
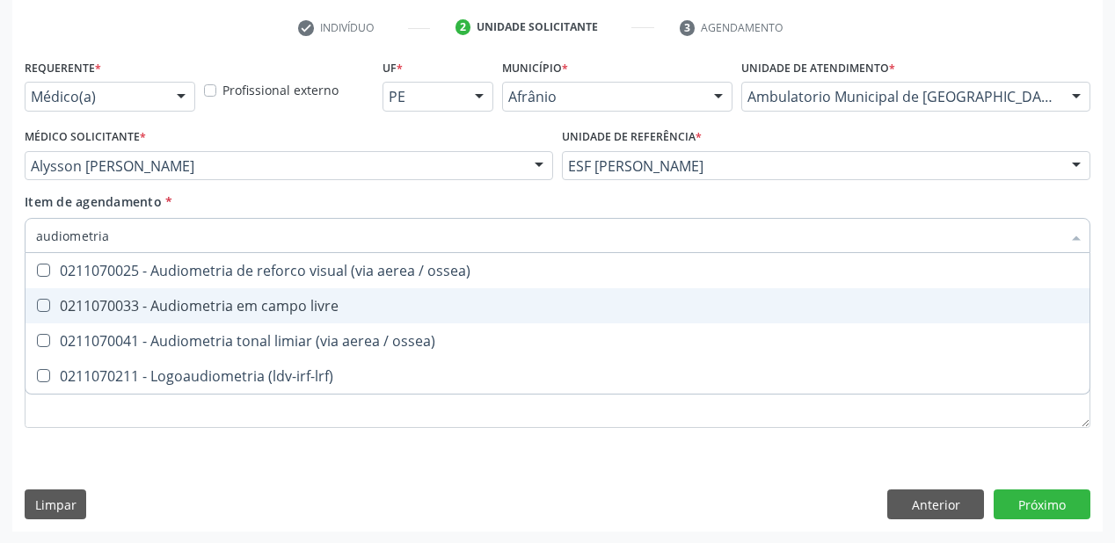
click at [139, 313] on div "0211070033 - Audiometria em campo livre" at bounding box center [557, 306] width 1043 height 14
checkbox livre "true"
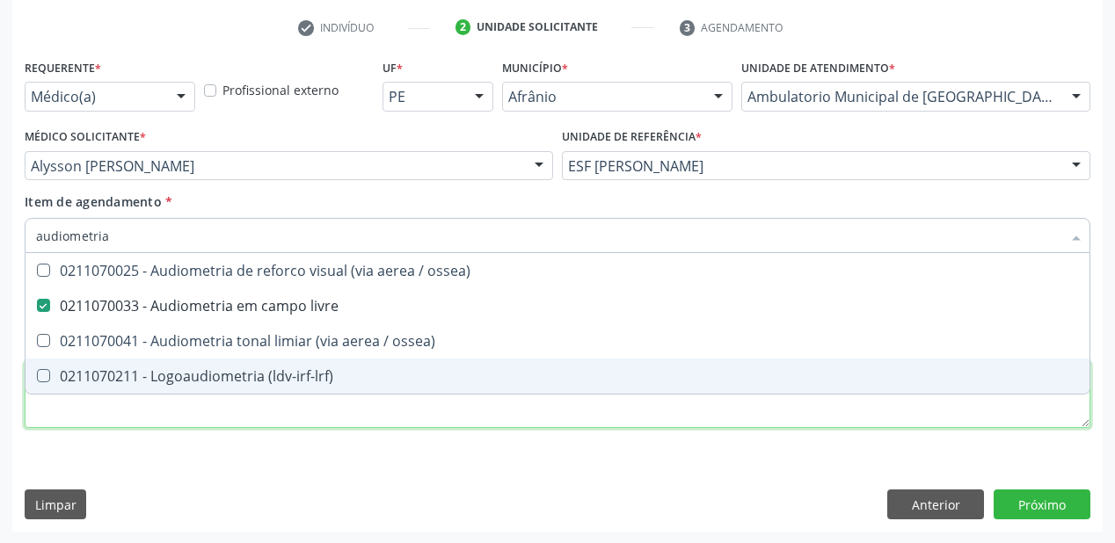
click at [88, 419] on div "Requerente * Médico(a) Médico(a) Enfermeiro(a) Paciente Nenhum resultado encont…" at bounding box center [557, 254] width 1065 height 398
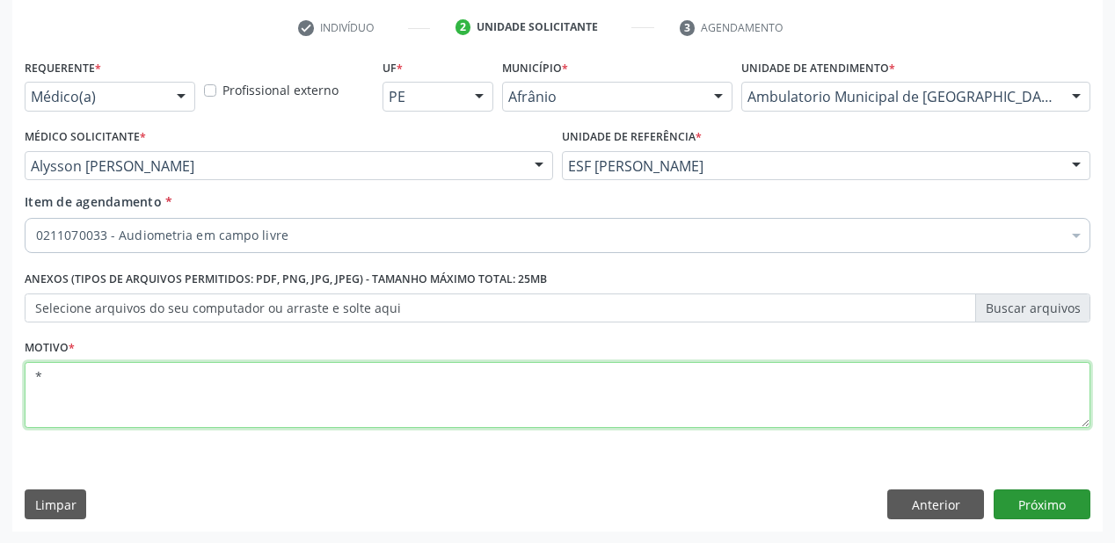
type textarea "*"
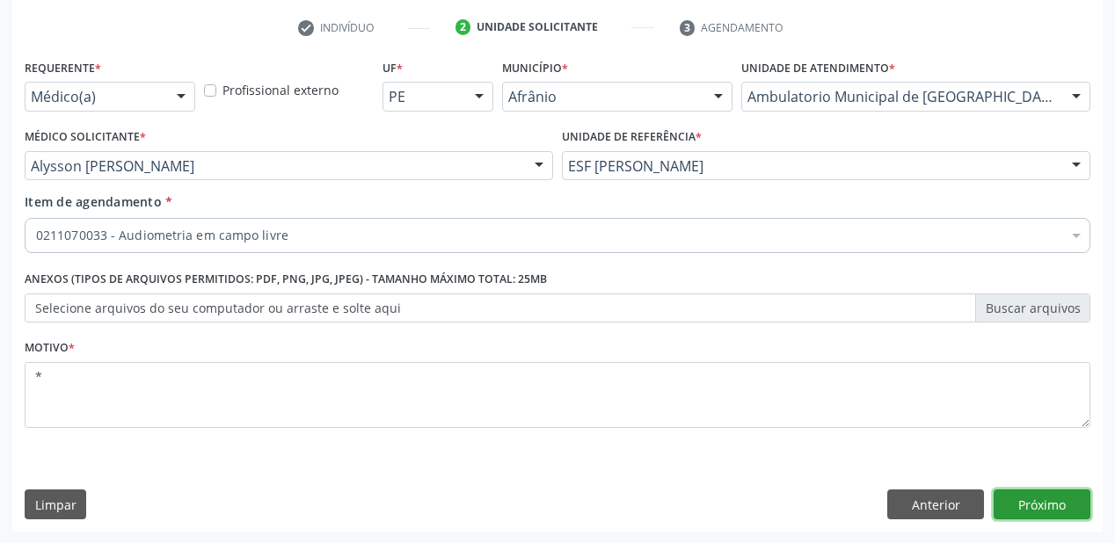
click at [1012, 503] on button "Próximo" at bounding box center [1041, 505] width 97 height 30
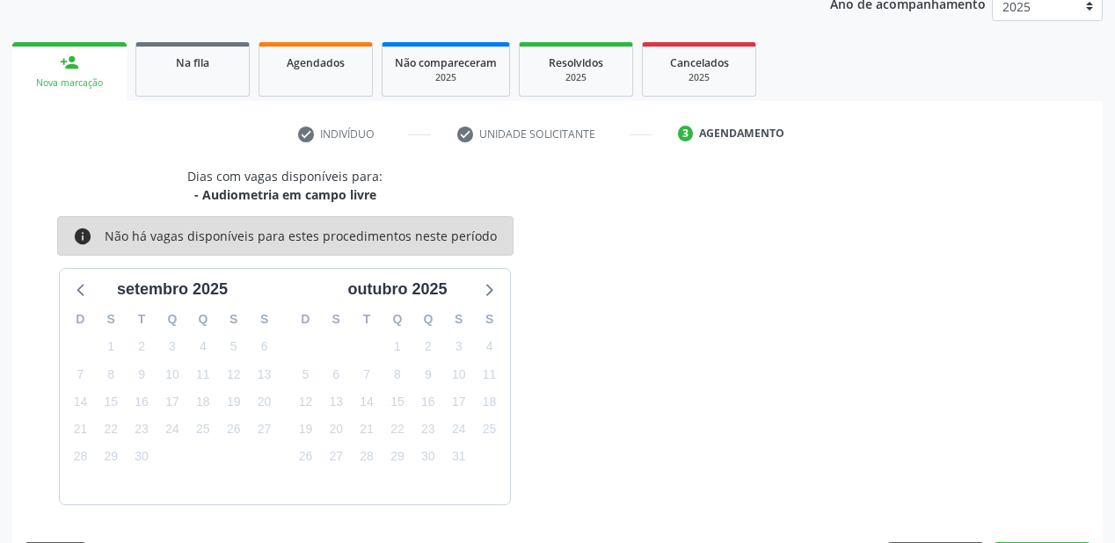
scroll to position [272, 0]
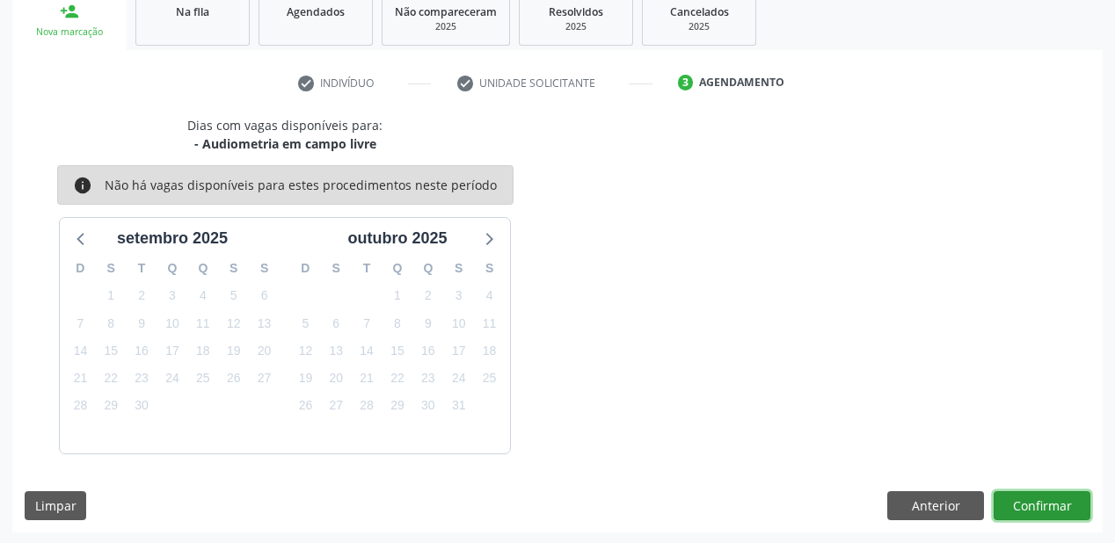
click at [1057, 503] on button "Confirmar" at bounding box center [1041, 506] width 97 height 30
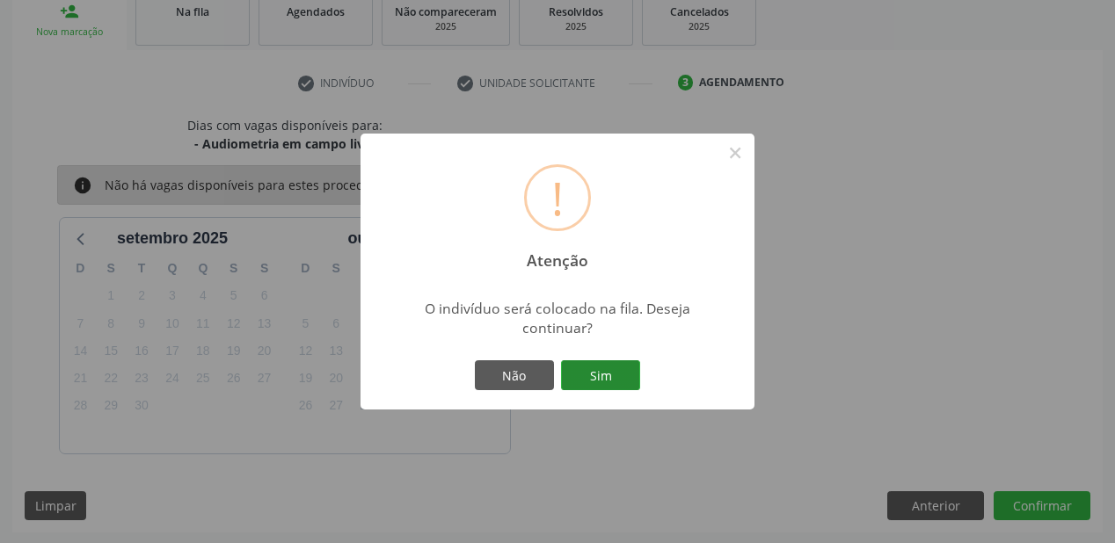
click at [625, 385] on button "Sim" at bounding box center [600, 375] width 79 height 30
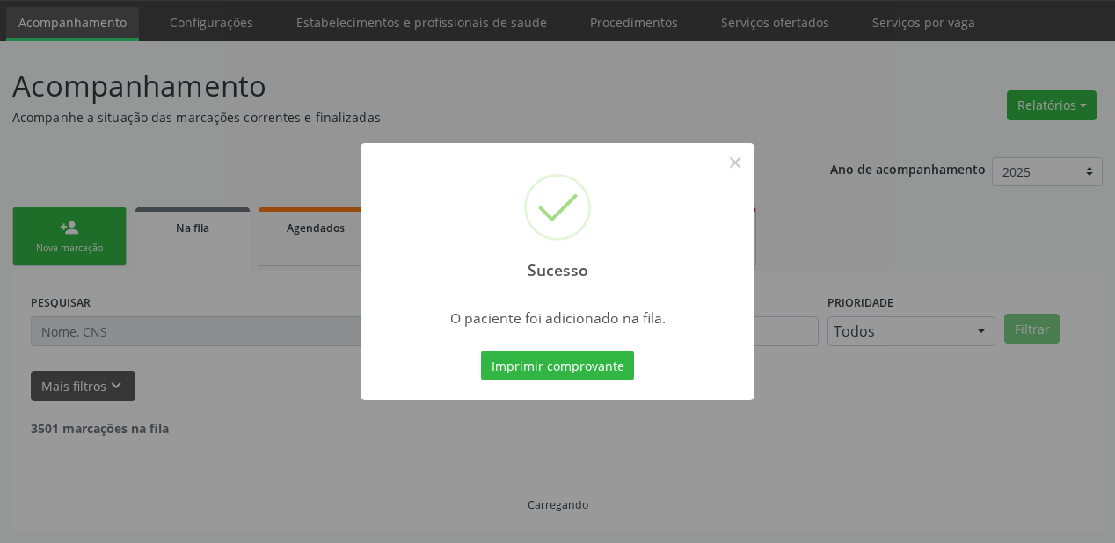
scroll to position [35, 0]
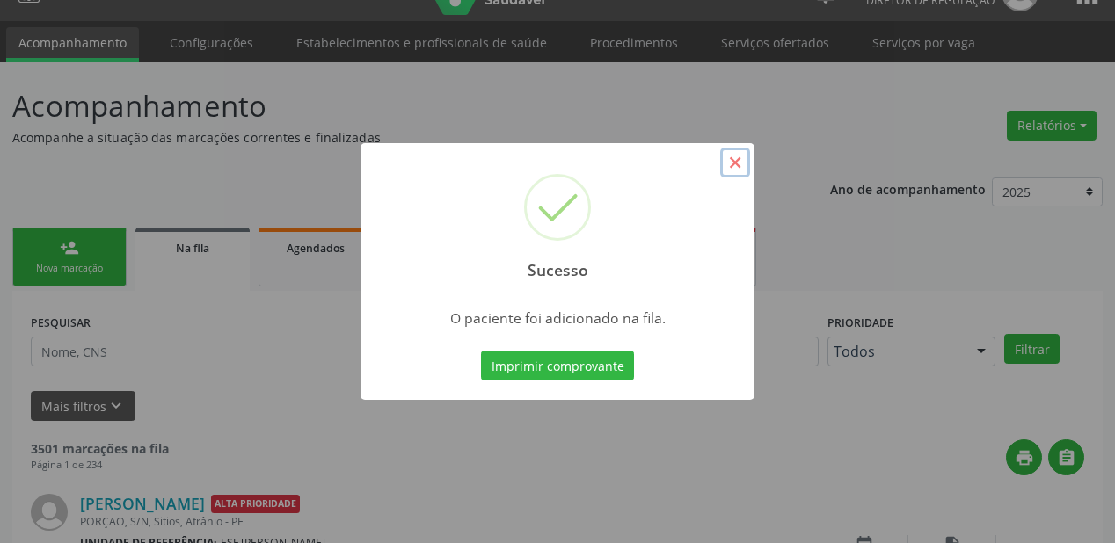
click at [728, 169] on button "×" at bounding box center [735, 163] width 30 height 30
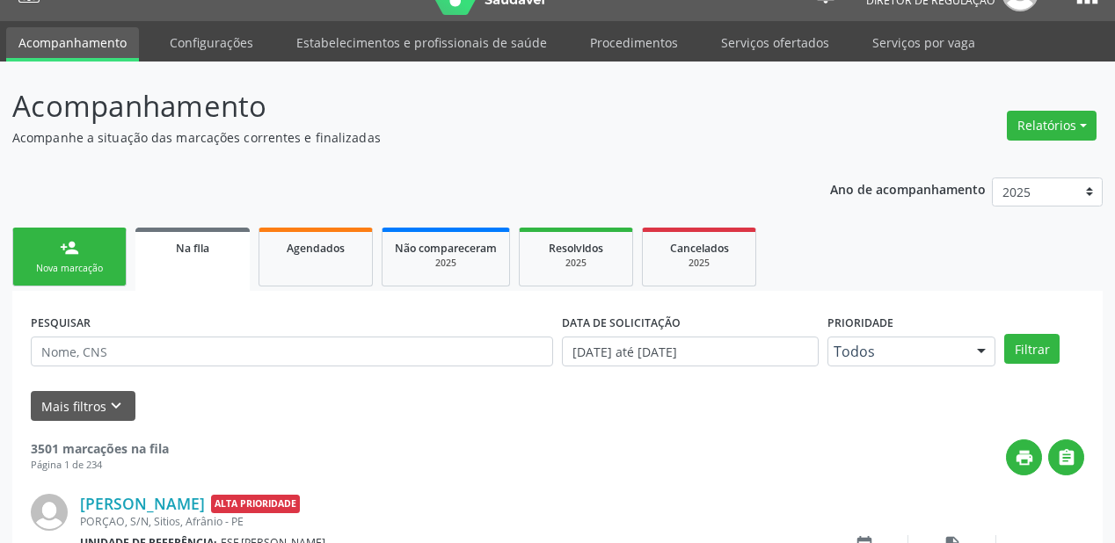
click at [77, 270] on div "Nova marcação" at bounding box center [69, 268] width 88 height 13
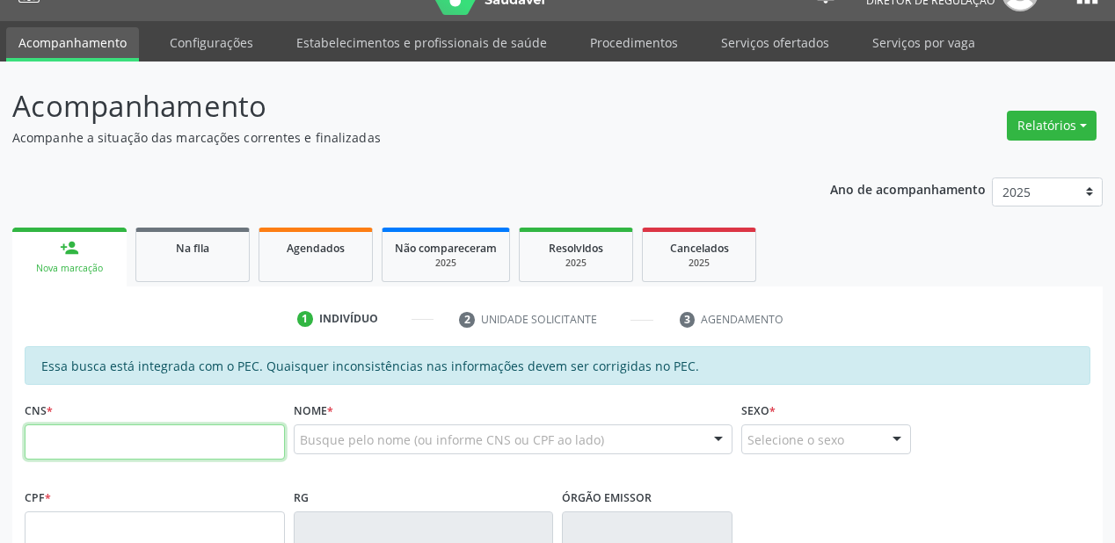
click at [97, 454] on input "text" at bounding box center [155, 442] width 260 height 35
type input "706 0018 2670 0041"
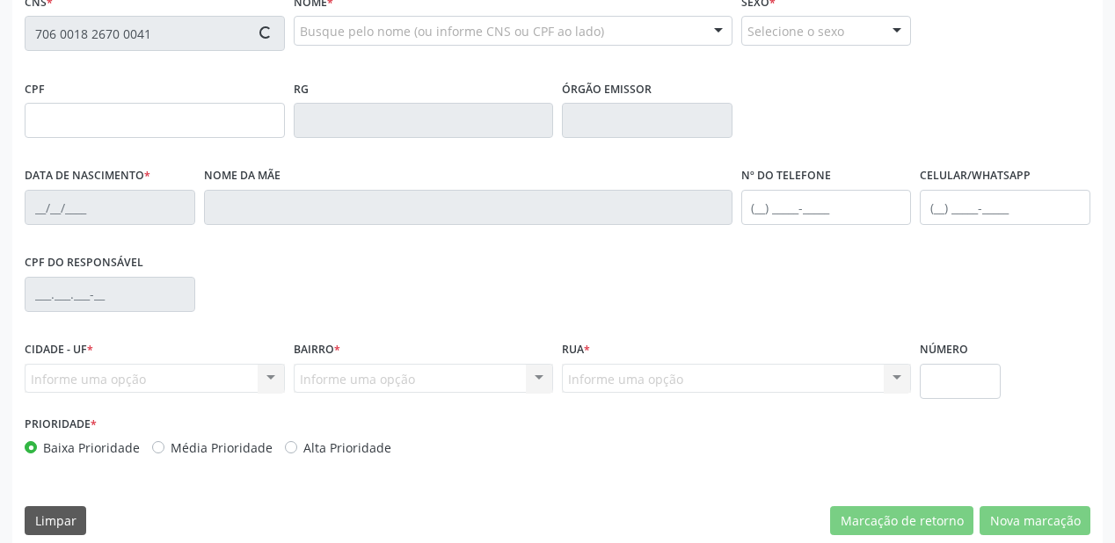
scroll to position [457, 0]
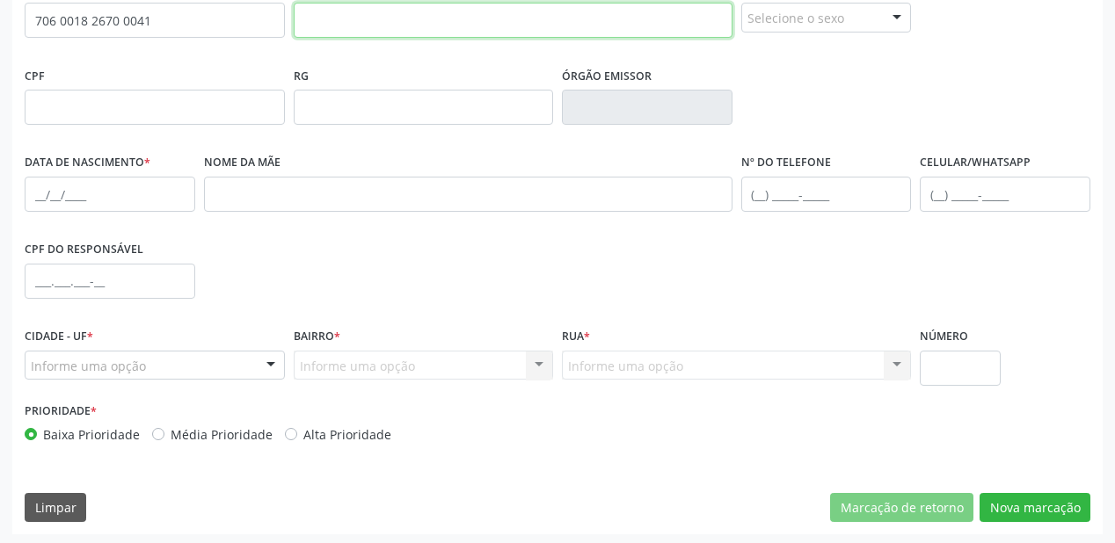
click at [393, 27] on input "text" at bounding box center [513, 20] width 439 height 35
click at [469, 18] on input "pedro henrique rodrigues desousa" at bounding box center [513, 20] width 439 height 35
type input "pedro henrique rodrigues de sousa"
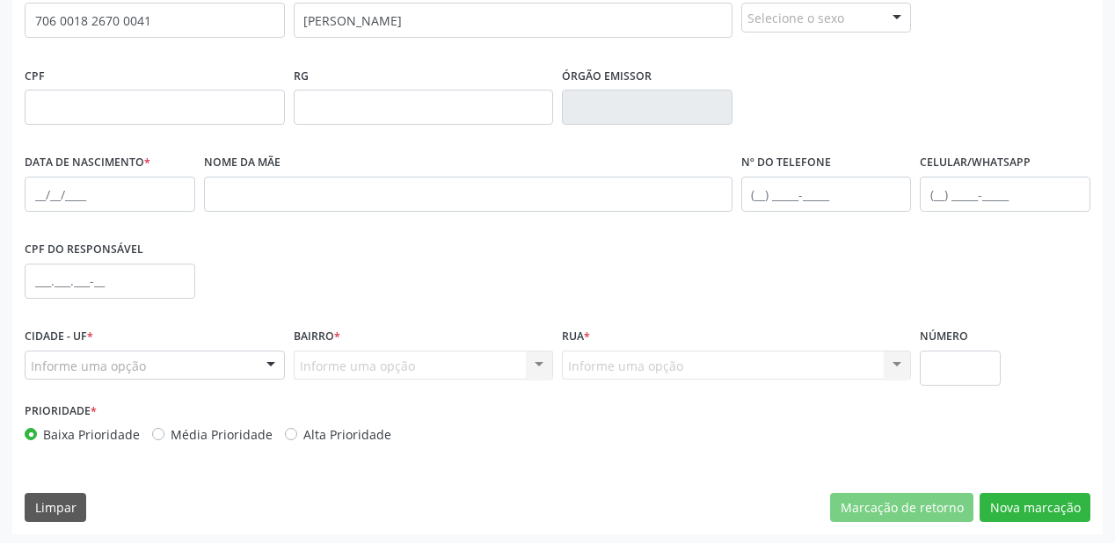
click at [883, 108] on div "CPF RG Órgão emissor" at bounding box center [557, 105] width 1074 height 87
click at [781, 21] on div "Selecione o sexo" at bounding box center [826, 18] width 171 height 30
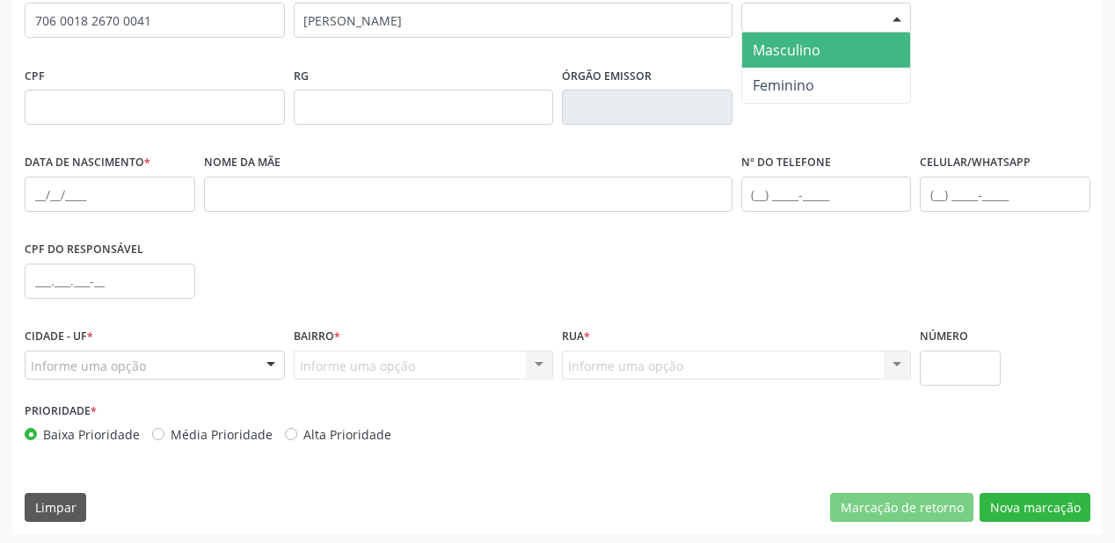
click at [772, 46] on span "Masculino" at bounding box center [787, 49] width 68 height 19
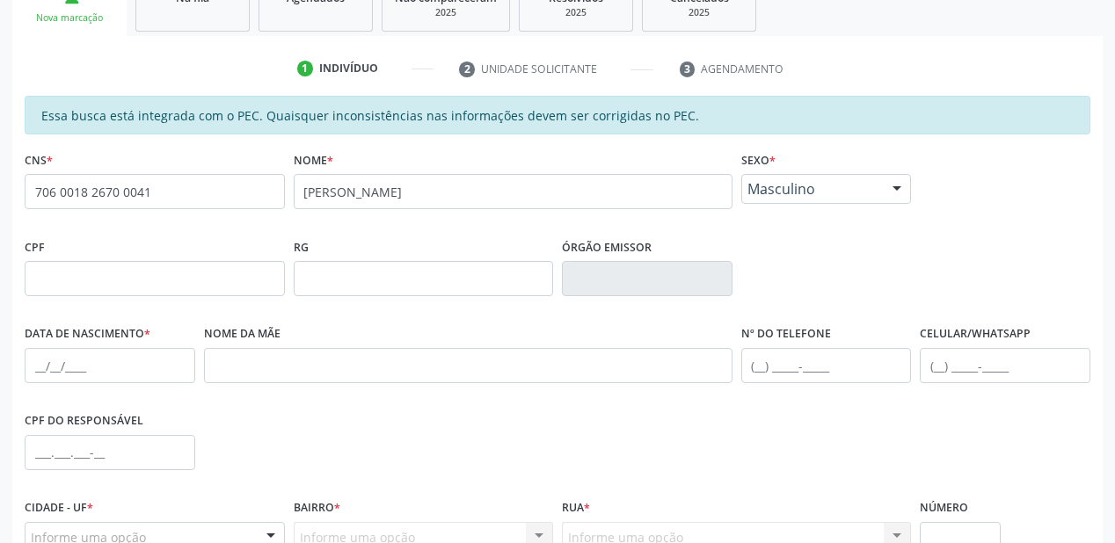
scroll to position [249, 0]
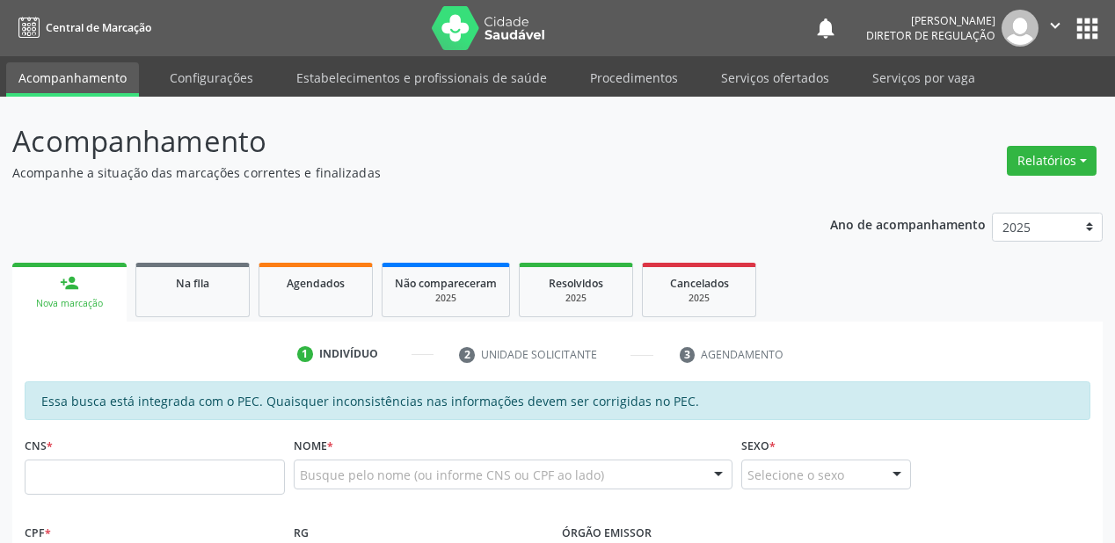
scroll to position [307, 0]
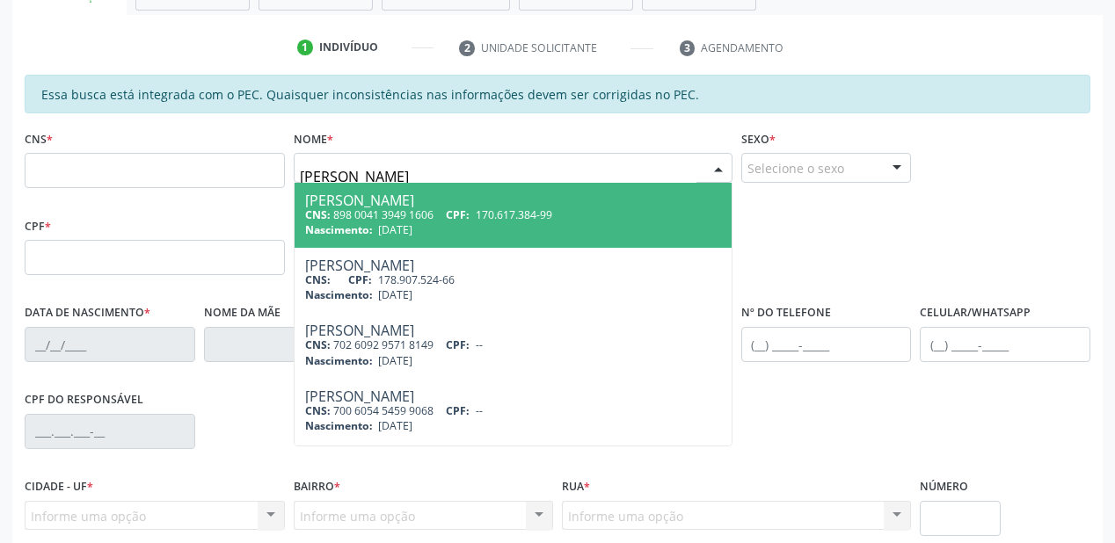
type input "[PERSON_NAME]"
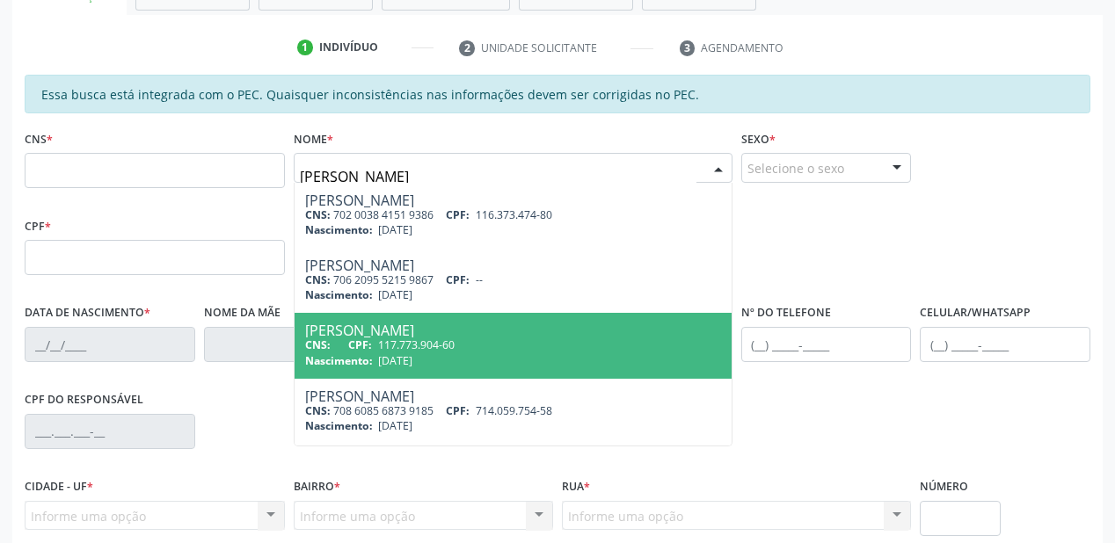
scroll to position [70, 0]
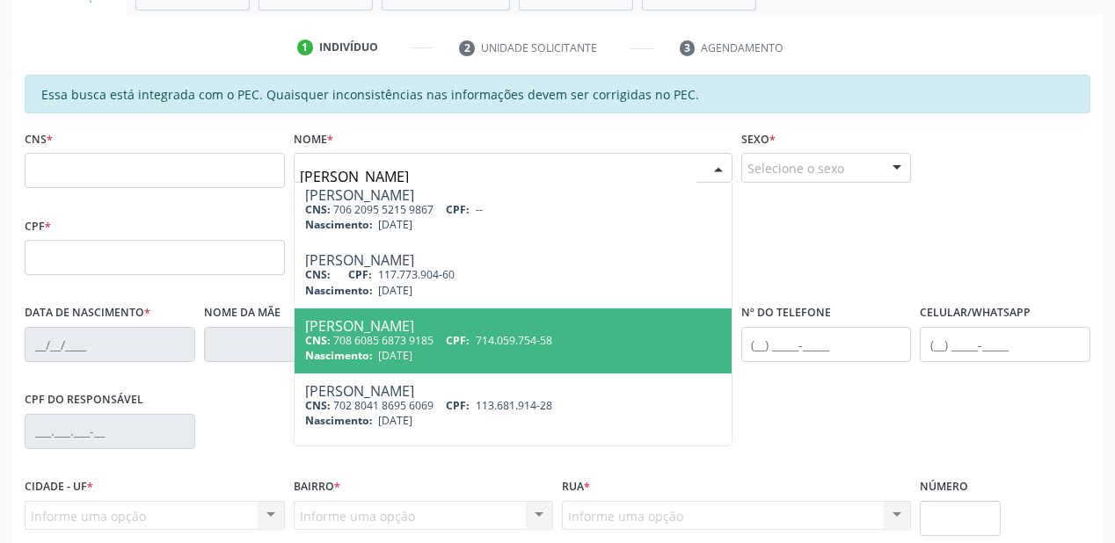
click at [431, 362] on span "Pedro Henrique Rodrigues CNS: 708 6085 6873 9185 CPF: 714.059.754-58 Nascimento…" at bounding box center [512, 341] width 437 height 65
type input "708 6085 6873 9185"
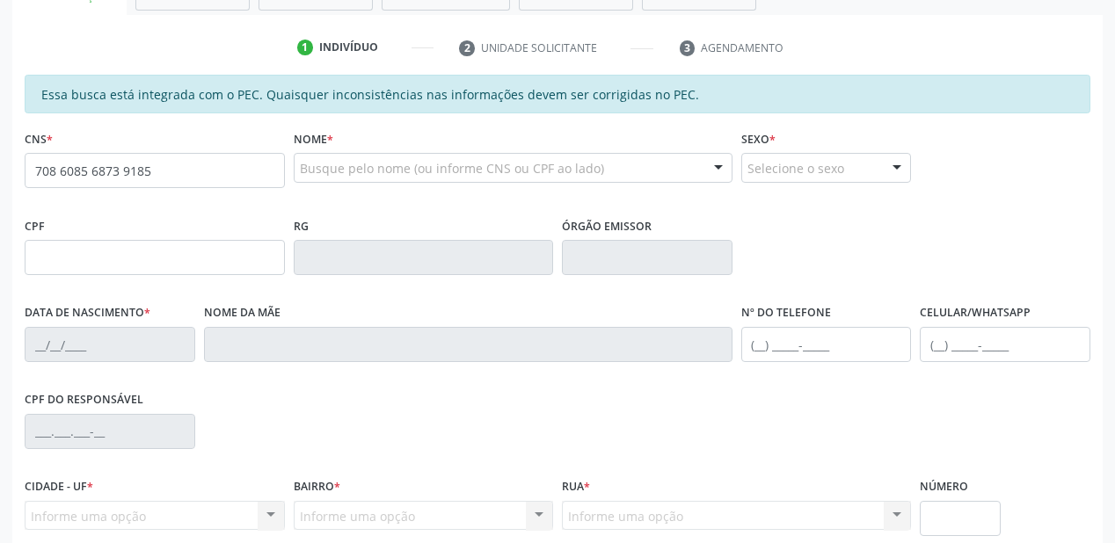
scroll to position [0, 0]
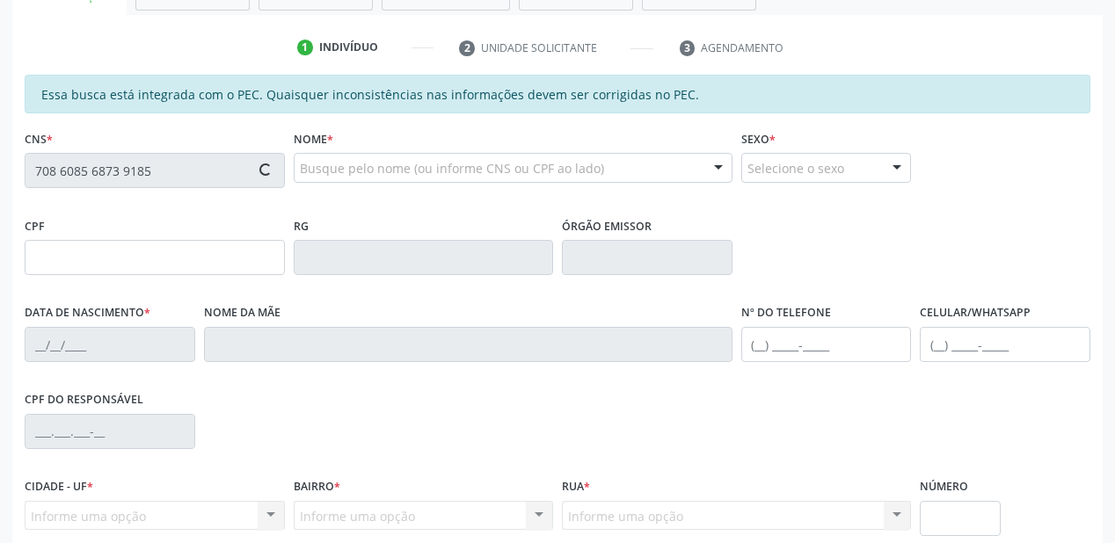
type input "714.059.754-58"
type input "[DATE]"
type input "Juscelina da Silva Rodrigues"
type input "(87) 9817-5934"
type input "S/N"
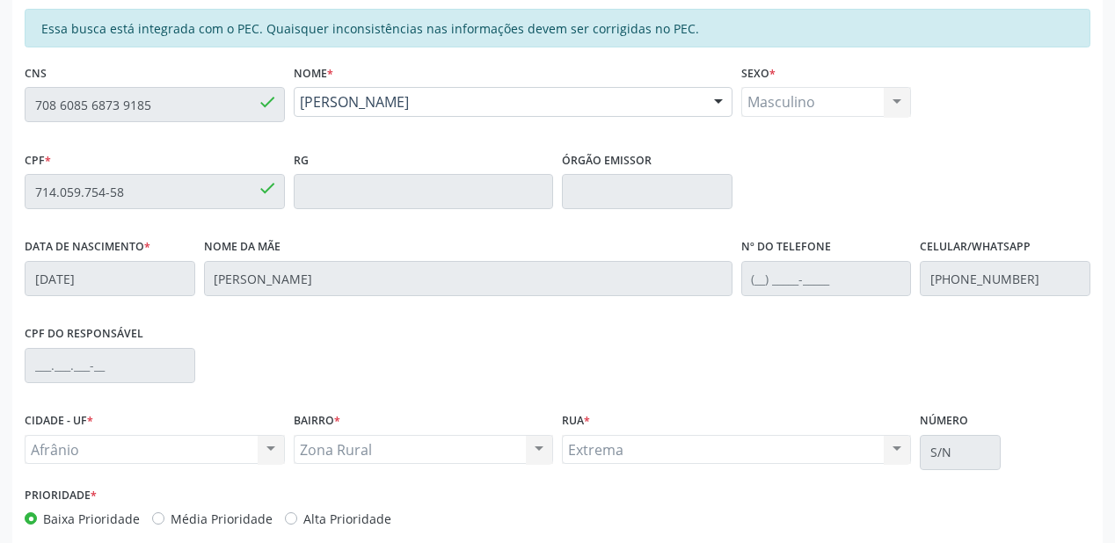
scroll to position [249, 0]
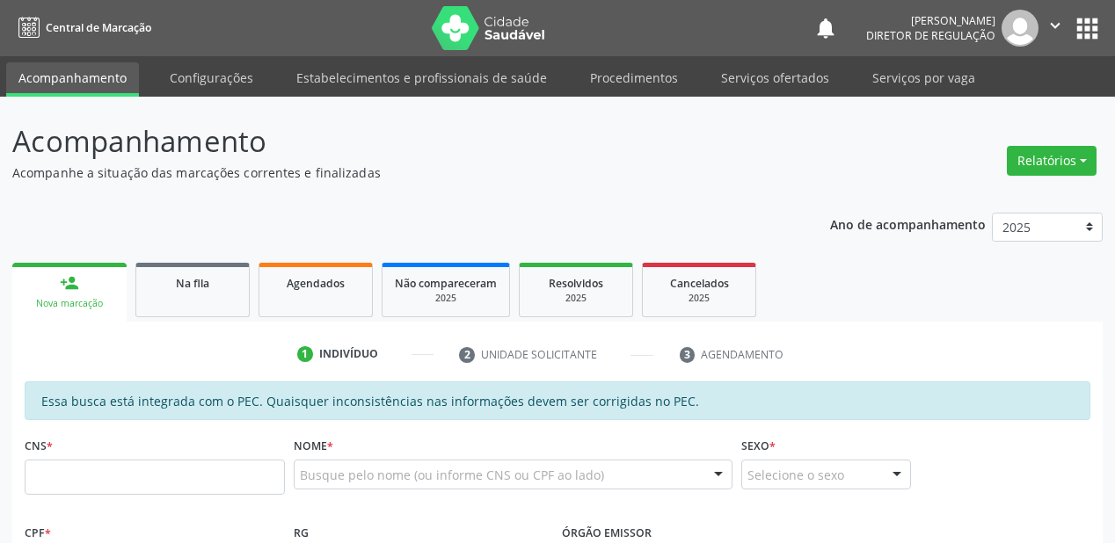
scroll to position [307, 0]
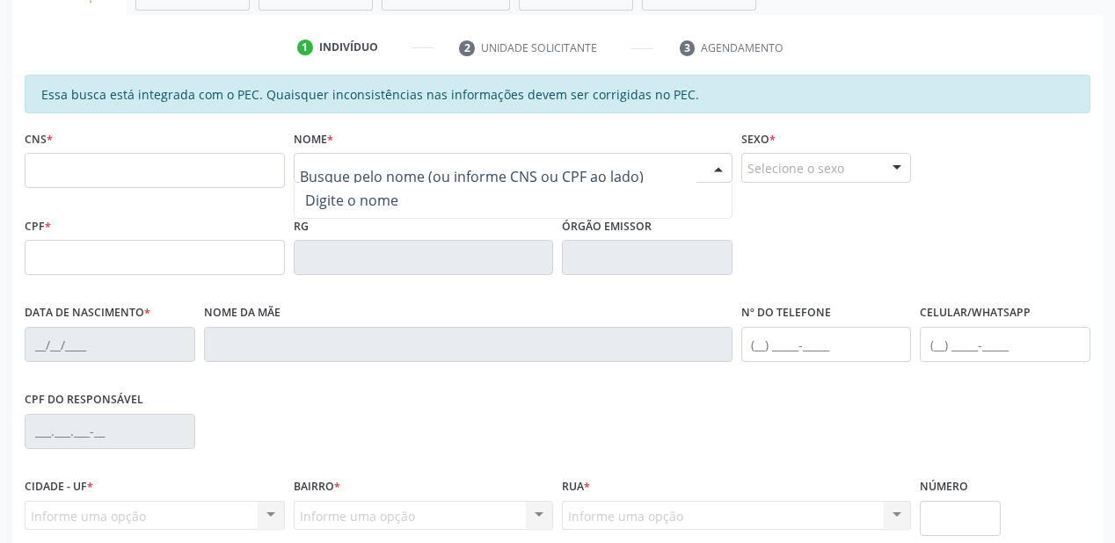
click at [326, 167] on input "text" at bounding box center [498, 176] width 396 height 35
type input "o"
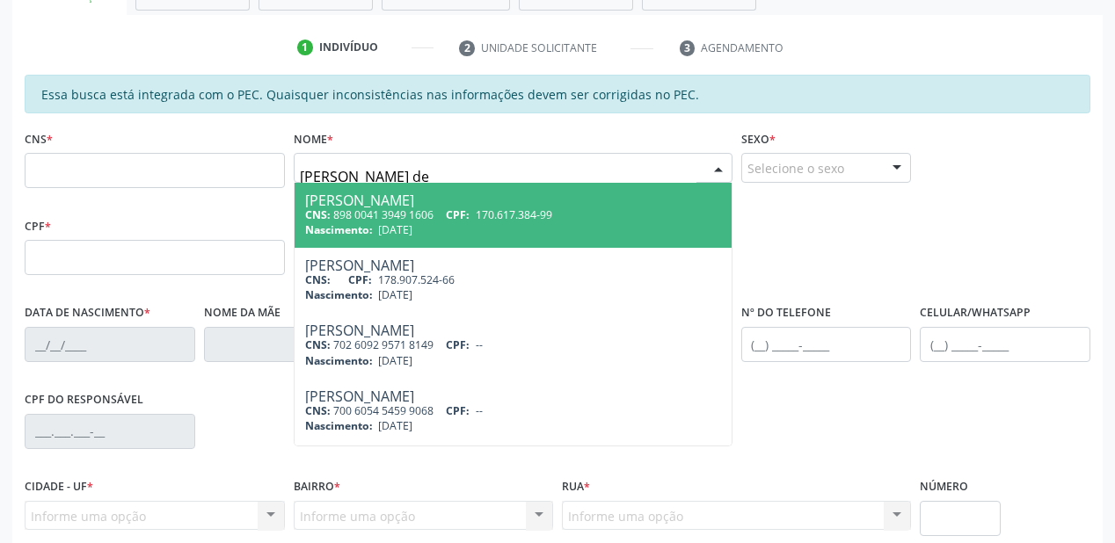
type input "[PERSON_NAME] de"
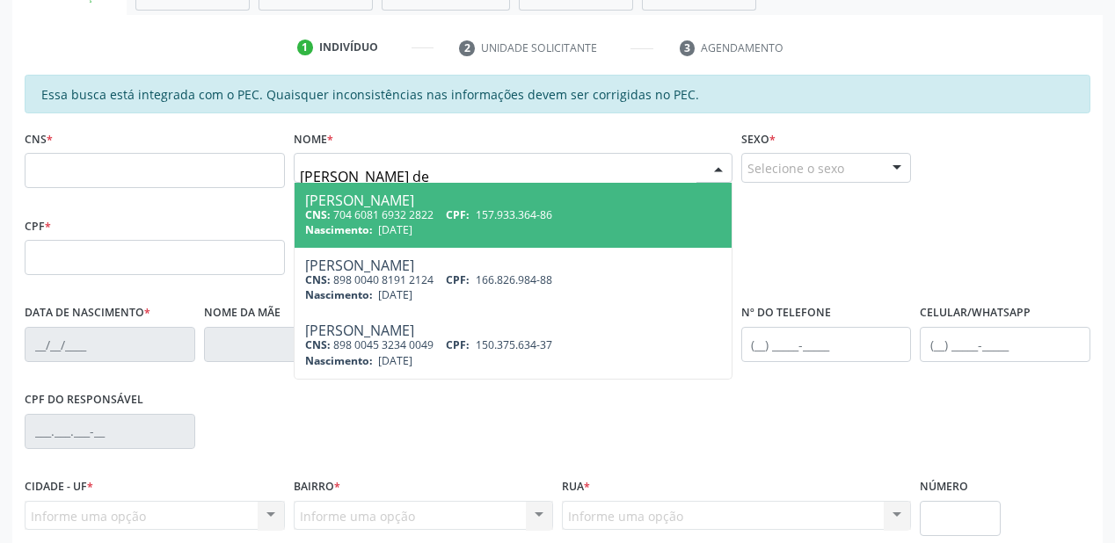
click at [475, 229] on div "Nascimento: [DATE]" at bounding box center [513, 229] width 416 height 15
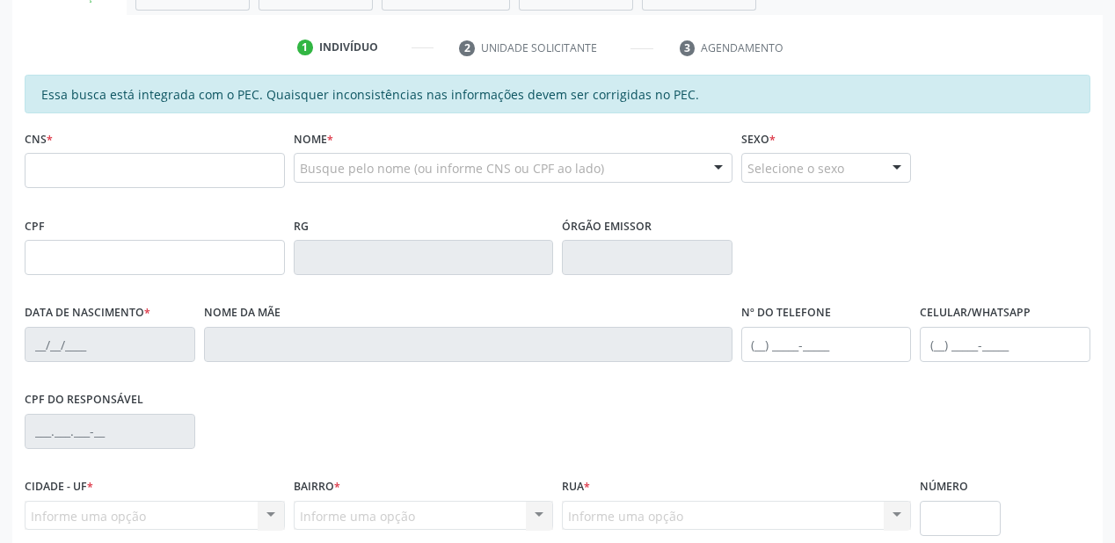
type input "704 6081 6932 2822"
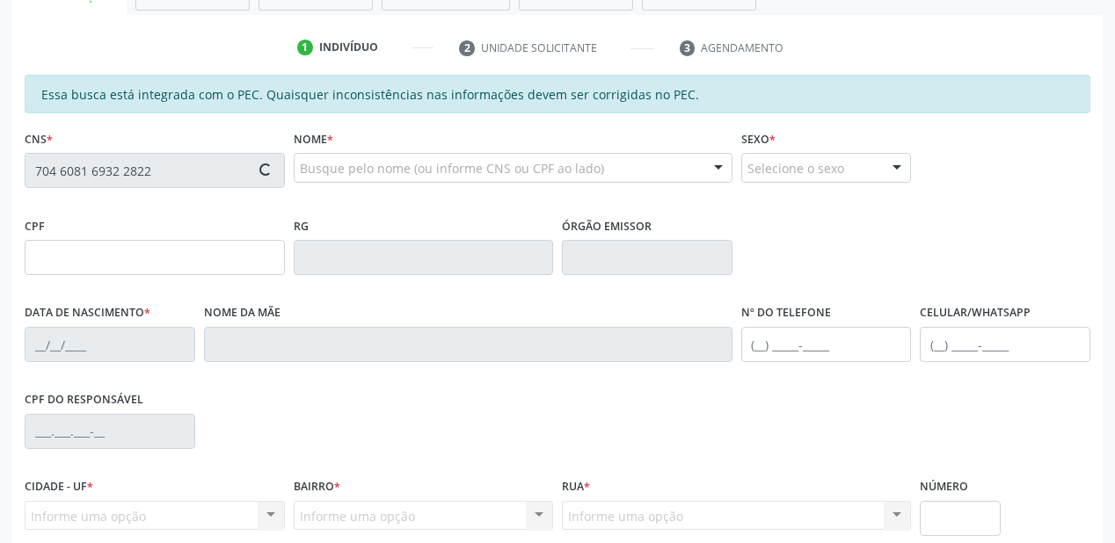
type input "157.933.364-86"
type input "[DATE]"
type input "[PERSON_NAME]"
type input "[PHONE_NUMBER]"
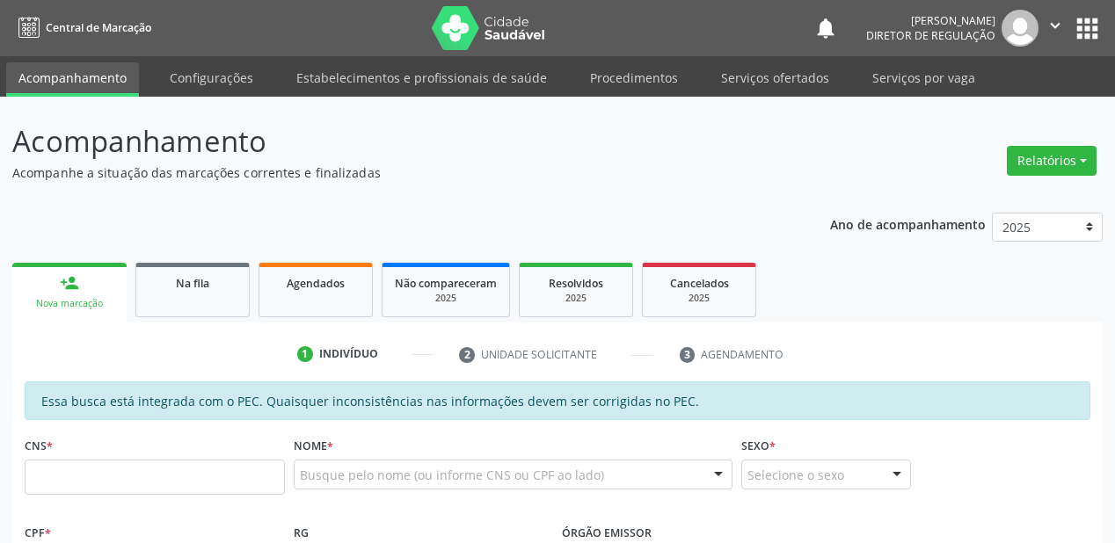
scroll to position [307, 0]
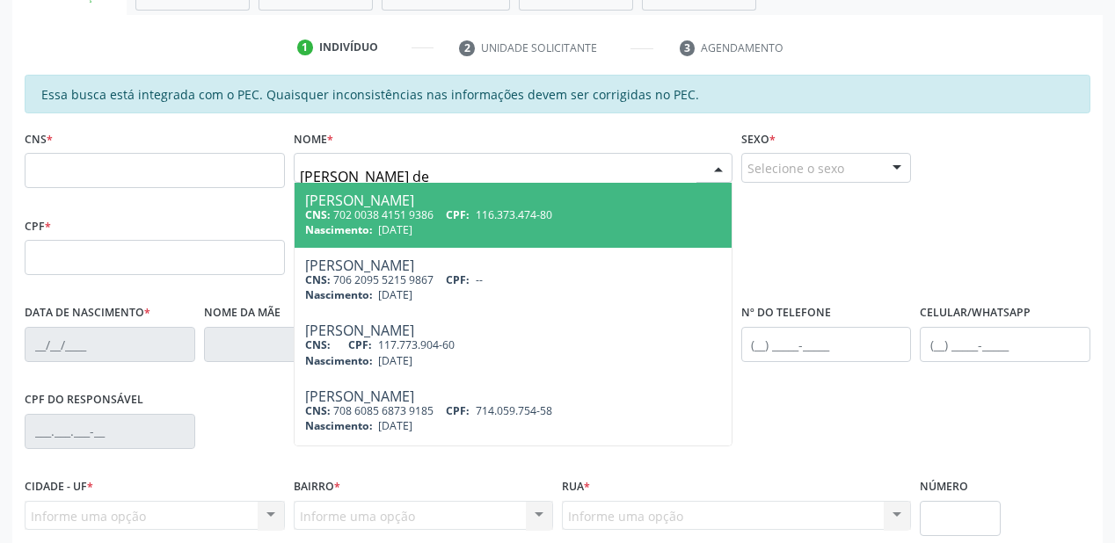
type input "[PERSON_NAME] de"
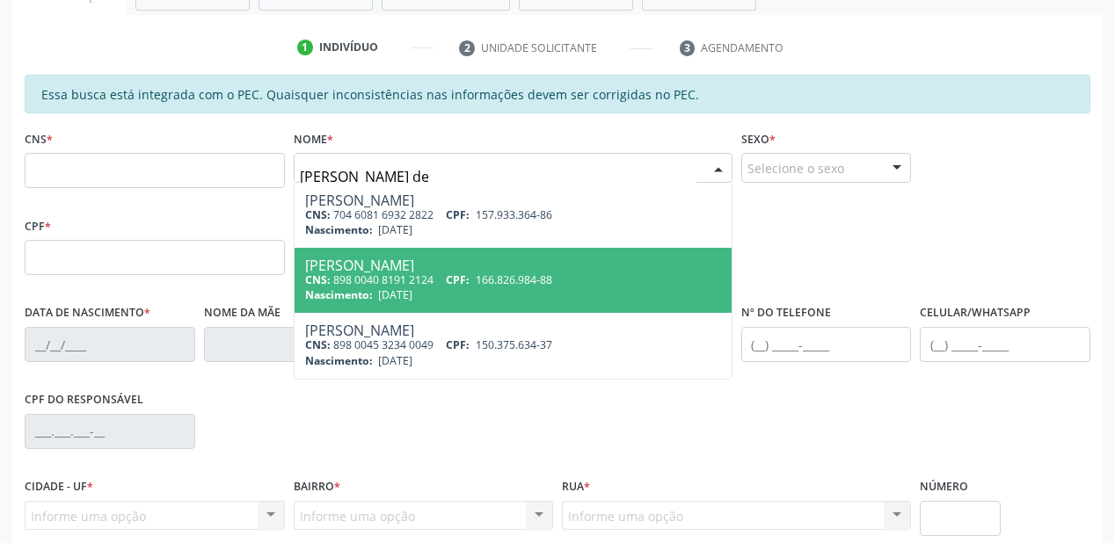
click at [403, 292] on span "[DATE]" at bounding box center [395, 294] width 34 height 15
type input "898 0040 8191 2124"
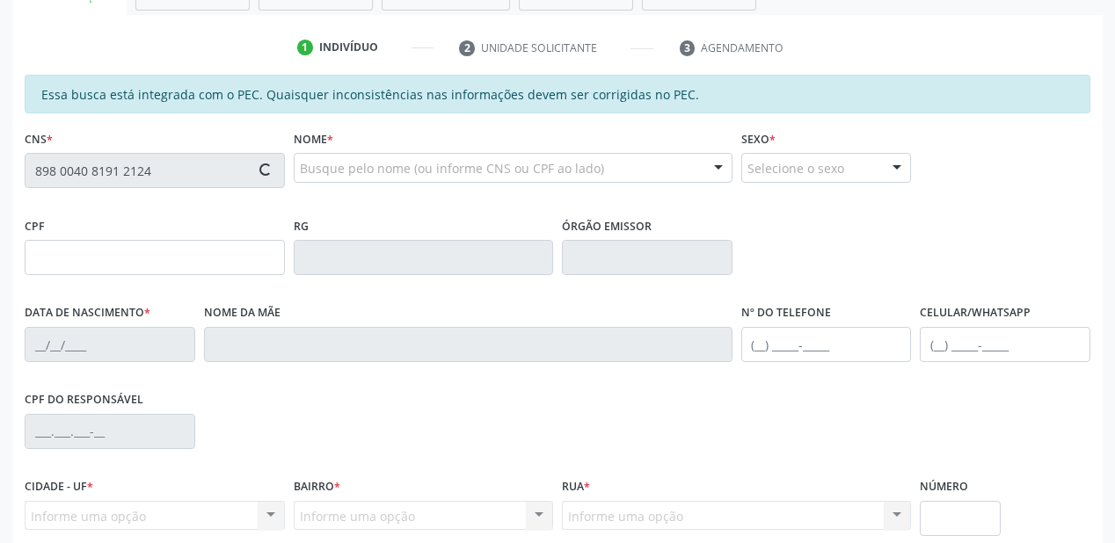
type input "166.826.984-88"
type input "[DATE]"
type input "[PERSON_NAME] dos Anjos"
type input "[PHONE_NUMBER]"
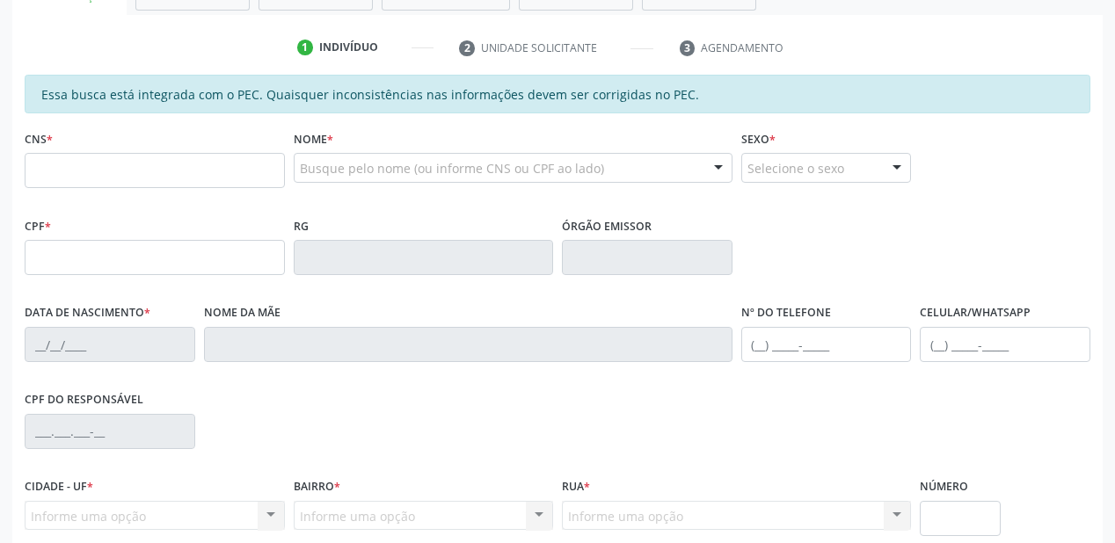
scroll to position [307, 0]
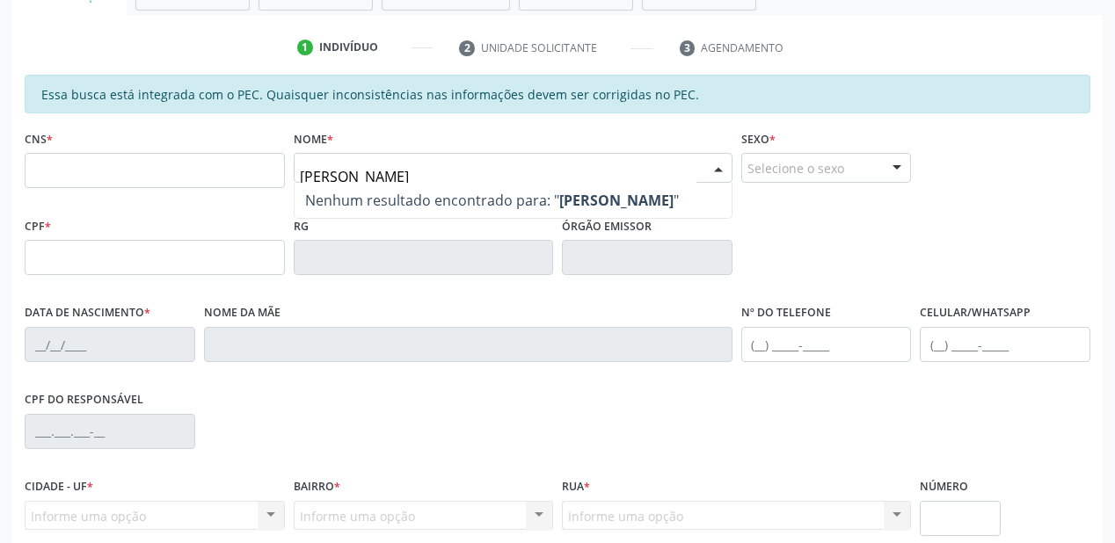
type input "[PERSON_NAME]"
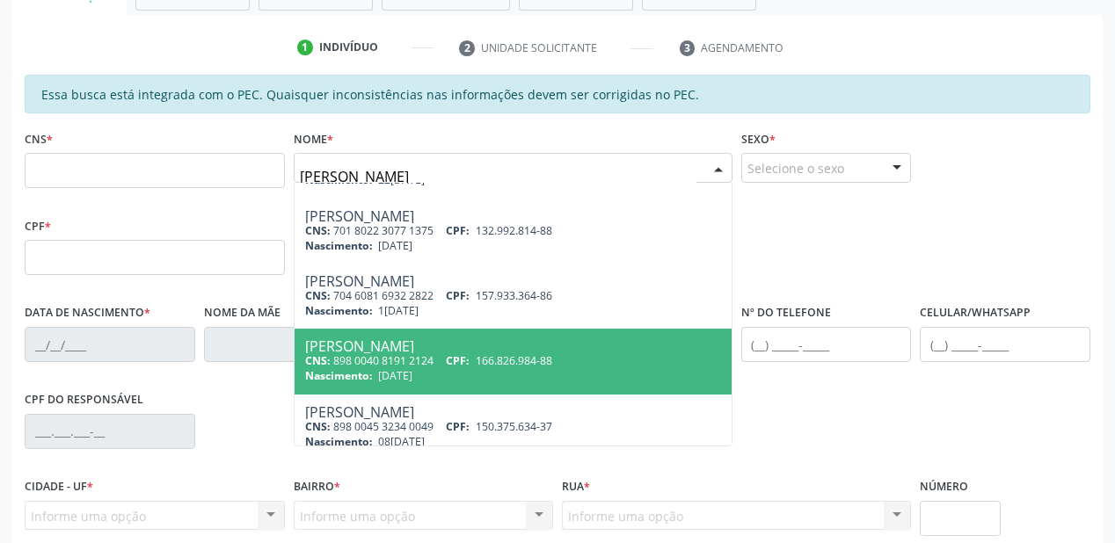
scroll to position [390, 0]
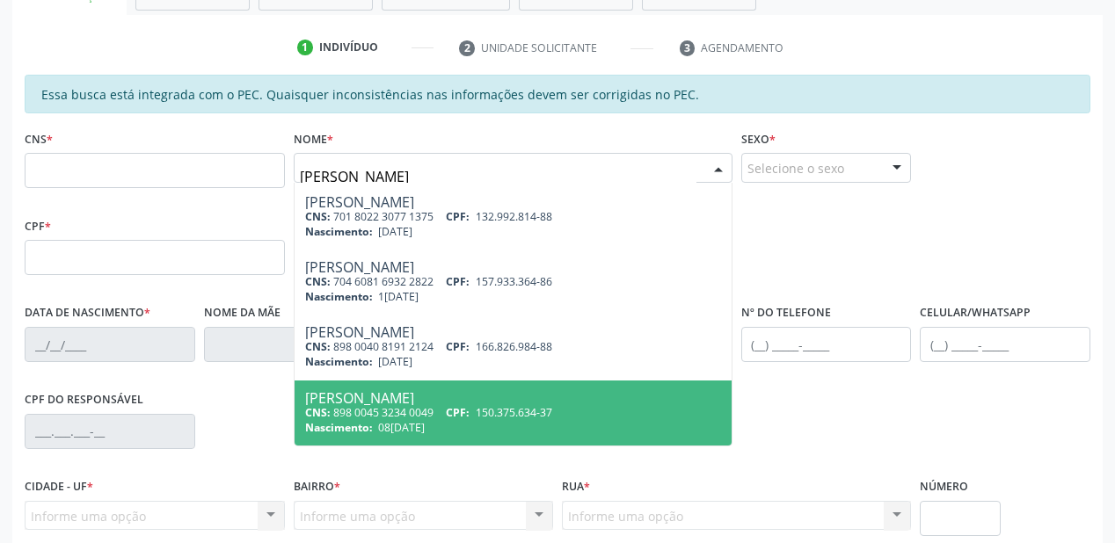
click at [507, 422] on div "Nascimento: 08[DATE]" at bounding box center [513, 427] width 416 height 15
type input "898 0045 3234 0049"
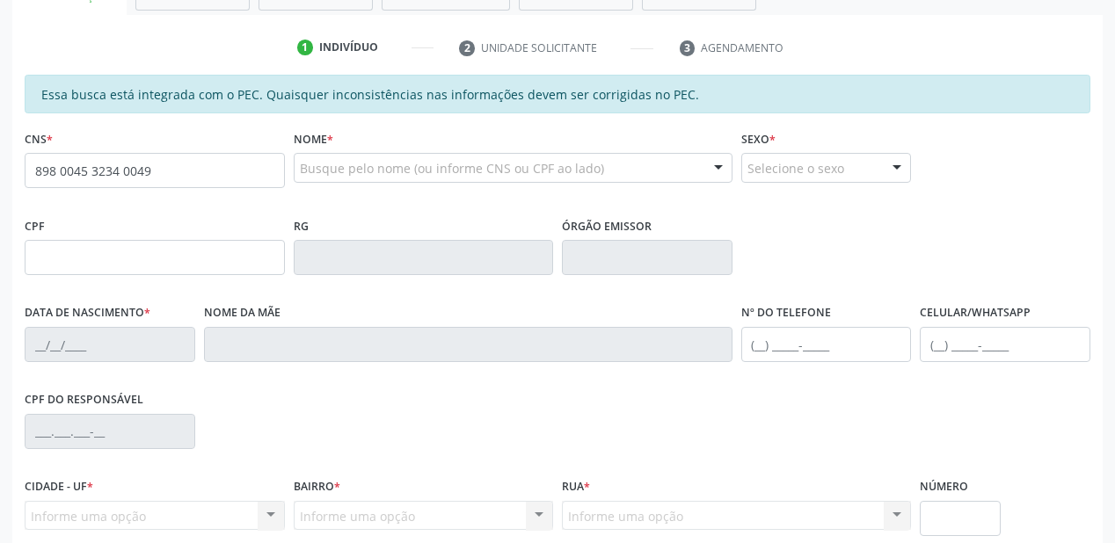
scroll to position [0, 0]
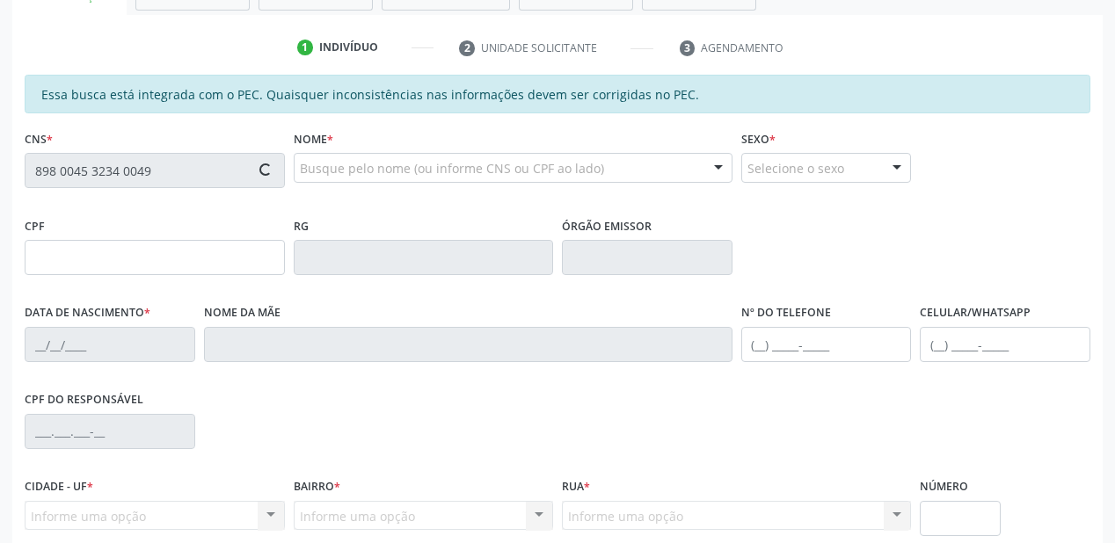
type input "150.375.634-37"
type input "08[DATE]"
type input "[PERSON_NAME]"
type input "[PHONE_NUMBER]"
type input "S/N"
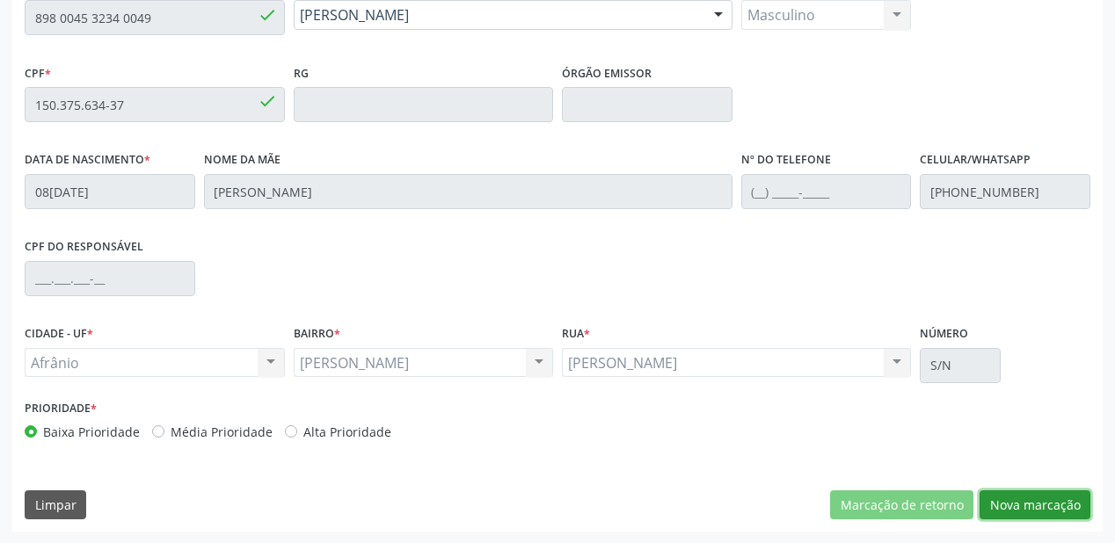
click at [1000, 506] on button "Nova marcação" at bounding box center [1034, 506] width 111 height 30
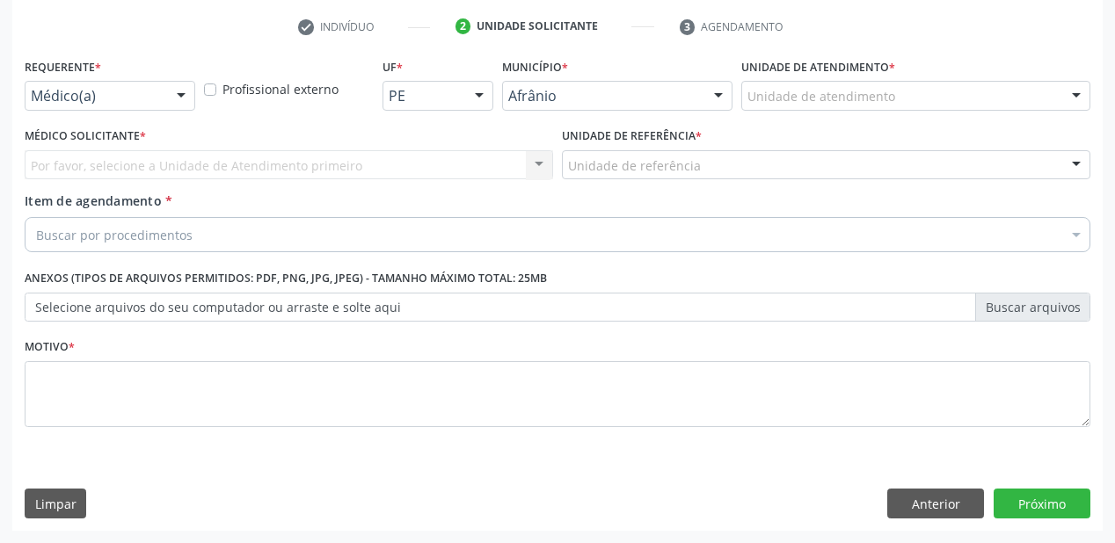
scroll to position [327, 0]
drag, startPoint x: 772, startPoint y: 95, endPoint x: 782, endPoint y: 149, distance: 54.5
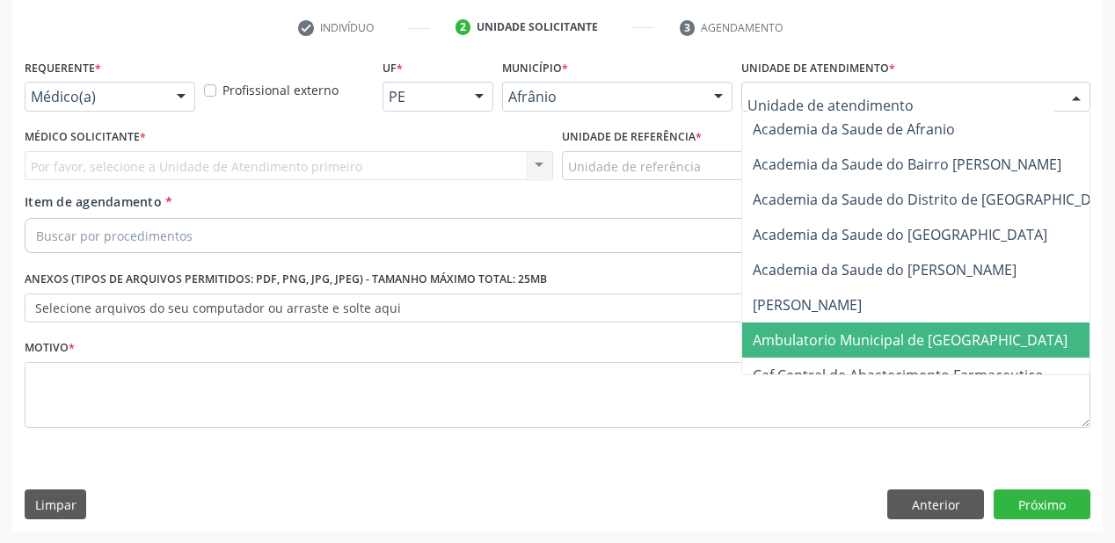
click at [781, 341] on span "Ambulatorio Municipal de [GEOGRAPHIC_DATA]" at bounding box center [910, 340] width 315 height 19
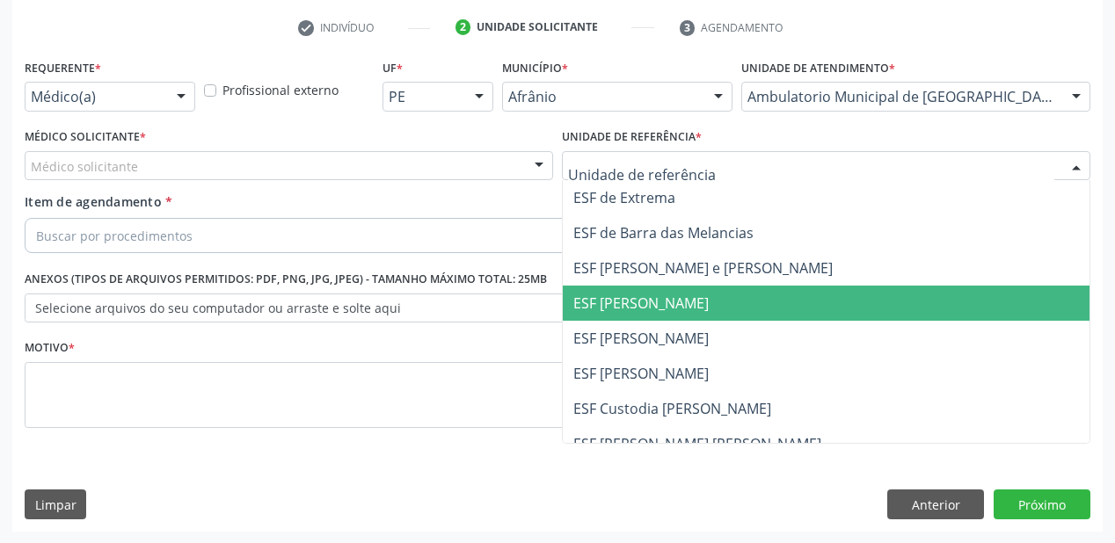
drag, startPoint x: 621, startPoint y: 313, endPoint x: 597, endPoint y: 309, distance: 24.0
click at [621, 313] on span "ESF [PERSON_NAME]" at bounding box center [826, 303] width 527 height 35
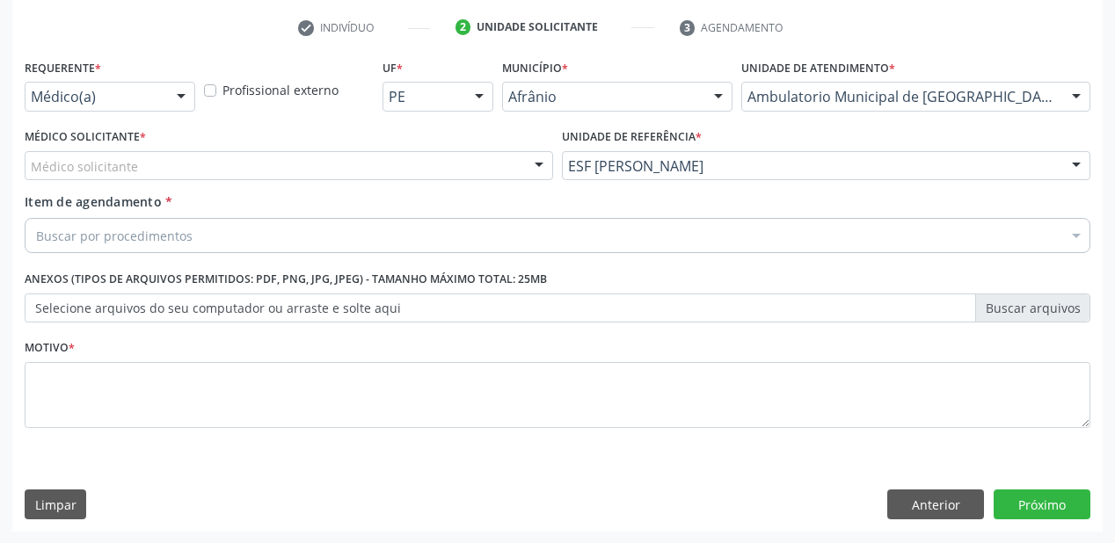
drag, startPoint x: 100, startPoint y: 167, endPoint x: 111, endPoint y: 190, distance: 25.2
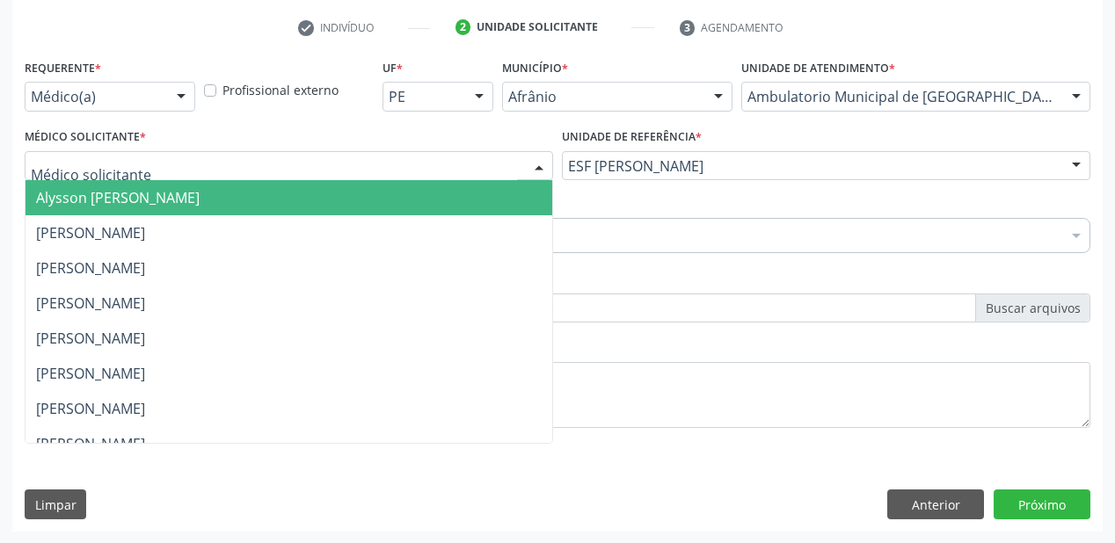
drag, startPoint x: 114, startPoint y: 205, endPoint x: 117, endPoint y: 229, distance: 24.8
click at [114, 208] on span "Alysson [PERSON_NAME]" at bounding box center [288, 197] width 527 height 35
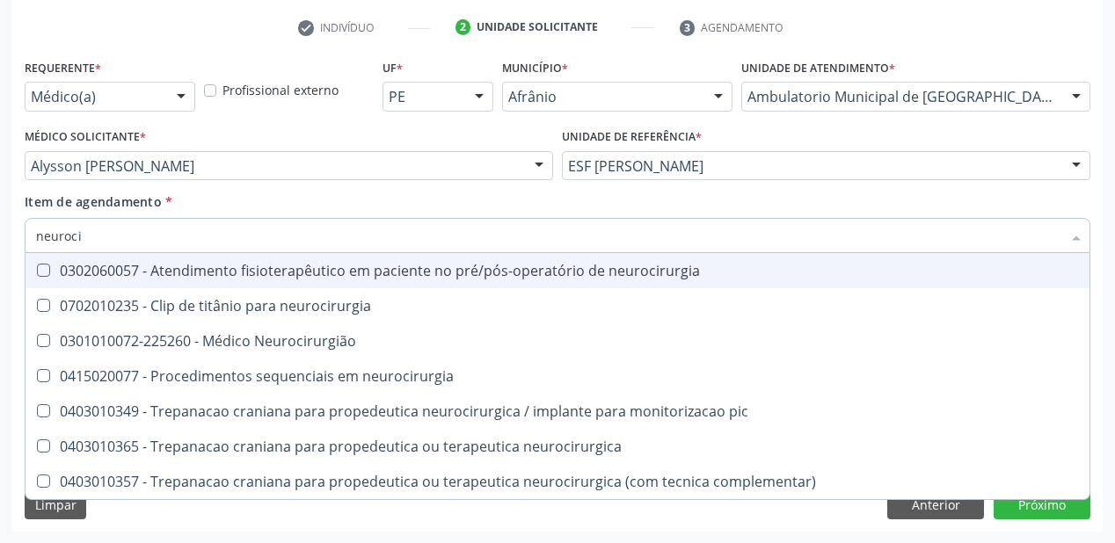
type input "neurocir"
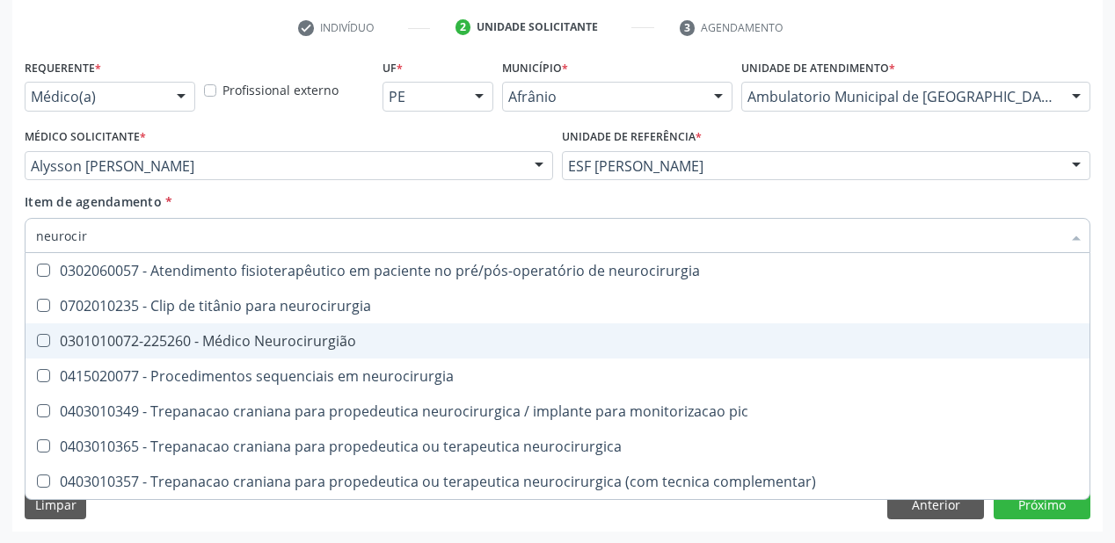
drag, startPoint x: 144, startPoint y: 341, endPoint x: 120, endPoint y: 341, distance: 23.7
click at [140, 339] on div "0301010072-225260 - Médico Neurocirurgião" at bounding box center [557, 341] width 1043 height 14
checkbox Neurocirurgião "true"
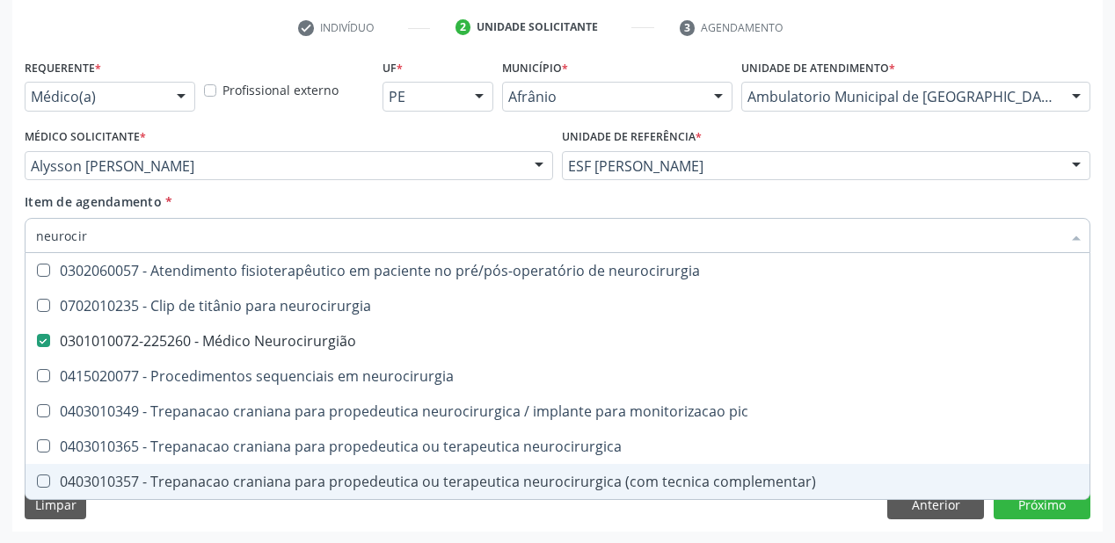
drag, startPoint x: 129, startPoint y: 513, endPoint x: 113, endPoint y: 454, distance: 62.1
click at [128, 513] on div "Requerente * Médico(a) Médico(a) Enfermeiro(a) Paciente Nenhum resultado encont…" at bounding box center [557, 293] width 1090 height 477
checkbox neurocirurgia "true"
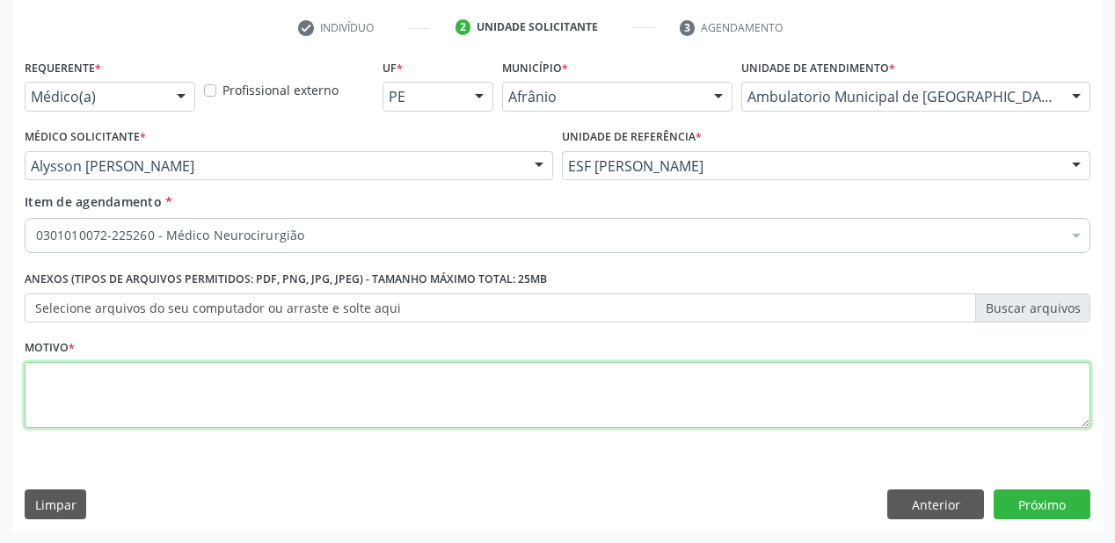
click at [88, 387] on textarea at bounding box center [557, 395] width 1065 height 67
type textarea "retyorno"
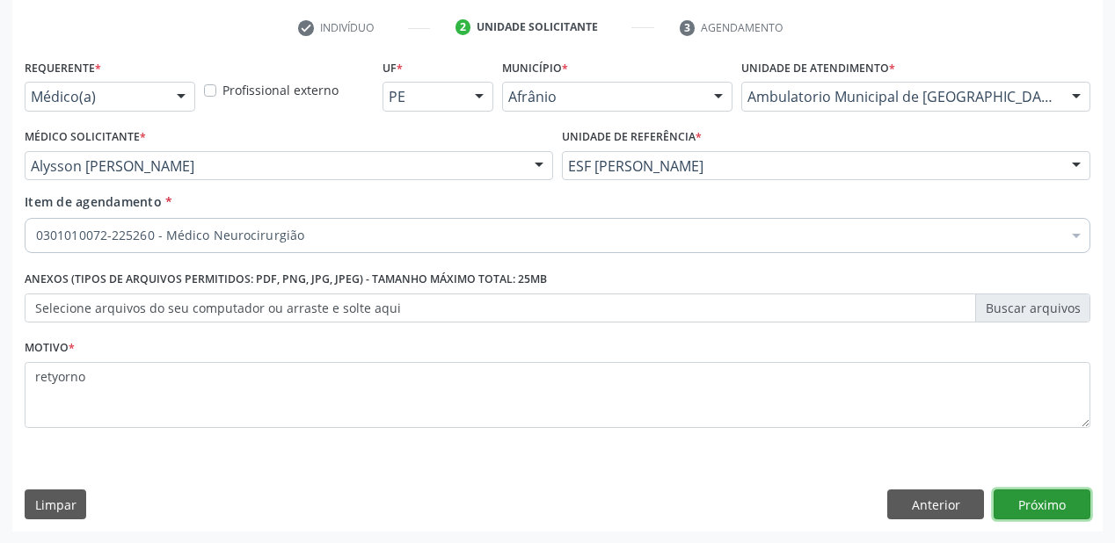
click at [1024, 503] on button "Próximo" at bounding box center [1041, 505] width 97 height 30
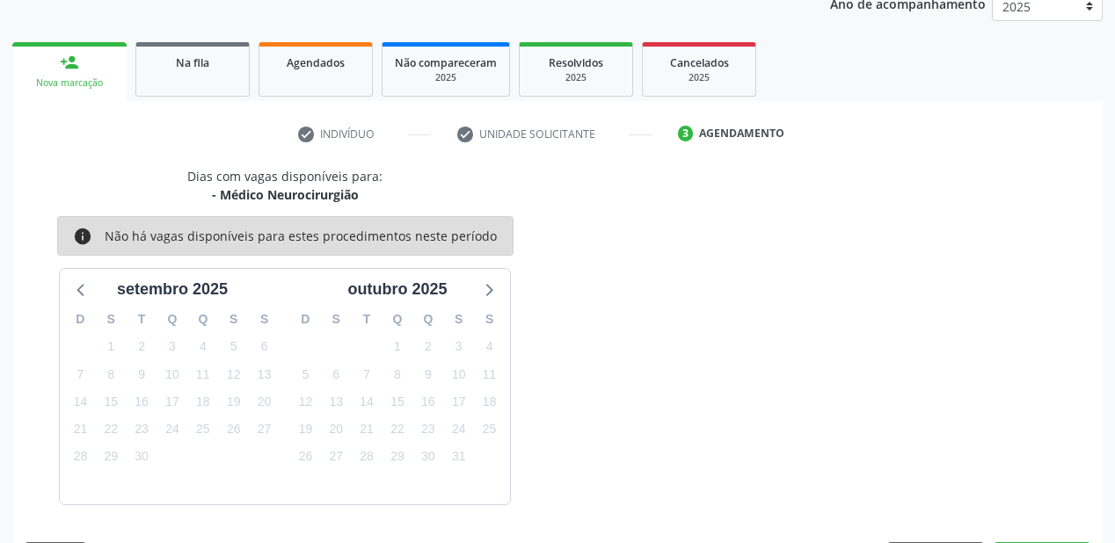
scroll to position [272, 0]
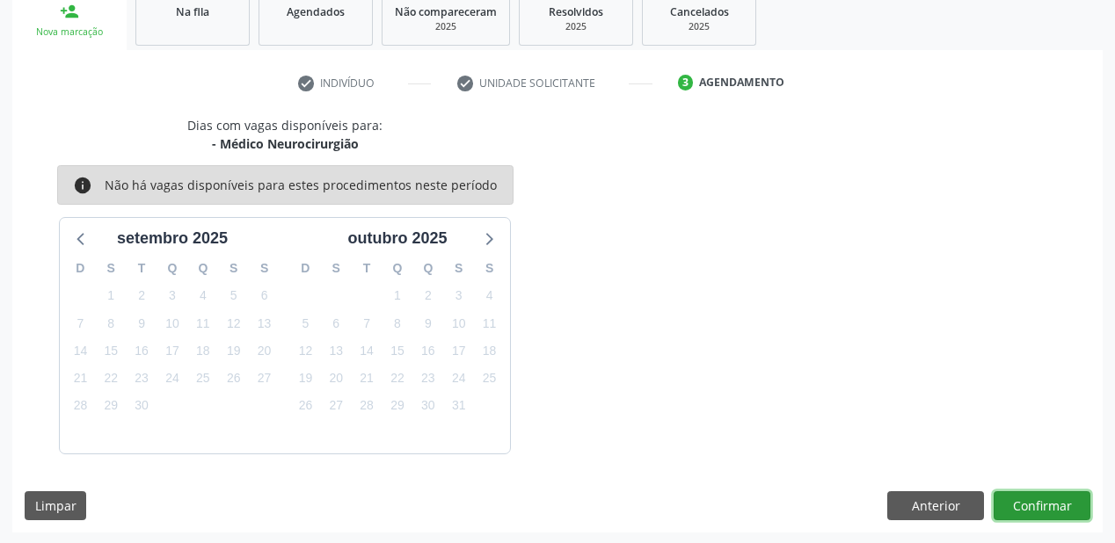
click at [1011, 501] on button "Confirmar" at bounding box center [1041, 506] width 97 height 30
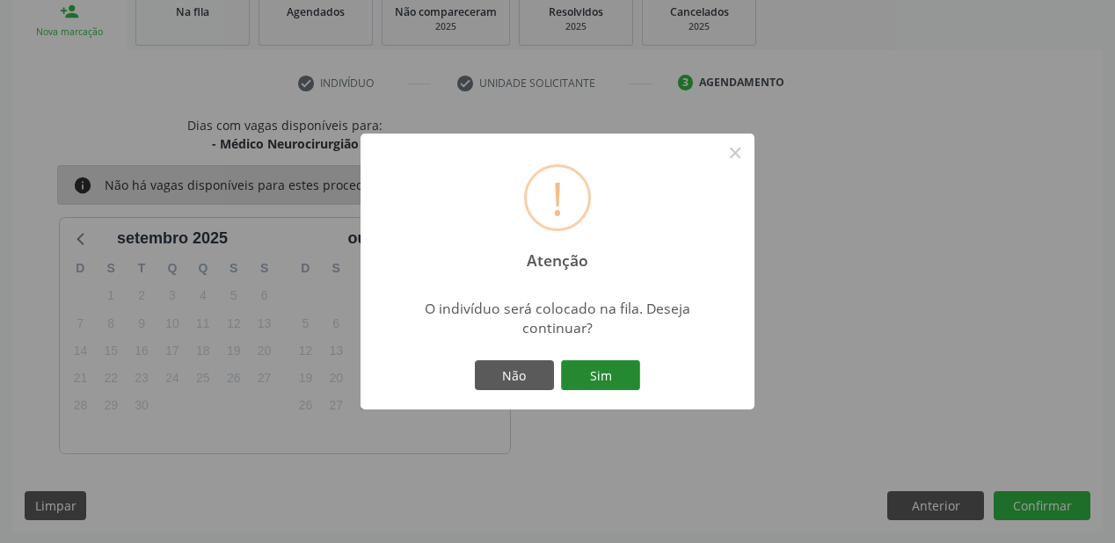
click at [614, 382] on button "Sim" at bounding box center [600, 375] width 79 height 30
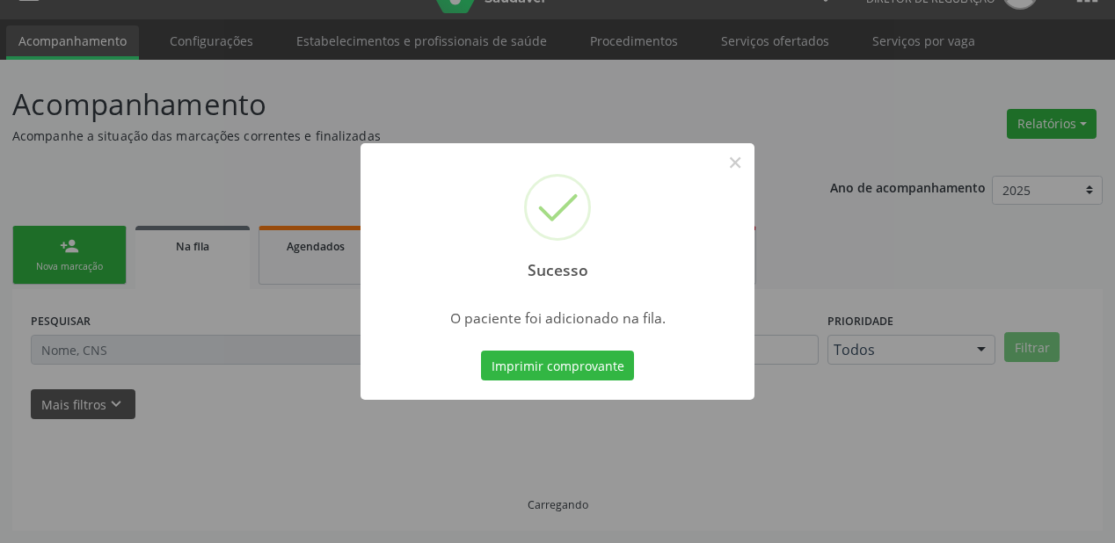
scroll to position [35, 0]
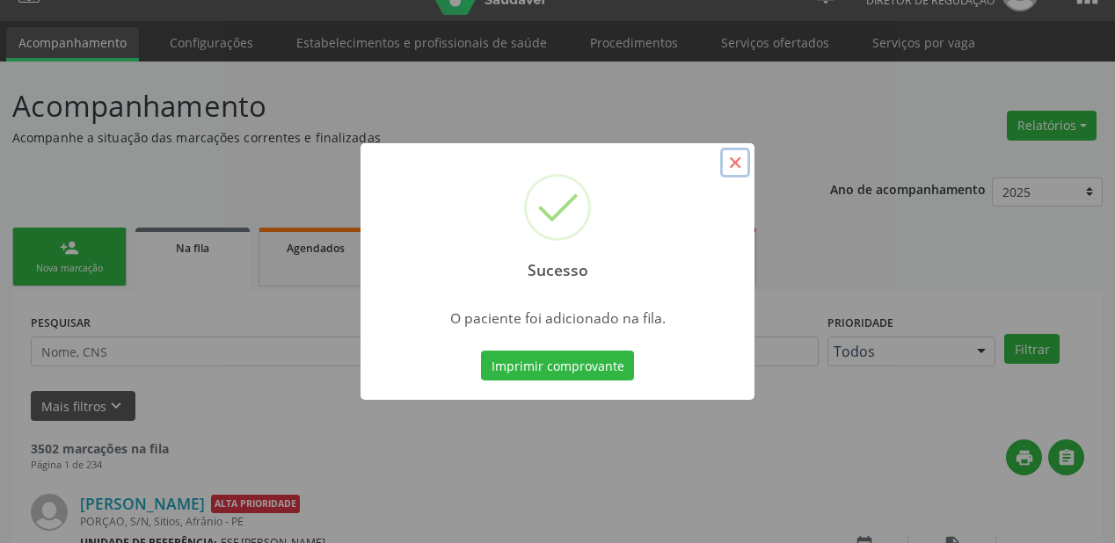
click at [731, 163] on button "×" at bounding box center [735, 163] width 30 height 30
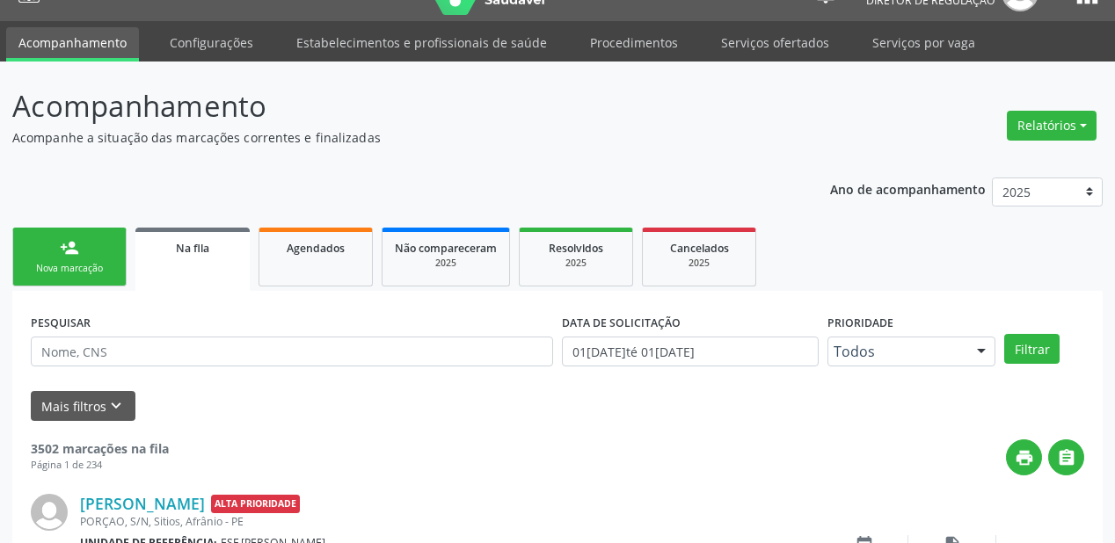
click at [82, 257] on link "person_add Nova marcação" at bounding box center [69, 257] width 114 height 59
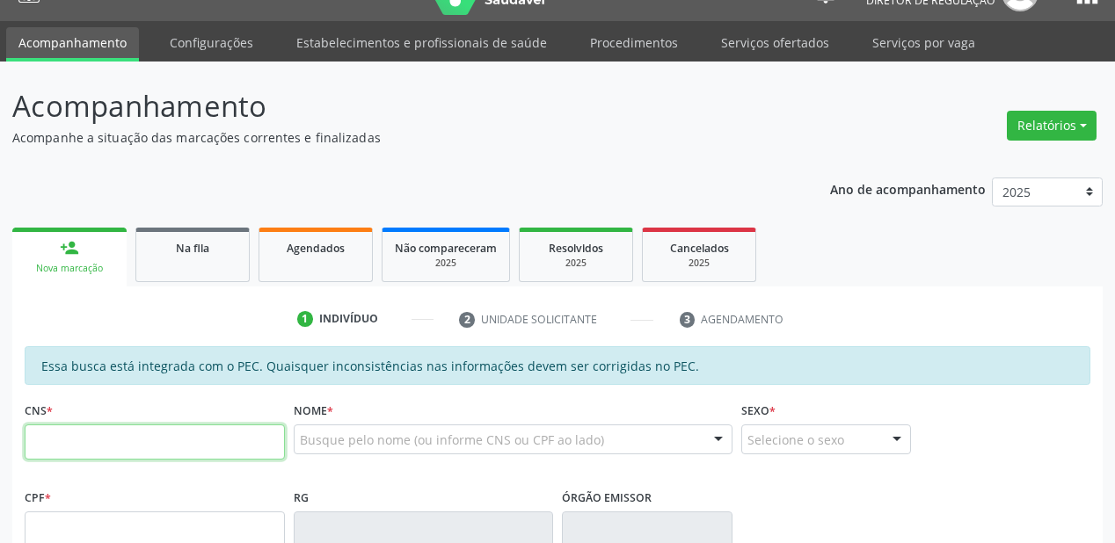
click at [149, 432] on input "text" at bounding box center [155, 442] width 260 height 35
type input "704 0078 4519 9769"
type input "[DATE]"
type input "[PERSON_NAME]"
type input "[PHONE_NUMBER]"
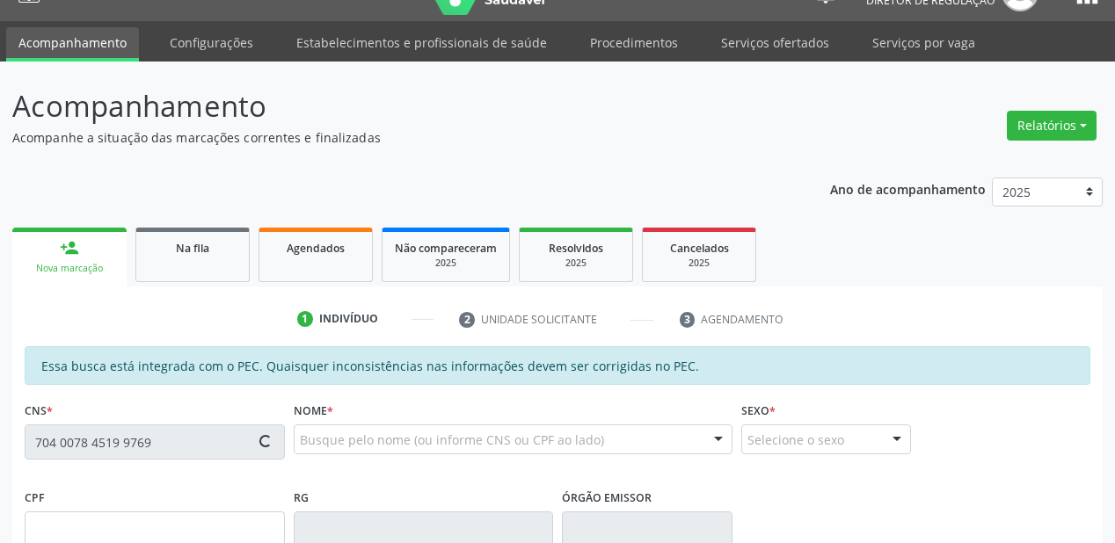
type input "S/N"
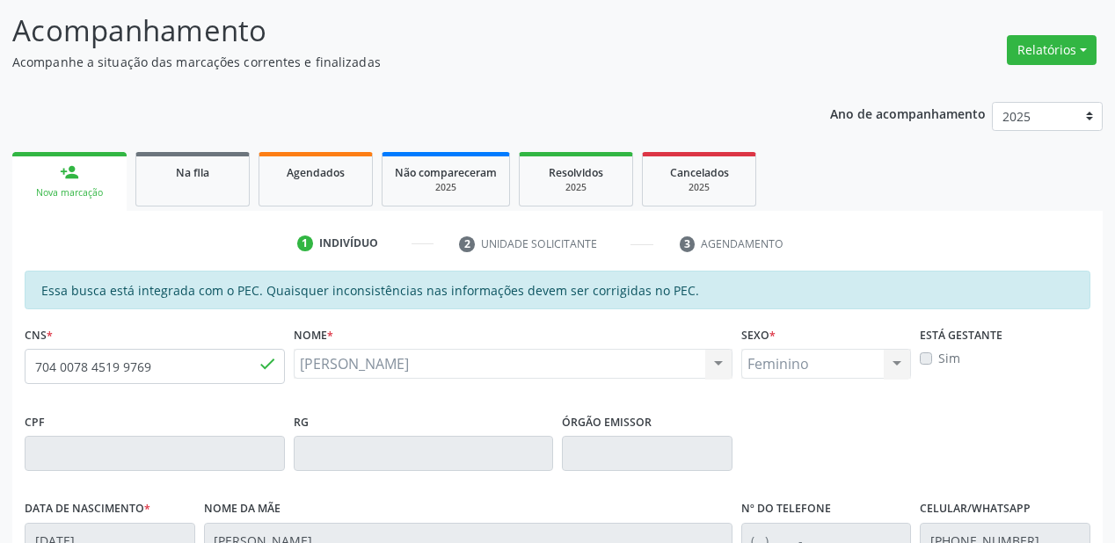
scroll to position [460, 0]
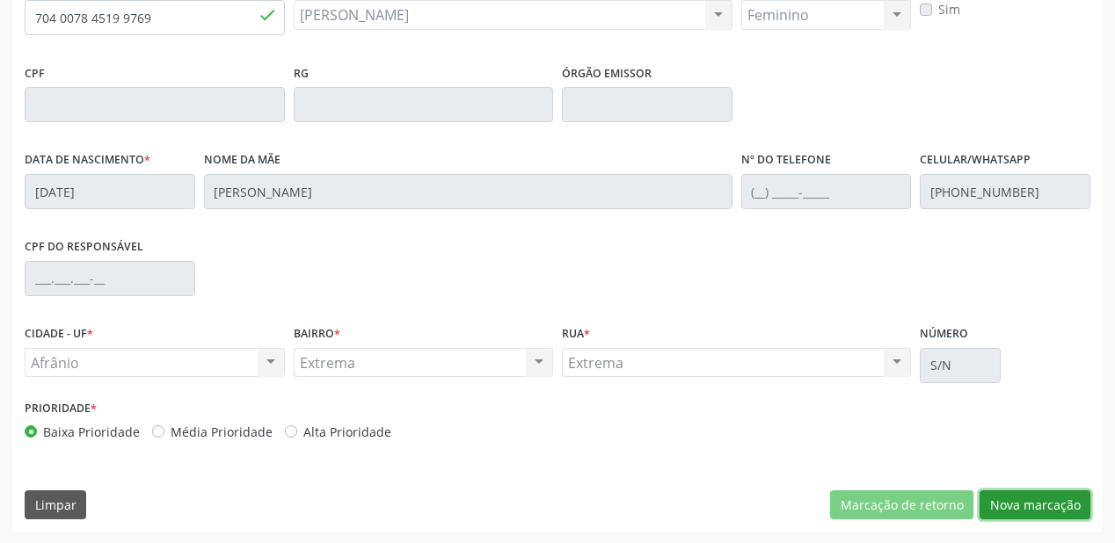
click at [1006, 500] on button "Nova marcação" at bounding box center [1034, 506] width 111 height 30
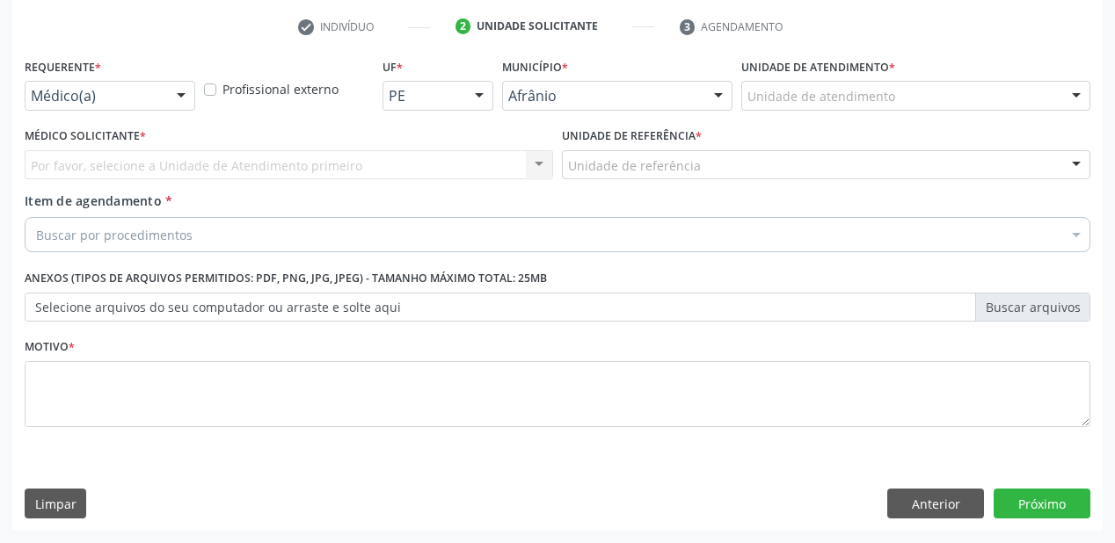
scroll to position [327, 0]
drag, startPoint x: 824, startPoint y: 100, endPoint x: 818, endPoint y: 126, distance: 26.0
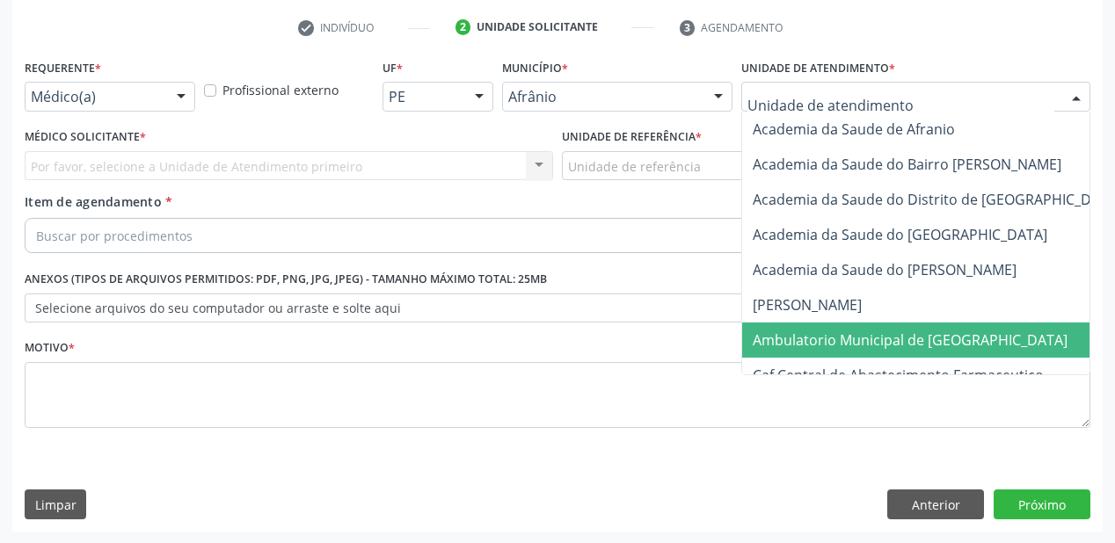
drag, startPoint x: 812, startPoint y: 331, endPoint x: 781, endPoint y: 315, distance: 35.8
click at [811, 326] on span "Ambulatorio Municipal de [GEOGRAPHIC_DATA]" at bounding box center [956, 340] width 429 height 35
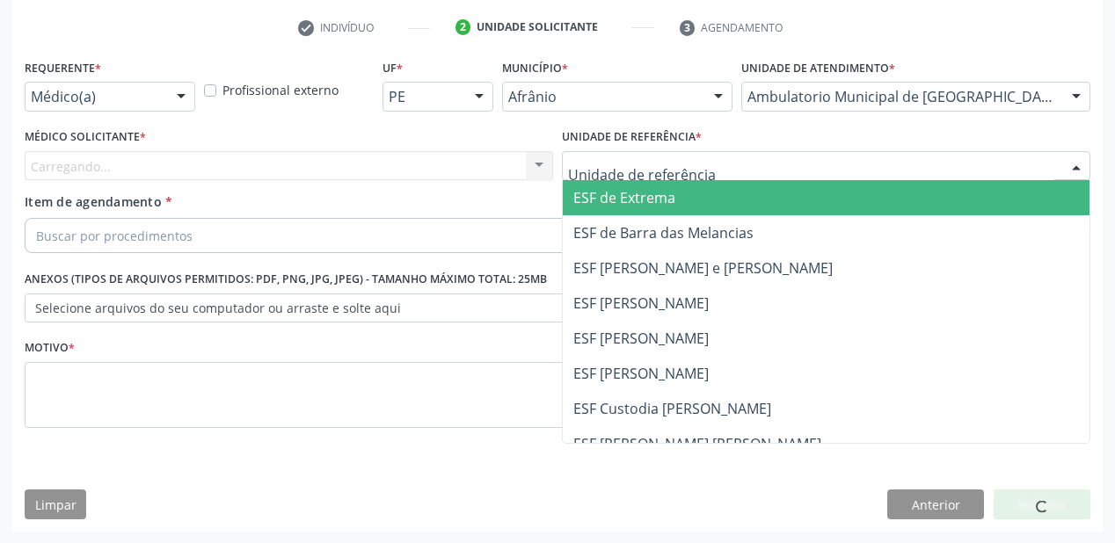
drag, startPoint x: 629, startPoint y: 172, endPoint x: 655, endPoint y: 288, distance: 119.0
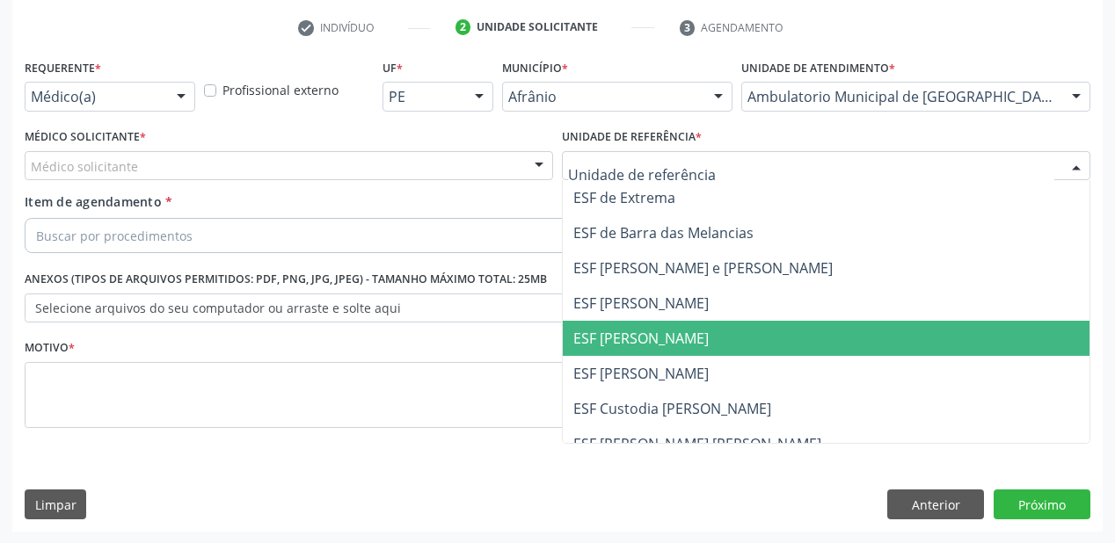
drag, startPoint x: 651, startPoint y: 325, endPoint x: 447, endPoint y: 261, distance: 213.8
click at [651, 326] on span "ESF [PERSON_NAME]" at bounding box center [826, 338] width 527 height 35
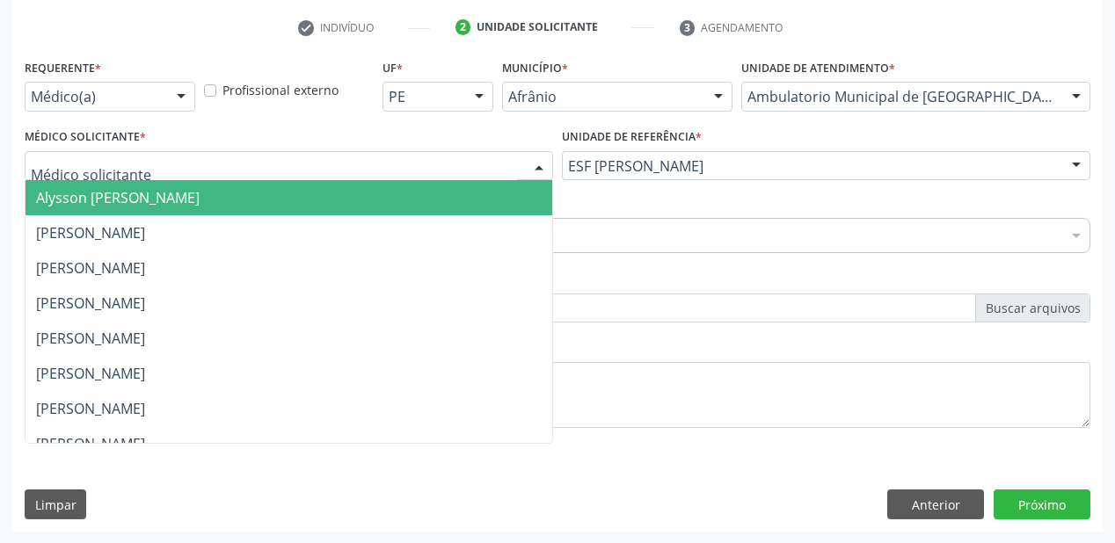
drag, startPoint x: 111, startPoint y: 157, endPoint x: 106, endPoint y: 193, distance: 36.3
drag, startPoint x: 106, startPoint y: 206, endPoint x: 101, endPoint y: 223, distance: 18.4
click at [105, 207] on span "Alysson [PERSON_NAME]" at bounding box center [288, 197] width 527 height 35
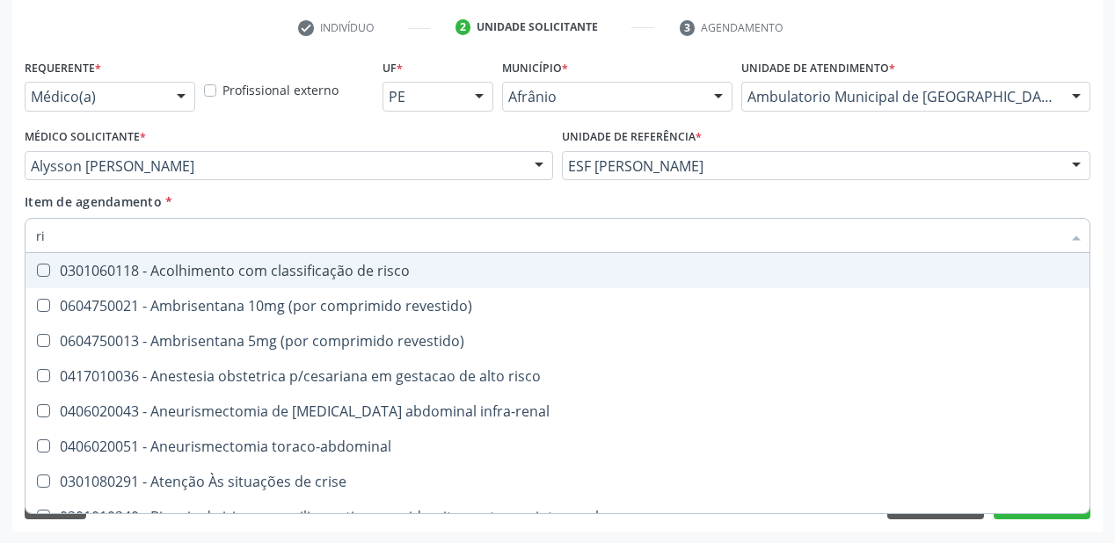
type input "r"
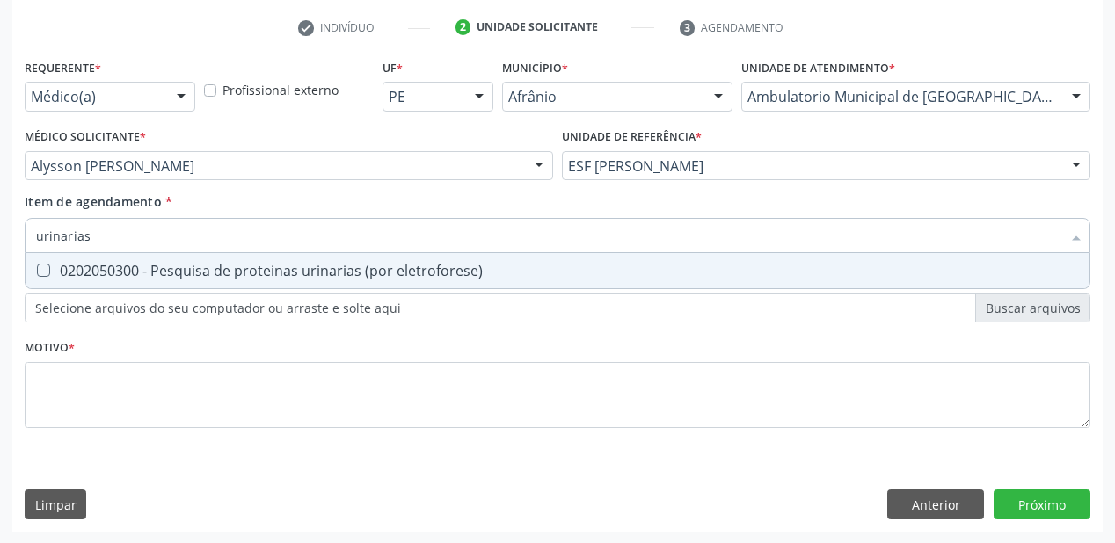
click at [127, 232] on input "urinarias" at bounding box center [548, 235] width 1025 height 35
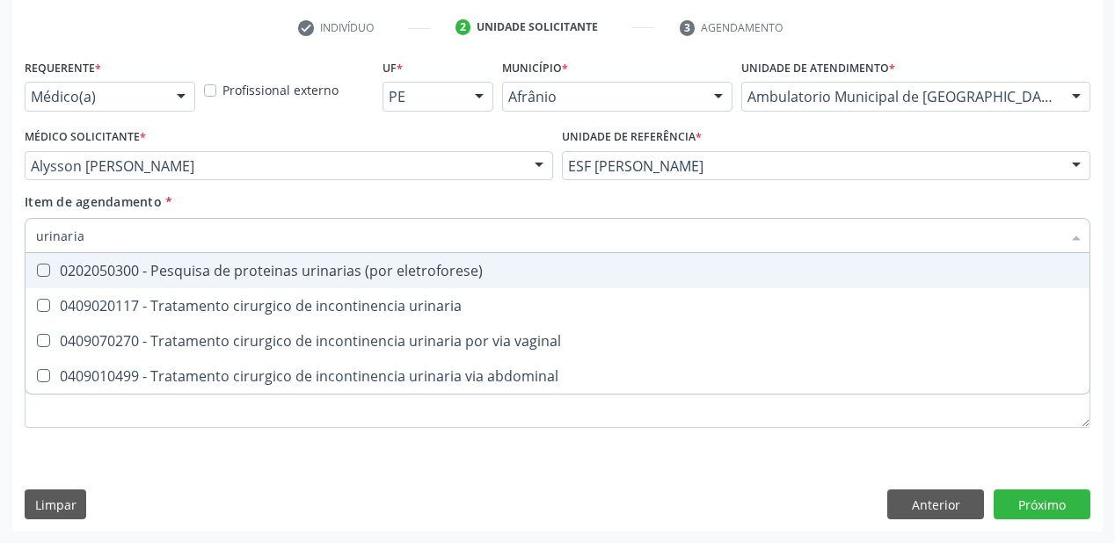
click at [92, 236] on input "urinaria" at bounding box center [548, 235] width 1025 height 35
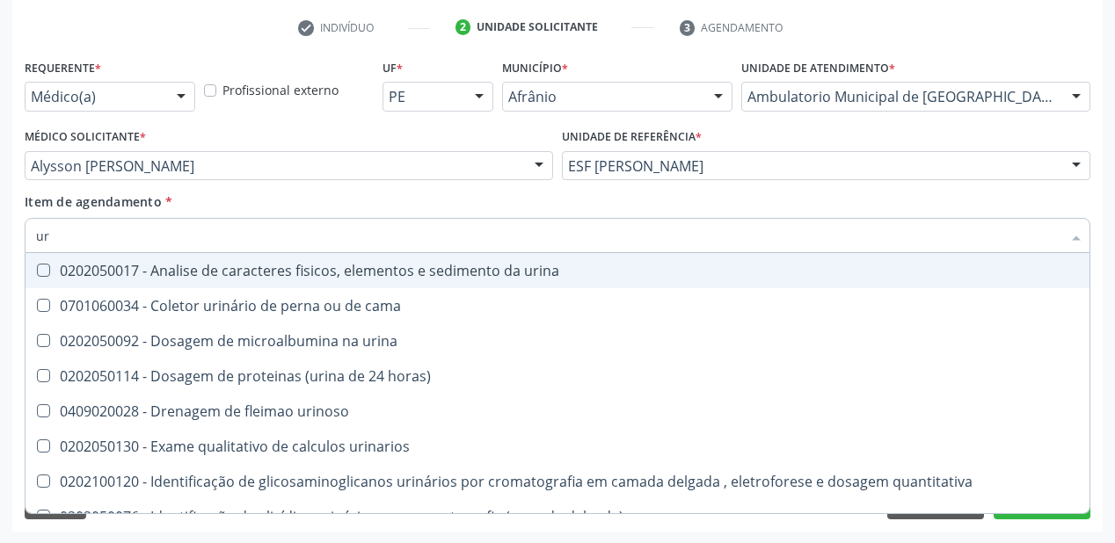
type input "u"
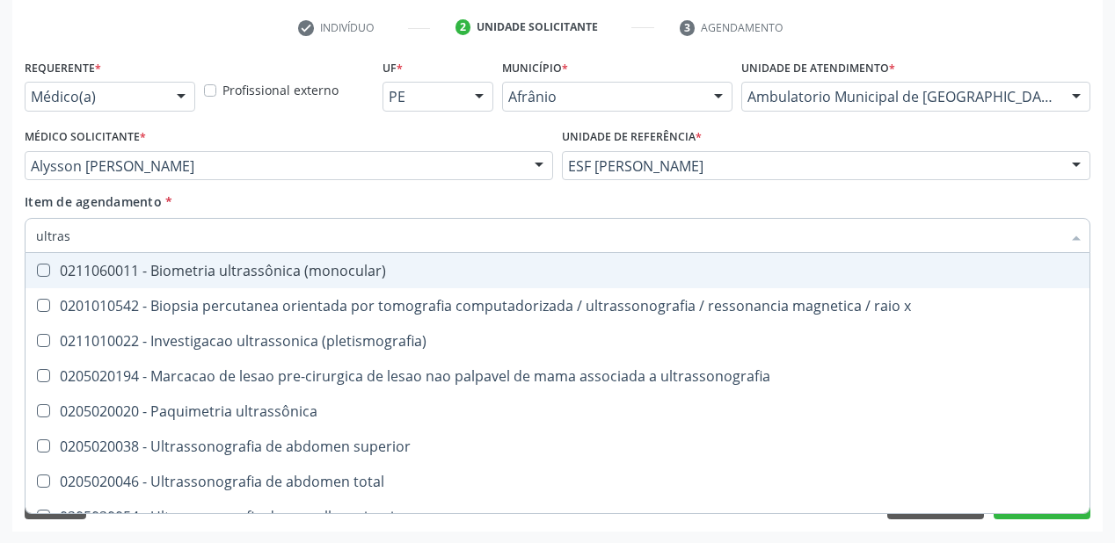
type input "ultrass"
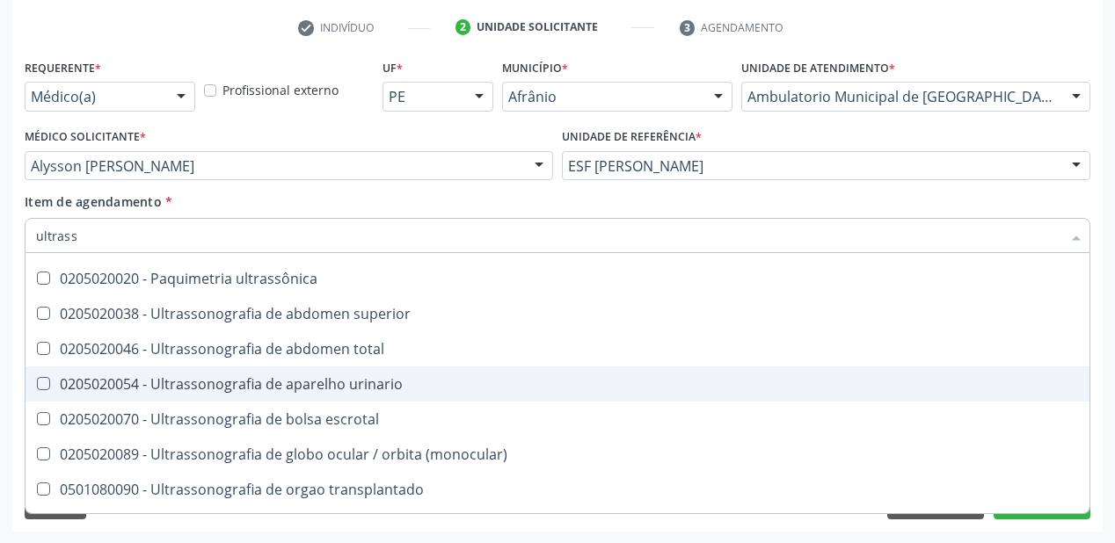
scroll to position [141, 0]
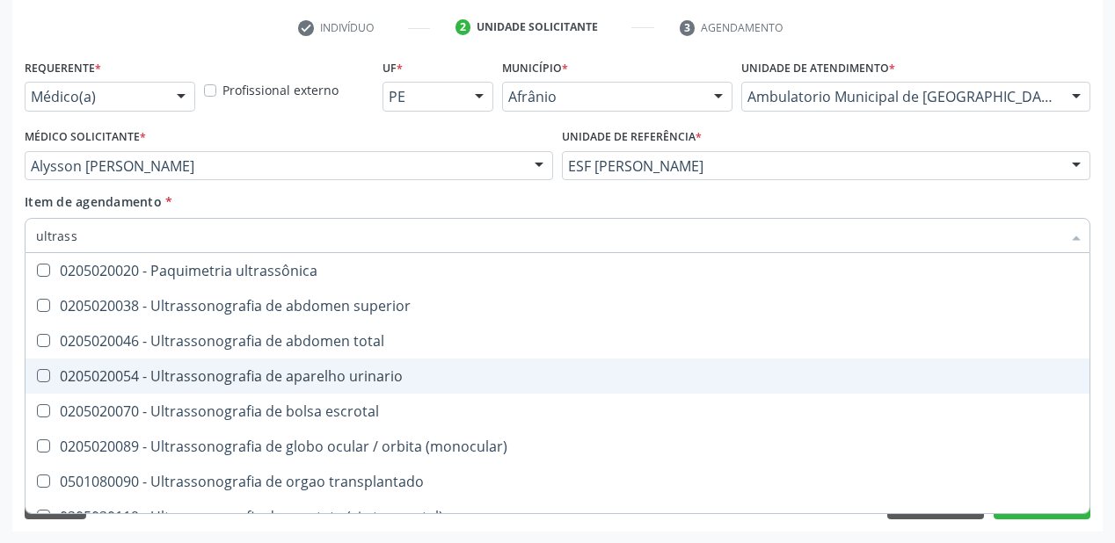
drag, startPoint x: 279, startPoint y: 380, endPoint x: 193, endPoint y: 484, distance: 134.3
click at [279, 381] on div "0205020054 - Ultrassonografia de aparelho urinario" at bounding box center [557, 376] width 1043 height 14
checkbox urinario "true"
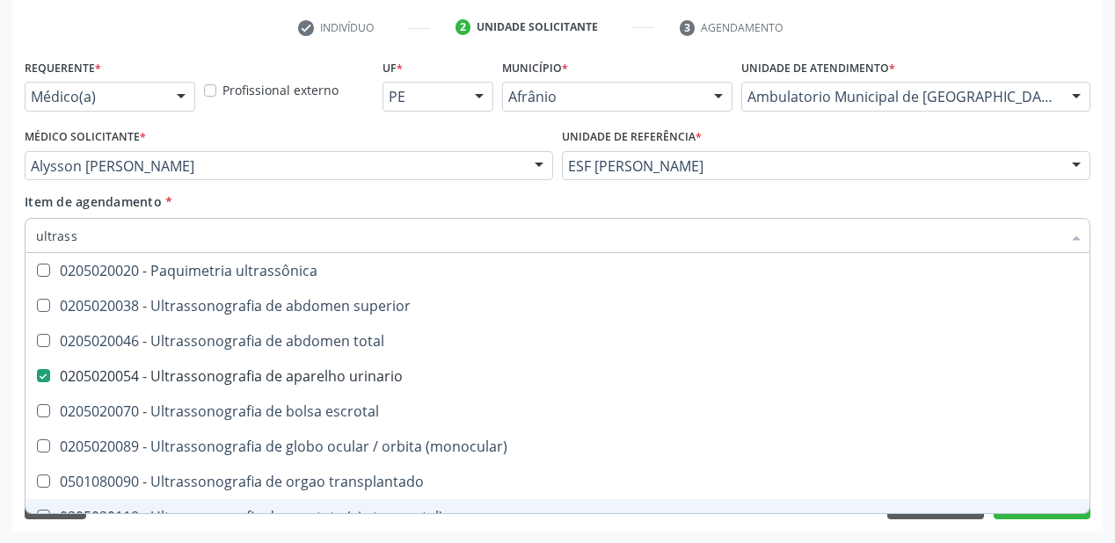
click at [127, 534] on div "Acompanhamento Acompanhe a situação das marcações correntes e finalizadas Relat…" at bounding box center [557, 157] width 1115 height 774
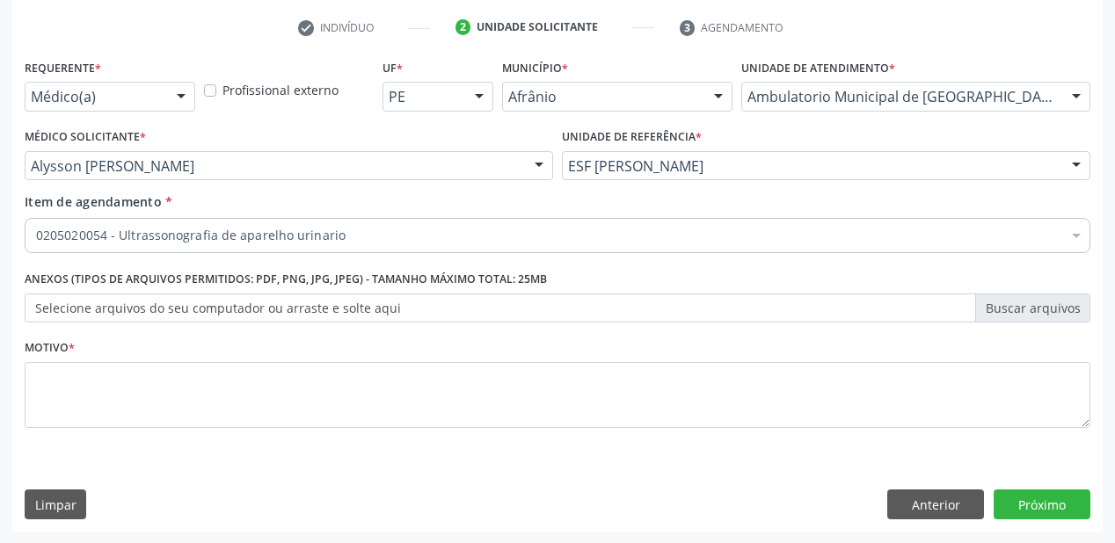
scroll to position [0, 0]
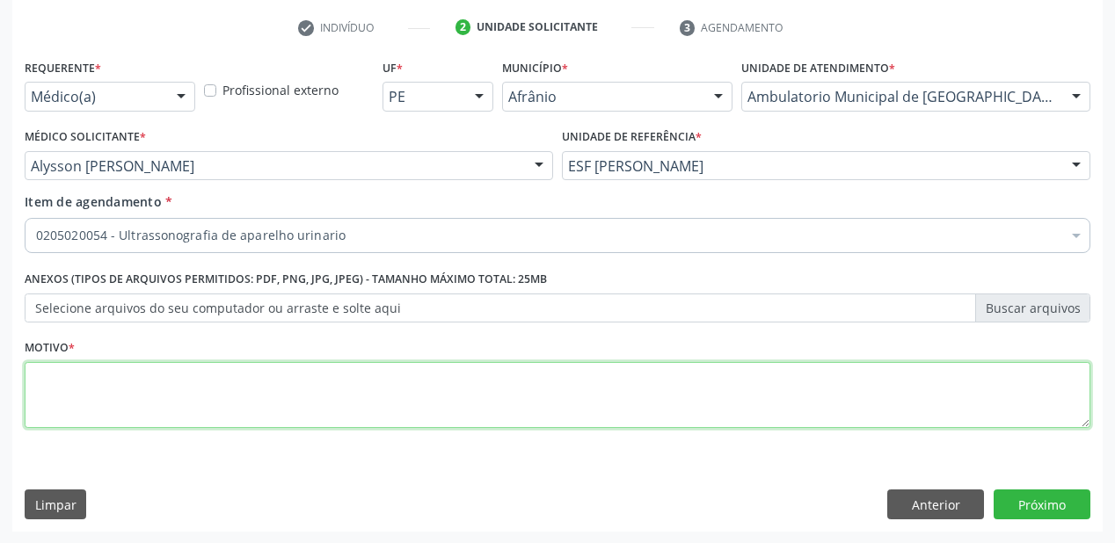
click at [79, 385] on textarea at bounding box center [557, 395] width 1065 height 67
type textarea "dor lombar"
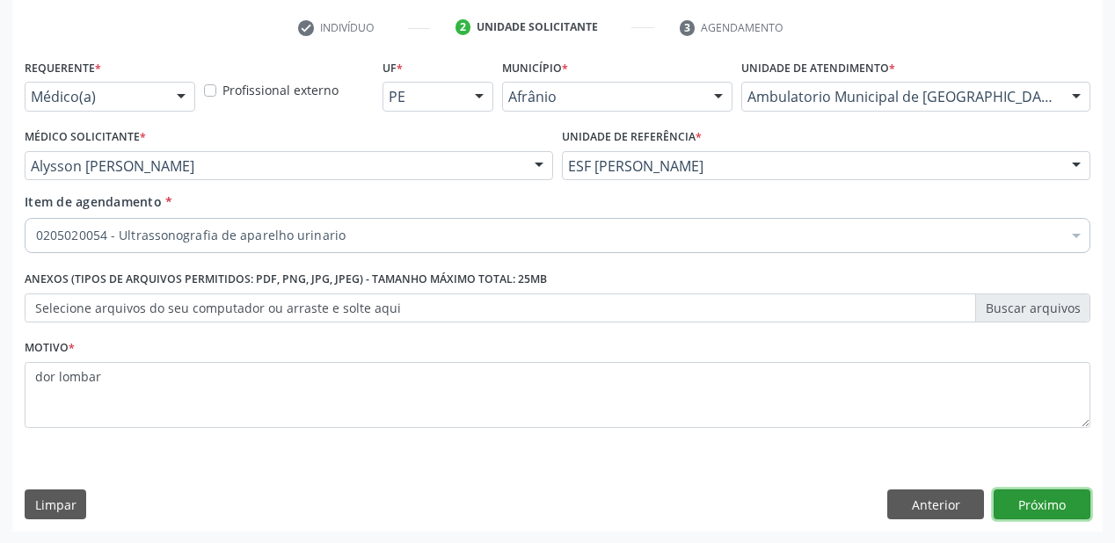
click at [1037, 494] on button "Próximo" at bounding box center [1041, 505] width 97 height 30
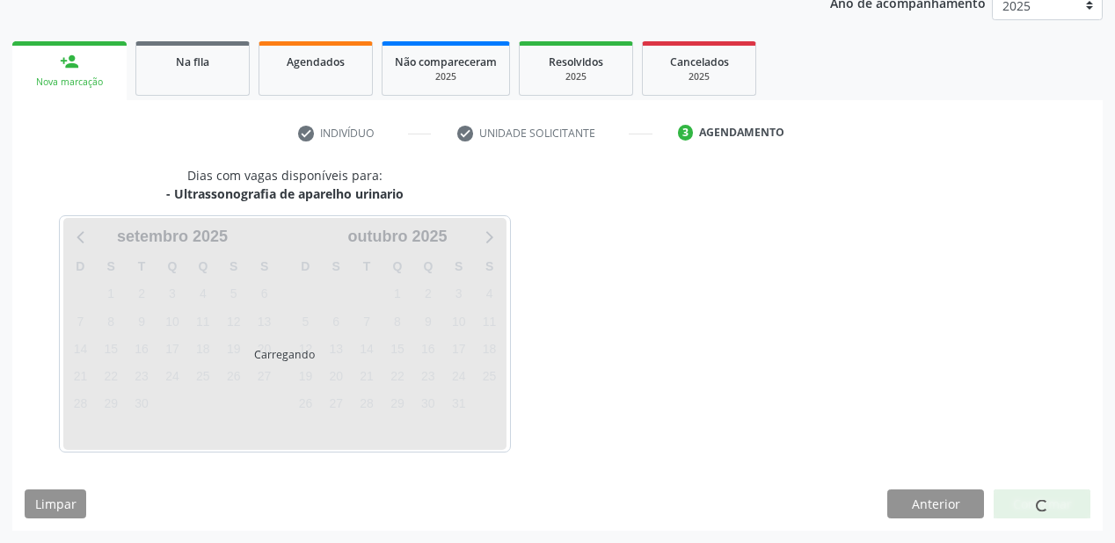
scroll to position [221, 0]
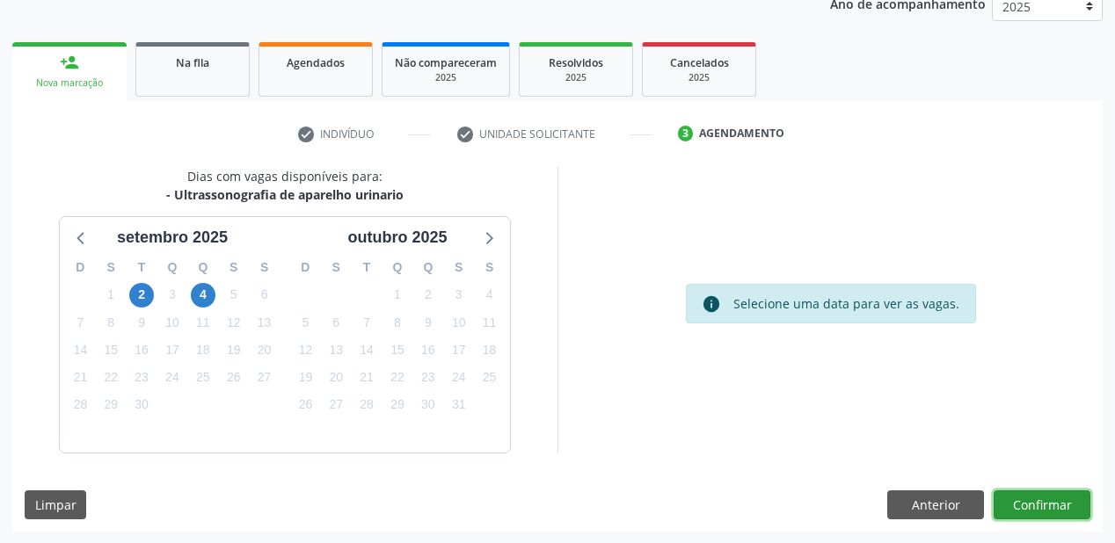
click at [1017, 500] on button "Confirmar" at bounding box center [1041, 506] width 97 height 30
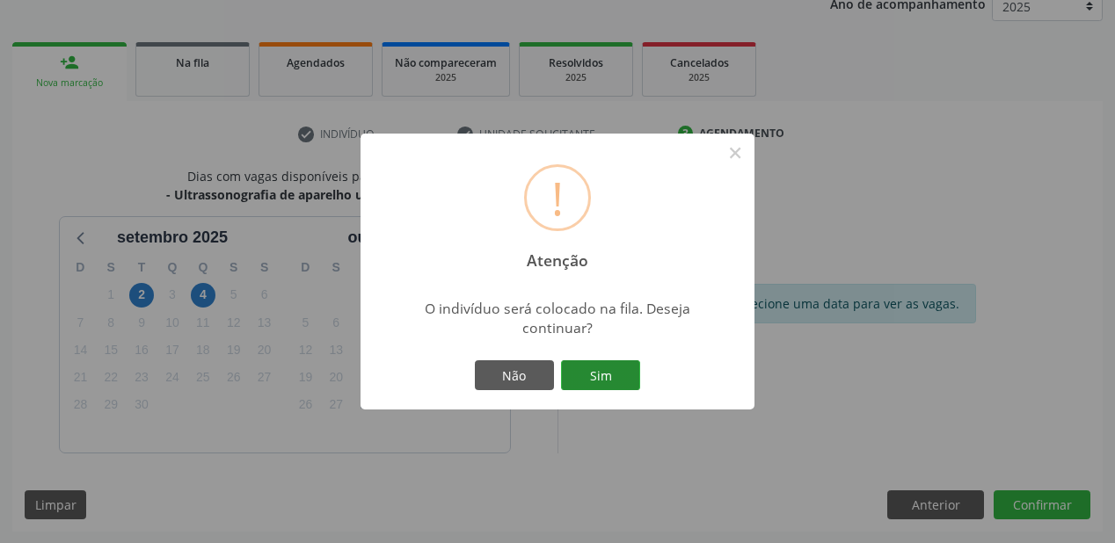
click at [600, 364] on button "Sim" at bounding box center [600, 375] width 79 height 30
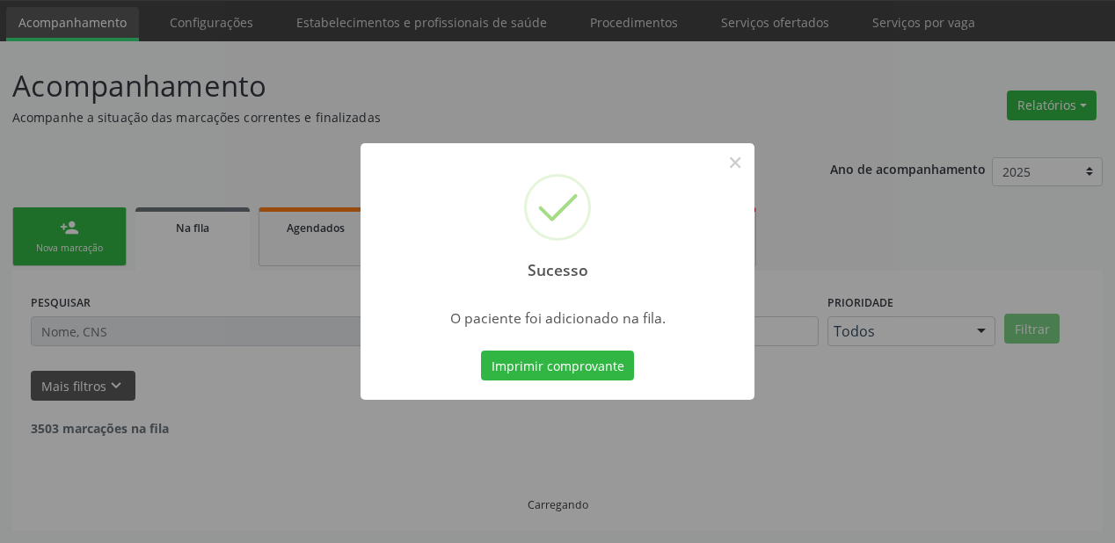
scroll to position [35, 0]
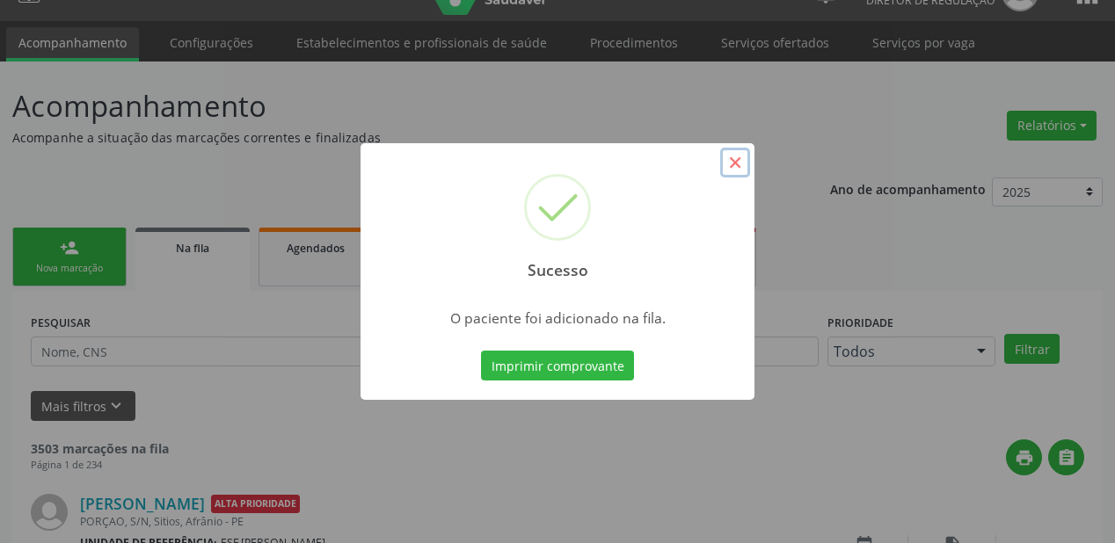
click at [734, 163] on button "×" at bounding box center [735, 163] width 30 height 30
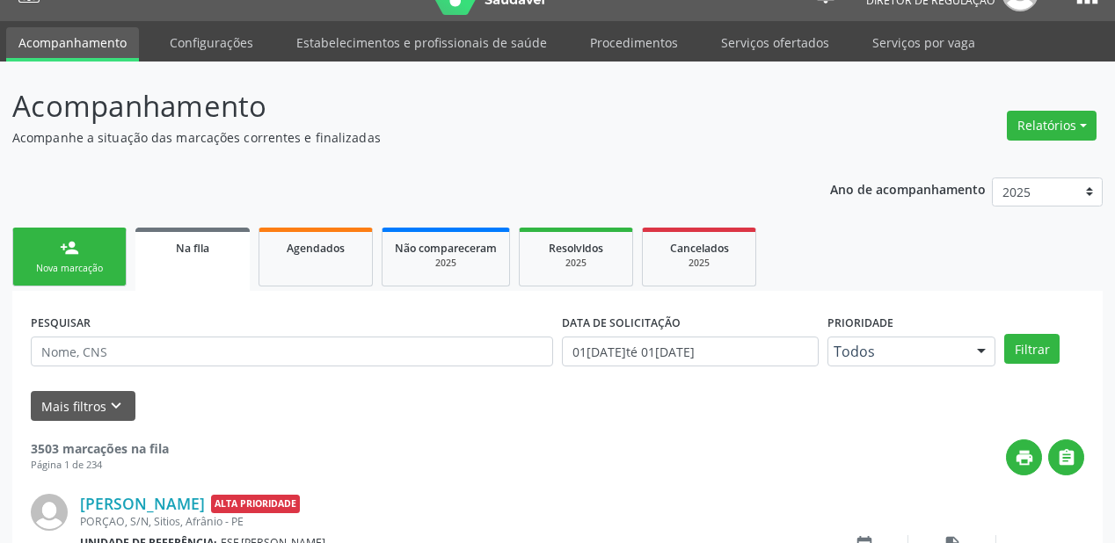
click at [66, 265] on div "Nova marcação" at bounding box center [69, 268] width 88 height 13
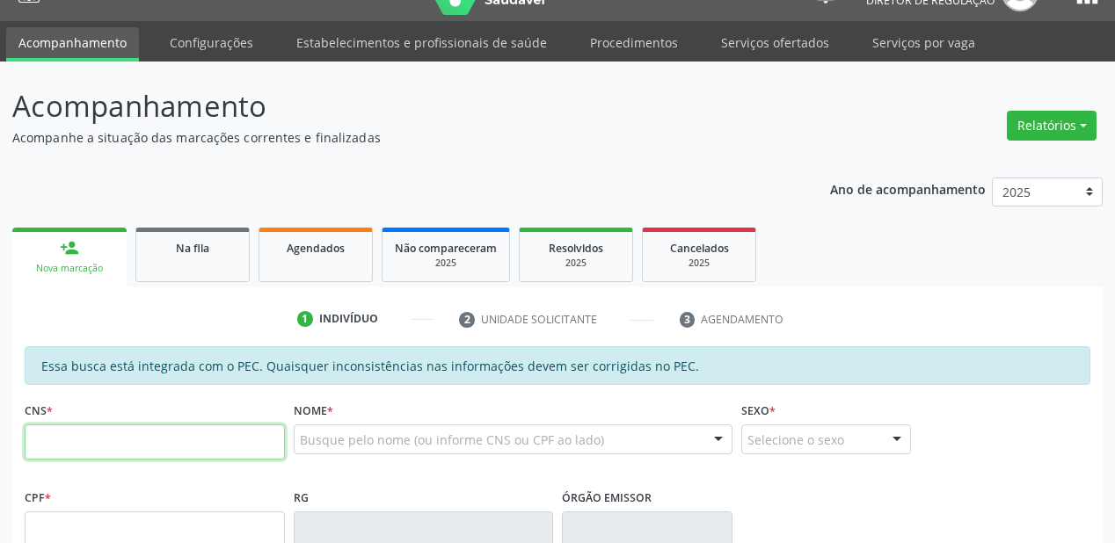
click at [96, 443] on input "text" at bounding box center [155, 442] width 260 height 35
type input "700 6034 3897 2165"
type input "303.091.404-63"
type input "[DATE]"
type input "Risalva Cavalcanti Ferreira"
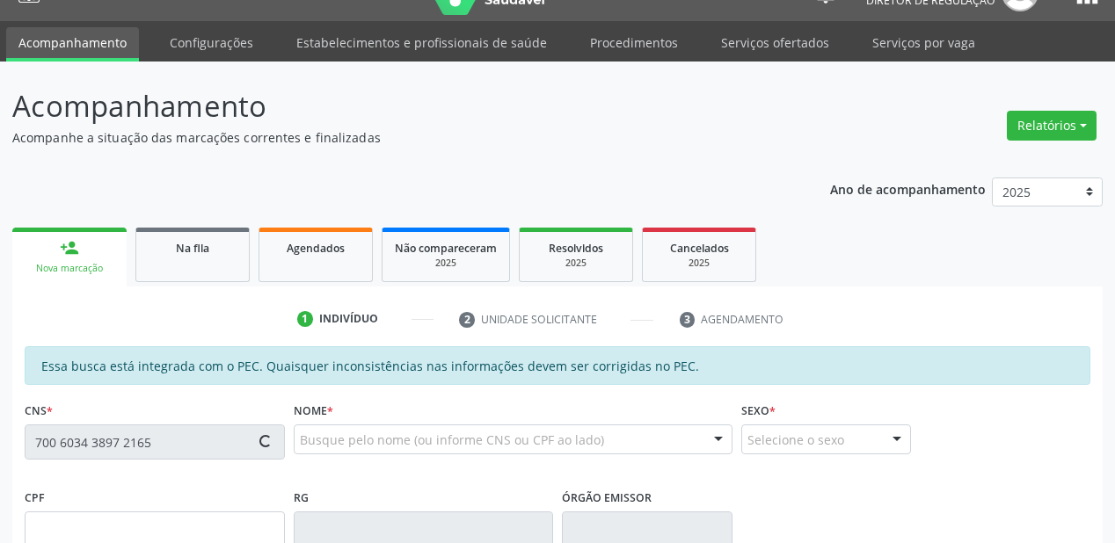
type input "[PHONE_NUMBER]"
type input "S/N"
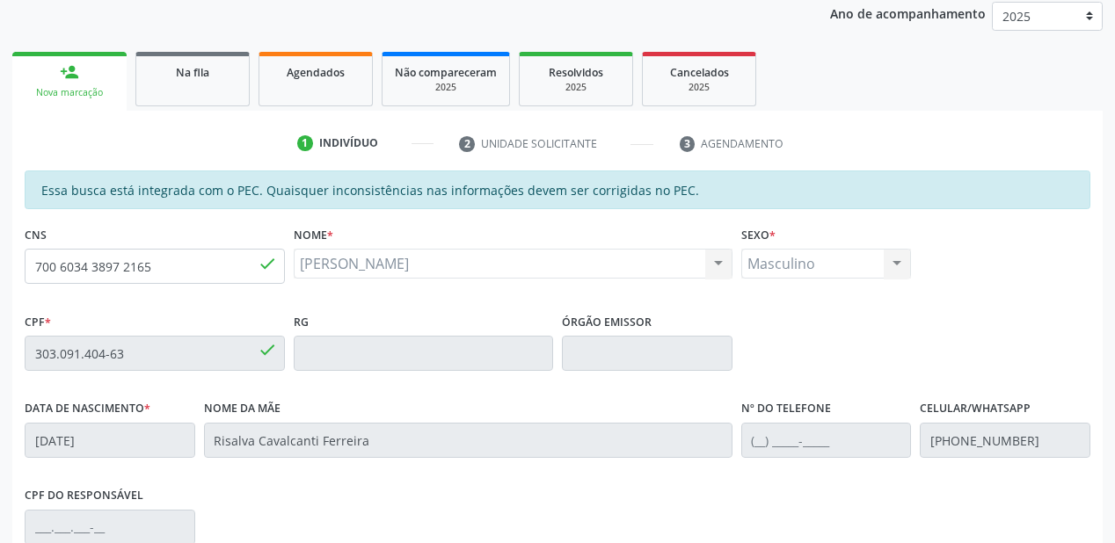
scroll to position [387, 0]
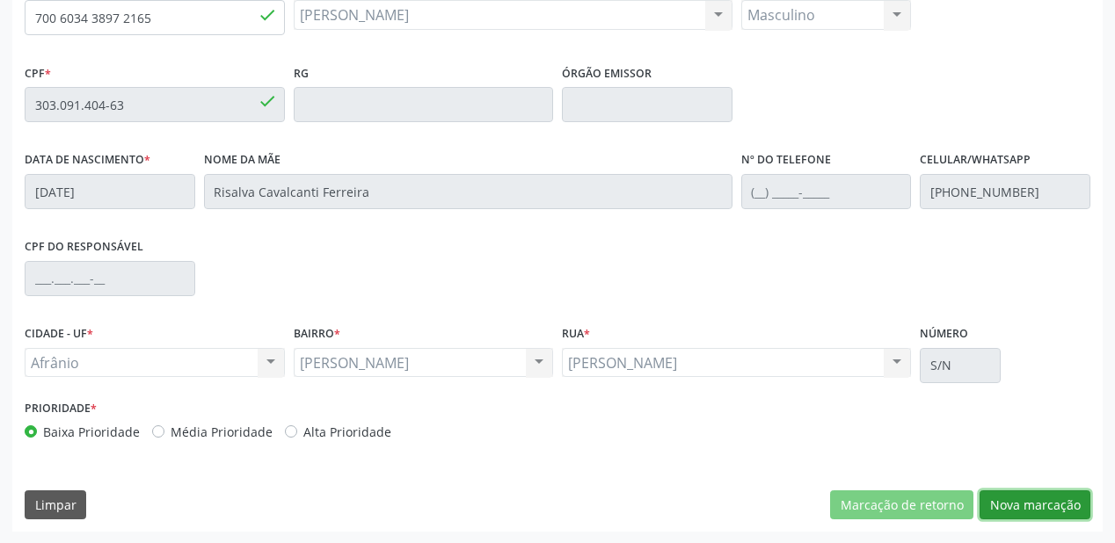
click at [1006, 498] on button "Nova marcação" at bounding box center [1034, 506] width 111 height 30
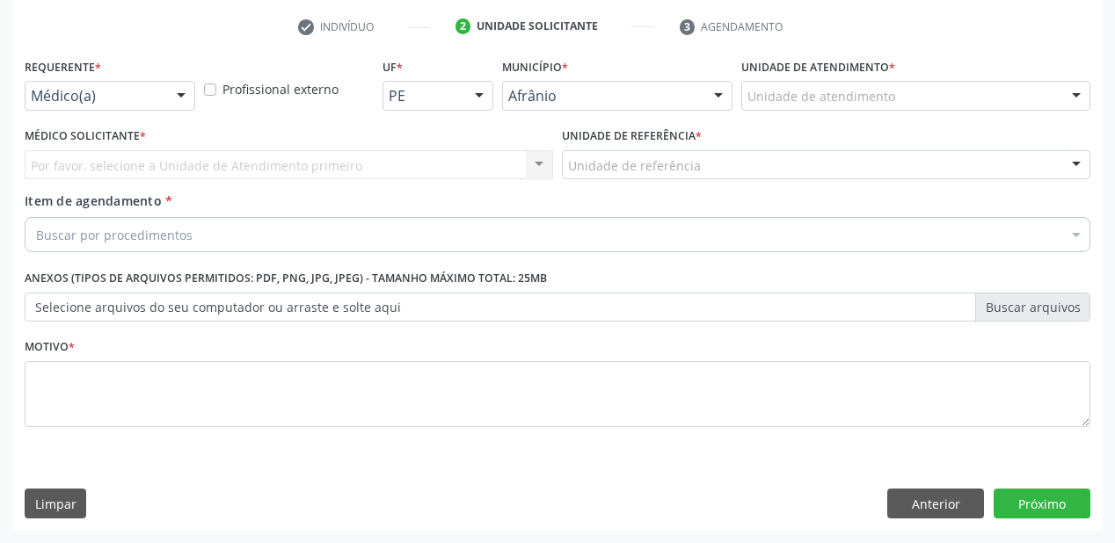
scroll to position [327, 0]
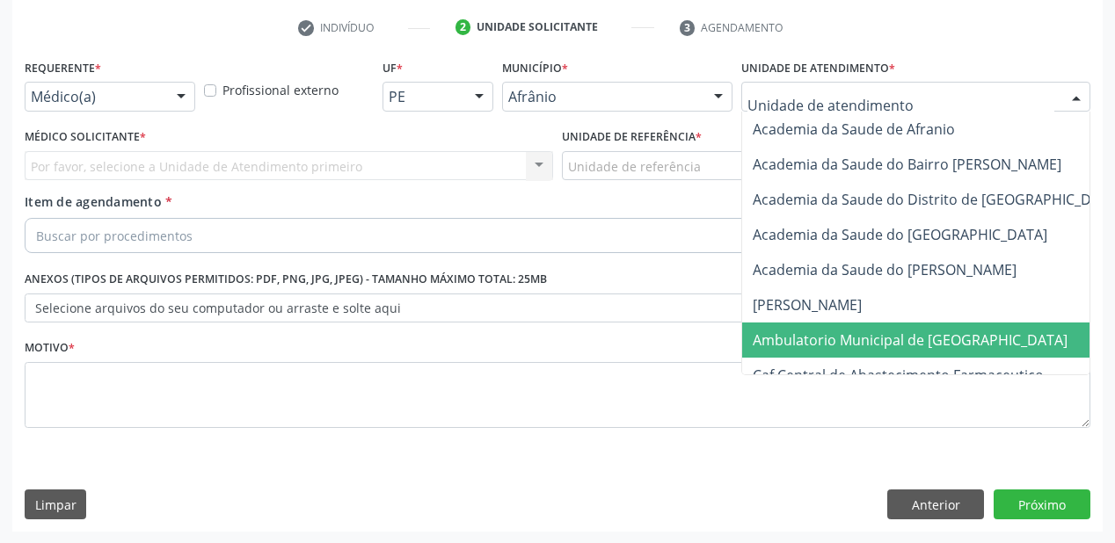
click at [789, 353] on span "Ambulatorio Municipal de [GEOGRAPHIC_DATA]" at bounding box center [956, 340] width 429 height 35
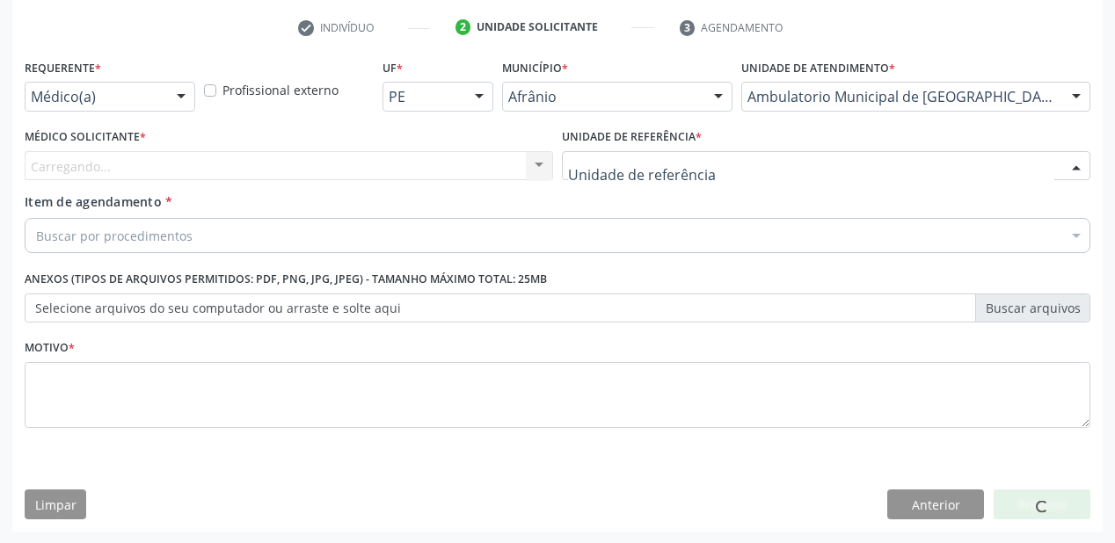
drag, startPoint x: 622, startPoint y: 166, endPoint x: 622, endPoint y: 292, distance: 125.7
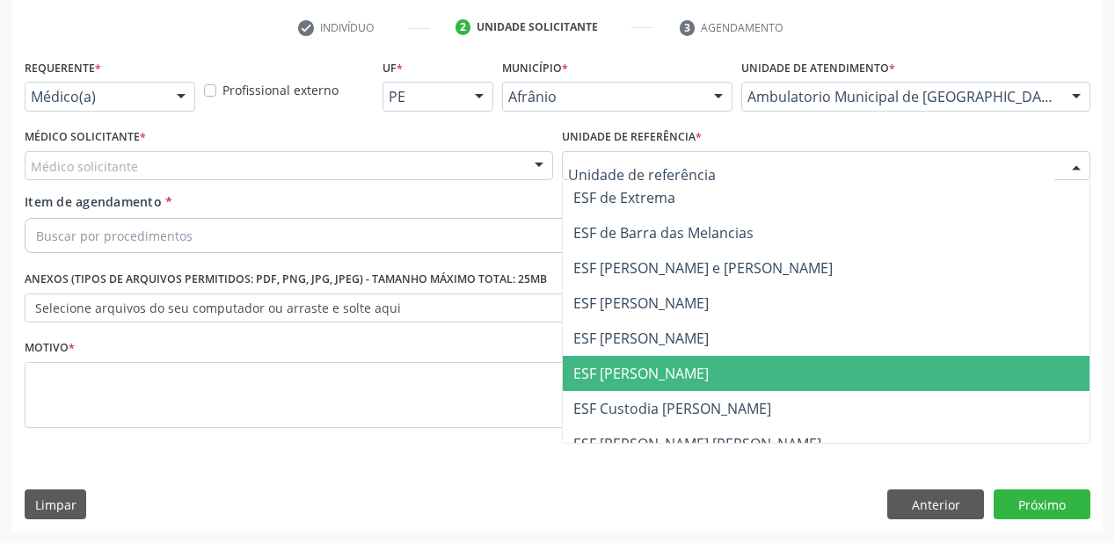
drag, startPoint x: 622, startPoint y: 369, endPoint x: 527, endPoint y: 359, distance: 94.7
click at [615, 370] on span "ESF [PERSON_NAME]" at bounding box center [640, 373] width 135 height 19
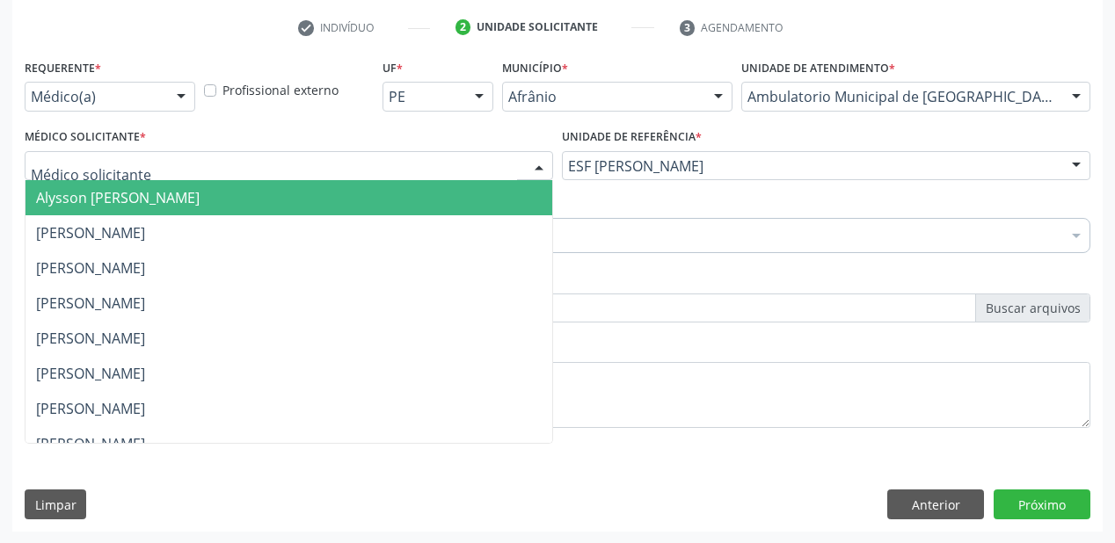
drag, startPoint x: 67, startPoint y: 168, endPoint x: 67, endPoint y: 197, distance: 29.0
click at [67, 197] on span "Alysson [PERSON_NAME]" at bounding box center [118, 197] width 164 height 19
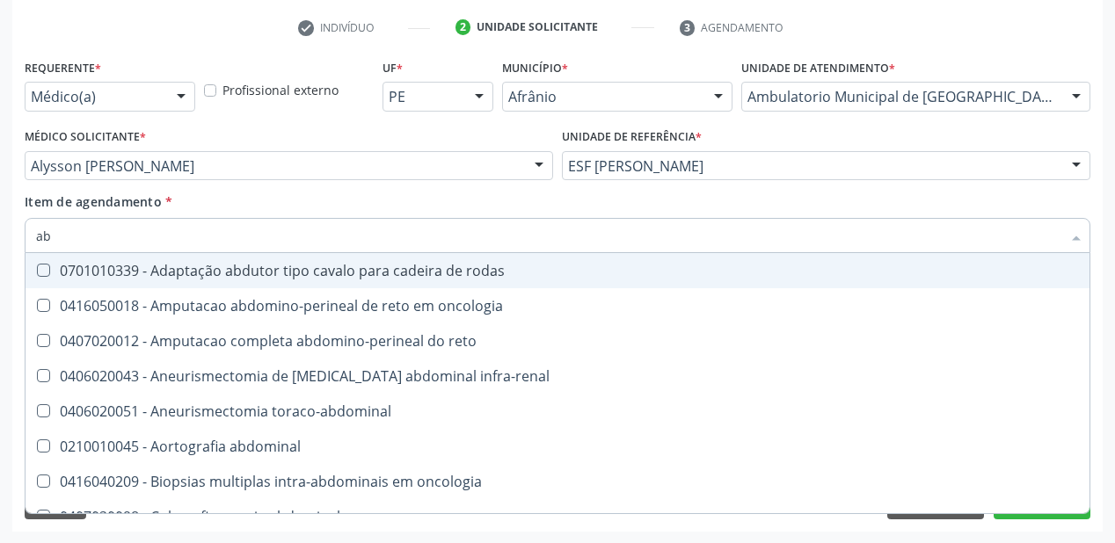
type input "a"
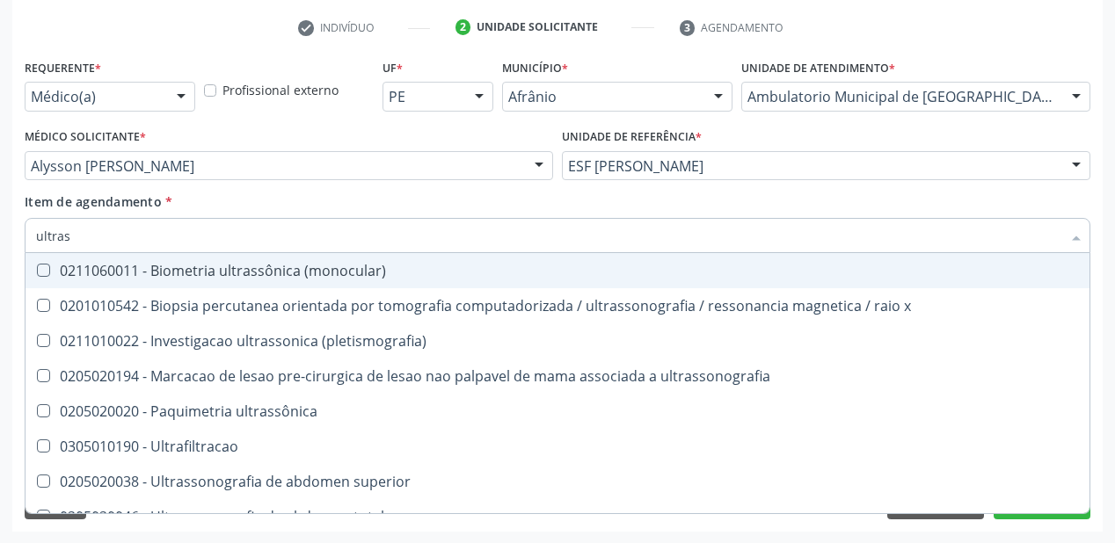
type input "ultrass"
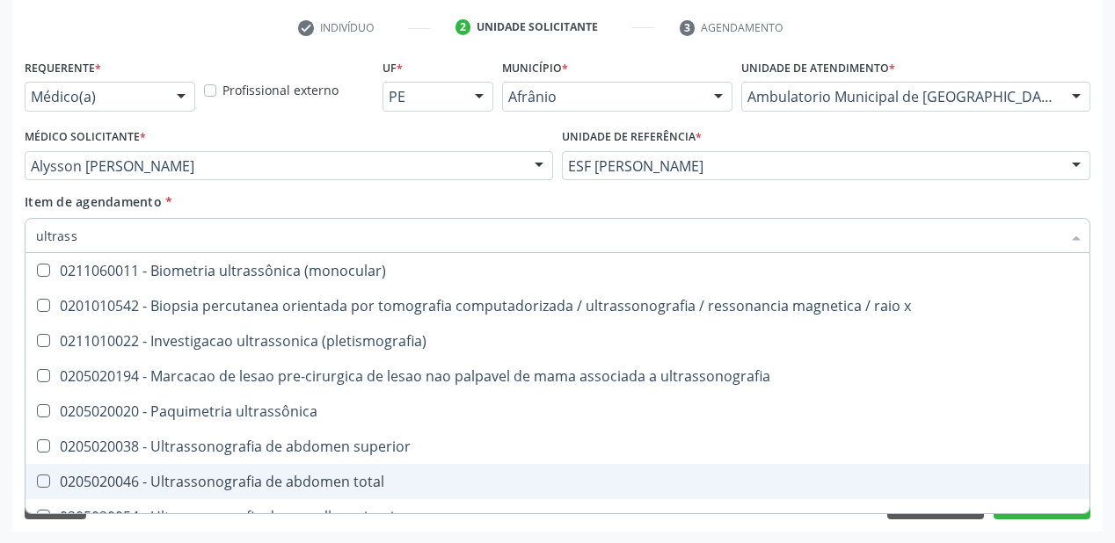
click at [168, 479] on div "0205020046 - Ultrassonografia de abdomen total" at bounding box center [557, 482] width 1043 height 14
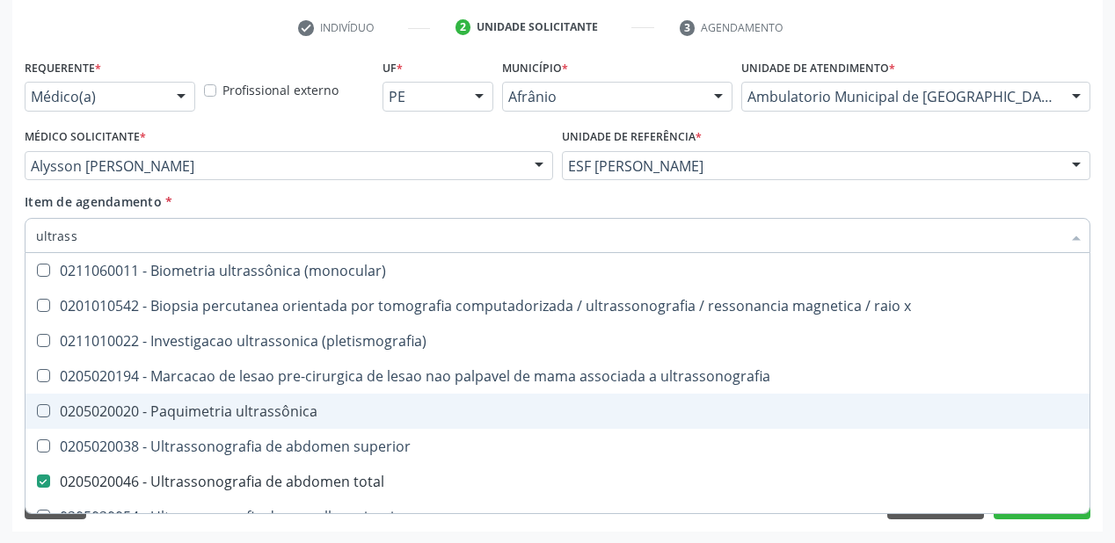
scroll to position [70, 0]
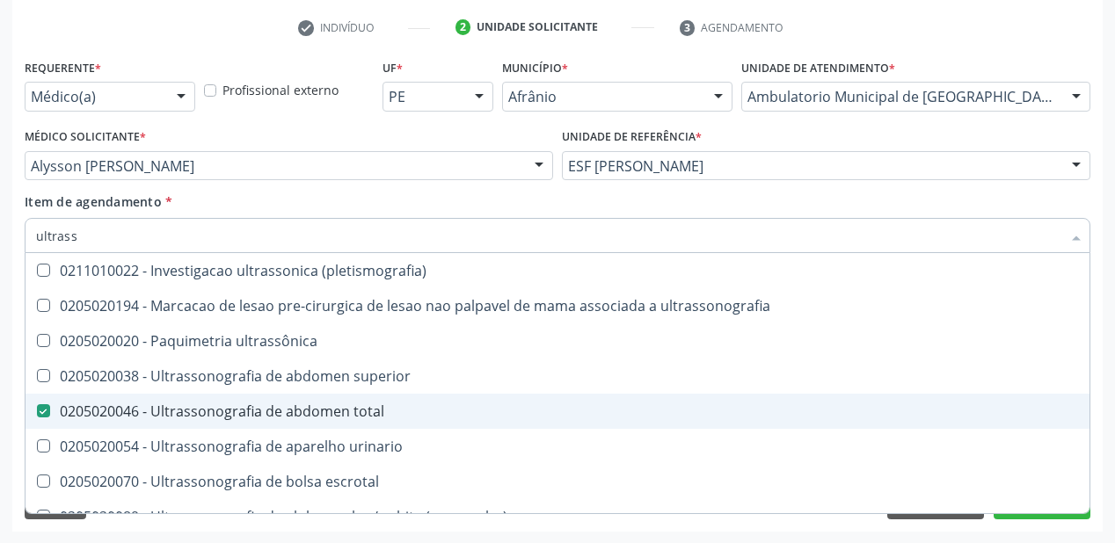
click at [353, 422] on span "0205020046 - Ultrassonografia de abdomen total" at bounding box center [557, 411] width 1064 height 35
click at [85, 415] on div "0205020046 - Ultrassonografia de abdomen total" at bounding box center [557, 411] width 1043 height 14
checkbox total "true"
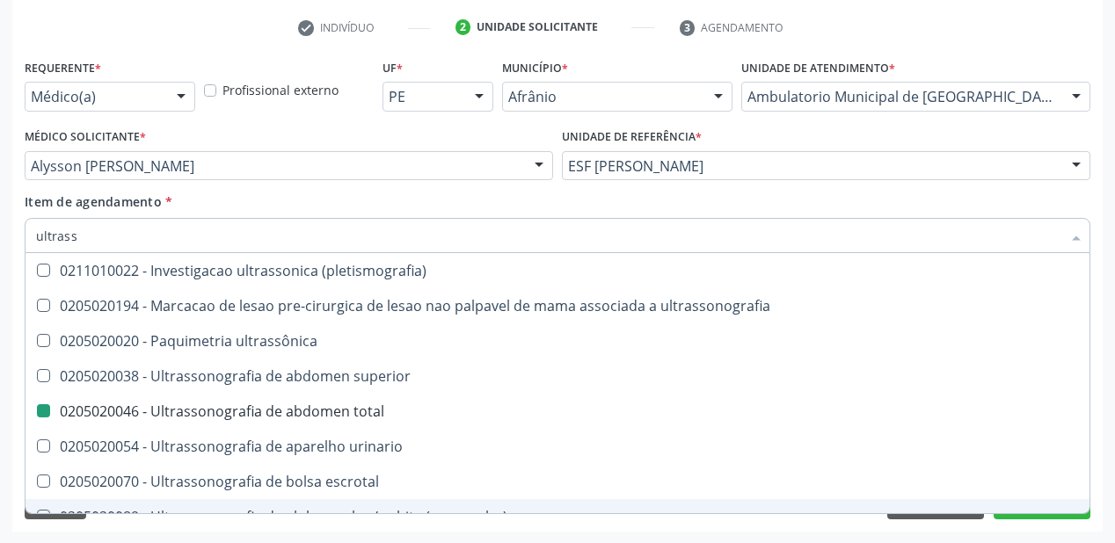
click at [78, 529] on div "Requerente * Médico(a) Médico(a) Enfermeiro(a) Paciente Nenhum resultado encont…" at bounding box center [557, 293] width 1090 height 477
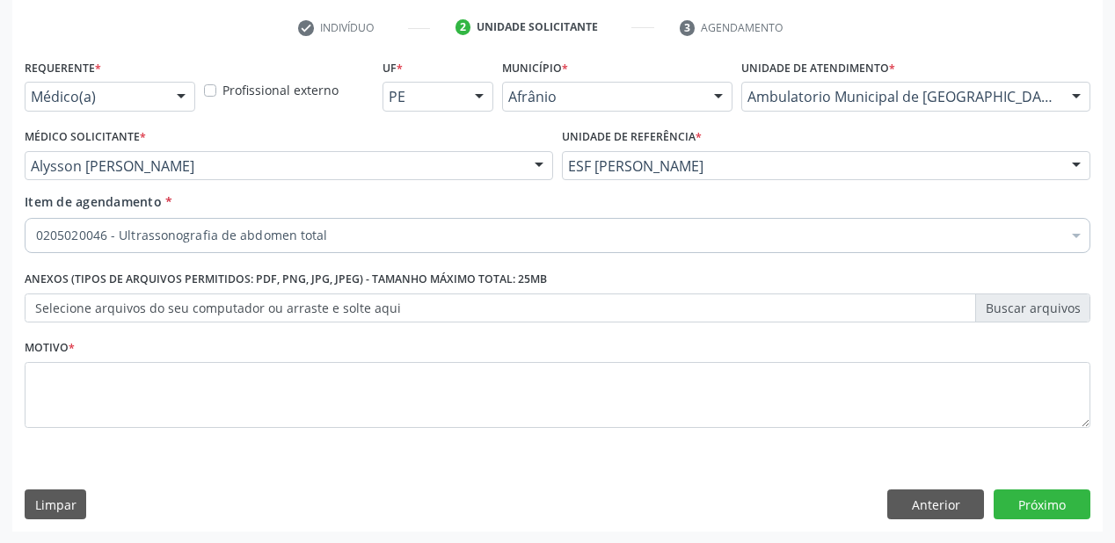
scroll to position [0, 0]
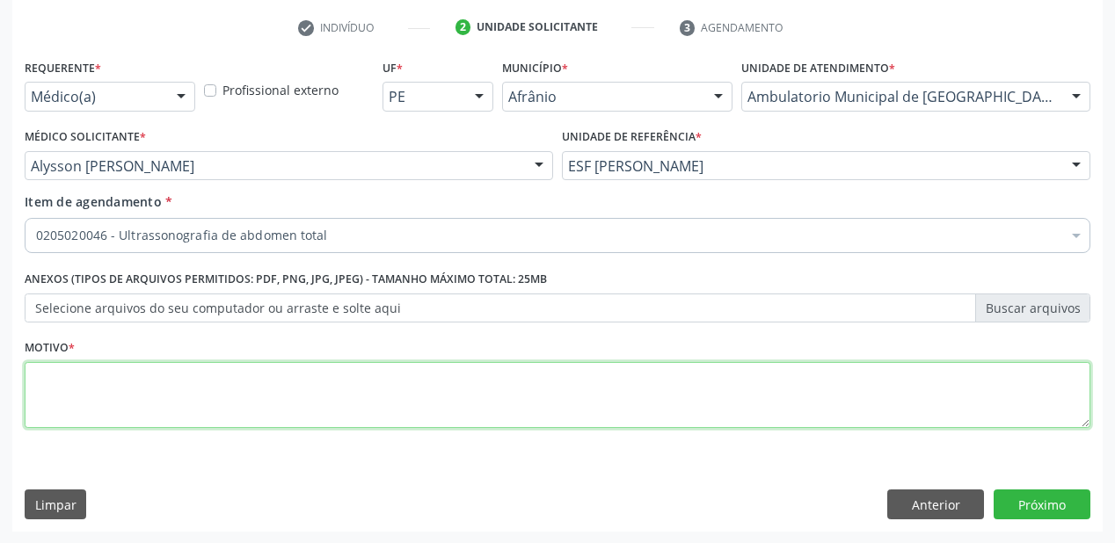
click at [74, 389] on textarea at bounding box center [557, 395] width 1065 height 67
type textarea "cirrose"
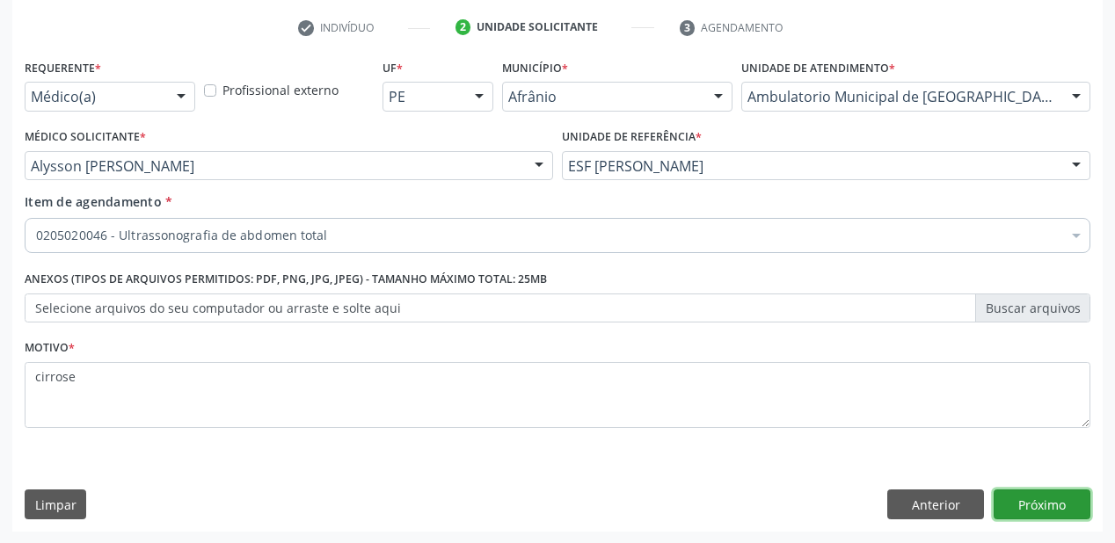
click at [1026, 513] on button "Próximo" at bounding box center [1041, 505] width 97 height 30
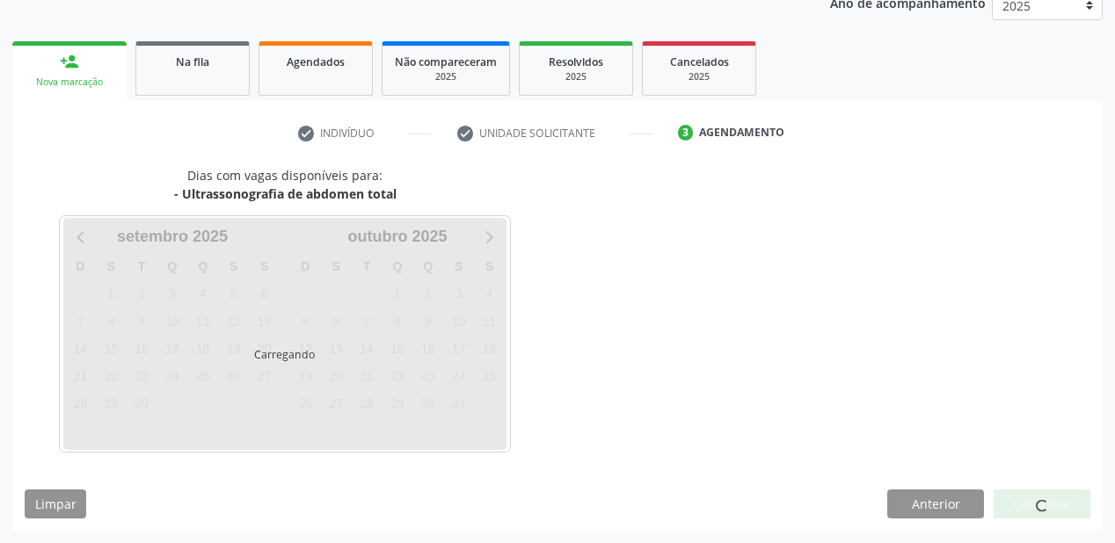
scroll to position [221, 0]
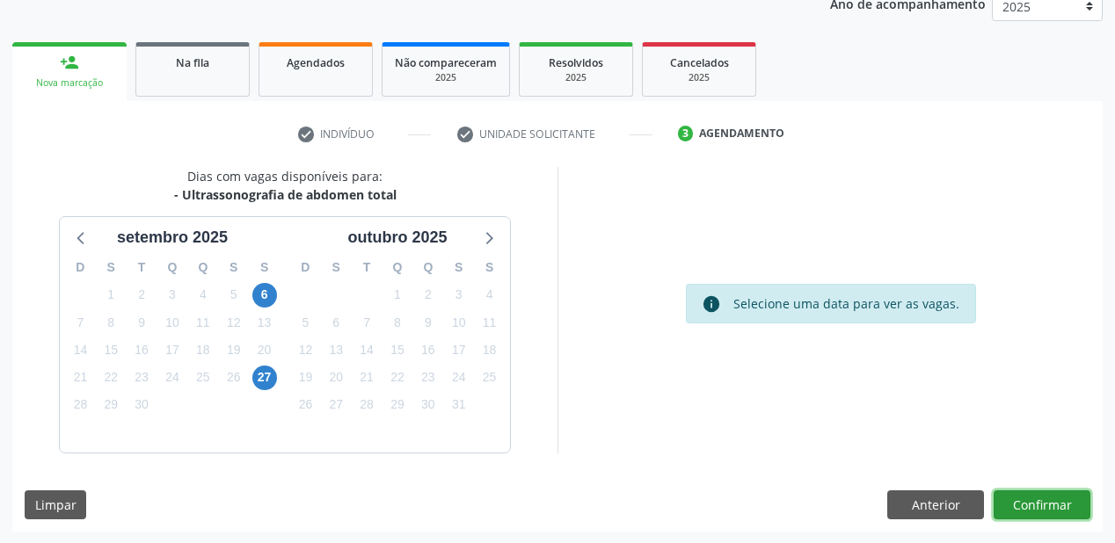
click at [1008, 506] on button "Confirmar" at bounding box center [1041, 506] width 97 height 30
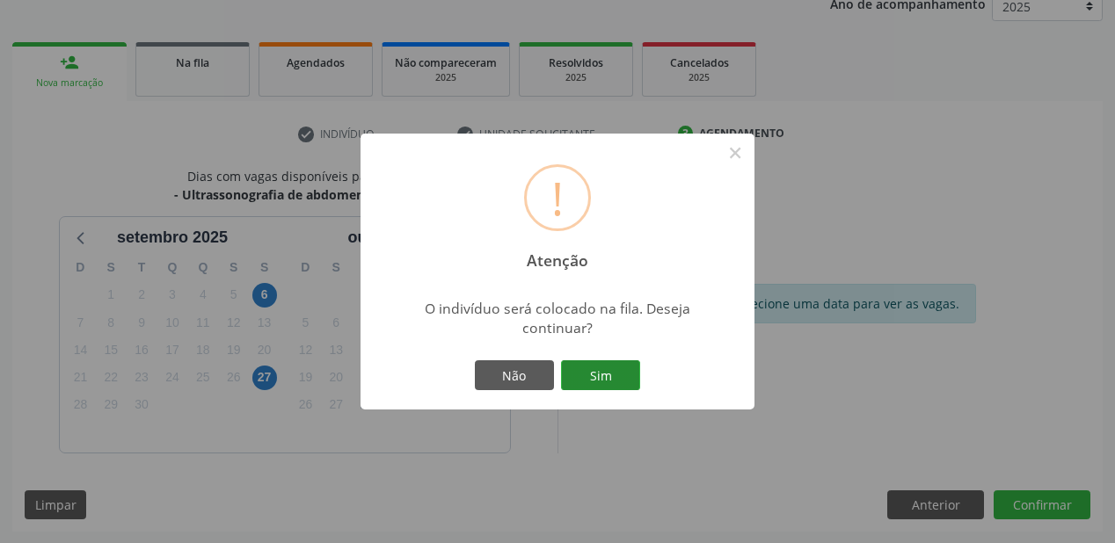
click at [607, 382] on button "Sim" at bounding box center [600, 375] width 79 height 30
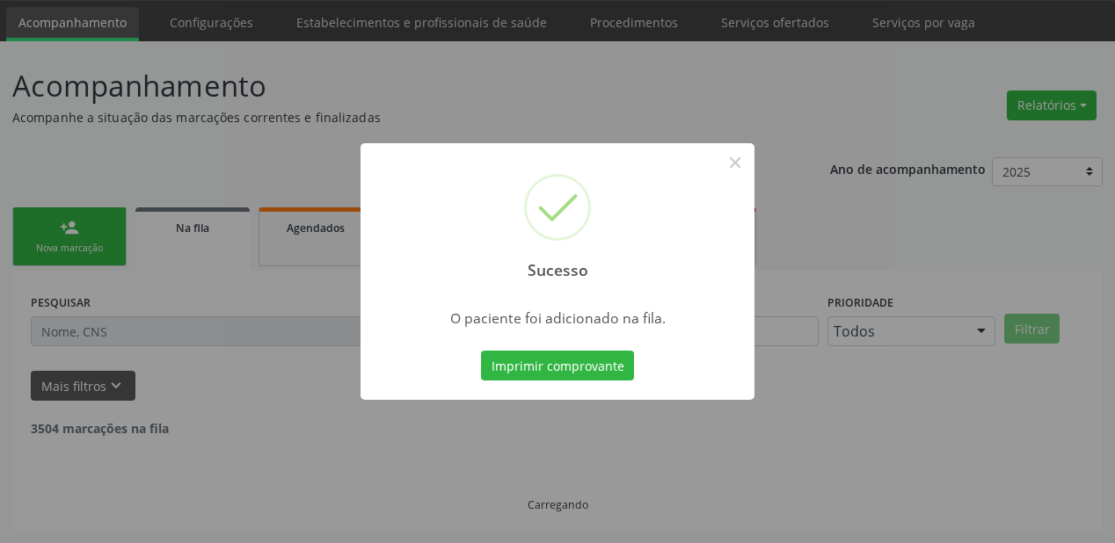
scroll to position [35, 0]
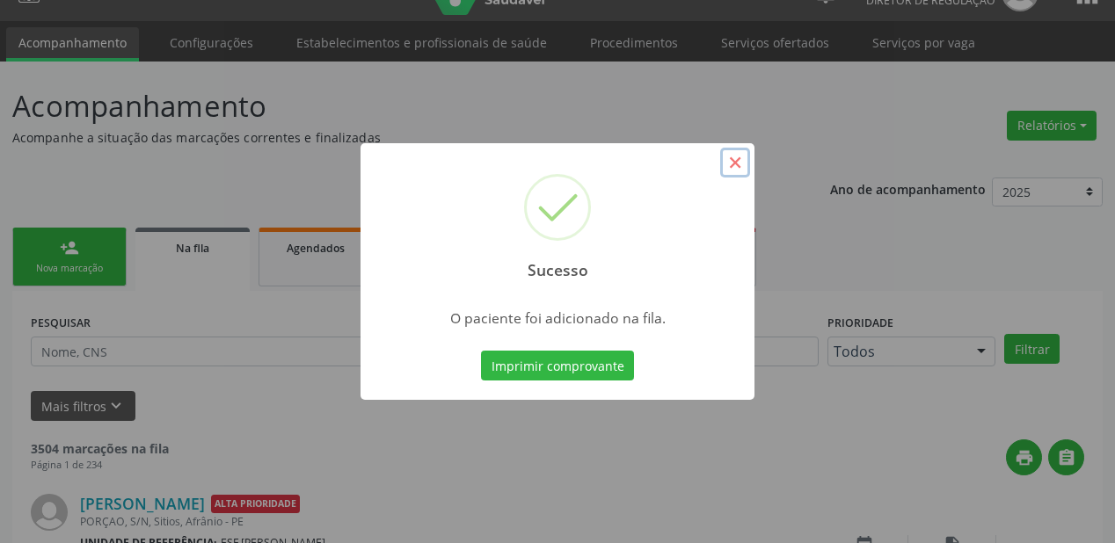
click at [735, 173] on button "×" at bounding box center [735, 163] width 30 height 30
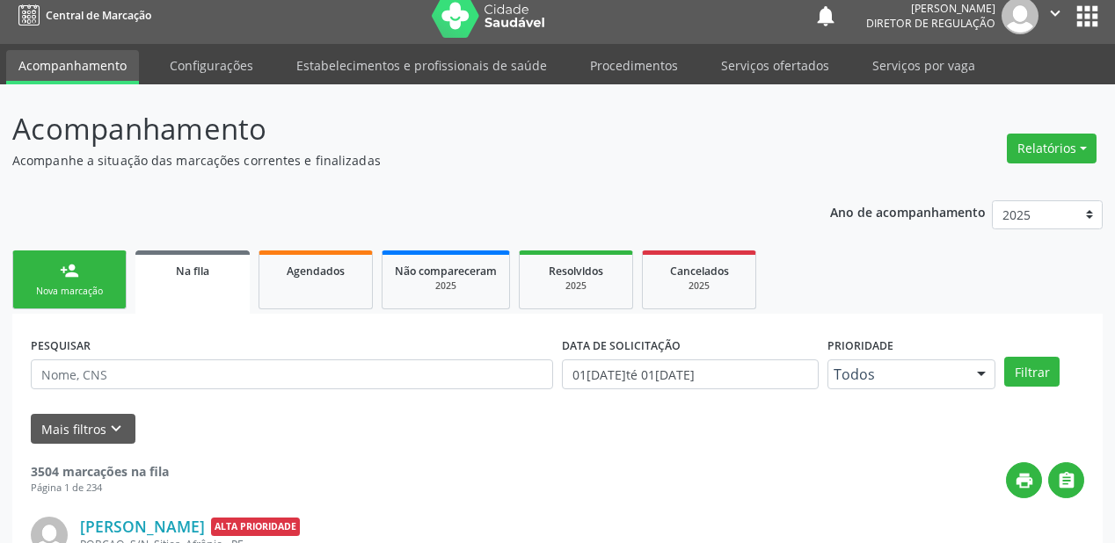
scroll to position [0, 0]
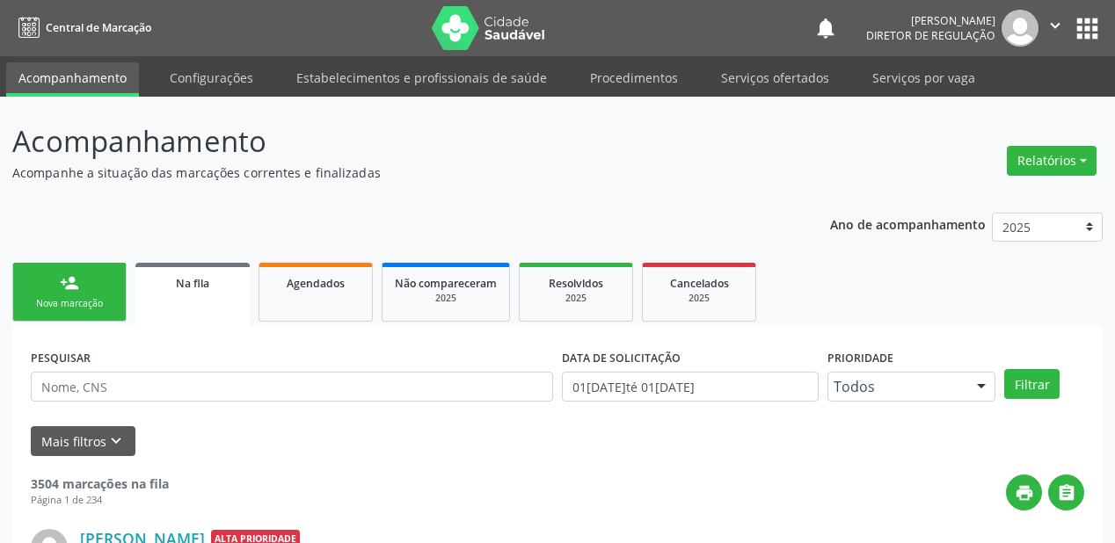
click at [102, 301] on div "Nova marcação" at bounding box center [69, 303] width 88 height 13
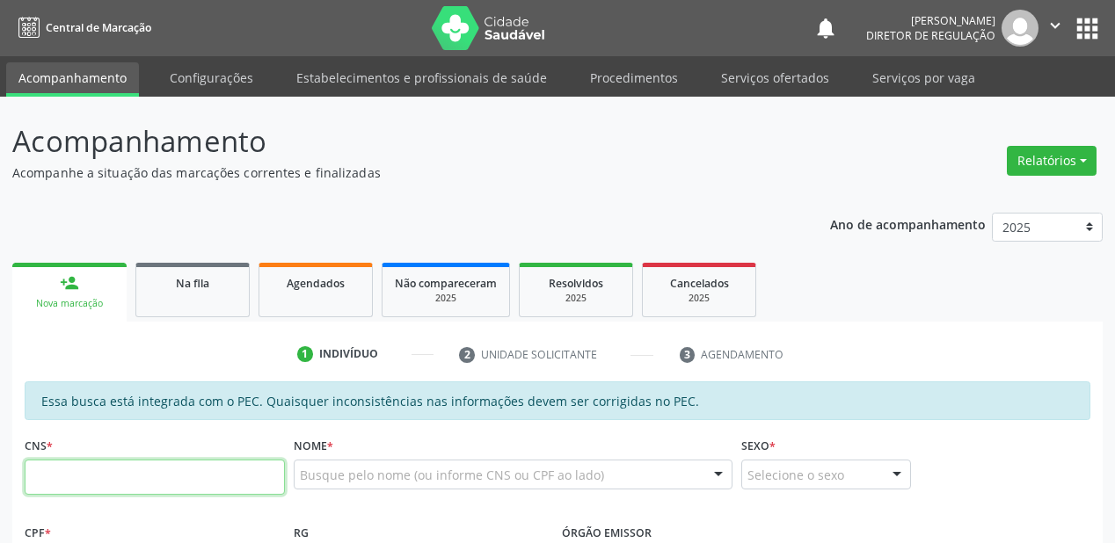
click at [111, 471] on input "text" at bounding box center [155, 477] width 260 height 35
type input "700 6034 3897 2165"
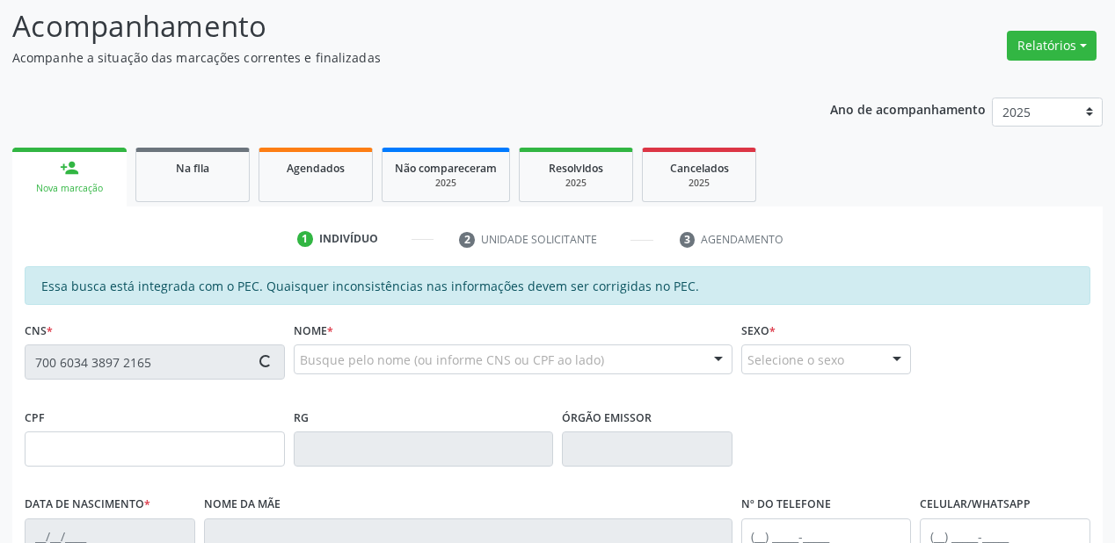
type input "303.091.404-63"
type input "[DATE]"
type input "Risalva Cavalcanti Ferreira"
type input "[PHONE_NUMBER]"
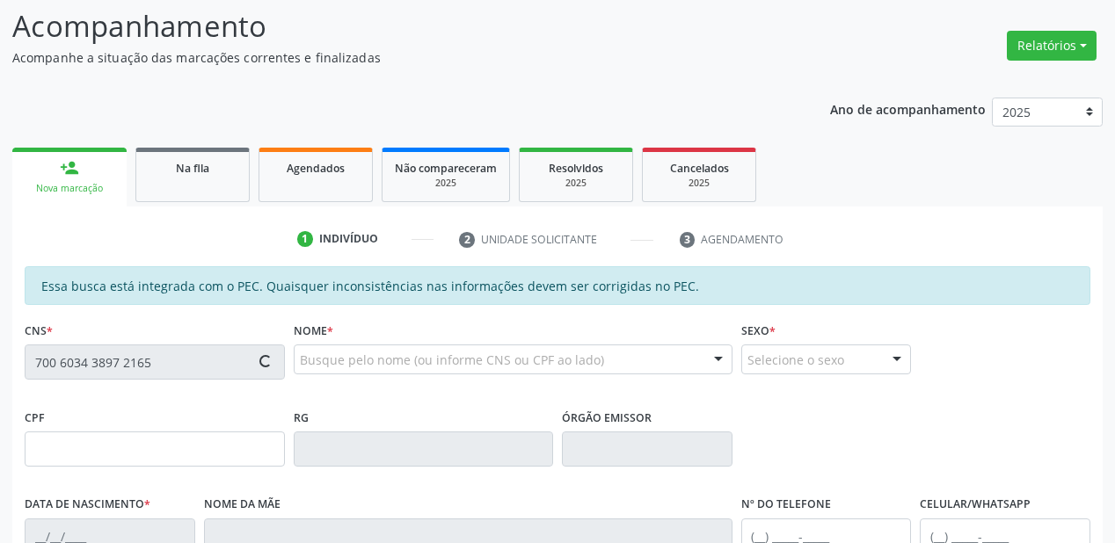
type input "S/N"
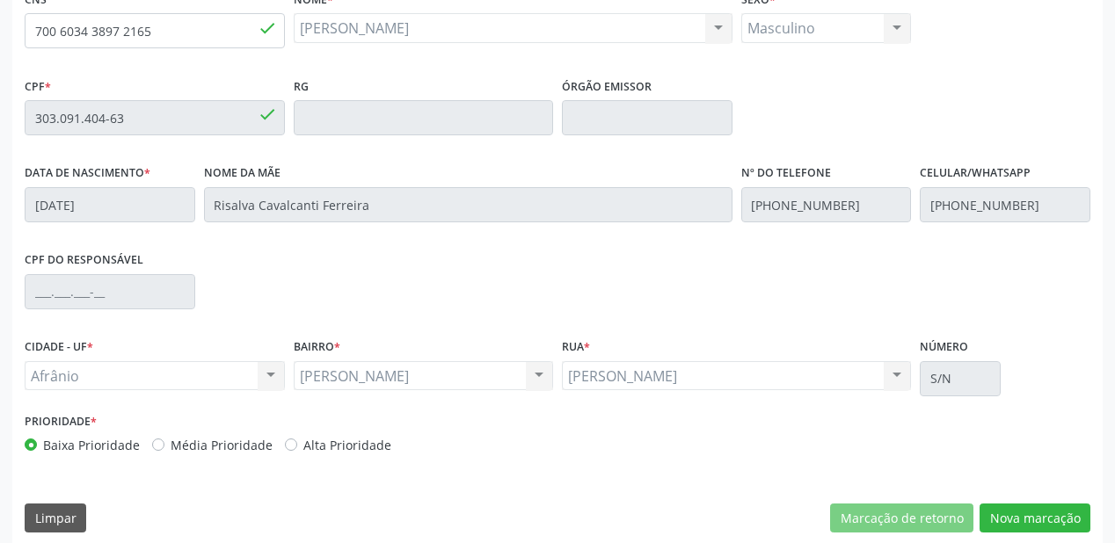
scroll to position [460, 0]
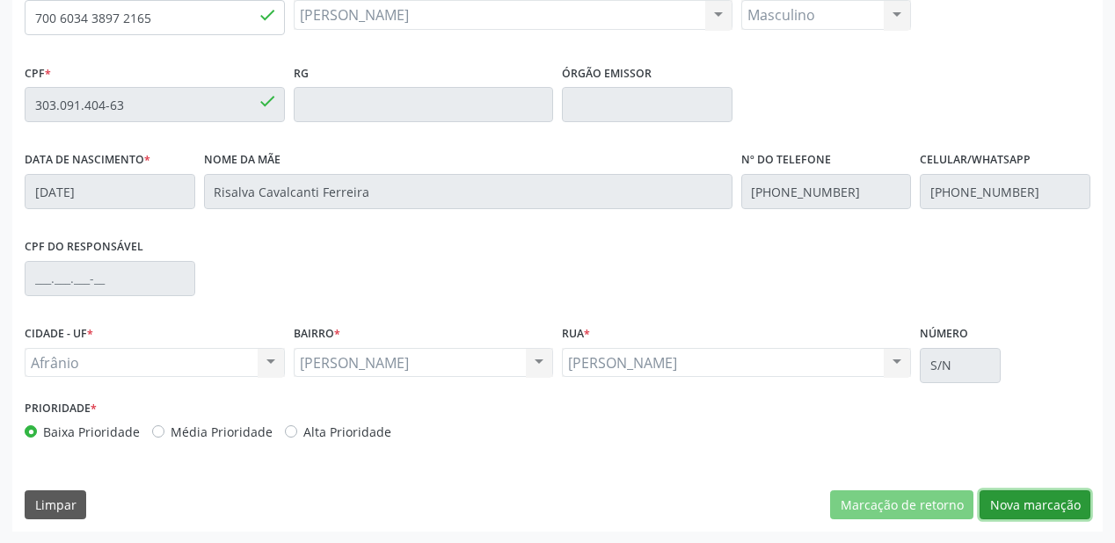
click at [1016, 504] on button "Nova marcação" at bounding box center [1034, 506] width 111 height 30
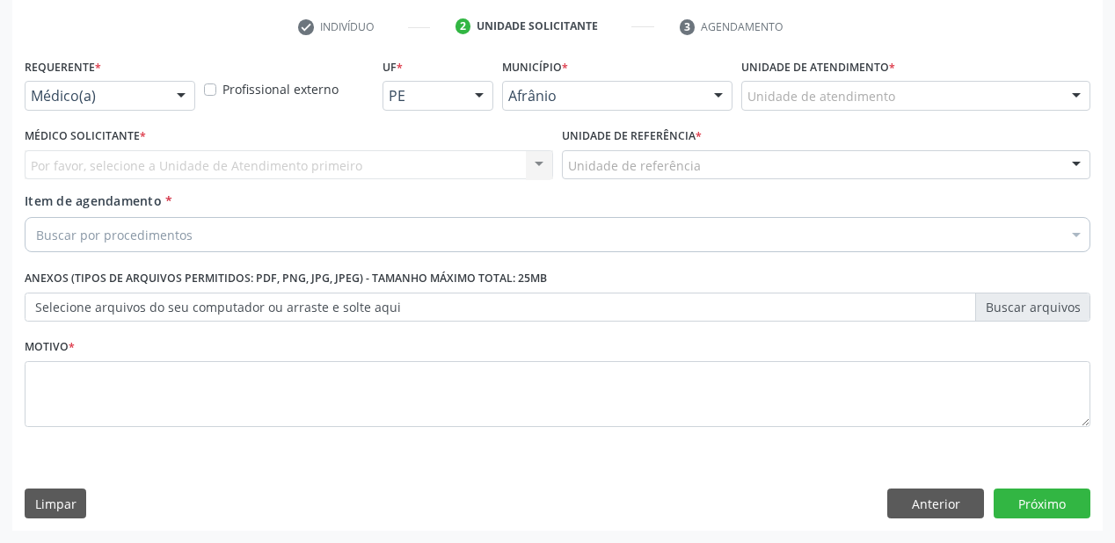
scroll to position [327, 0]
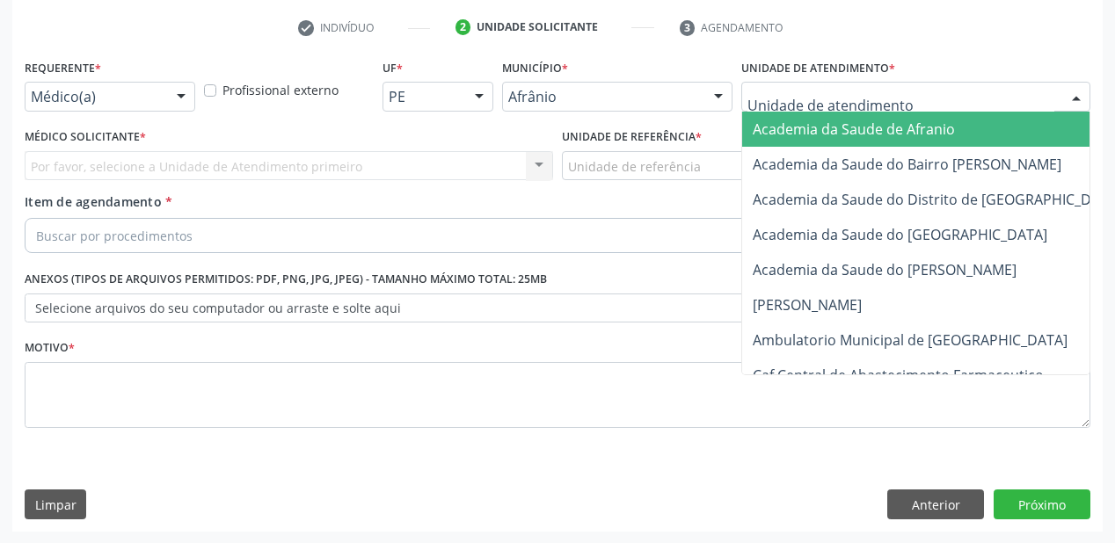
drag, startPoint x: 765, startPoint y: 102, endPoint x: 770, endPoint y: 235, distance: 132.8
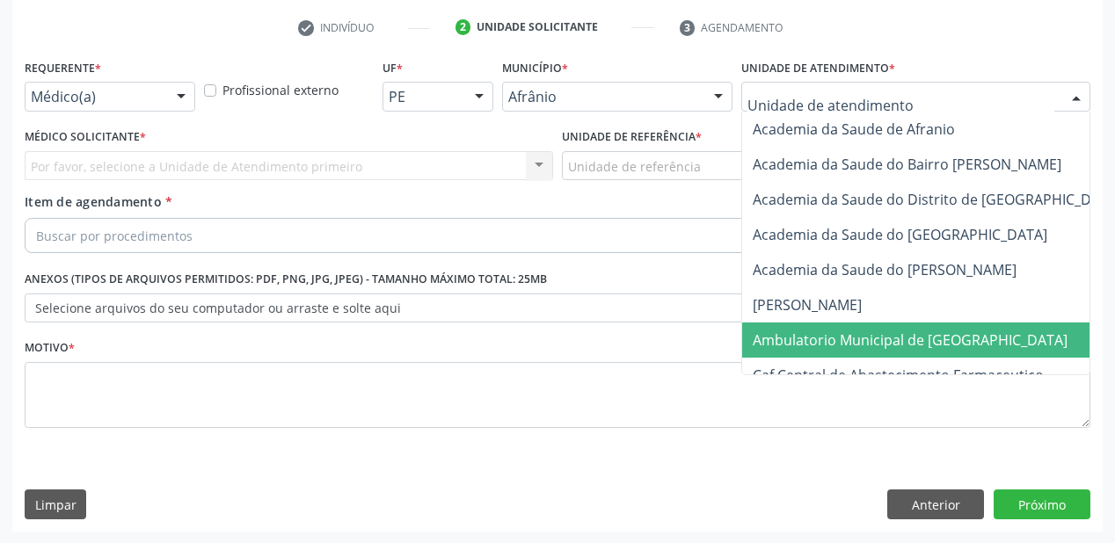
drag, startPoint x: 779, startPoint y: 345, endPoint x: 731, endPoint y: 301, distance: 65.9
click at [778, 345] on span "Ambulatorio Municipal de [GEOGRAPHIC_DATA]" at bounding box center [910, 340] width 315 height 19
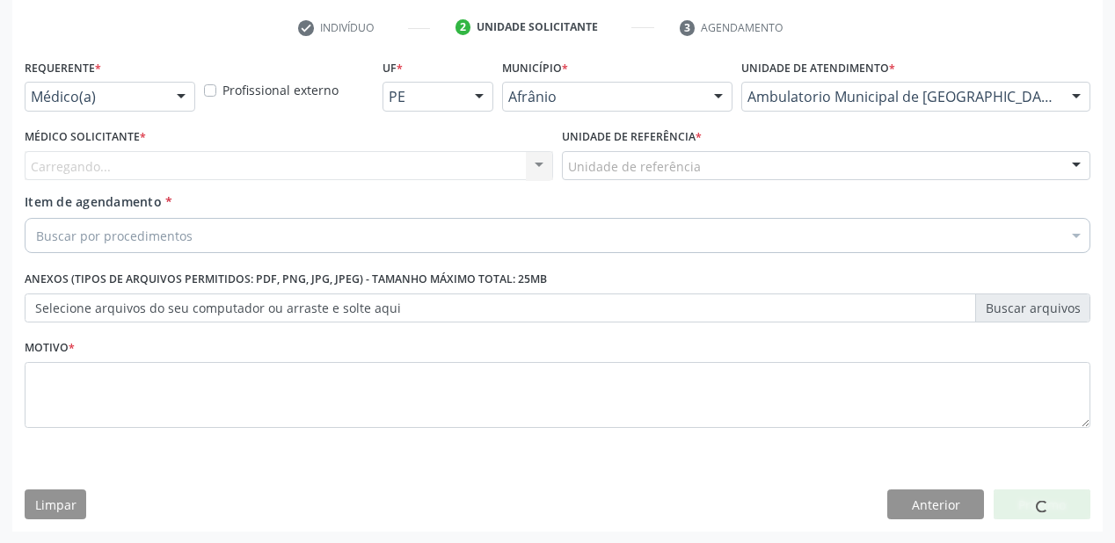
drag, startPoint x: 603, startPoint y: 169, endPoint x: 605, endPoint y: 200, distance: 31.7
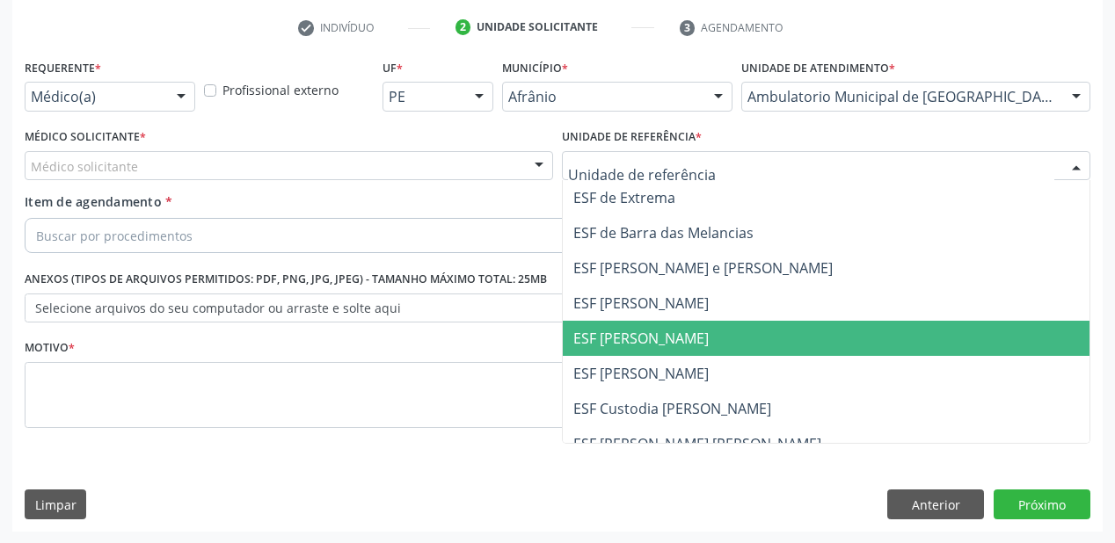
click at [622, 337] on span "ESF [PERSON_NAME]" at bounding box center [640, 338] width 135 height 19
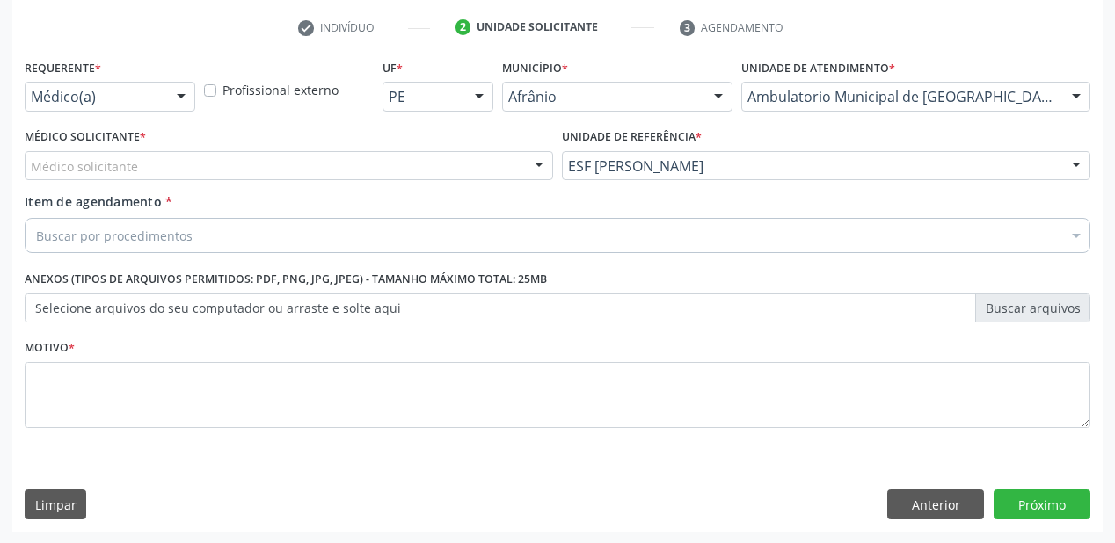
drag, startPoint x: 92, startPoint y: 162, endPoint x: 95, endPoint y: 186, distance: 24.8
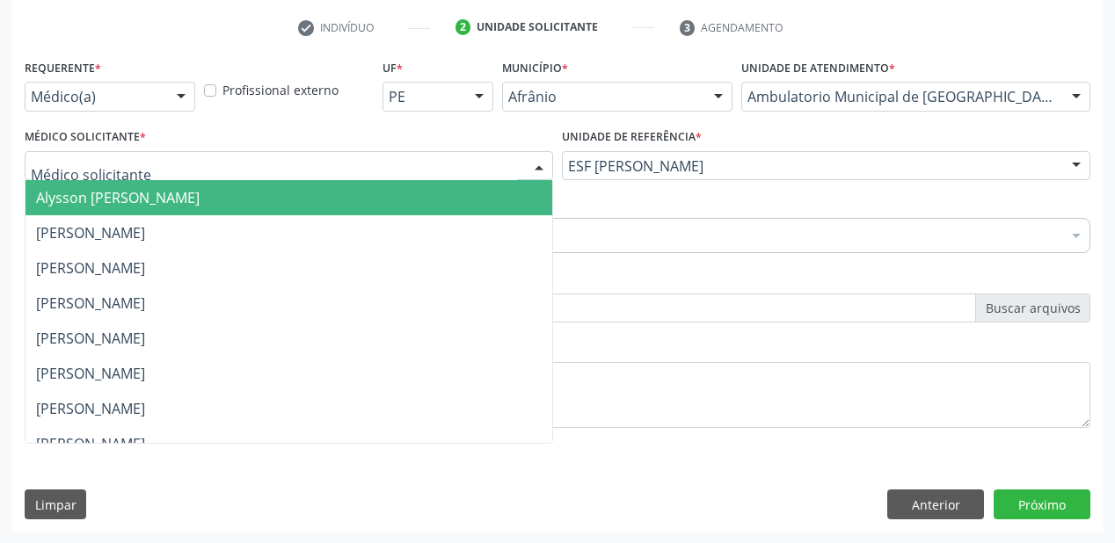
click at [96, 204] on span "Alysson [PERSON_NAME]" at bounding box center [118, 197] width 164 height 19
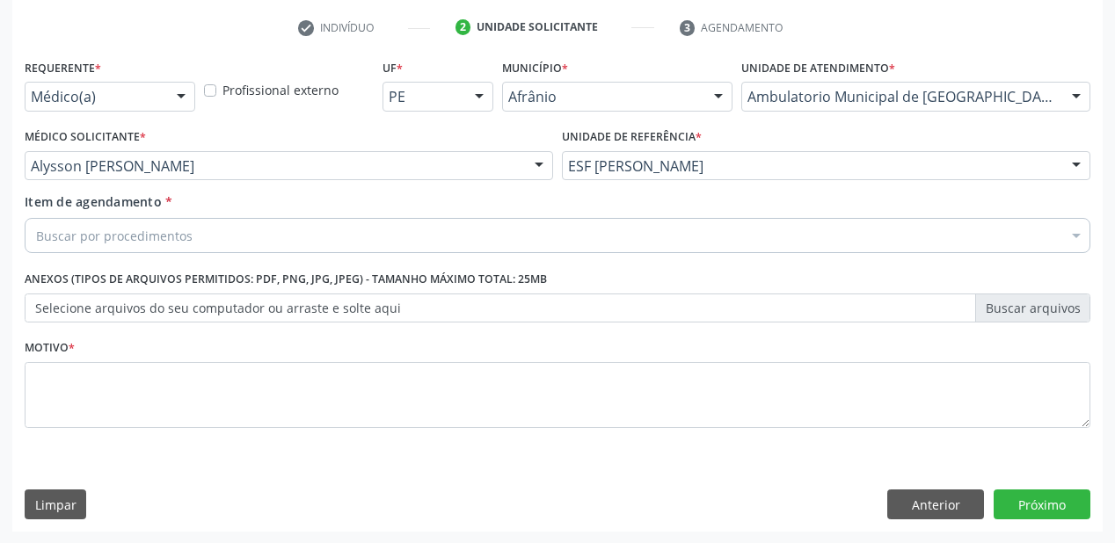
click at [88, 248] on div "Buscar por procedimentos" at bounding box center [557, 235] width 1065 height 35
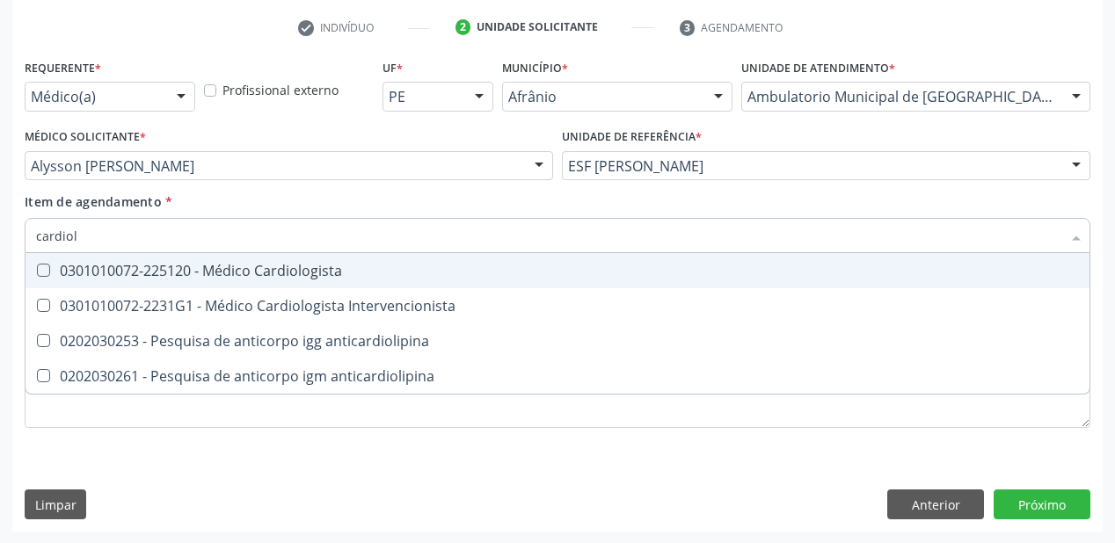
type input "cardiolo"
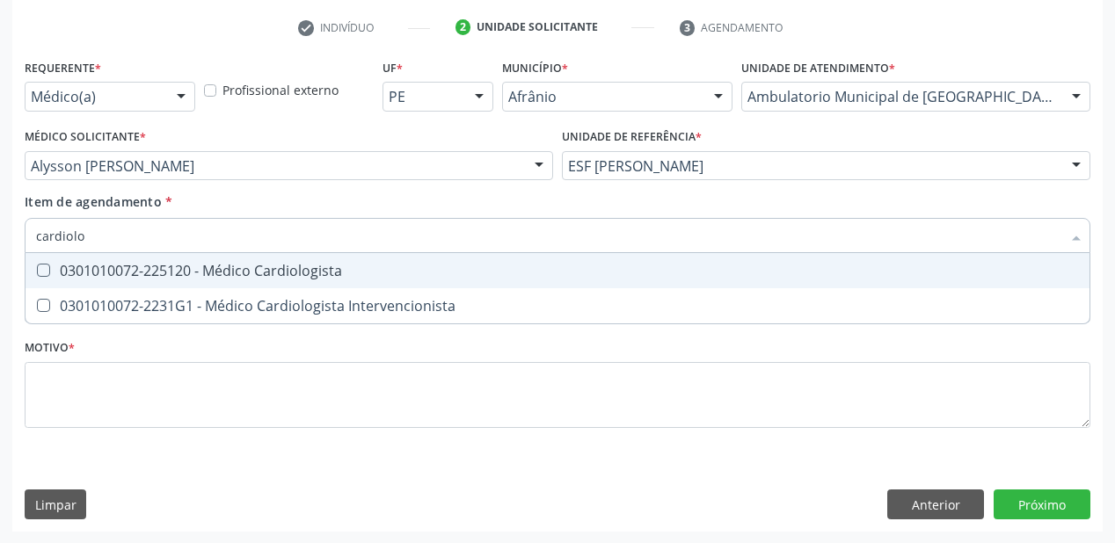
click at [88, 272] on div "0301010072-225120 - Médico Cardiologista" at bounding box center [557, 271] width 1043 height 14
checkbox Cardiologista "true"
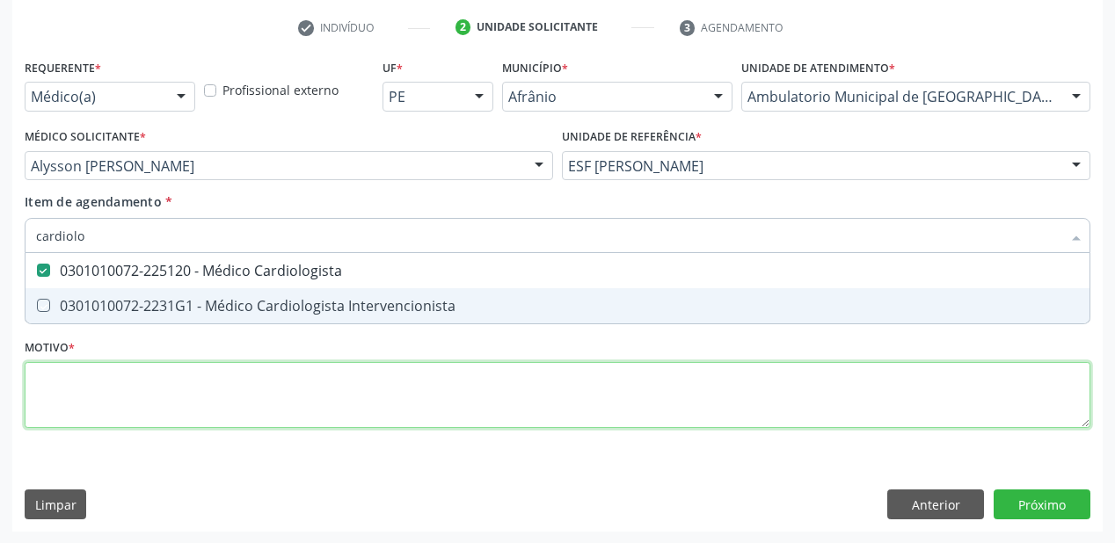
click at [50, 408] on div "Requerente * Médico(a) Médico(a) Enfermeiro(a) Paciente Nenhum resultado encont…" at bounding box center [557, 254] width 1065 height 398
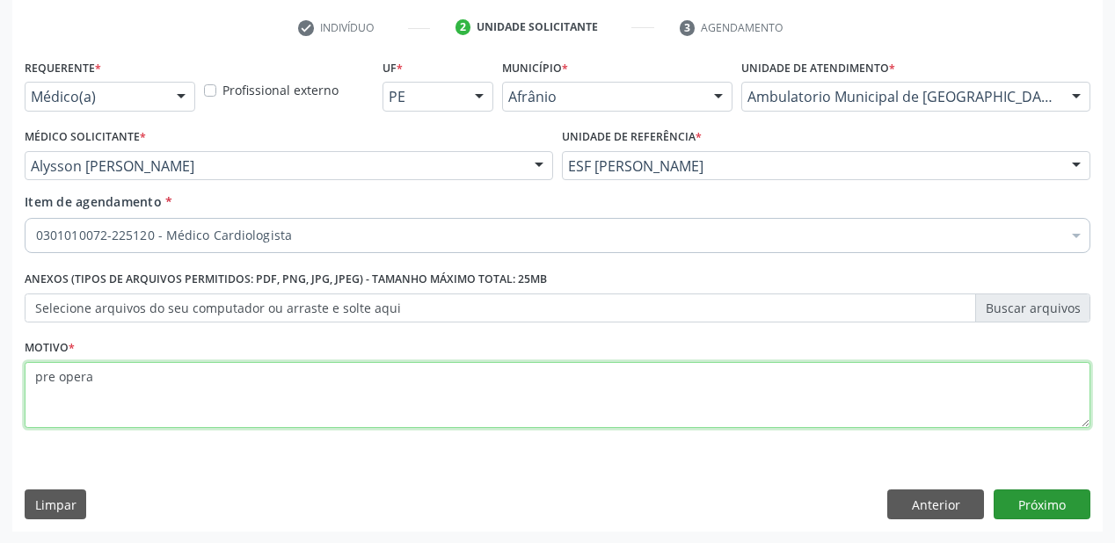
type textarea "pre opera"
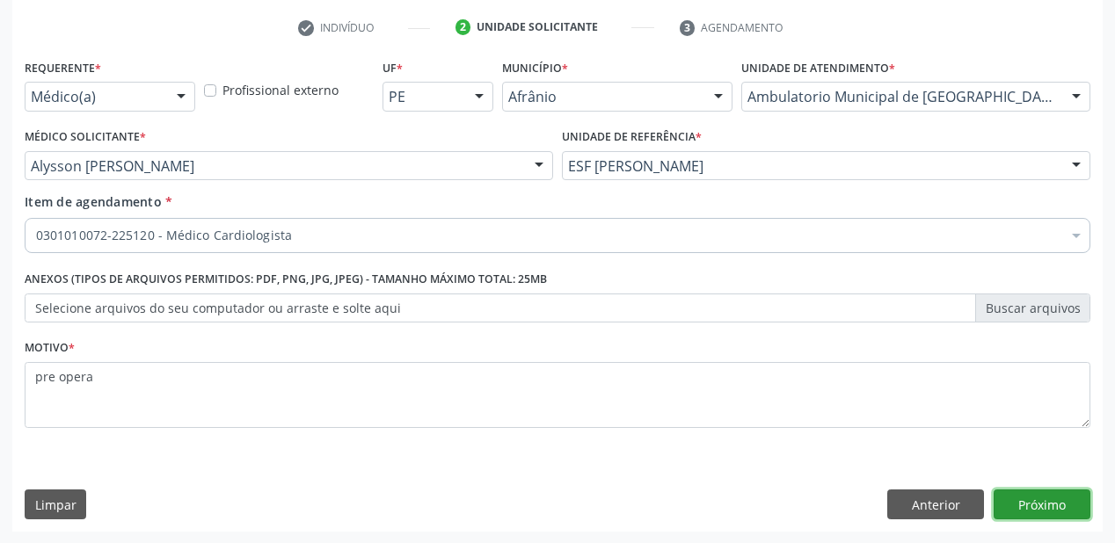
click at [1039, 502] on button "Próximo" at bounding box center [1041, 505] width 97 height 30
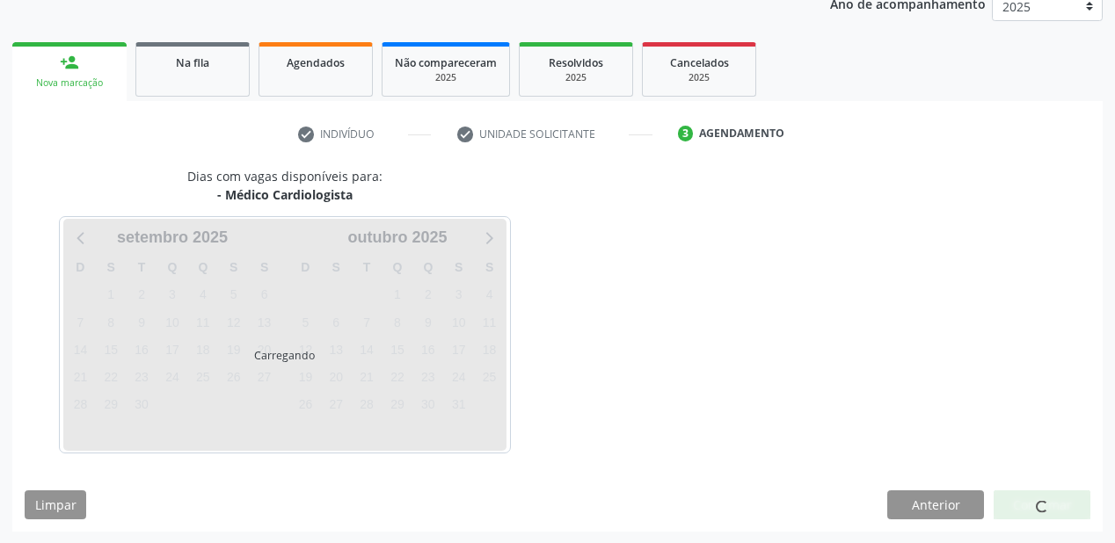
scroll to position [221, 0]
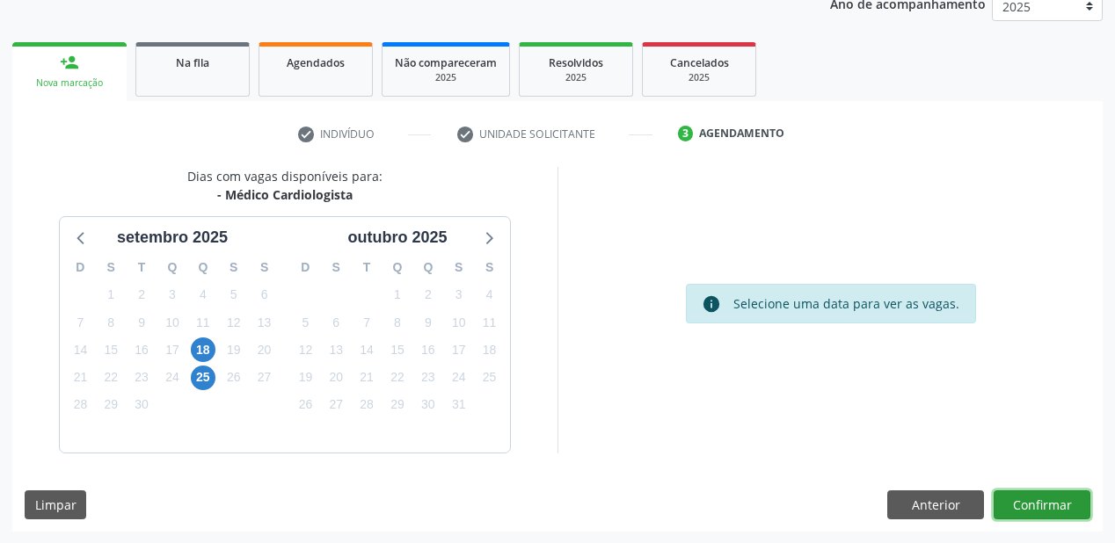
click at [1014, 503] on button "Confirmar" at bounding box center [1041, 506] width 97 height 30
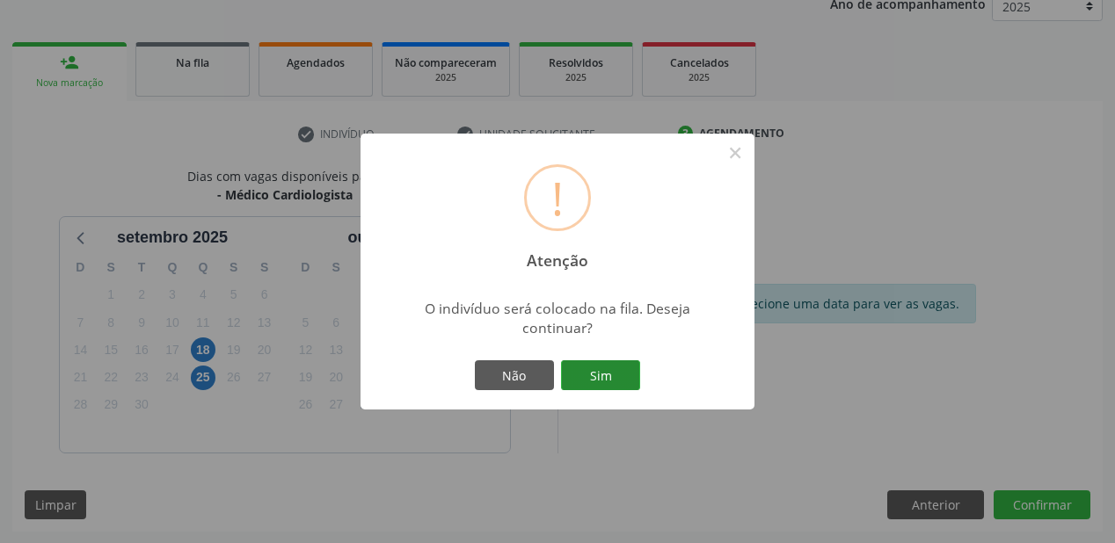
click at [596, 376] on button "Sim" at bounding box center [600, 375] width 79 height 30
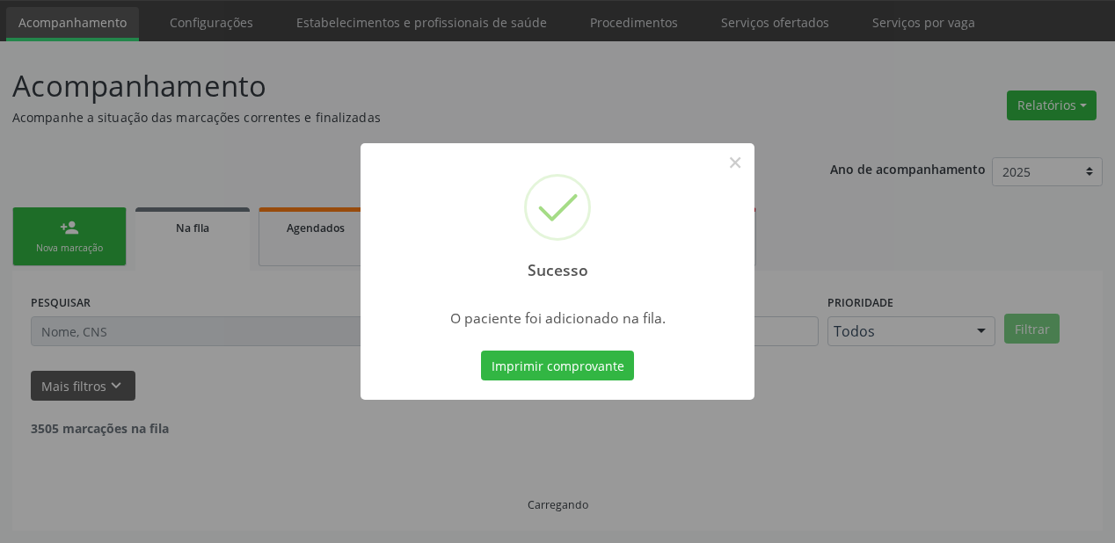
scroll to position [35, 0]
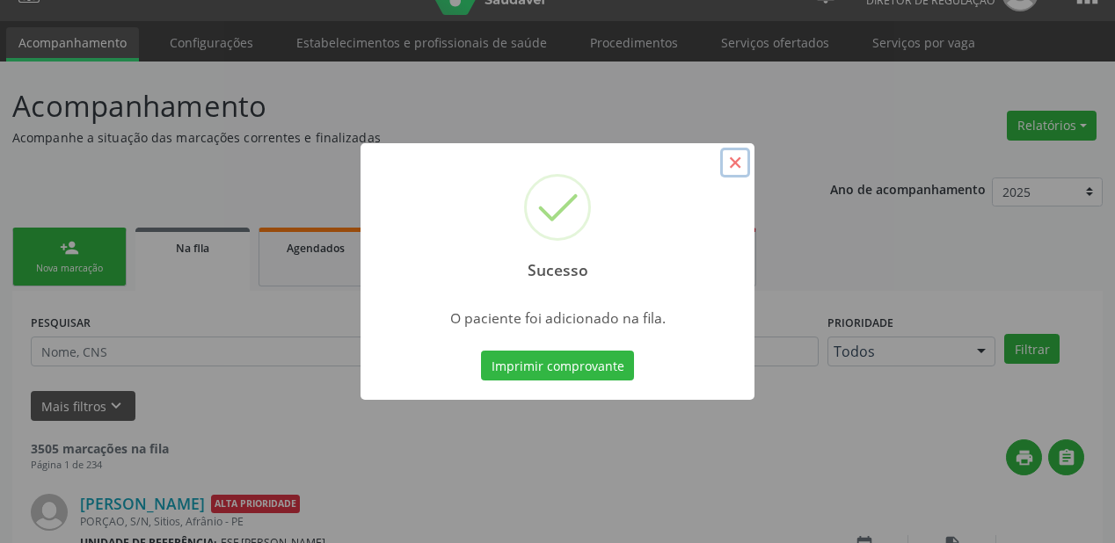
click at [728, 164] on button "×" at bounding box center [735, 163] width 30 height 30
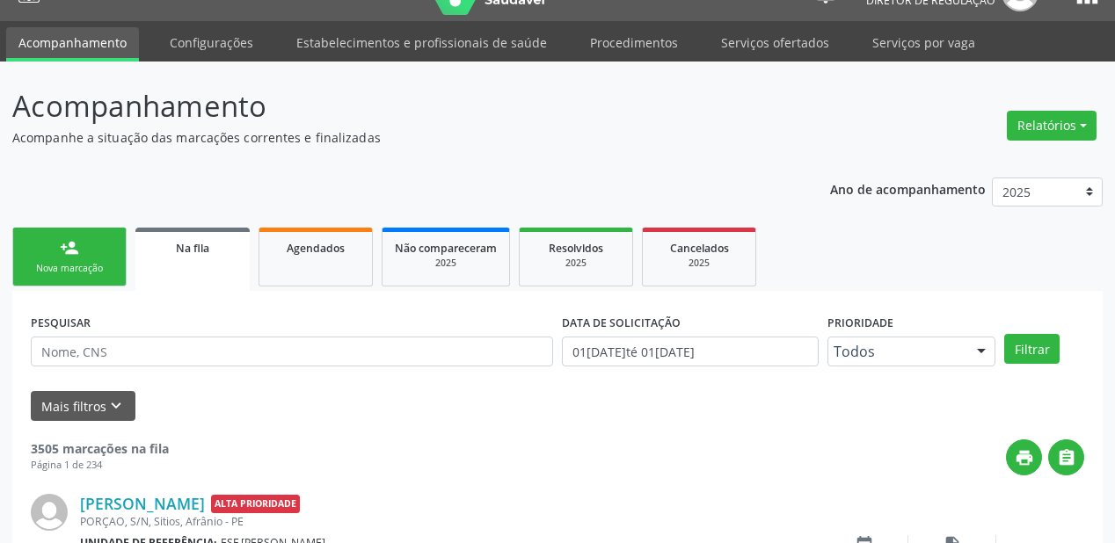
click at [105, 257] on link "person_add Nova marcação" at bounding box center [69, 257] width 114 height 59
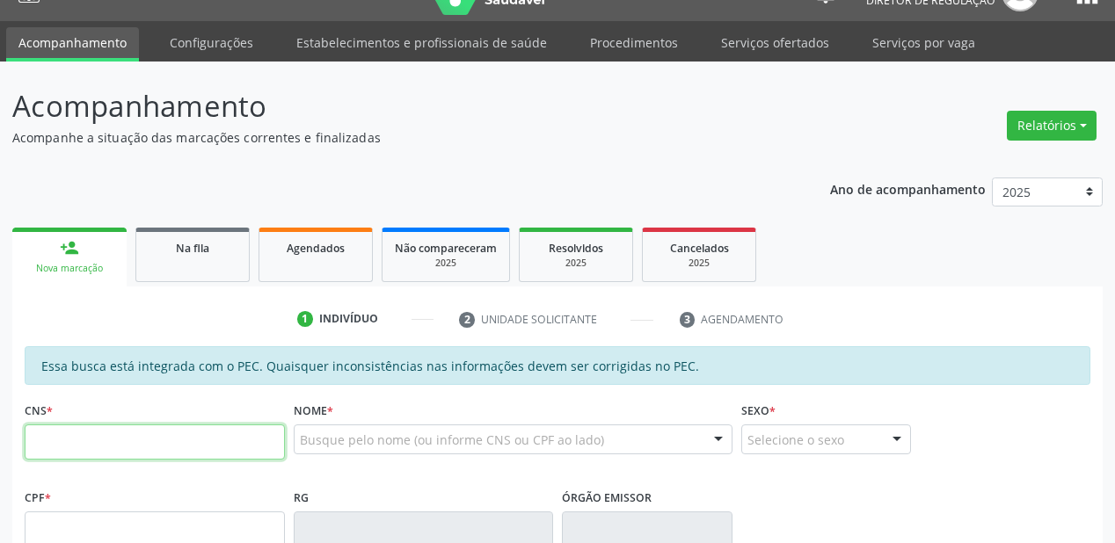
click at [98, 435] on input "text" at bounding box center [155, 442] width 260 height 35
type input "705 0086 1472 8358"
type input "133.846.174-52"
type input "[DATE]"
type input "[PERSON_NAME]"
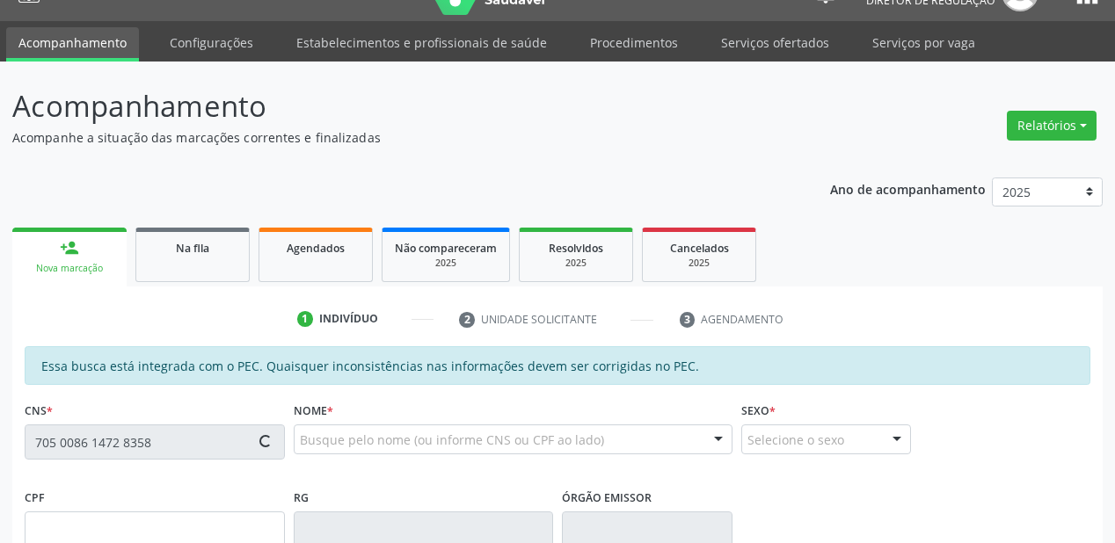
type input "[PHONE_NUMBER]"
type input "086.593.964-05"
type input "S/N"
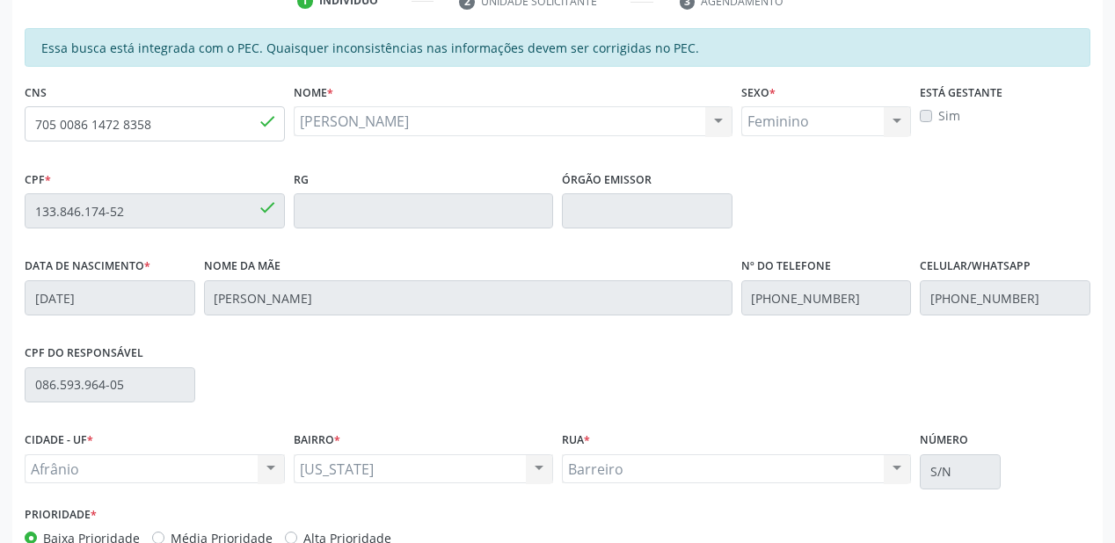
scroll to position [457, 0]
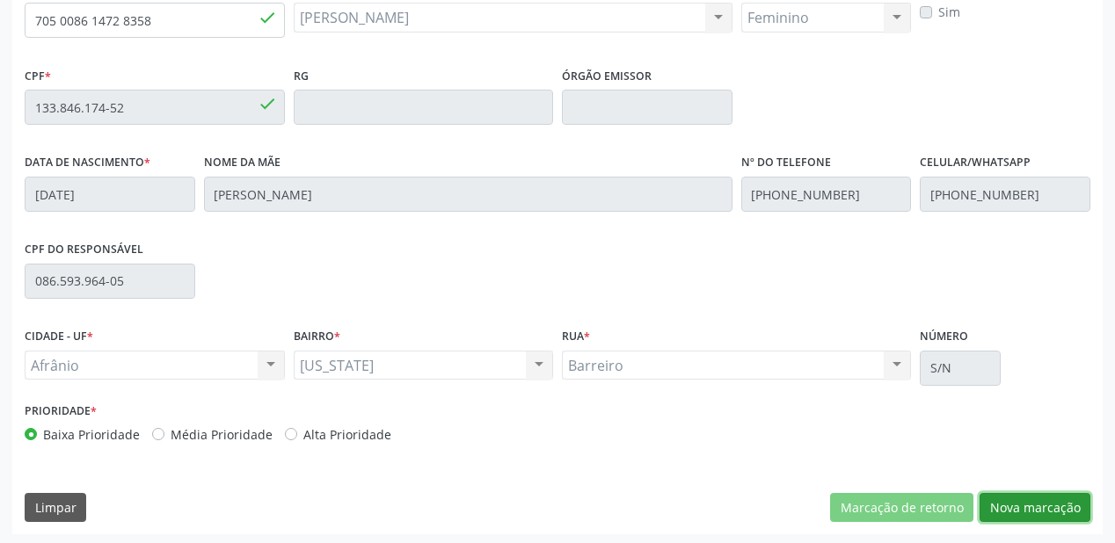
click at [1016, 516] on button "Nova marcação" at bounding box center [1034, 508] width 111 height 30
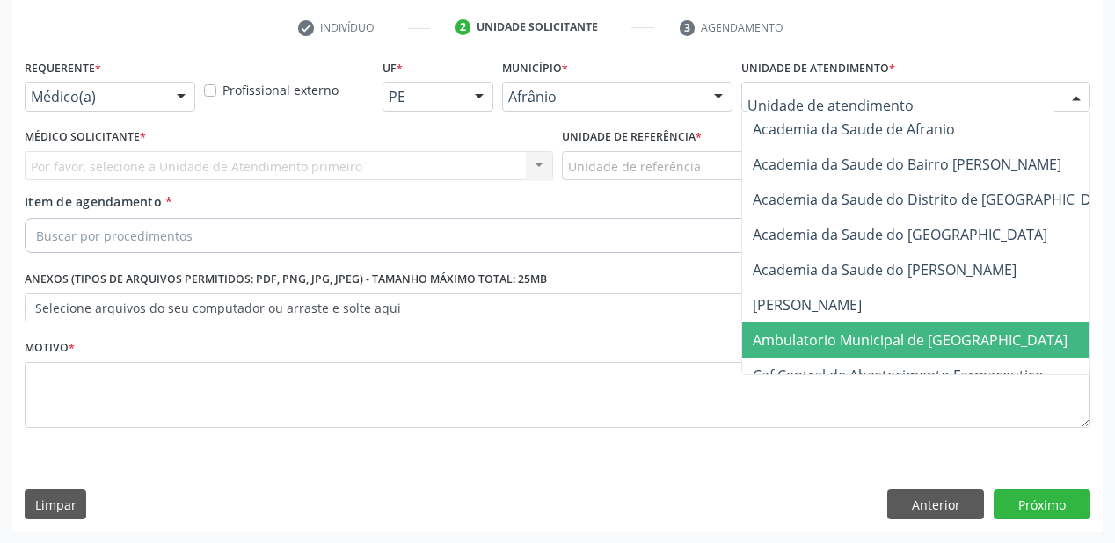
drag, startPoint x: 796, startPoint y: 343, endPoint x: 640, endPoint y: 207, distance: 206.3
click at [793, 341] on span "Ambulatorio Municipal de [GEOGRAPHIC_DATA]" at bounding box center [910, 340] width 315 height 19
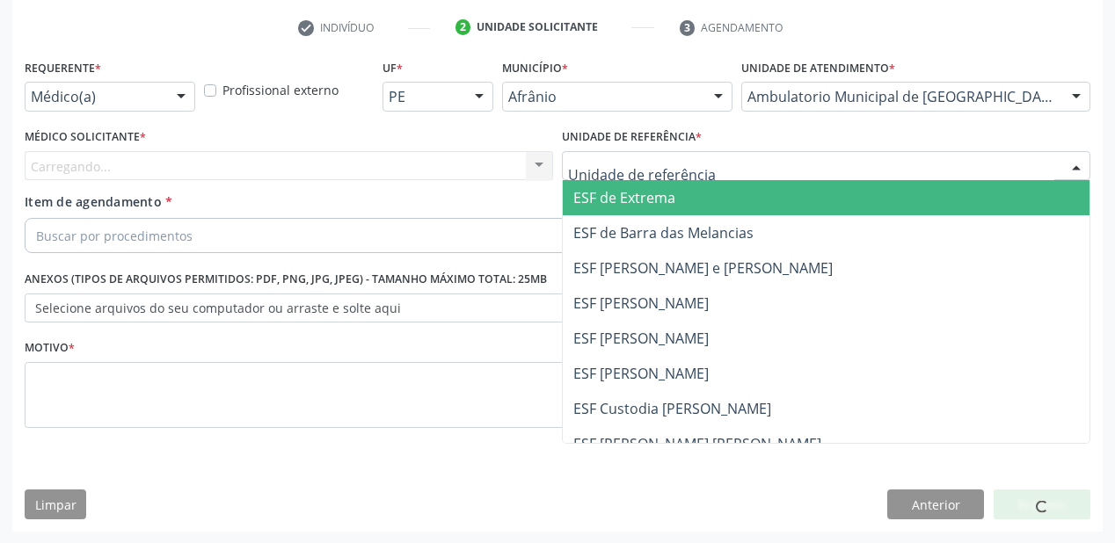
drag, startPoint x: 605, startPoint y: 172, endPoint x: 615, endPoint y: 264, distance: 92.0
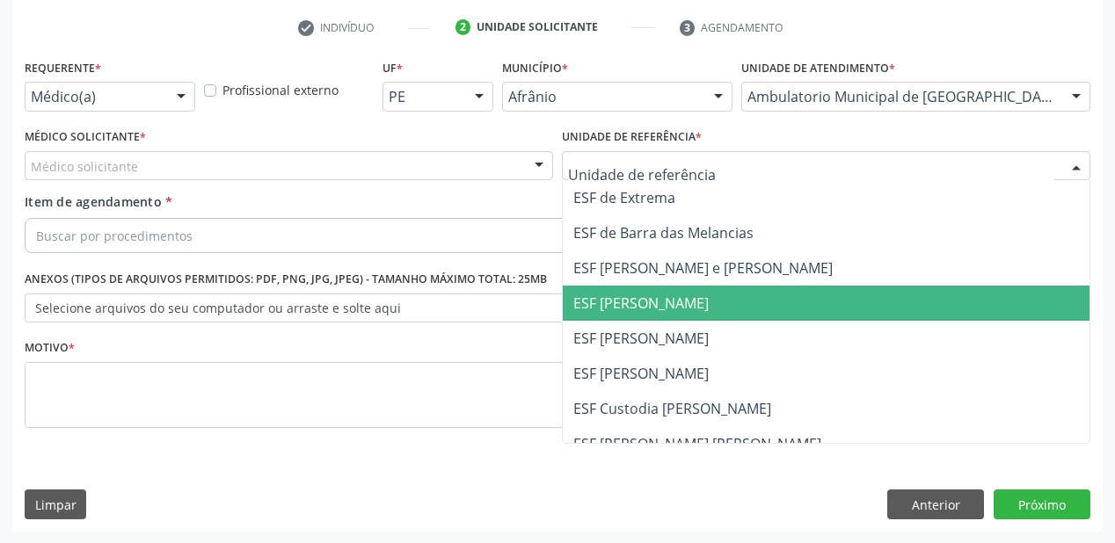
drag, startPoint x: 622, startPoint y: 299, endPoint x: 352, endPoint y: 206, distance: 285.5
click at [622, 299] on span "ESF [PERSON_NAME]" at bounding box center [640, 303] width 135 height 19
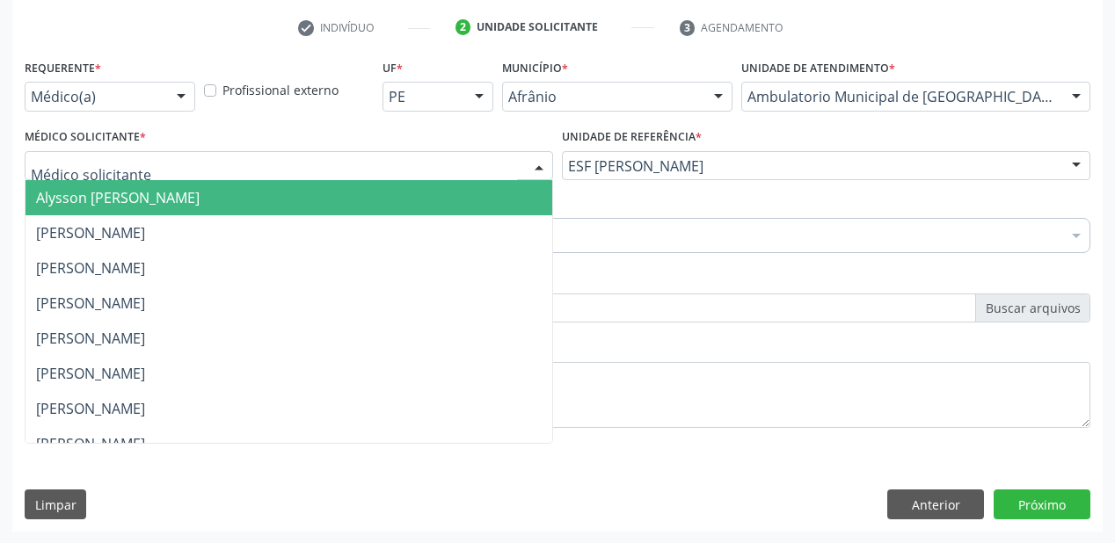
drag, startPoint x: 151, startPoint y: 175, endPoint x: 149, endPoint y: 207, distance: 31.8
click at [151, 179] on div "Alysson [PERSON_NAME] [PERSON_NAME] [PERSON_NAME] [PERSON_NAME] [PERSON_NAME] […" at bounding box center [289, 166] width 528 height 30
drag, startPoint x: 149, startPoint y: 209, endPoint x: 147, endPoint y: 234, distance: 24.7
click at [149, 215] on ul "Alysson [PERSON_NAME] [PERSON_NAME] [PERSON_NAME] [PERSON_NAME] [PERSON_NAME] […" at bounding box center [288, 461] width 527 height 563
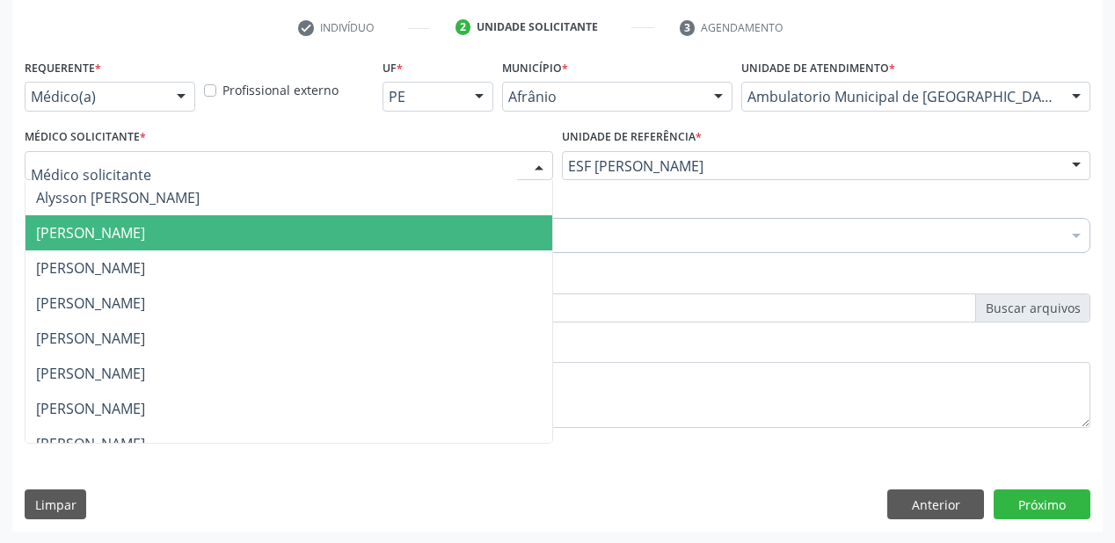
click at [145, 236] on span "[PERSON_NAME]" at bounding box center [90, 232] width 109 height 19
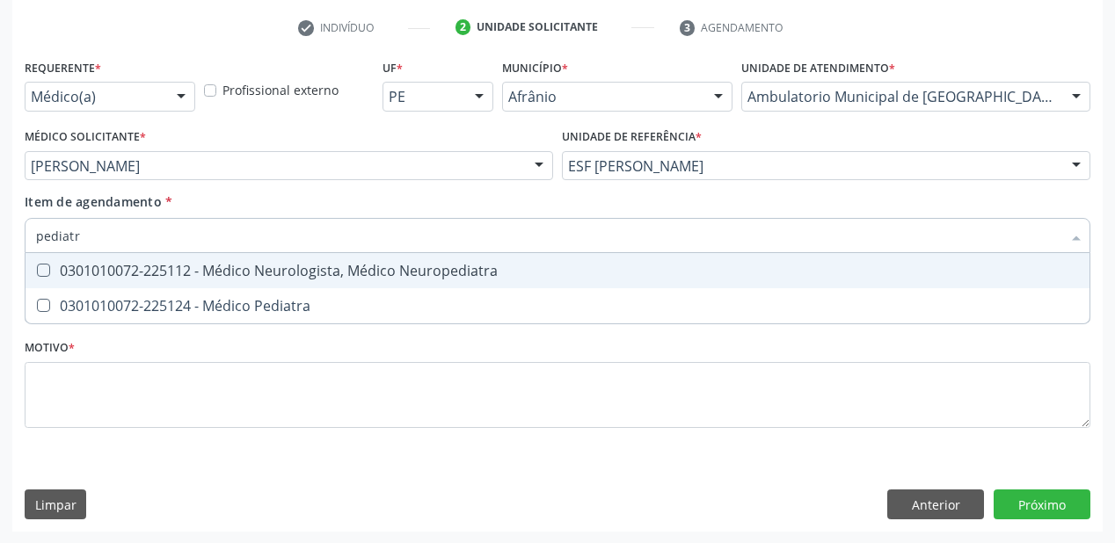
type input "pediatra"
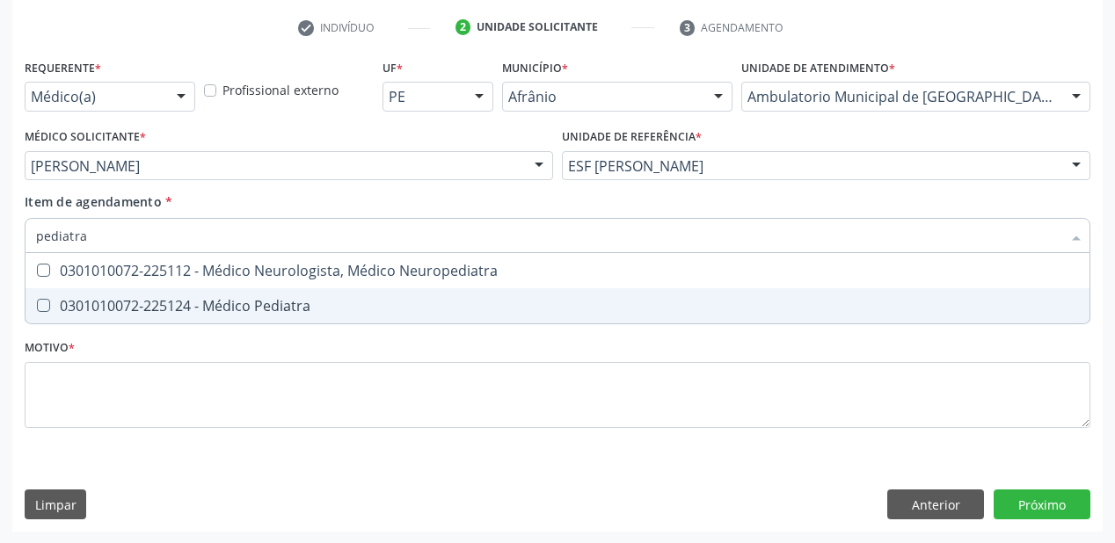
drag, startPoint x: 179, startPoint y: 306, endPoint x: 155, endPoint y: 333, distance: 36.7
click at [180, 307] on div "0301010072-225124 - Médico Pediatra" at bounding box center [557, 306] width 1043 height 14
checkbox Pediatra "true"
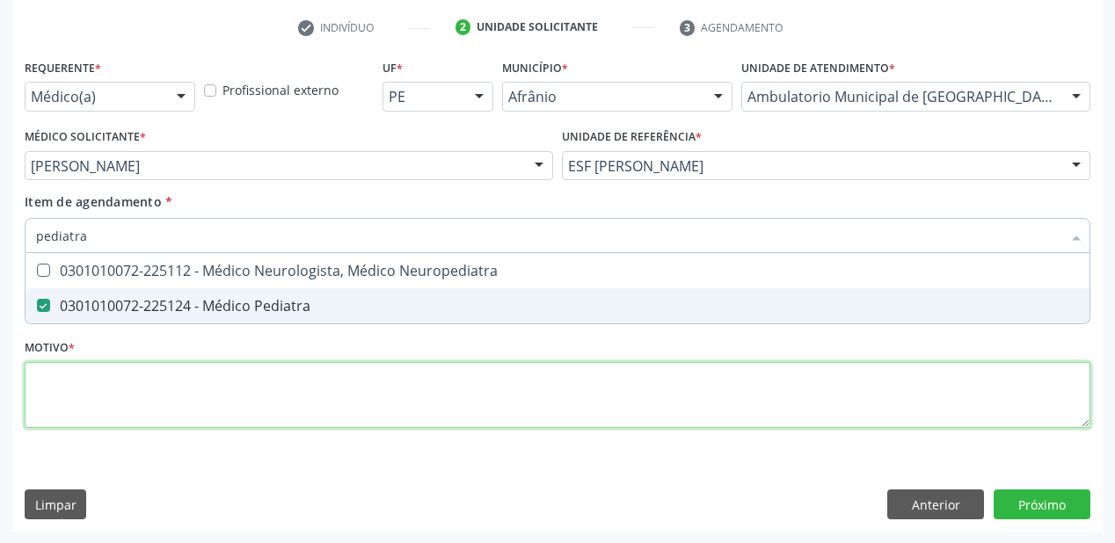
click at [100, 397] on div "Requerente * Médico(a) Médico(a) Enfermeiro(a) Paciente Nenhum resultado encont…" at bounding box center [557, 254] width 1065 height 398
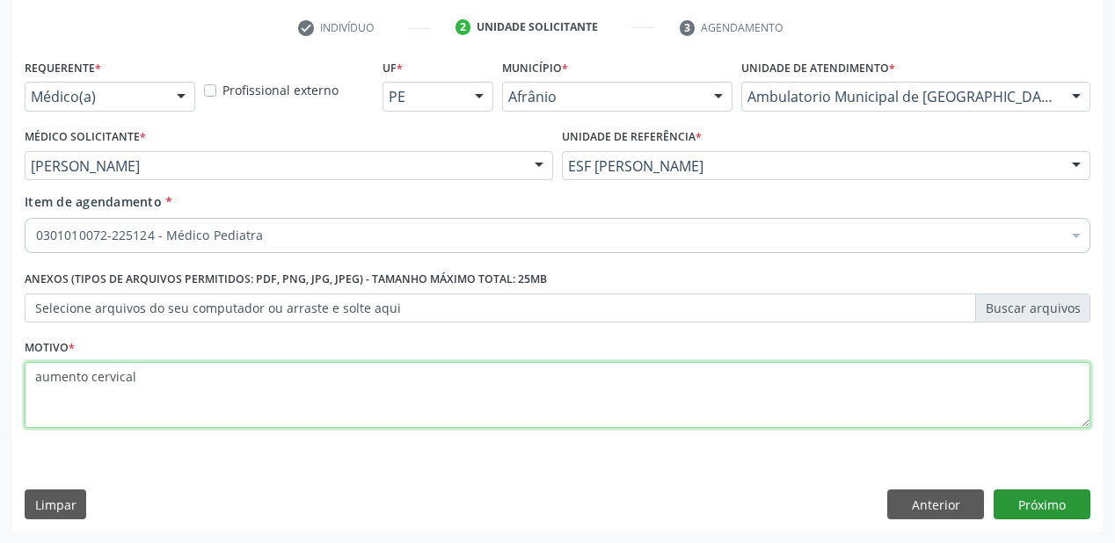
type textarea "aumento cervical"
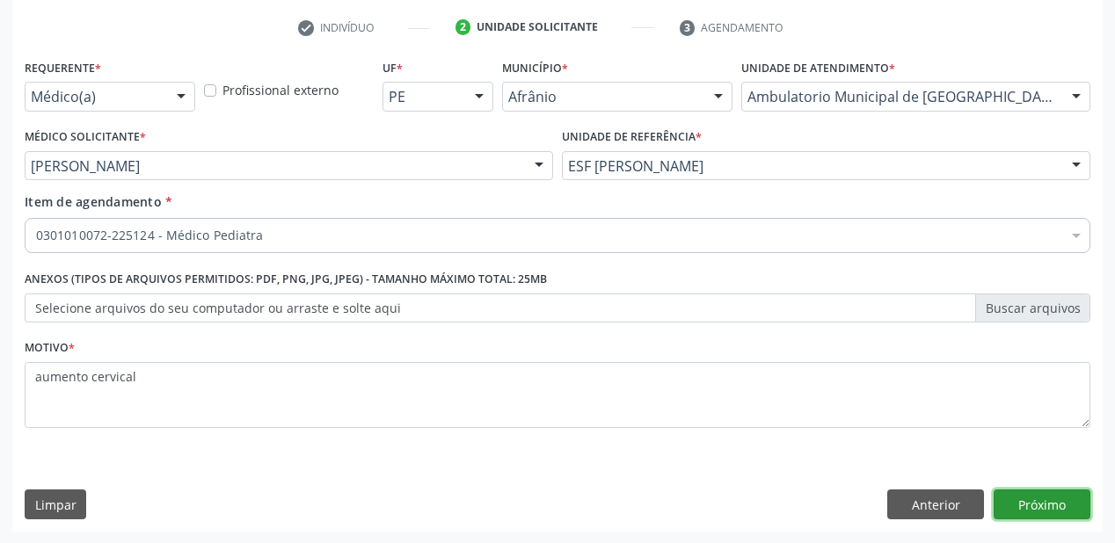
click at [1018, 504] on button "Próximo" at bounding box center [1041, 505] width 97 height 30
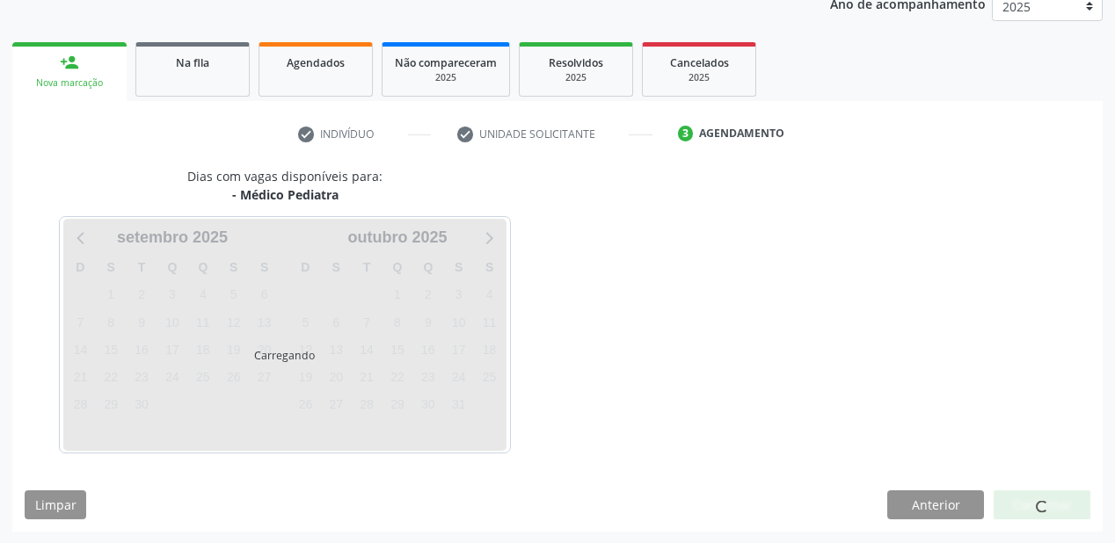
scroll to position [272, 0]
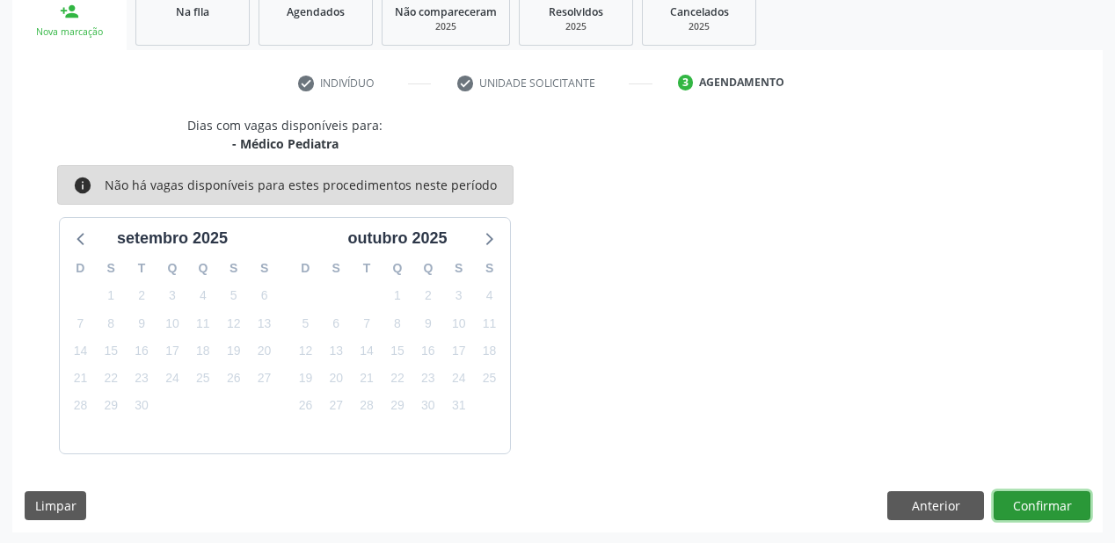
click at [1045, 504] on button "Confirmar" at bounding box center [1041, 506] width 97 height 30
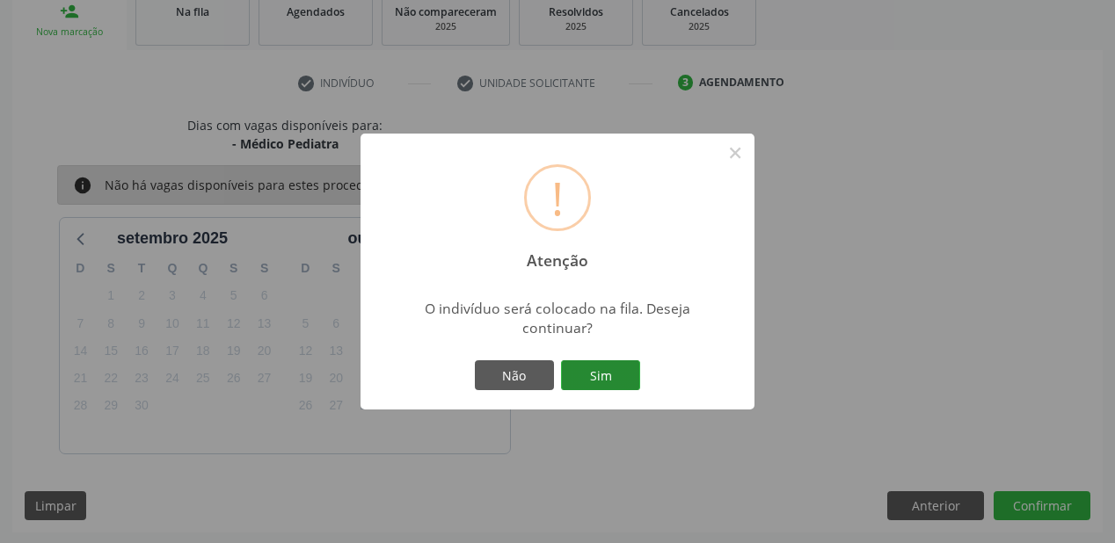
click at [620, 374] on button "Sim" at bounding box center [600, 375] width 79 height 30
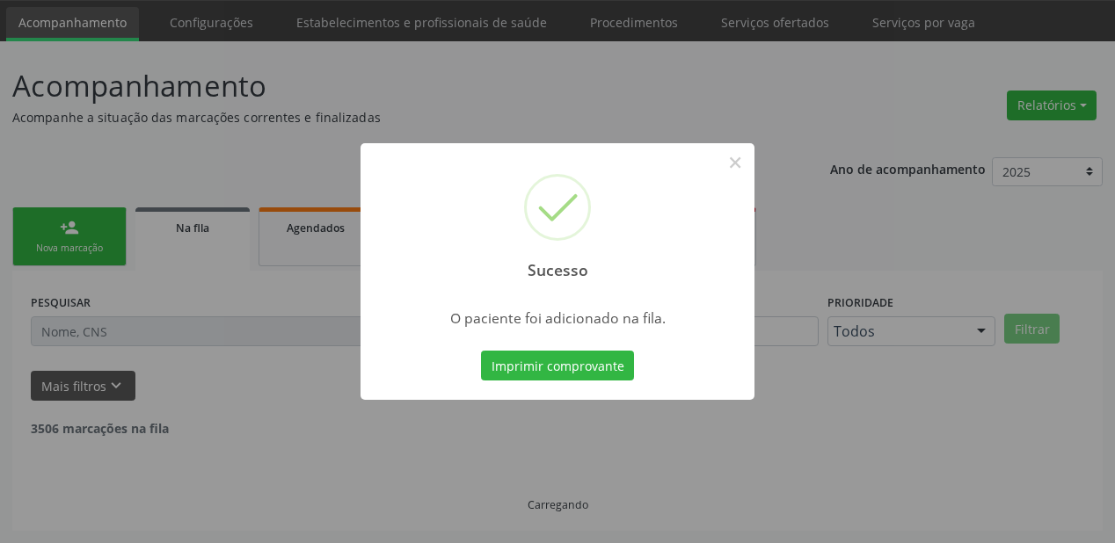
scroll to position [35, 0]
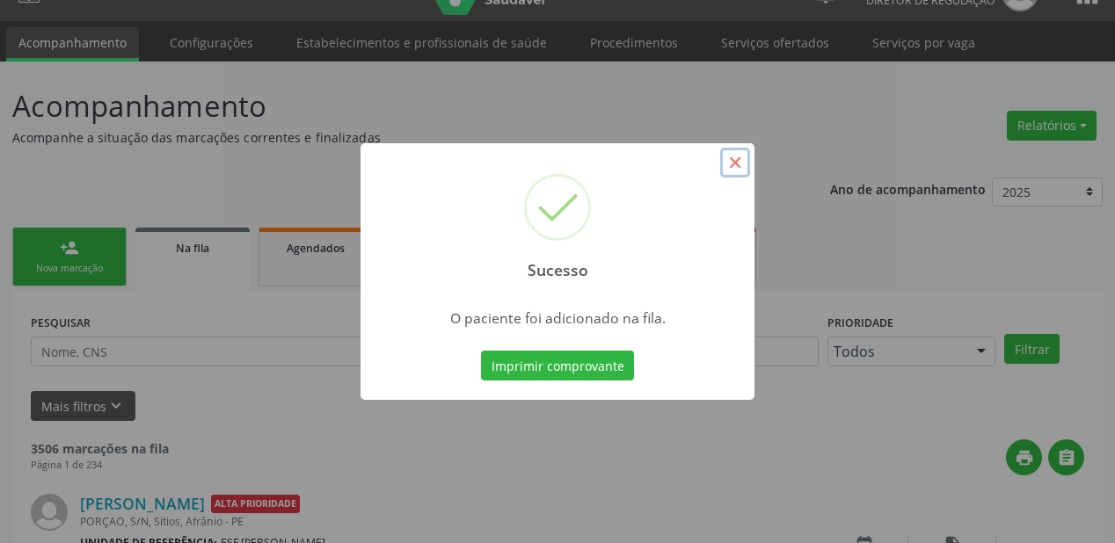
click at [731, 156] on button "×" at bounding box center [735, 163] width 30 height 30
